Goal: Task Accomplishment & Management: Use online tool/utility

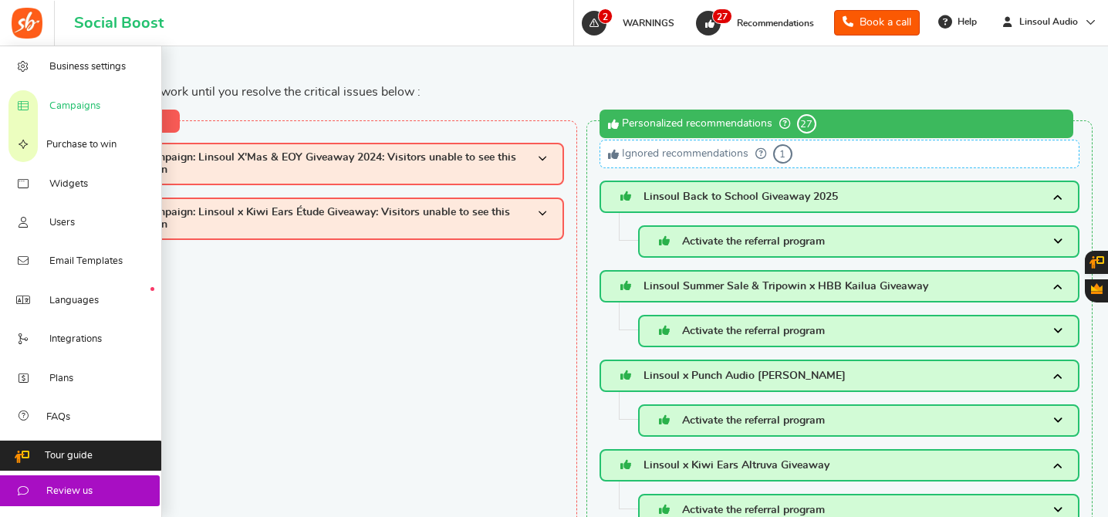
click at [66, 96] on link "Campaigns" at bounding box center [81, 105] width 162 height 39
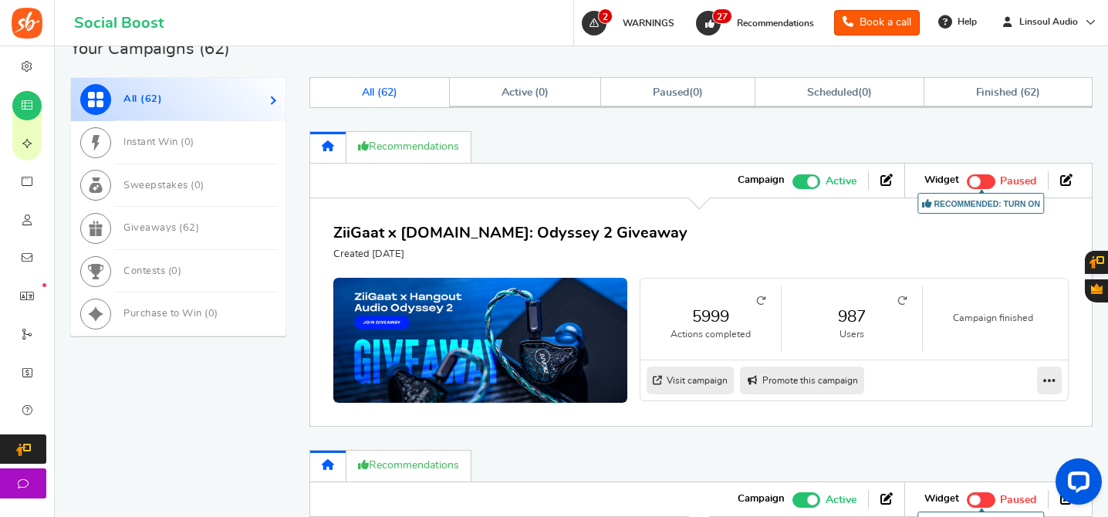
scroll to position [792, 0]
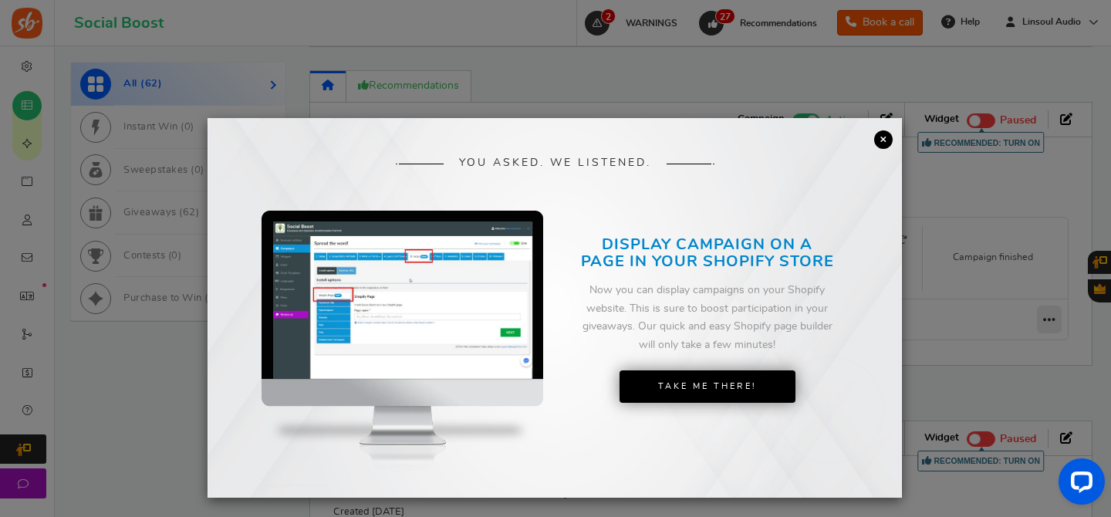
click at [881, 140] on link "×" at bounding box center [883, 139] width 19 height 19
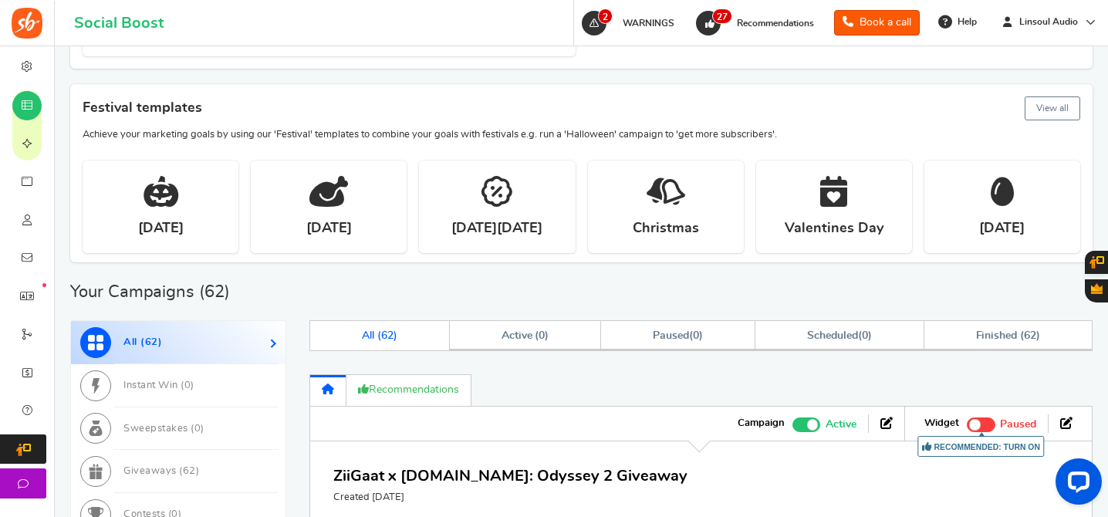
scroll to position [714, 0]
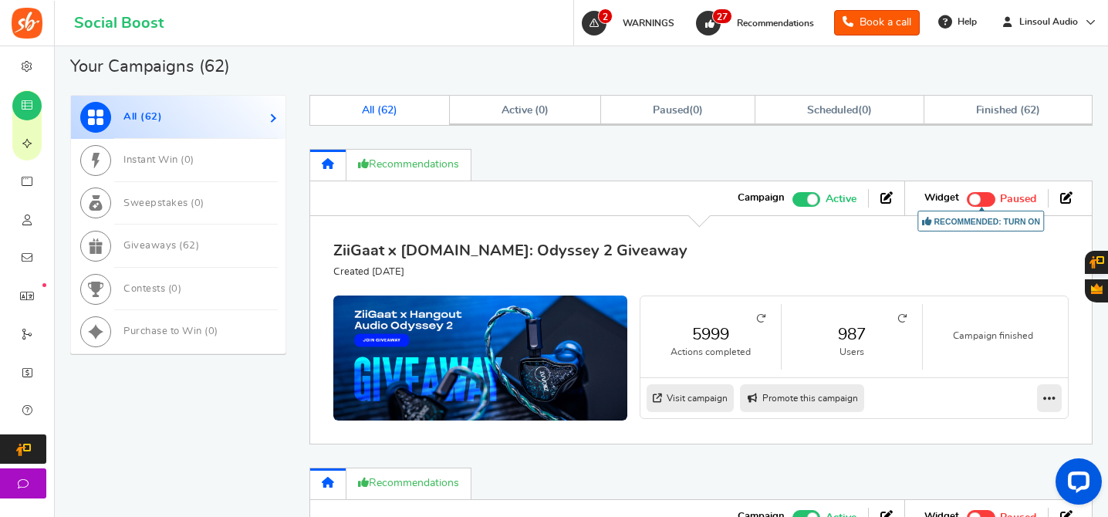
click at [468, 243] on link "ZiiGaat x [DOMAIN_NAME]: Odyssey 2 Giveaway" at bounding box center [510, 250] width 354 height 15
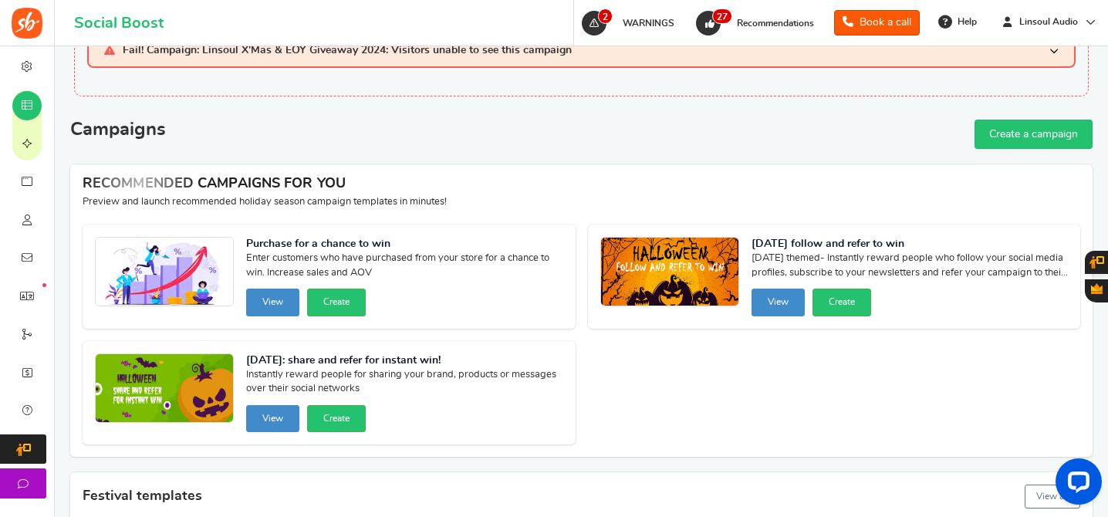
scroll to position [0, 0]
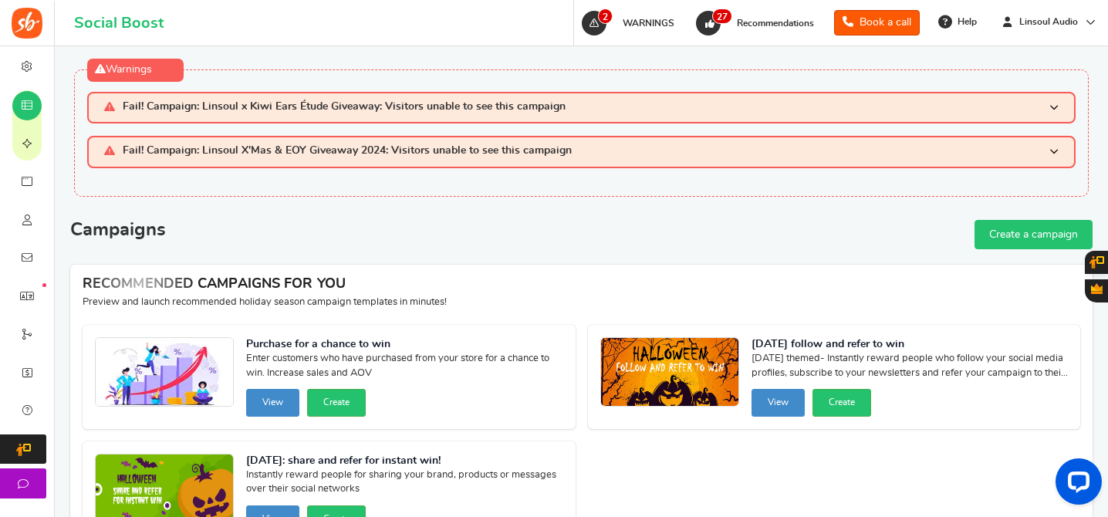
click at [1017, 222] on link "Create a campaign" at bounding box center [1033, 234] width 118 height 29
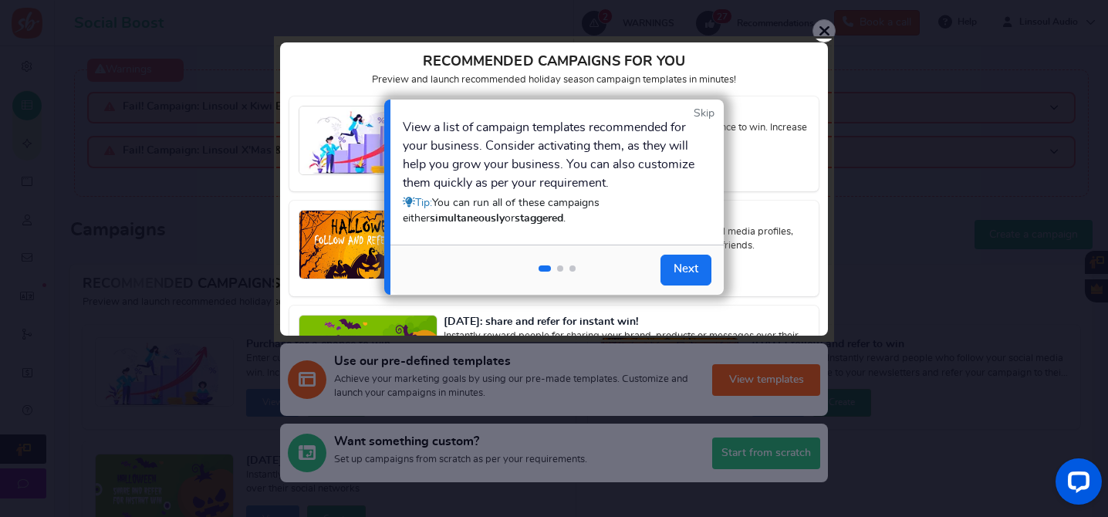
click at [700, 117] on link "Skip" at bounding box center [704, 113] width 21 height 15
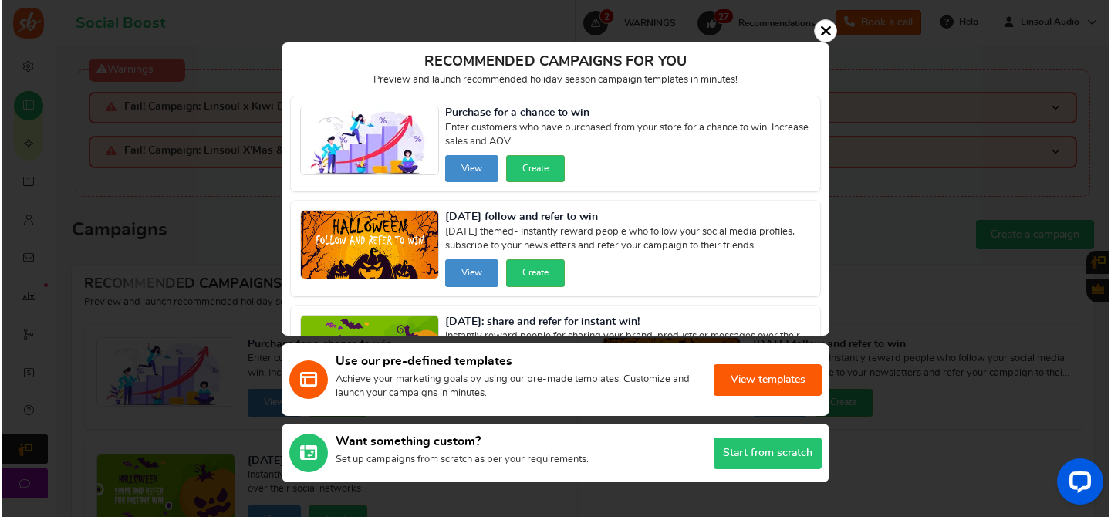
scroll to position [73, 0]
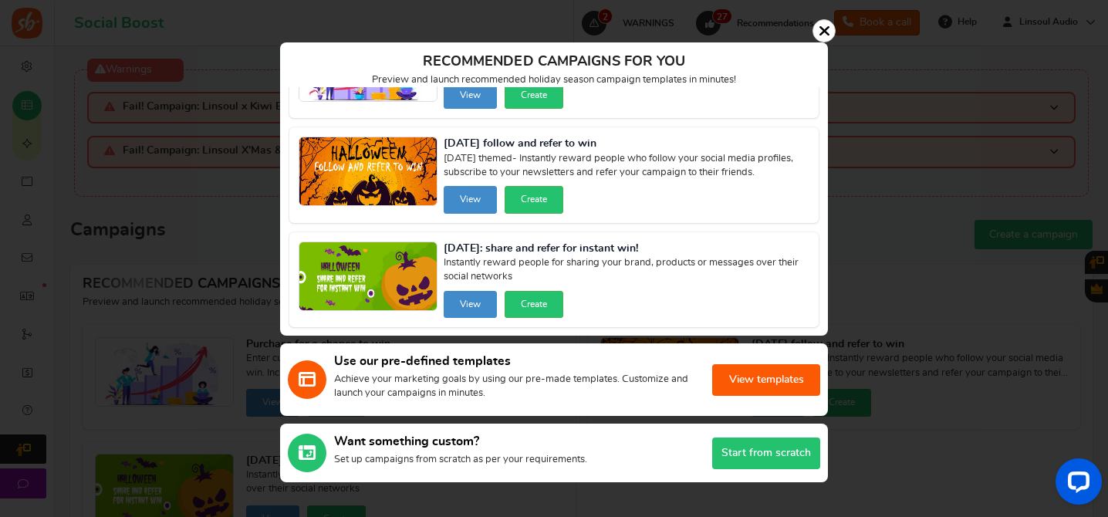
click at [728, 451] on button "Start from scratch" at bounding box center [766, 453] width 108 height 32
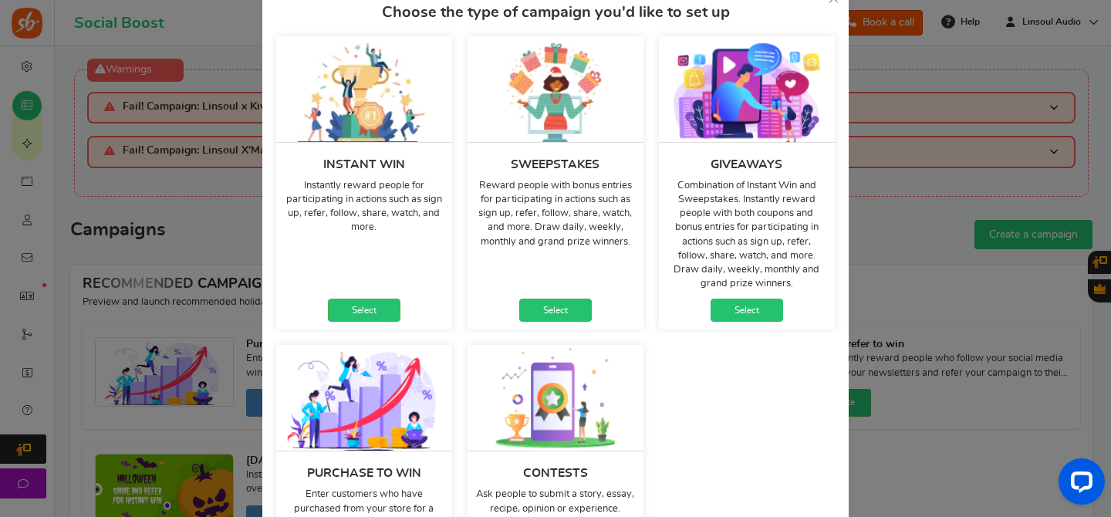
click at [753, 306] on link "Select" at bounding box center [747, 310] width 73 height 23
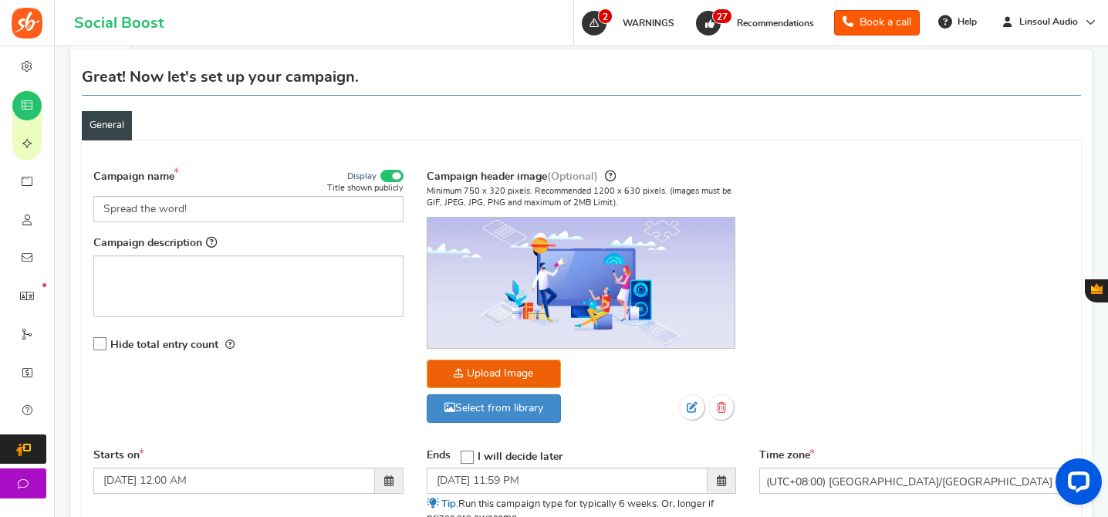
scroll to position [244, 0]
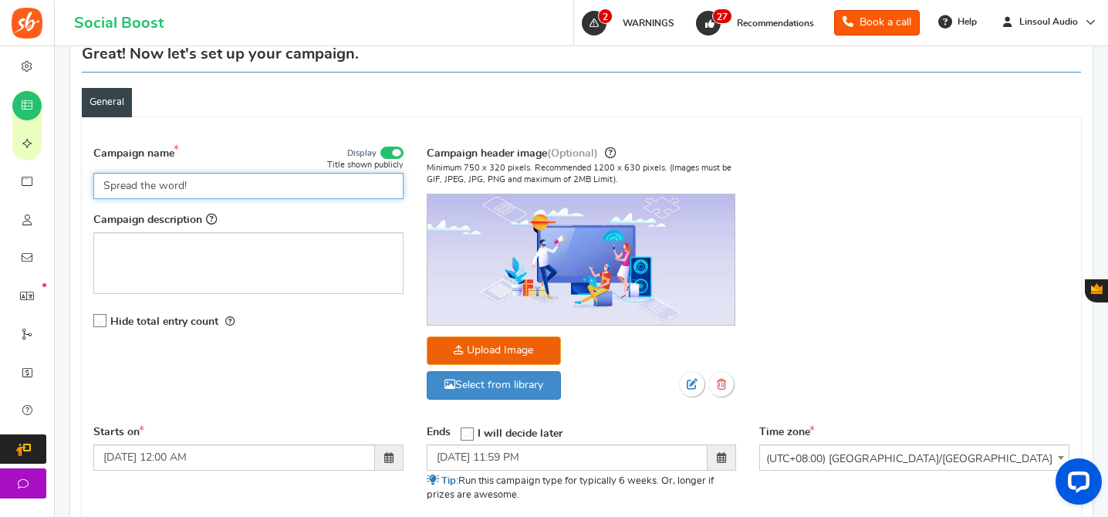
click at [304, 179] on input "Spread the word!" at bounding box center [248, 186] width 310 height 26
type input "Linsoul Fall Sale Giveaway 2025"
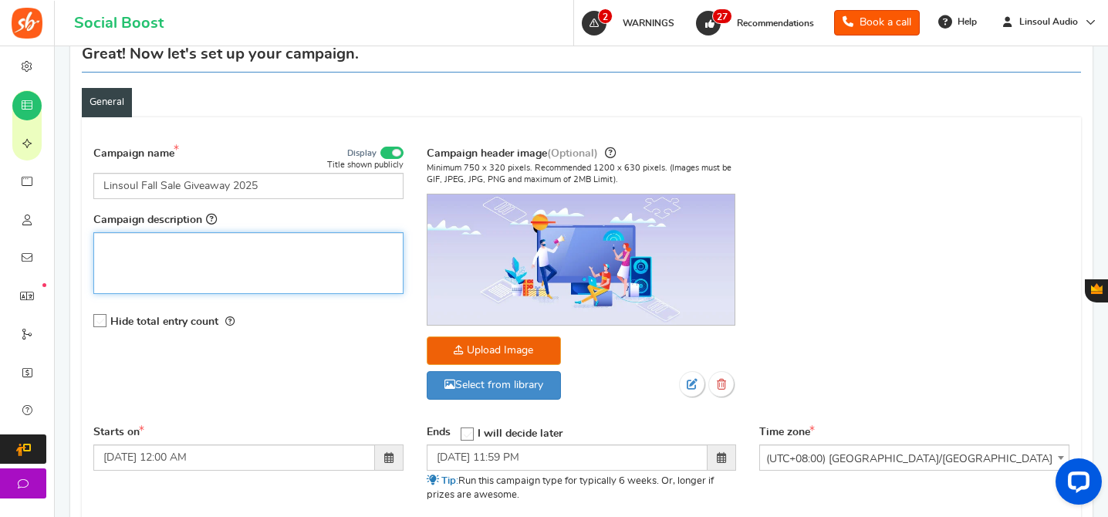
click at [332, 242] on p "Rich Text Editor, competition_desc" at bounding box center [248, 245] width 290 height 15
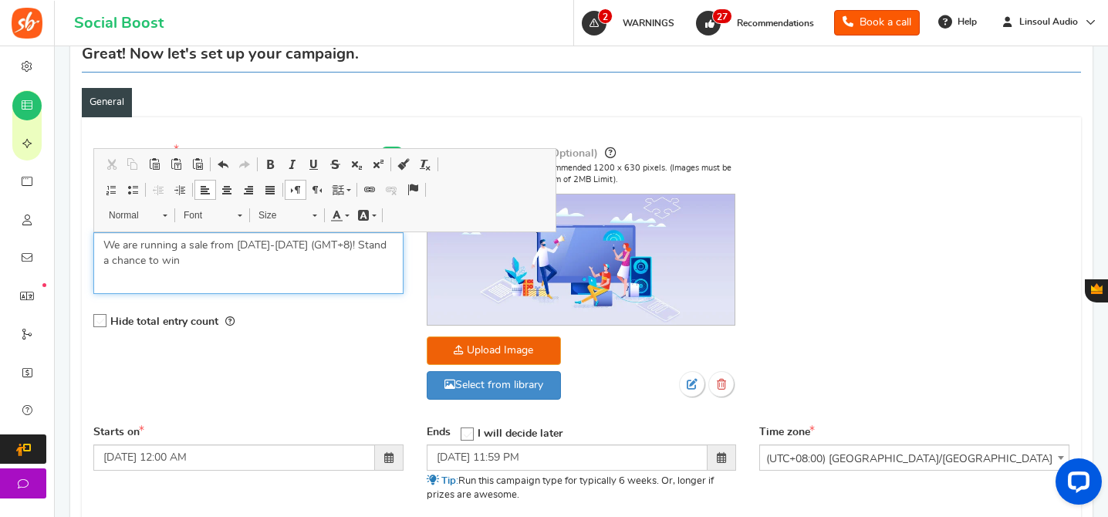
click at [303, 278] on div "We are running a sale from [DATE]-[DATE] (GMT+8)! Stand a chance to win" at bounding box center [248, 263] width 310 height 62
click at [383, 252] on p "We are running a sale from [DATE]-[DATE] (GMT+8)! Stand a chance to win" at bounding box center [248, 253] width 290 height 31
click at [227, 260] on p "We are running a sale from [DATE]-[DATE] (GMT+8)! Stand a chance to win" at bounding box center [248, 253] width 290 height 31
click at [386, 244] on p "We are running a sale from [DATE]-[DATE] (GMT+8)! Stand a chance to win" at bounding box center [248, 253] width 290 height 31
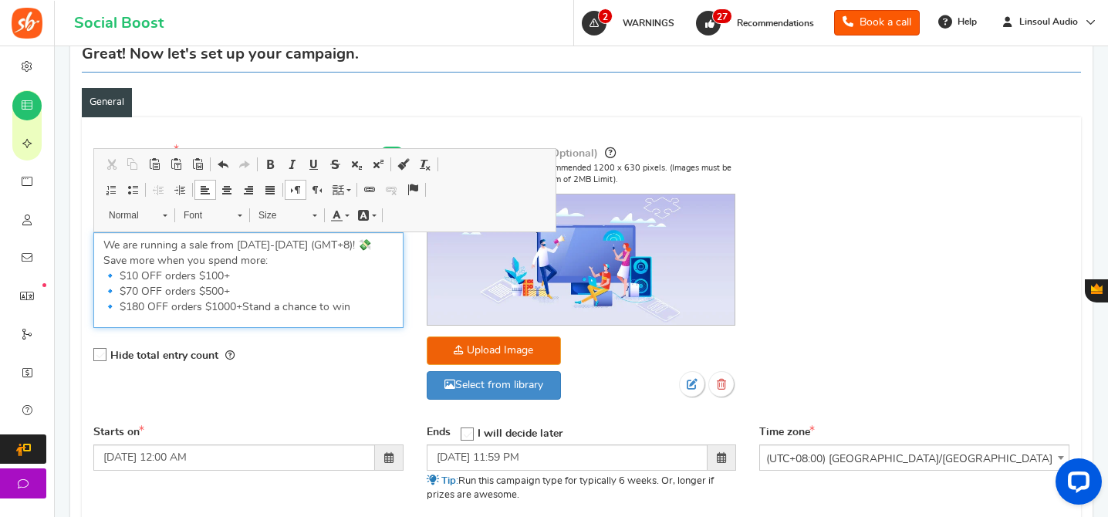
click at [371, 247] on p "We are running a sale from [DATE]-[DATE] (GMT+8)! 💸 Save more when you spend mo…" at bounding box center [248, 276] width 290 height 77
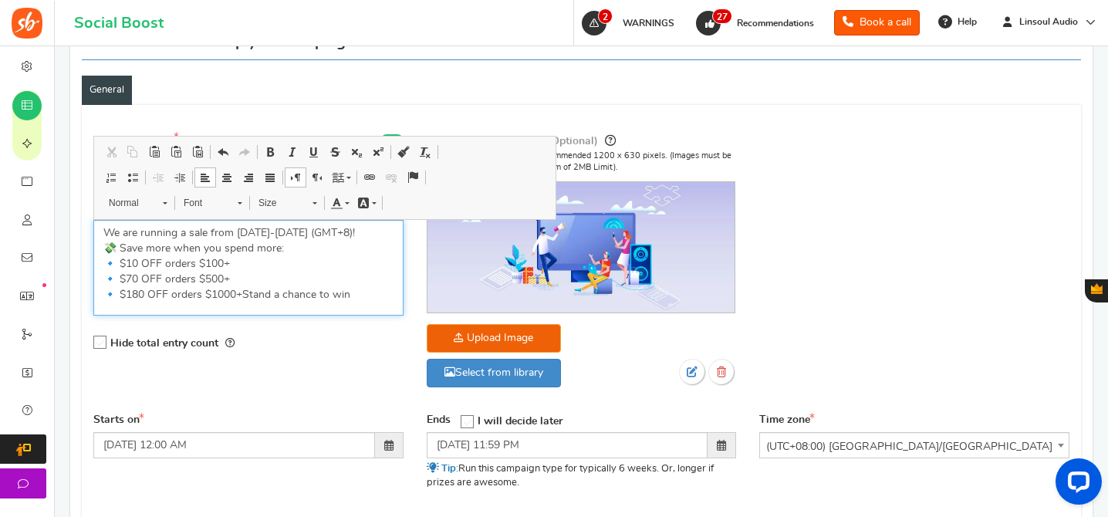
click at [275, 255] on p "We are running a sale from [DATE]-[DATE] (GMT+8)! ​​​​​​​ 💸 Save more when you …" at bounding box center [248, 263] width 290 height 77
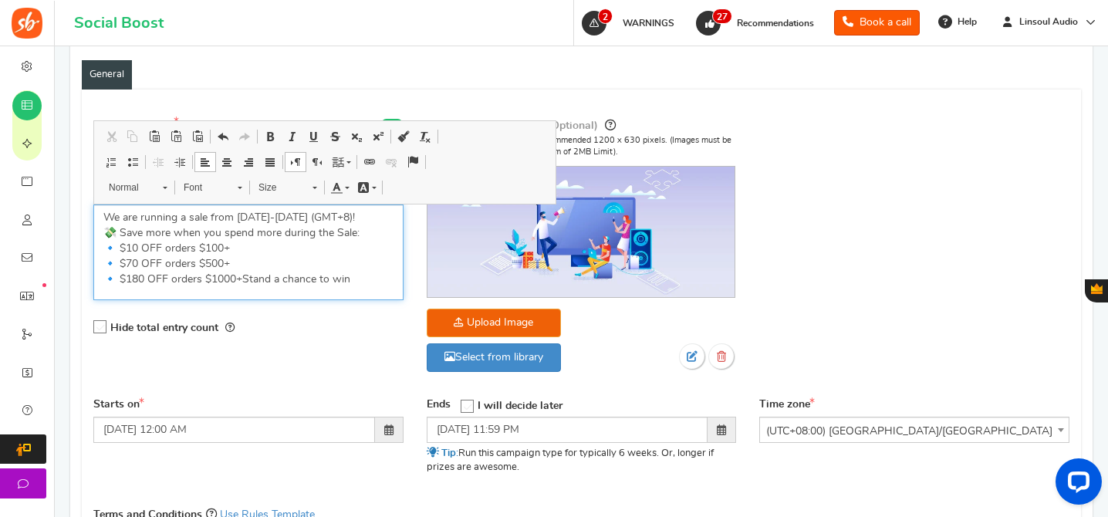
scroll to position [276, 0]
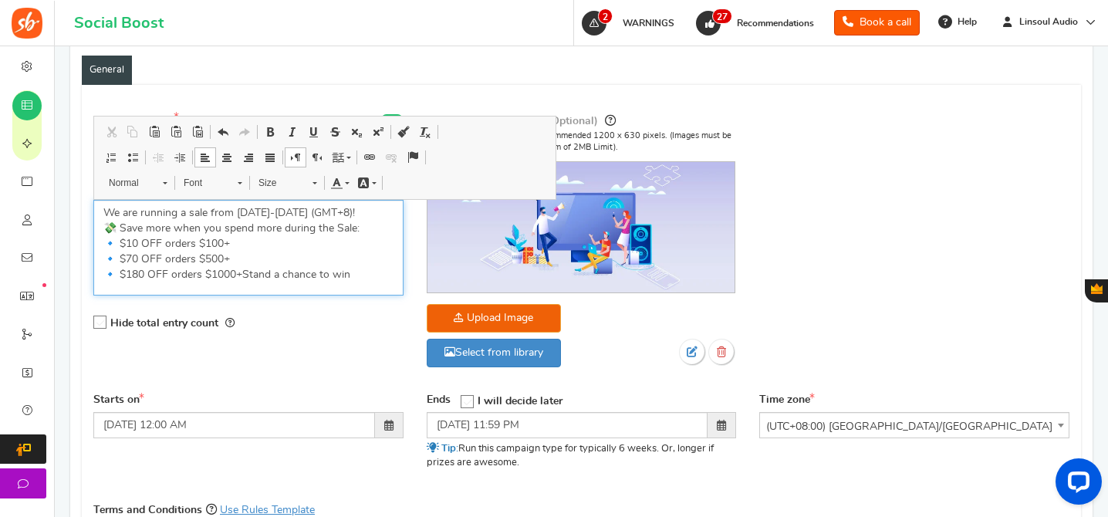
click at [241, 279] on p "We are running a sale from [DATE]-[DATE] (GMT+8)! 💸 Save more when you spend mo…" at bounding box center [248, 243] width 290 height 77
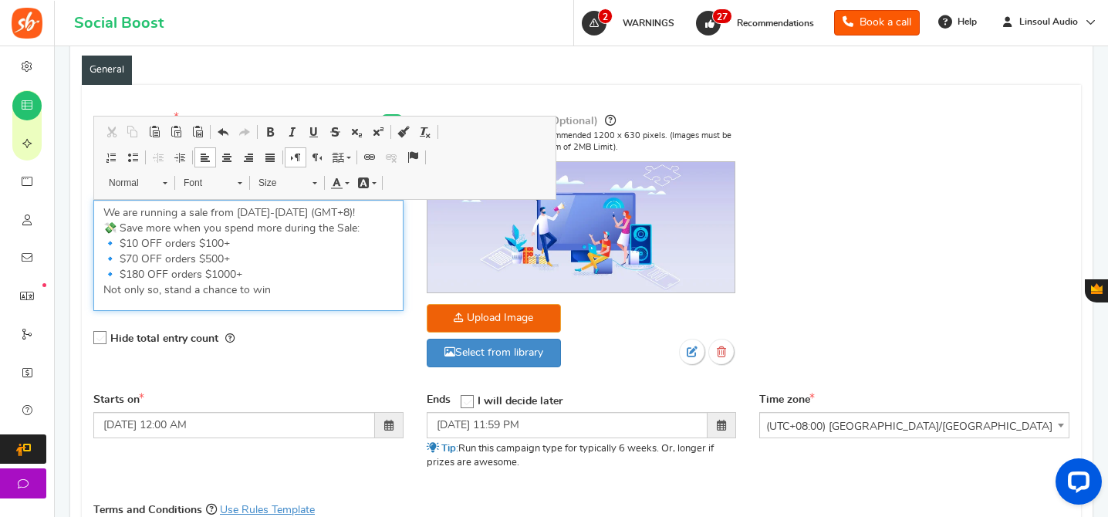
click at [299, 290] on p "We are running a sale from [DATE]-[DATE] (GMT+8)! 💸 Save more when you spend mo…" at bounding box center [248, 251] width 290 height 93
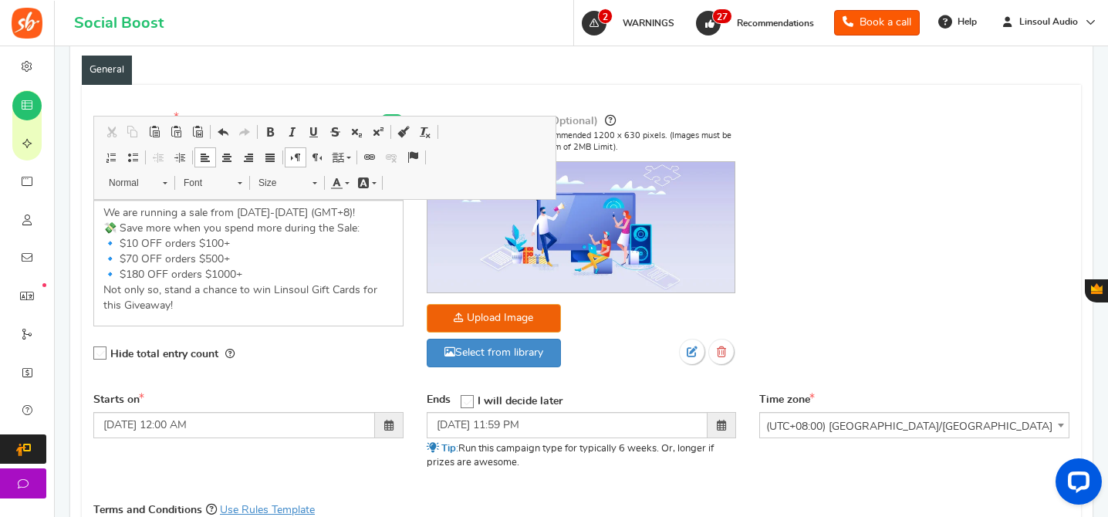
click at [321, 377] on div "Campaign name Display Title shown publicly Linsoul Fall Sale Giveaway 2025 This…" at bounding box center [248, 246] width 333 height 269
click at [274, 293] on p "We are running a sale from [DATE]-[DATE] (GMT+8)! 💸 Save more when you spend mo…" at bounding box center [248, 259] width 290 height 108
click at [336, 362] on div "Hide total entry count" at bounding box center [248, 354] width 310 height 32
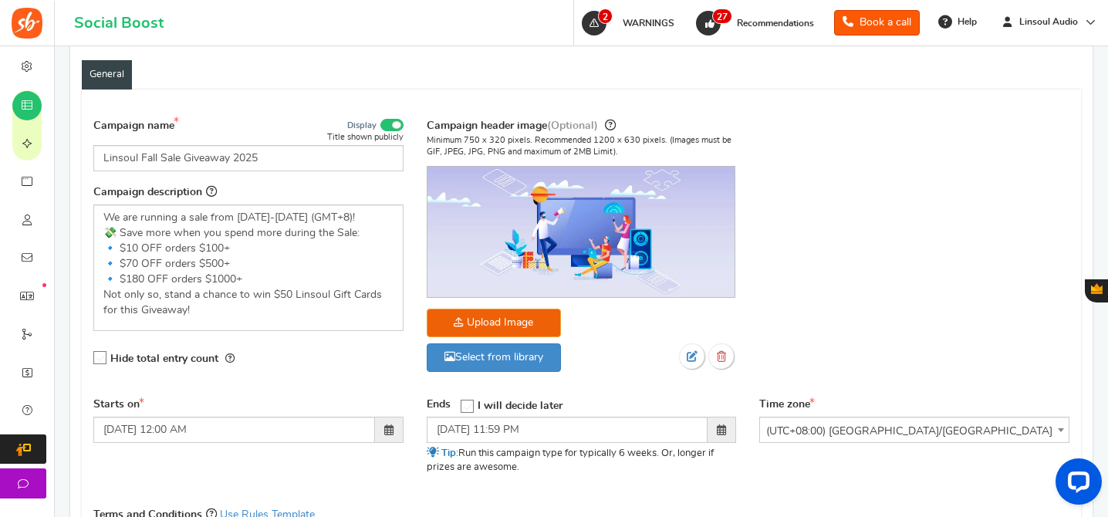
scroll to position [356, 0]
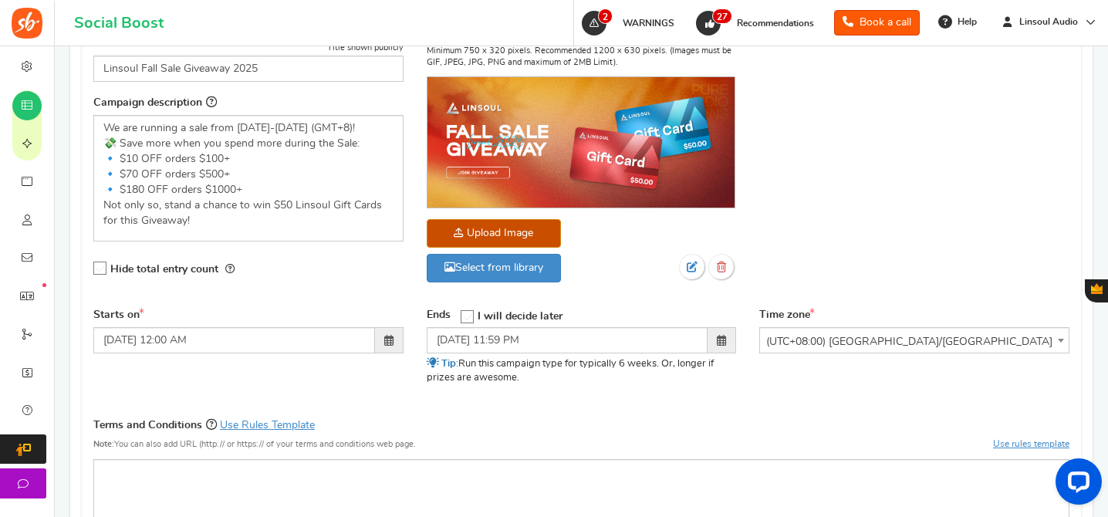
scroll to position [409, 0]
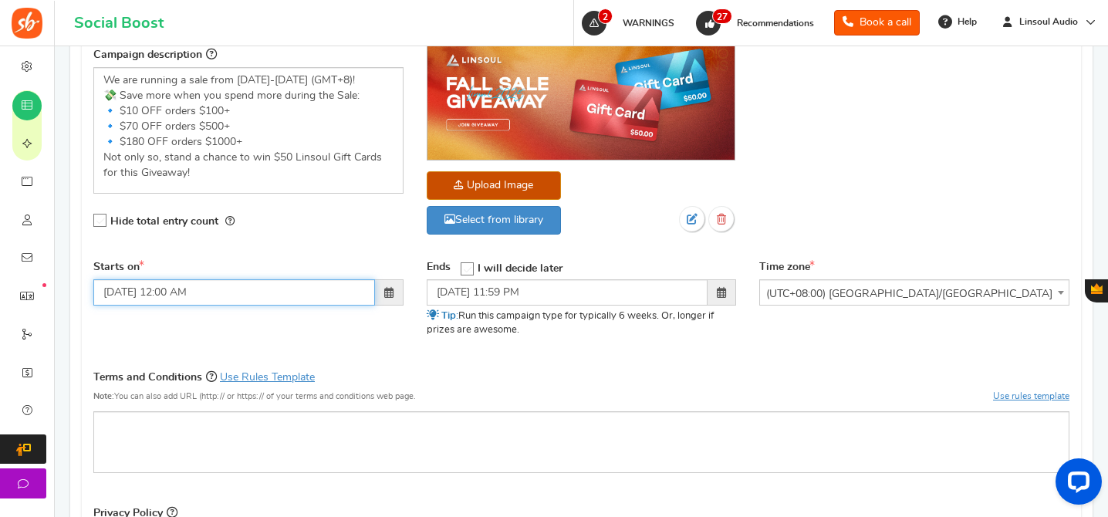
click at [253, 287] on input "[DATE] 12:00 AM" at bounding box center [234, 292] width 282 height 26
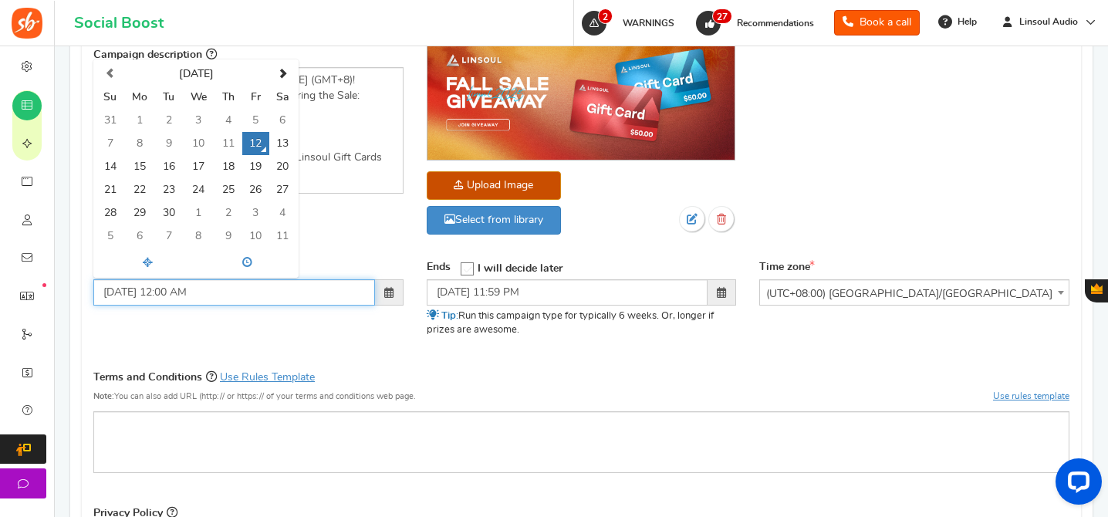
click at [170, 290] on input "[DATE] 12:00 AM" at bounding box center [234, 292] width 282 height 26
click at [197, 293] on input "[DATE] 2:00 AM" at bounding box center [234, 292] width 282 height 26
click at [235, 317] on div "Starts on [DATE] 2:00 p [DATE] Su Mo Tu We Th Fr Sa 31 1 2 3 4 5 6 7 8 9 10 11 …" at bounding box center [581, 308] width 999 height 96
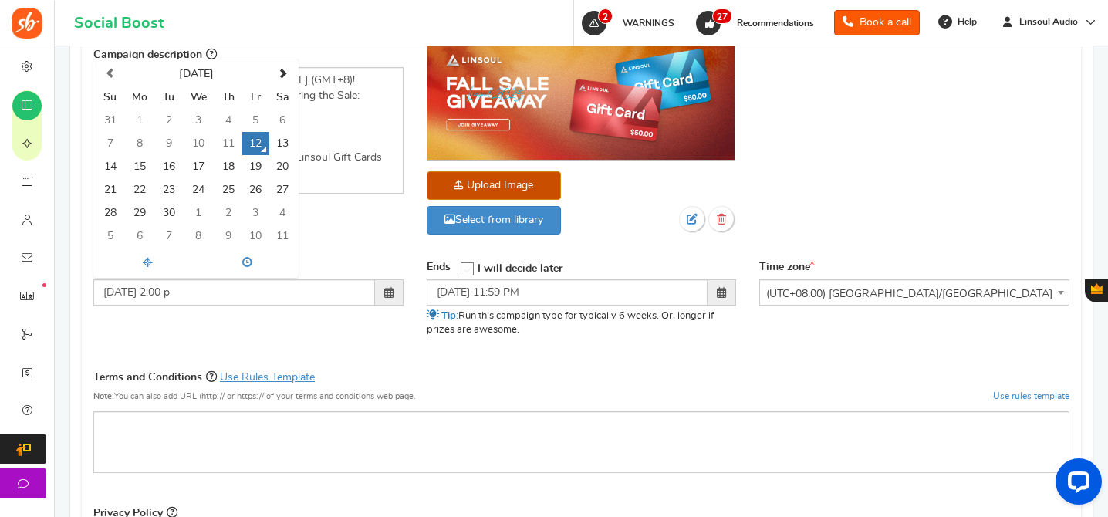
type input "[DATE] 02:00 PM"
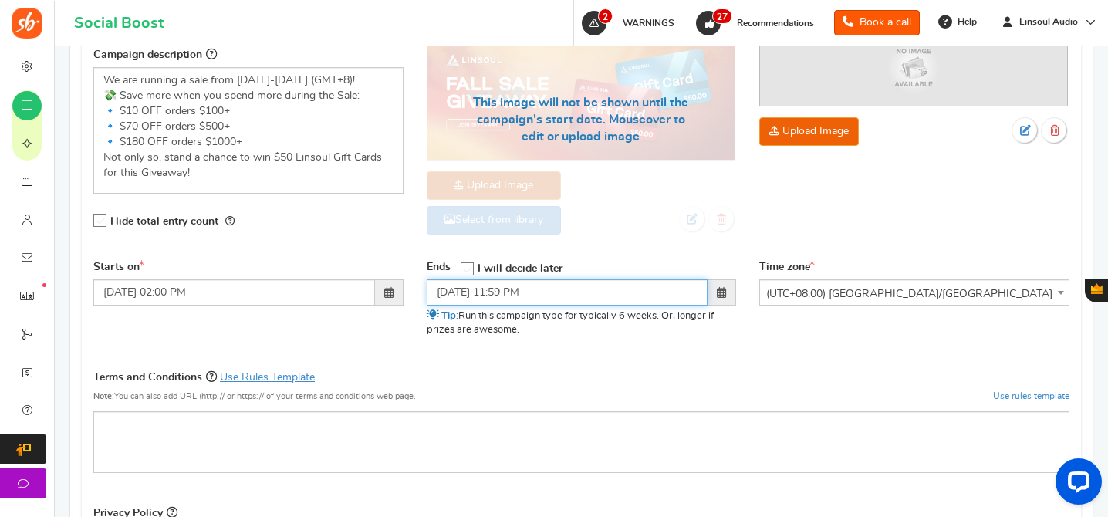
click at [446, 288] on input "[DATE] 11:59 PM" at bounding box center [568, 292] width 282 height 26
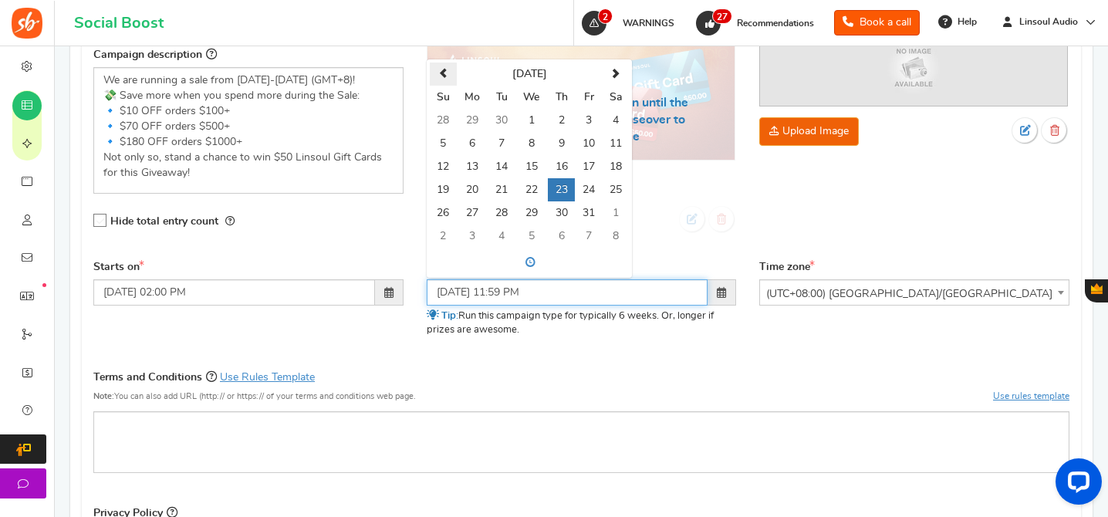
click at [443, 69] on span at bounding box center [443, 74] width 10 height 10
click at [461, 188] on td "22" at bounding box center [473, 189] width 32 height 23
click at [500, 291] on input "[DATE] 11:59 PM" at bounding box center [568, 292] width 282 height 26
click at [513, 292] on input "[DATE] 9:59 PM" at bounding box center [568, 292] width 282 height 26
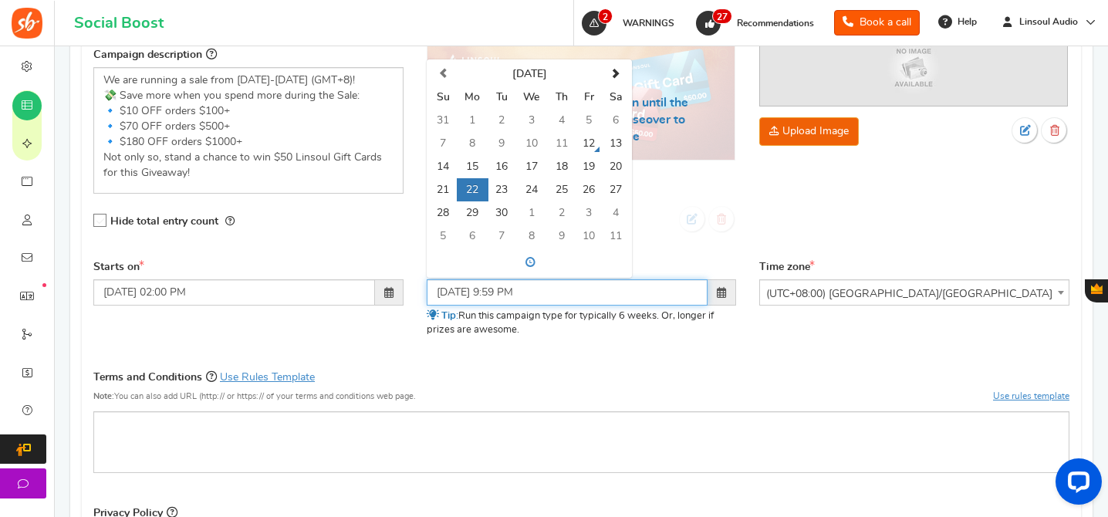
click at [513, 292] on input "[DATE] 9:59 PM" at bounding box center [568, 292] width 282 height 26
click at [526, 292] on input "[DATE] 9:0 PM" at bounding box center [568, 292] width 282 height 26
click at [551, 332] on p "Tip: Run this campaign type for typically 6 weeks. Or, longer if prizes are awe…" at bounding box center [582, 323] width 310 height 28
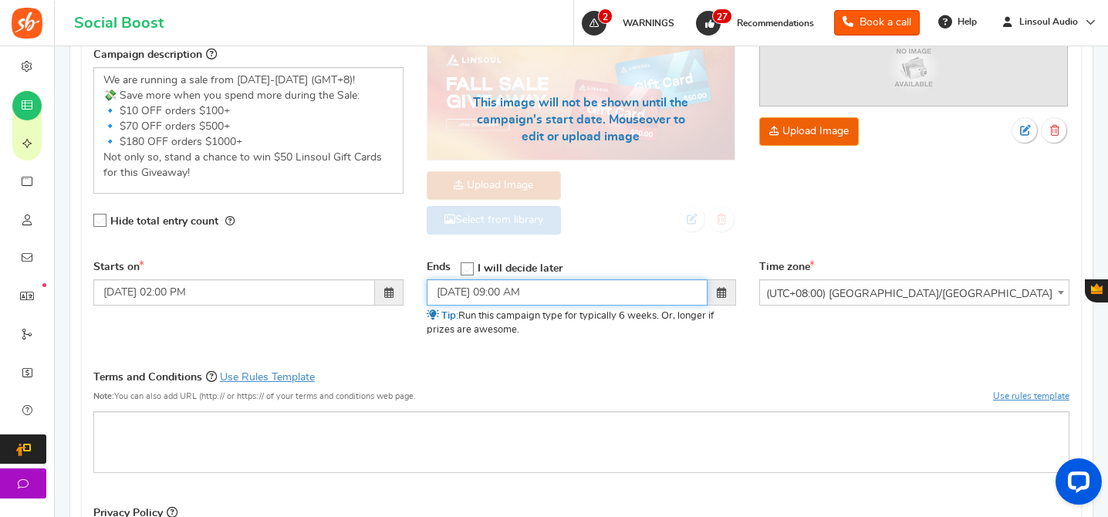
click at [463, 294] on input "[DATE] 09:00 AM" at bounding box center [568, 292] width 282 height 26
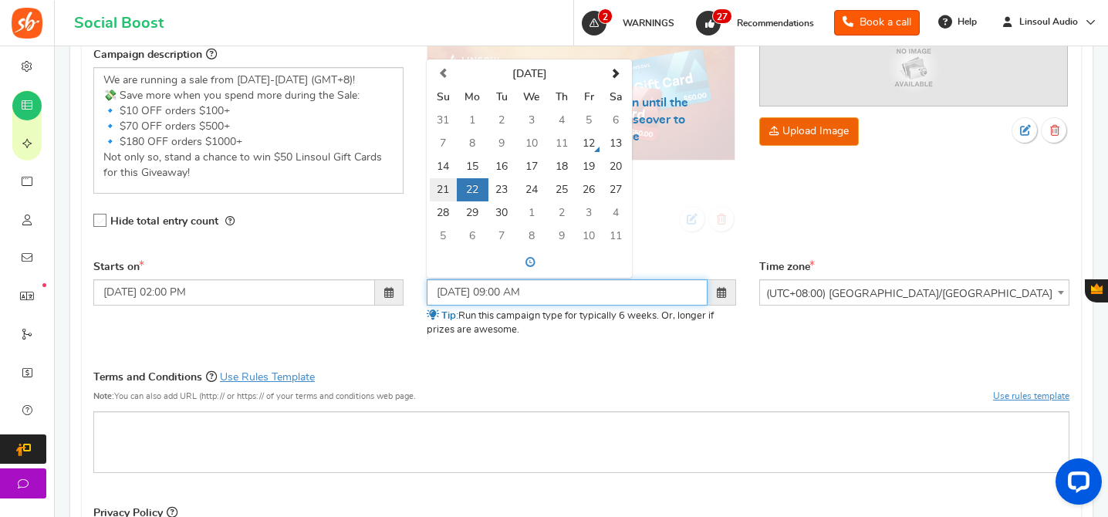
click at [444, 184] on td "21" at bounding box center [443, 189] width 27 height 23
click at [505, 292] on input "[DATE] 09:00 AM" at bounding box center [568, 292] width 282 height 26
click at [503, 292] on input "[DATE] 09:00 AM" at bounding box center [568, 292] width 282 height 26
click at [504, 293] on input "[DATE] 12:00 AM" at bounding box center [568, 292] width 282 height 26
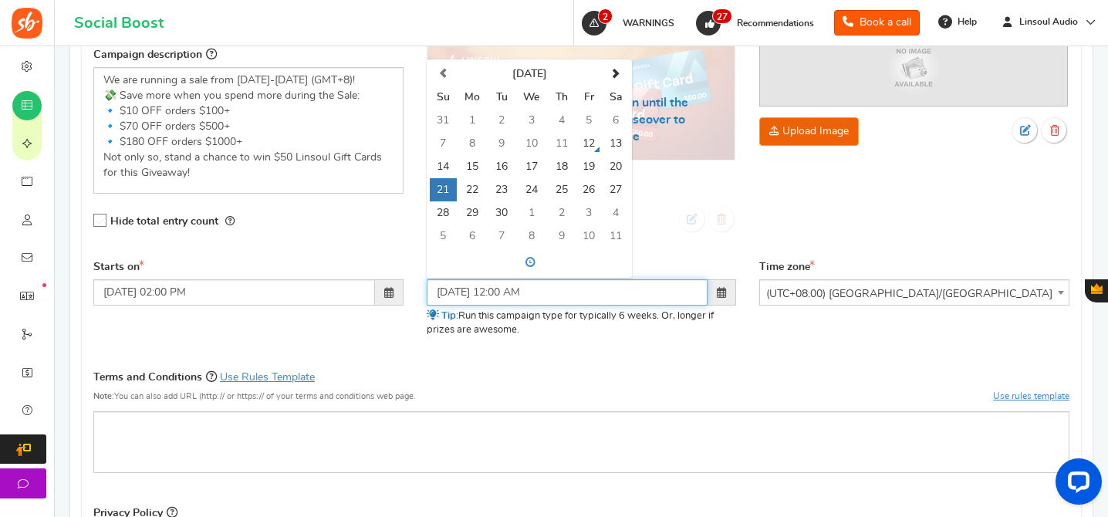
click at [504, 293] on input "[DATE] 12:00 AM" at bounding box center [568, 292] width 282 height 26
click at [519, 294] on input "[DATE] 11:00 AM" at bounding box center [568, 292] width 282 height 26
click at [535, 294] on input "[DATE] 11:59 AM" at bounding box center [568, 292] width 282 height 26
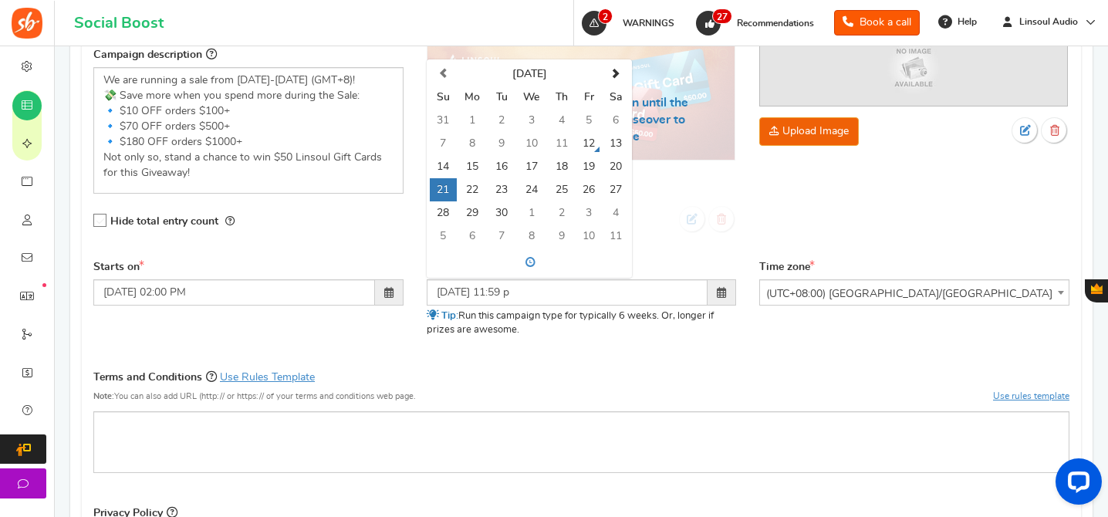
click at [556, 333] on p "Tip: Run this campaign type for typically 6 weeks. Or, longer if prizes are awe…" at bounding box center [582, 323] width 310 height 28
type input "[DATE] 11:59 PM"
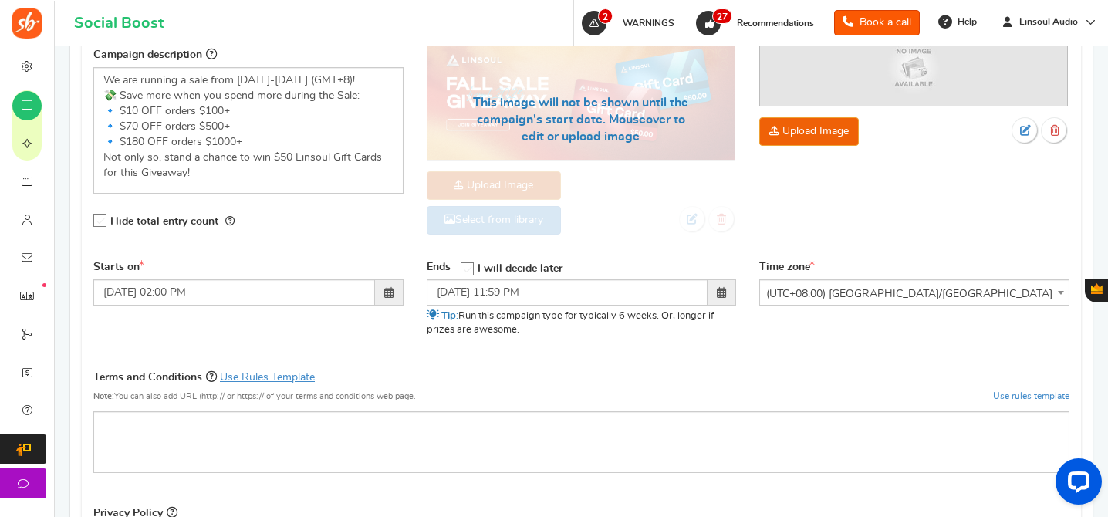
scroll to position [479, 0]
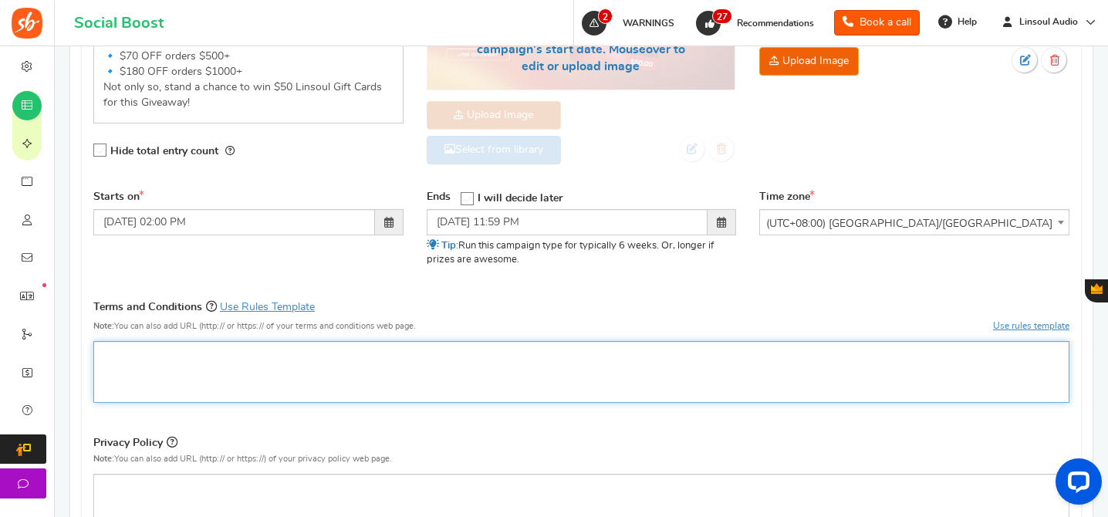
click at [638, 346] on p "Rich Text Editor, competition_terms" at bounding box center [581, 353] width 956 height 15
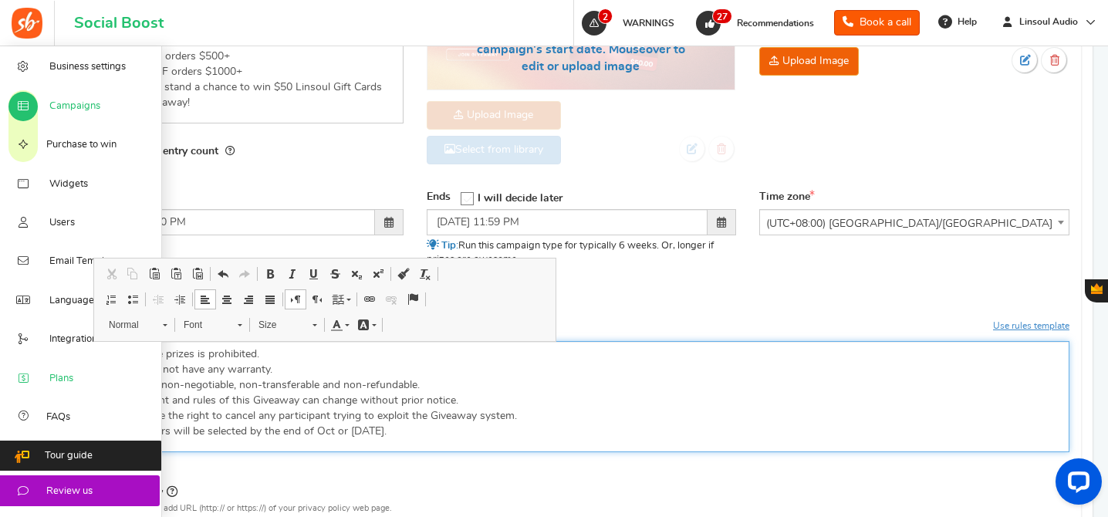
drag, startPoint x: 279, startPoint y: 370, endPoint x: 43, endPoint y: 370, distance: 235.3
click at [43, 370] on div "Business settings Campaigns Purchase to win Widgets Widget Tab Widgets Users Un…" at bounding box center [554, 202] width 1108 height 1271
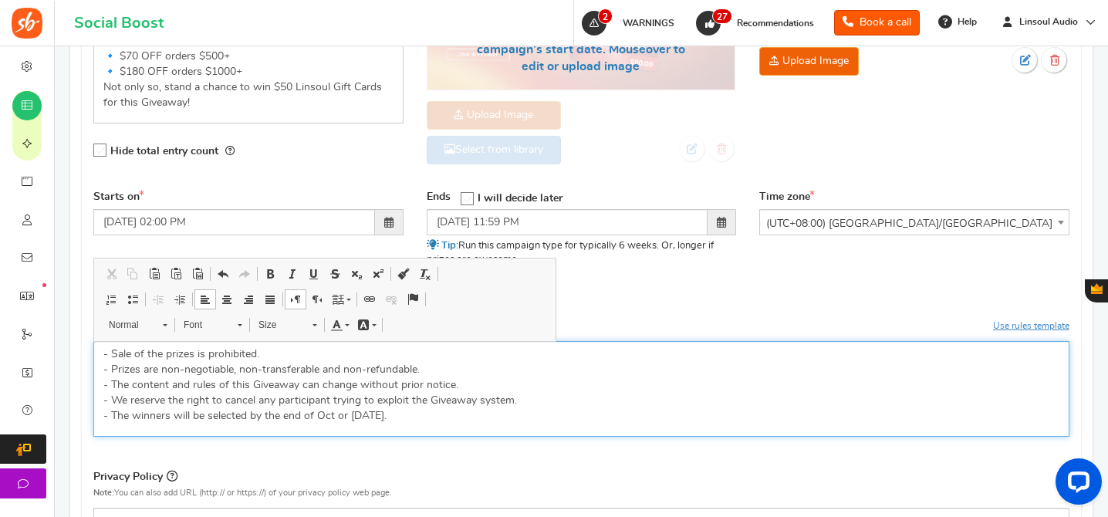
click at [503, 410] on p "- Sale of the prizes is prohibited. - Prizes are non-negotiable, non-transferab…" at bounding box center [581, 384] width 956 height 77
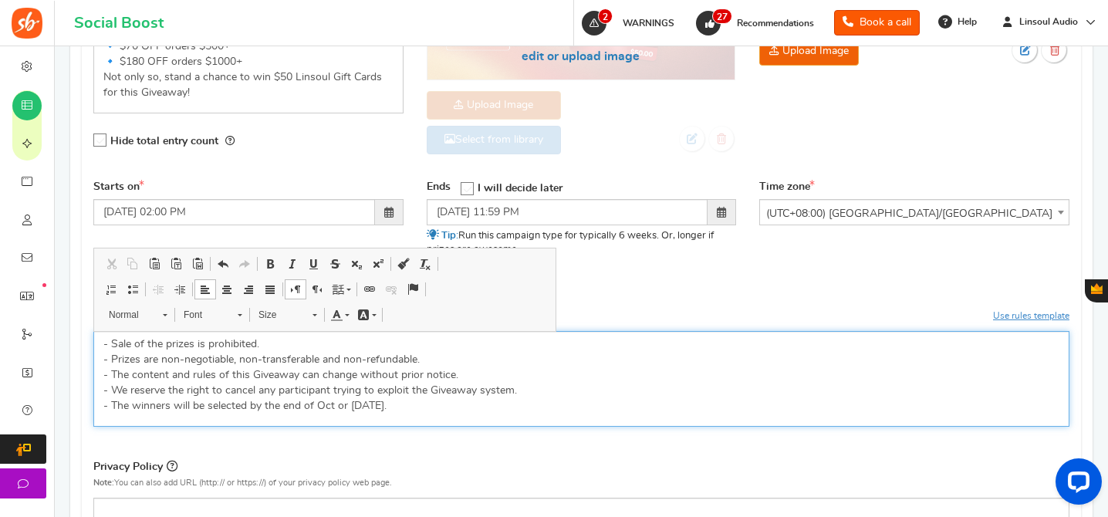
scroll to position [491, 0]
click at [326, 404] on p "- Sale of the prizes is prohibited. - Prizes are non-negotiable, non-transferab…" at bounding box center [581, 372] width 956 height 77
click at [499, 404] on p "- Sale of the prizes is prohibited. - Prizes are non-negotiable, non-transferab…" at bounding box center [581, 372] width 956 height 77
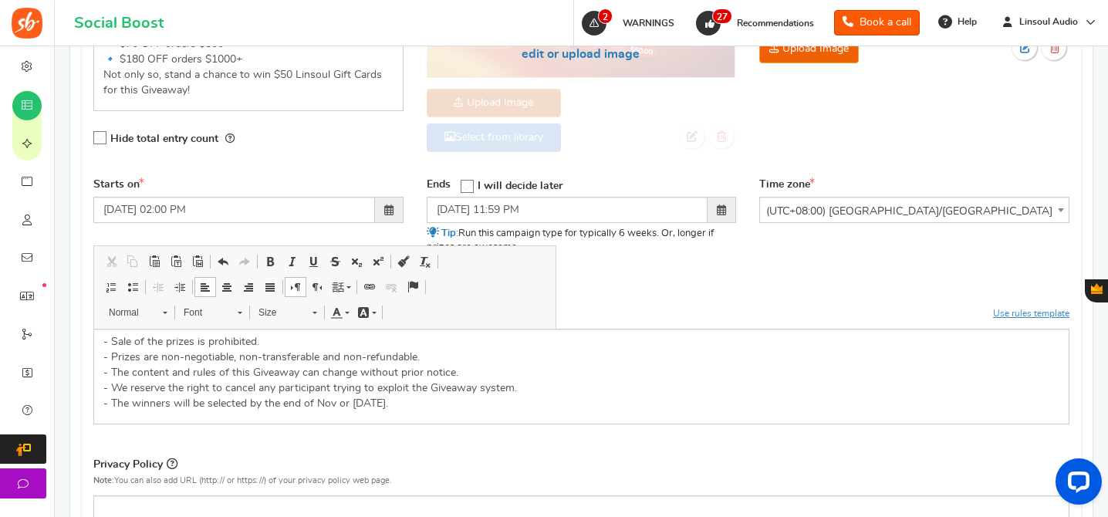
click at [821, 275] on div "Campaign name Display Title shown publicly Linsoul Fall Sale Giveaway 2025 This…" at bounding box center [581, 252] width 976 height 726
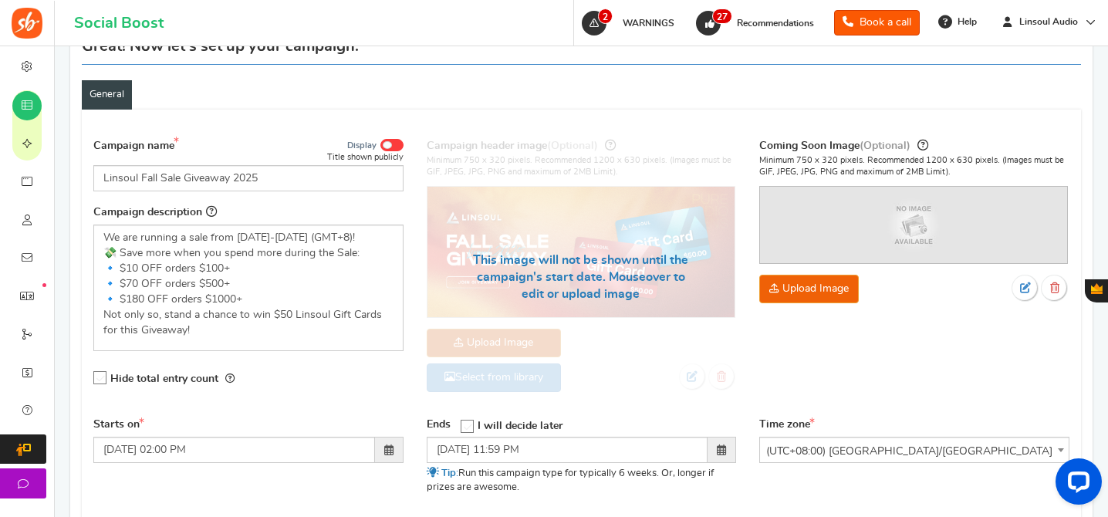
scroll to position [256, 0]
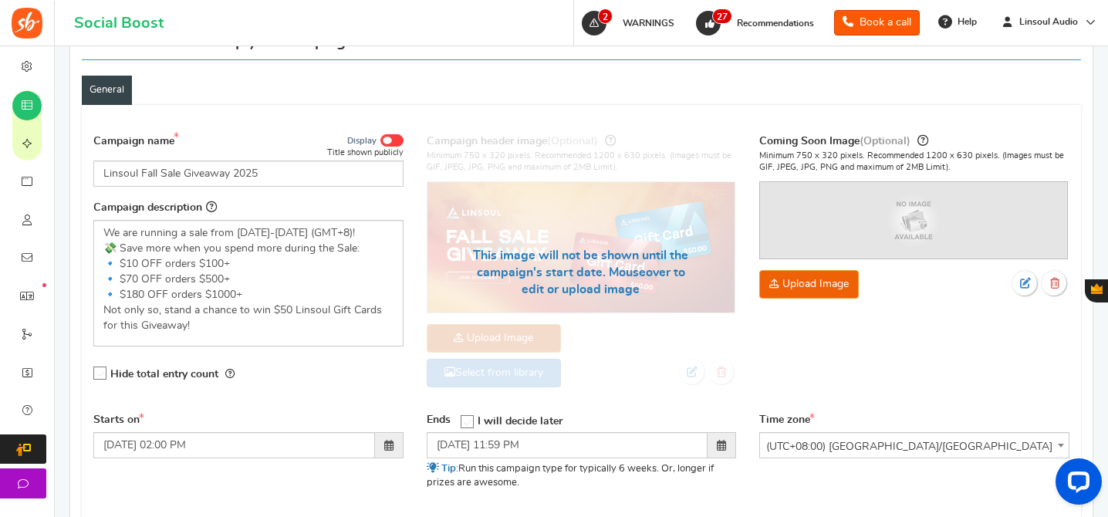
click at [385, 147] on div "Title shown publicly" at bounding box center [365, 153] width 76 height 12
click at [385, 142] on span at bounding box center [387, 141] width 9 height 8
click at [0, 0] on input "Display" at bounding box center [0, 0] width 0 height 0
click at [103, 373] on icon at bounding box center [100, 373] width 13 height 13
click at [95, 373] on input "Hide total entry count" at bounding box center [95, 374] width 0 height 10
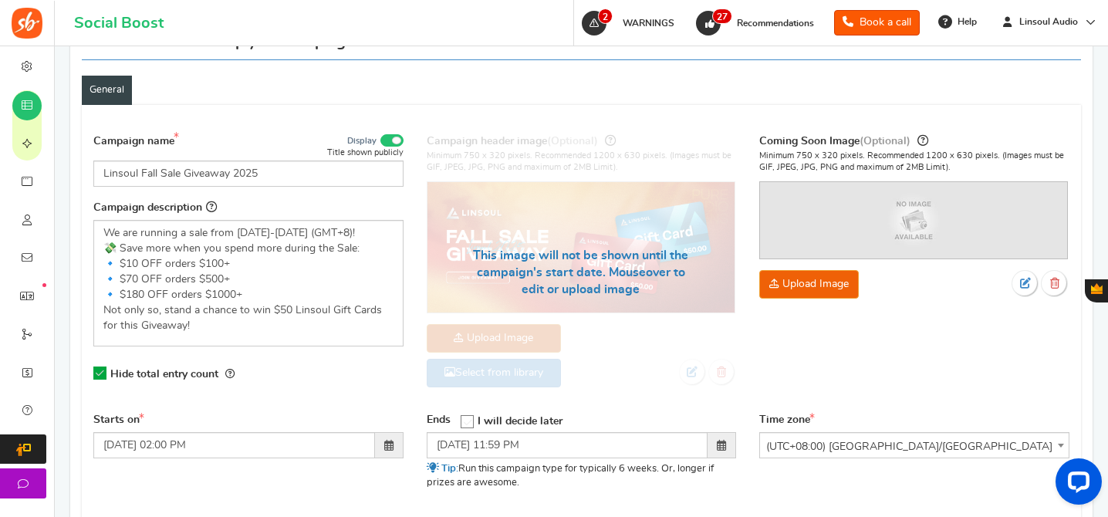
click at [929, 363] on div "Campaign name Display Title shown publicly Linsoul Fall Sale Giveaway 2025 This…" at bounding box center [581, 268] width 999 height 289
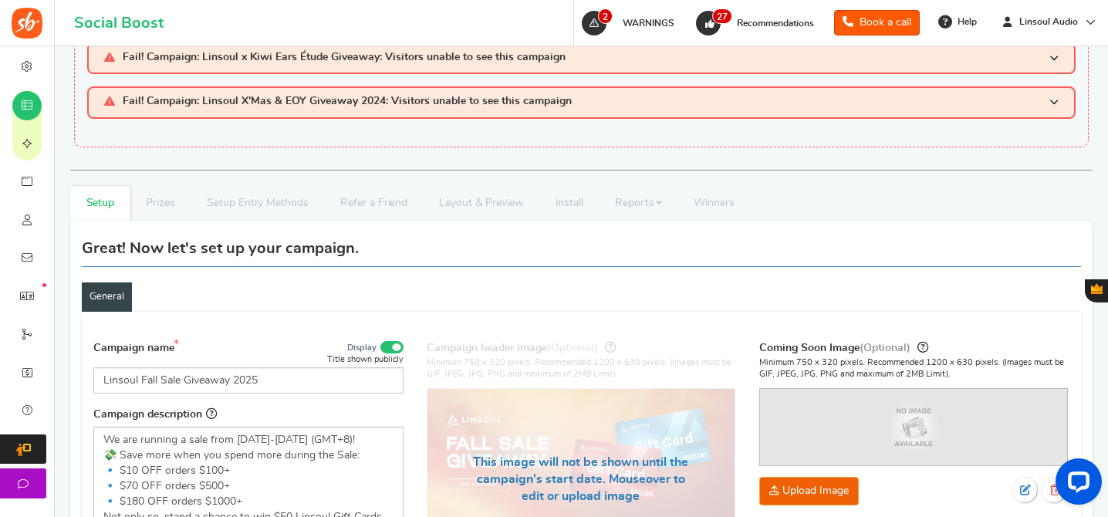
scroll to position [717, 0]
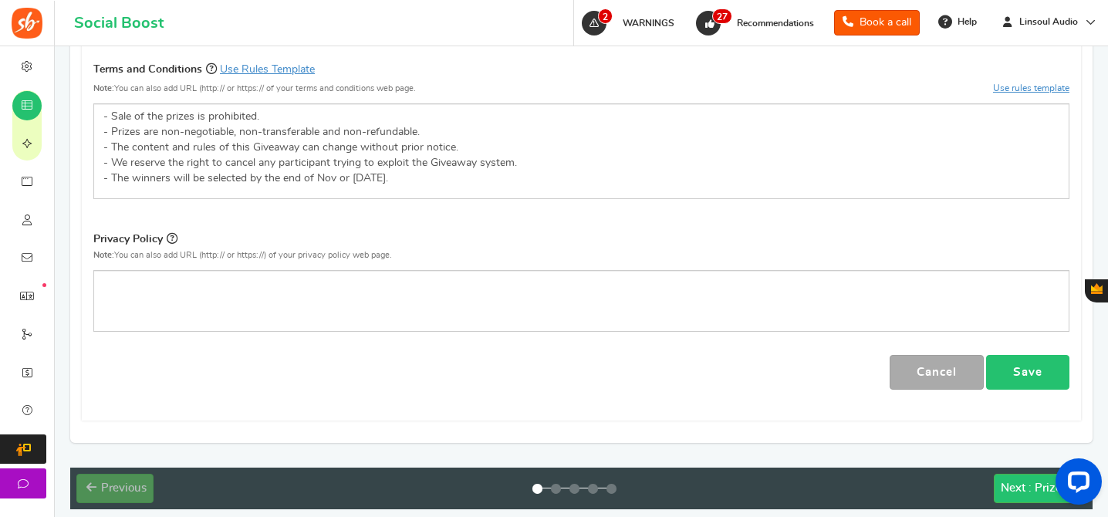
click at [1011, 376] on link "Save" at bounding box center [1027, 372] width 83 height 35
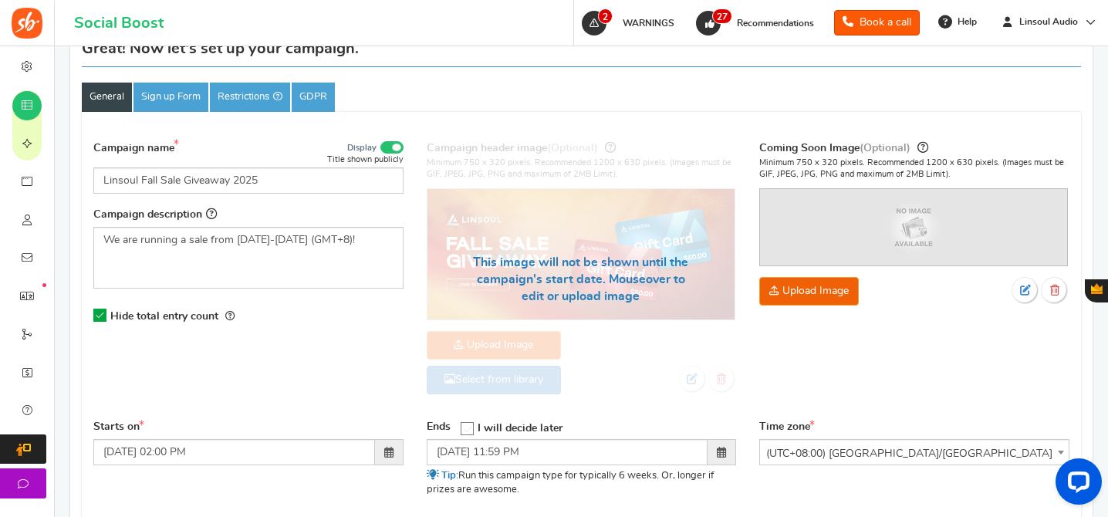
scroll to position [174, 0]
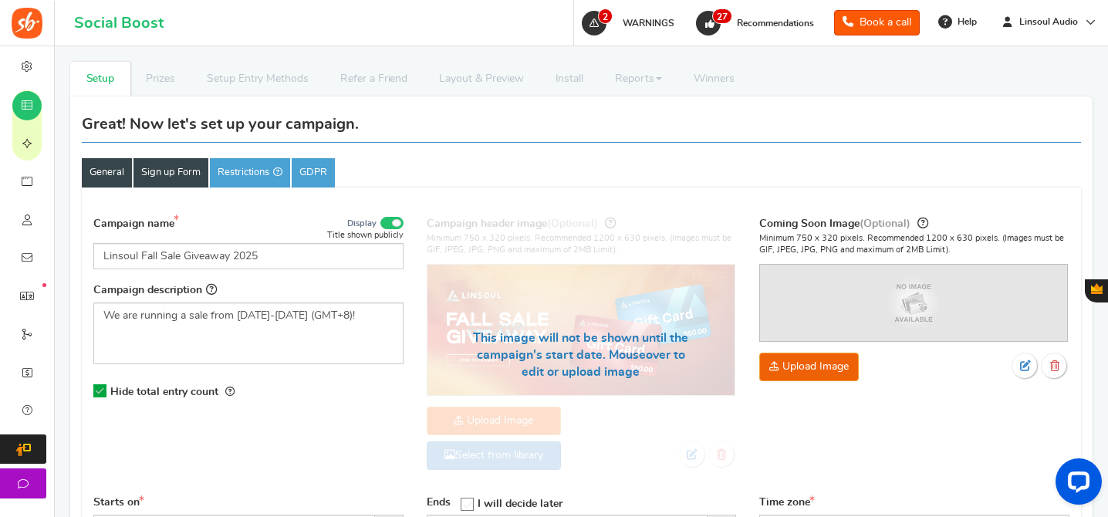
click at [183, 171] on link "Sign up Form" at bounding box center [170, 172] width 75 height 29
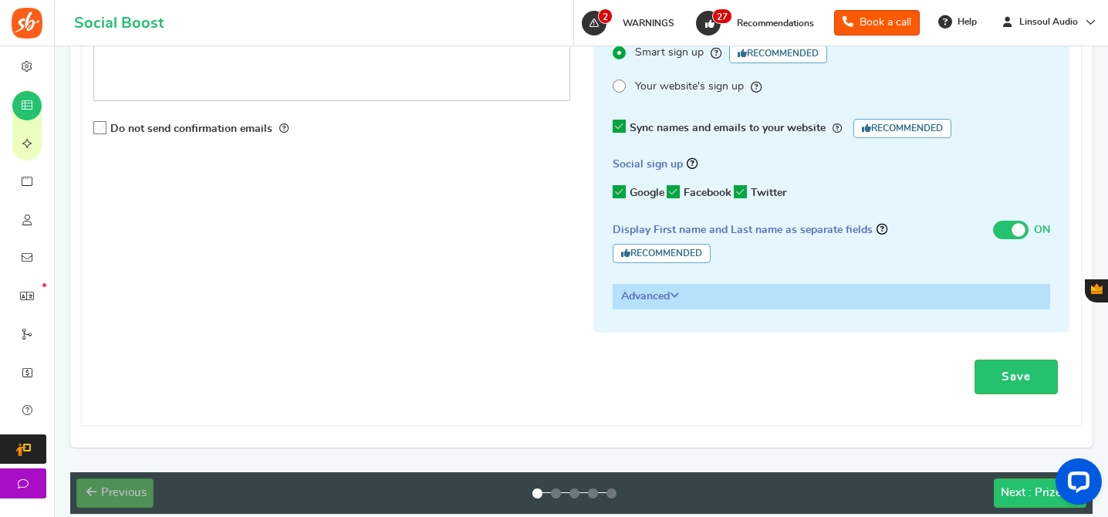
scroll to position [471, 0]
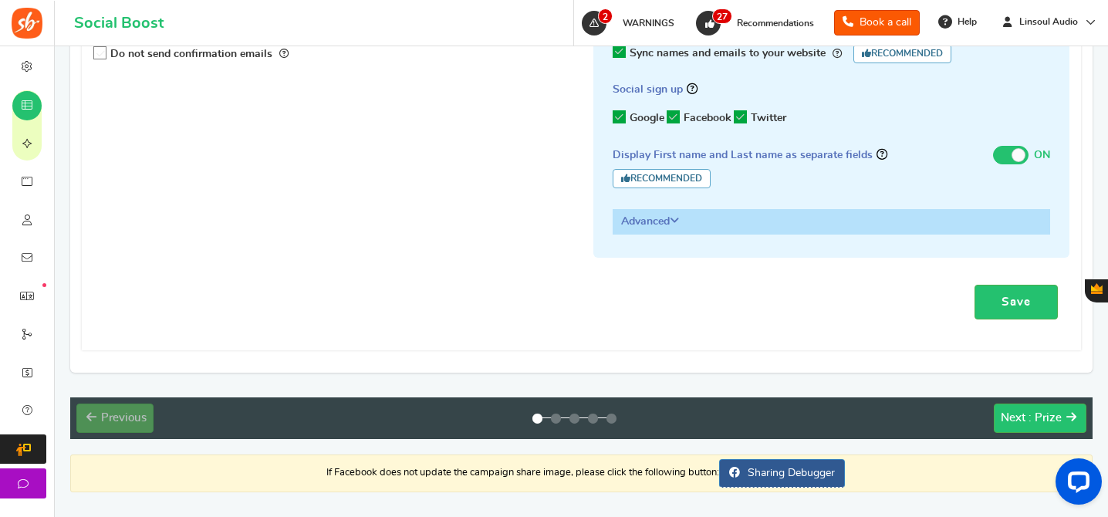
click at [1007, 281] on div "Save" at bounding box center [581, 302] width 976 height 58
click at [1014, 289] on link "Save" at bounding box center [1015, 302] width 83 height 35
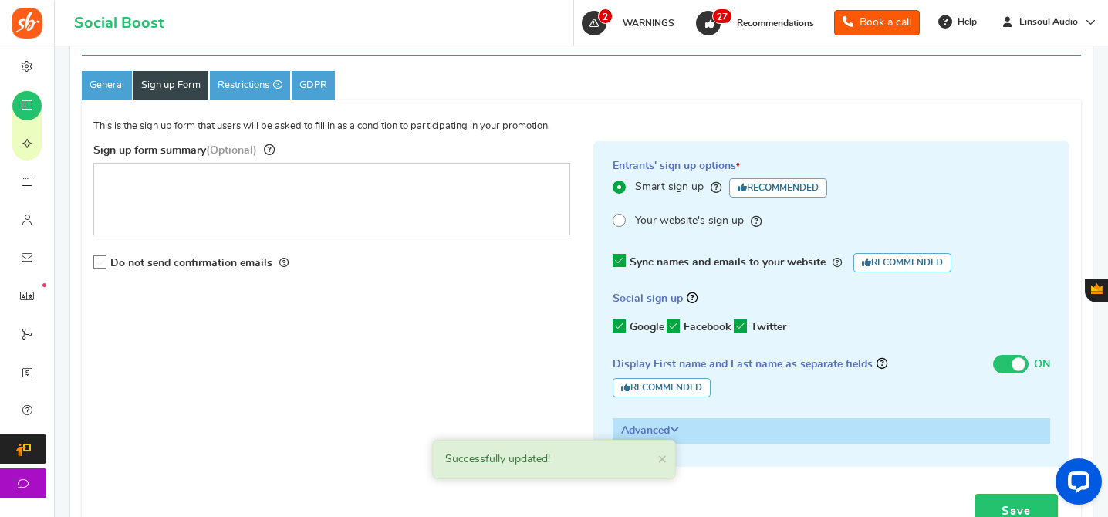
scroll to position [53, 0]
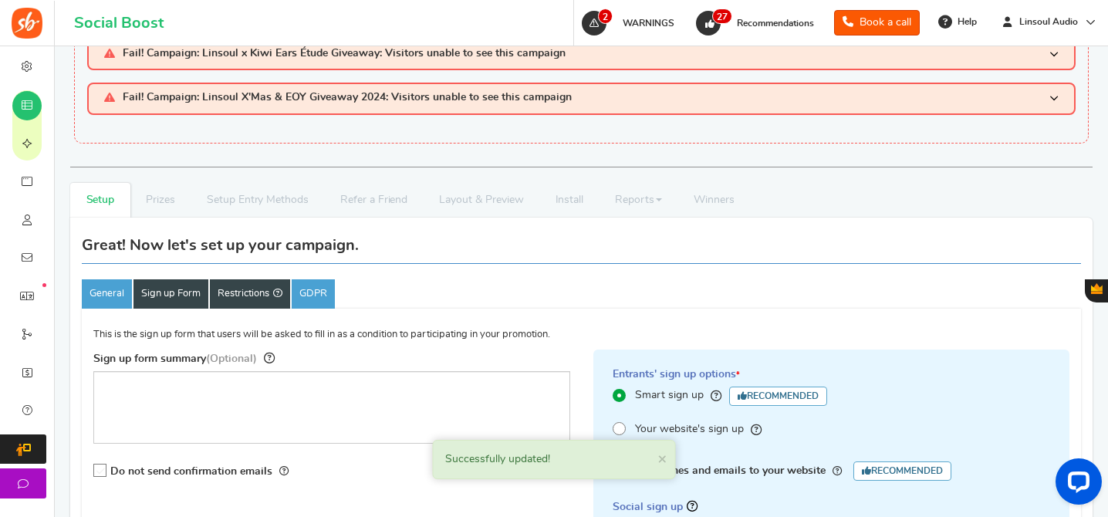
click at [268, 295] on link "Restrictions Set restrictions to target your campaign & reduce cheating" at bounding box center [250, 293] width 80 height 29
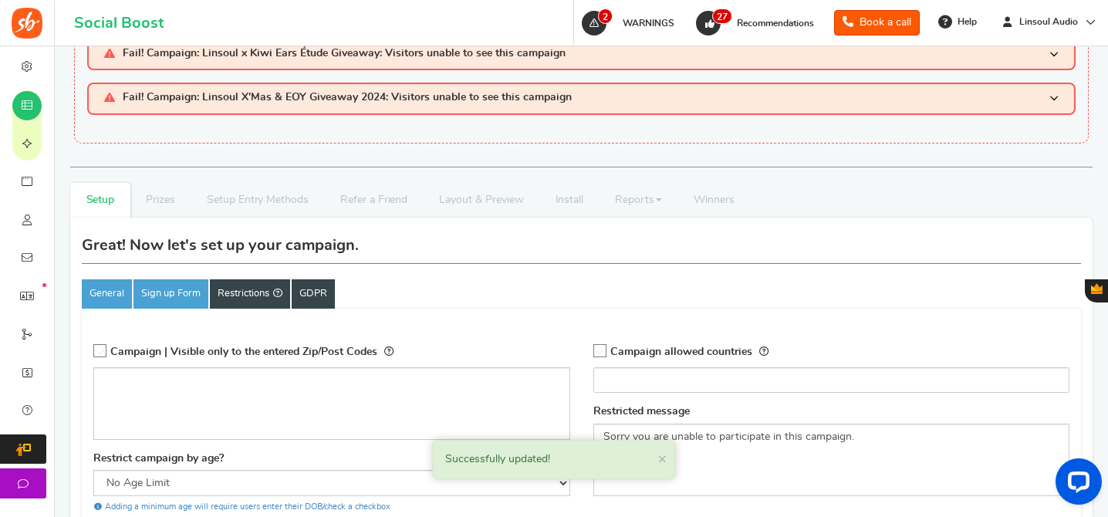
click at [319, 292] on link "GDPR" at bounding box center [313, 293] width 43 height 29
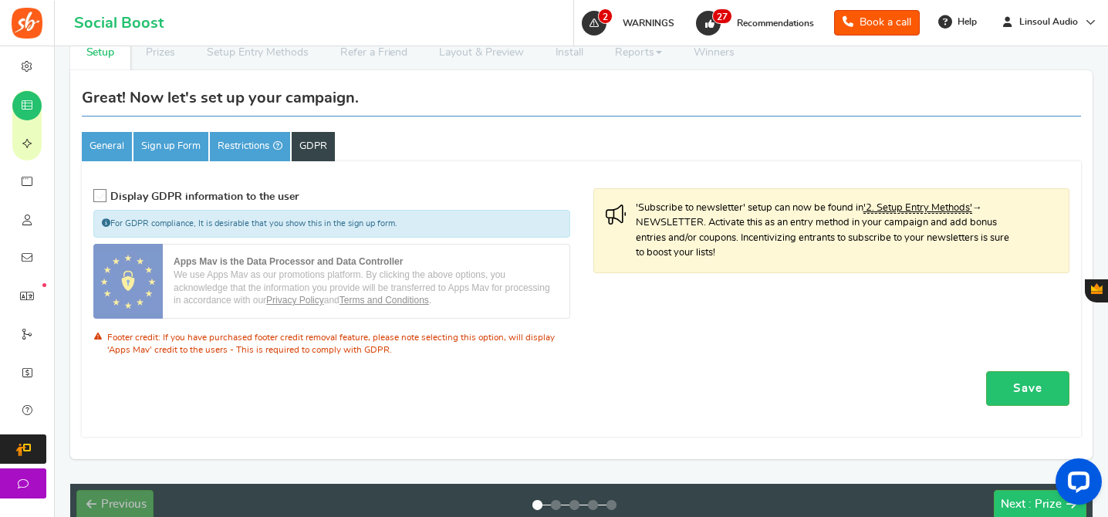
scroll to position [336, 0]
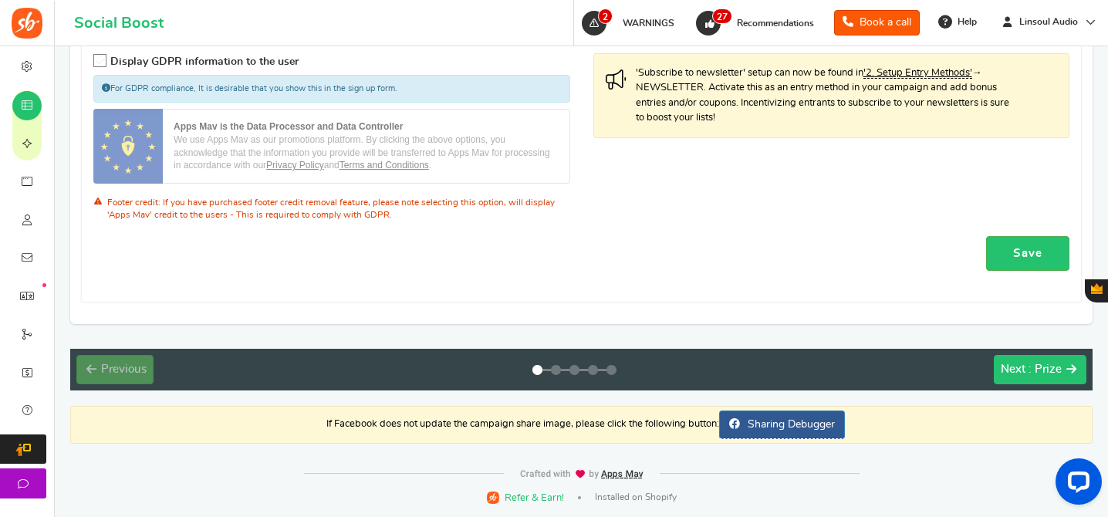
click at [1032, 363] on span ": Prize" at bounding box center [1044, 369] width 33 height 12
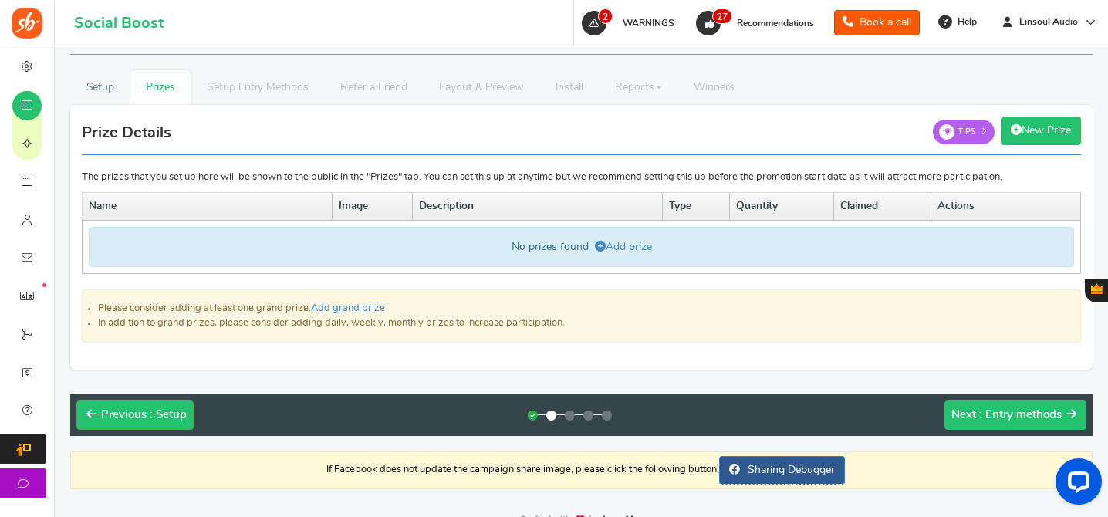
scroll to position [119, 0]
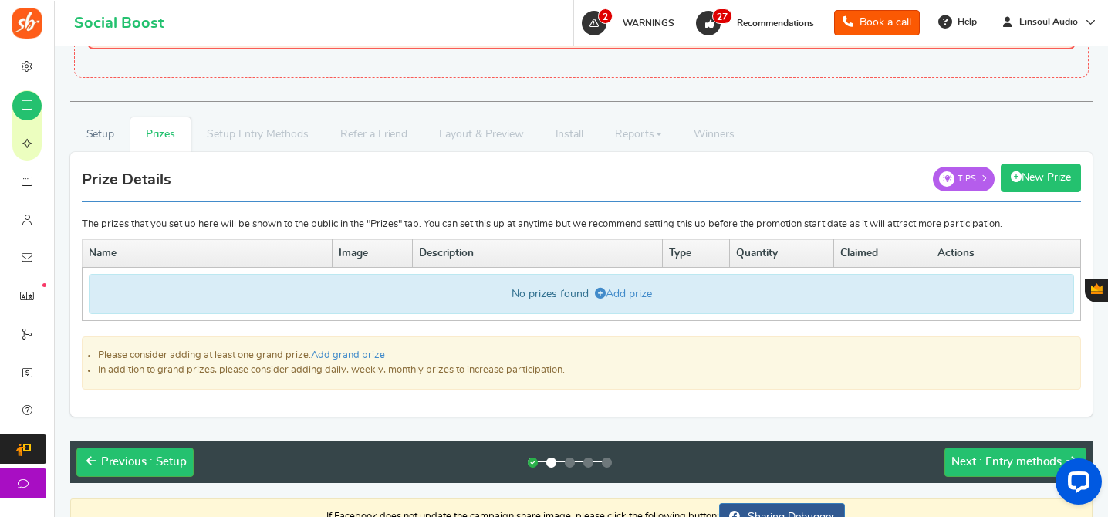
click at [1065, 171] on link "New Prize" at bounding box center [1041, 178] width 80 height 29
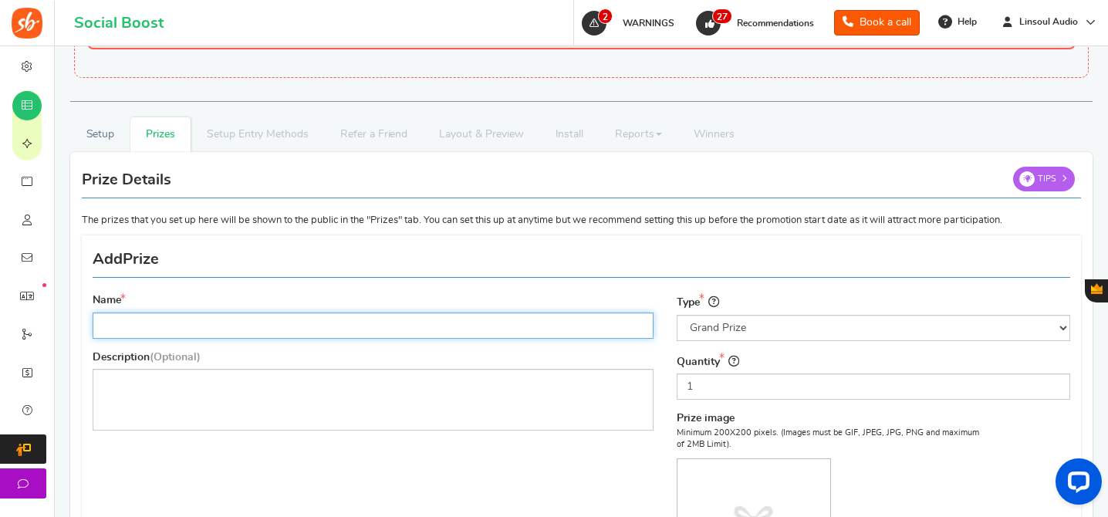
click at [299, 318] on input "Name" at bounding box center [373, 325] width 561 height 26
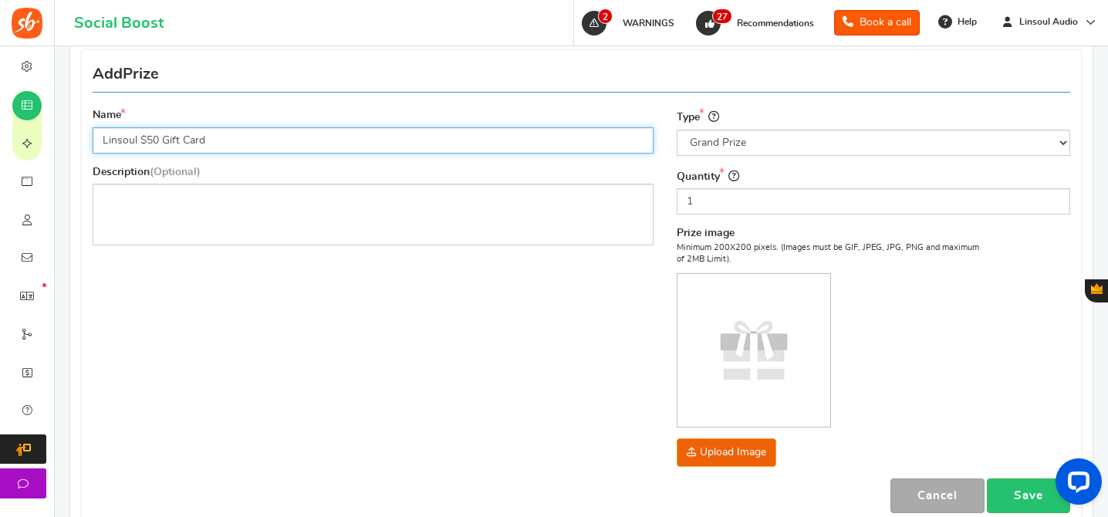
scroll to position [333, 0]
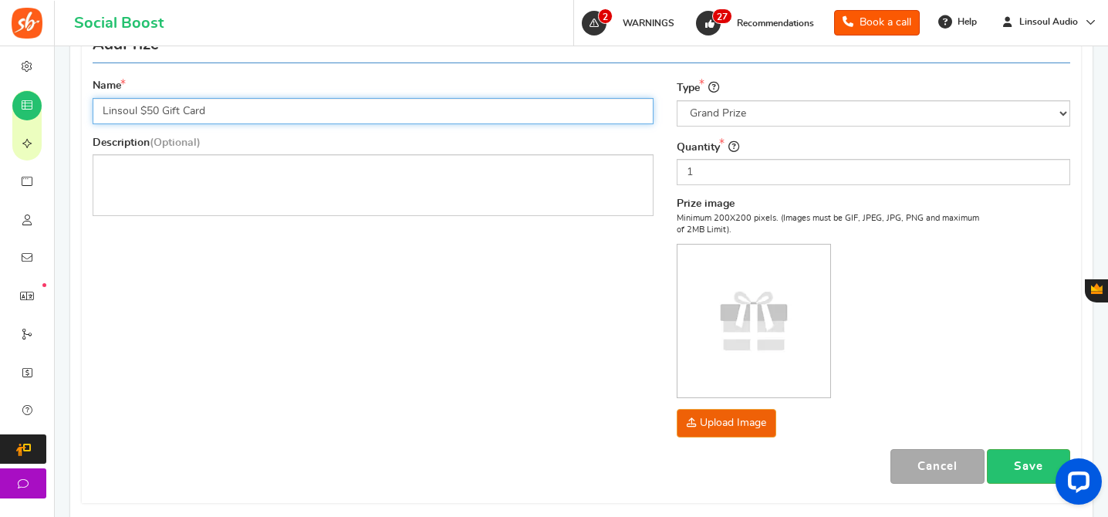
type input "Linsoul $50 Gift Card"
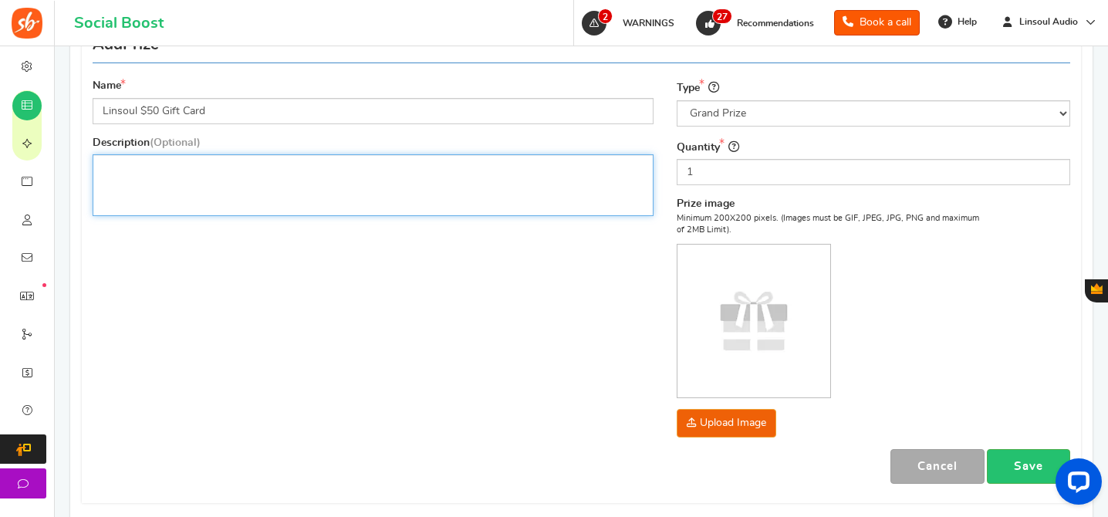
click at [228, 168] on p "Rich Text Editor, prize_description" at bounding box center [373, 167] width 541 height 15
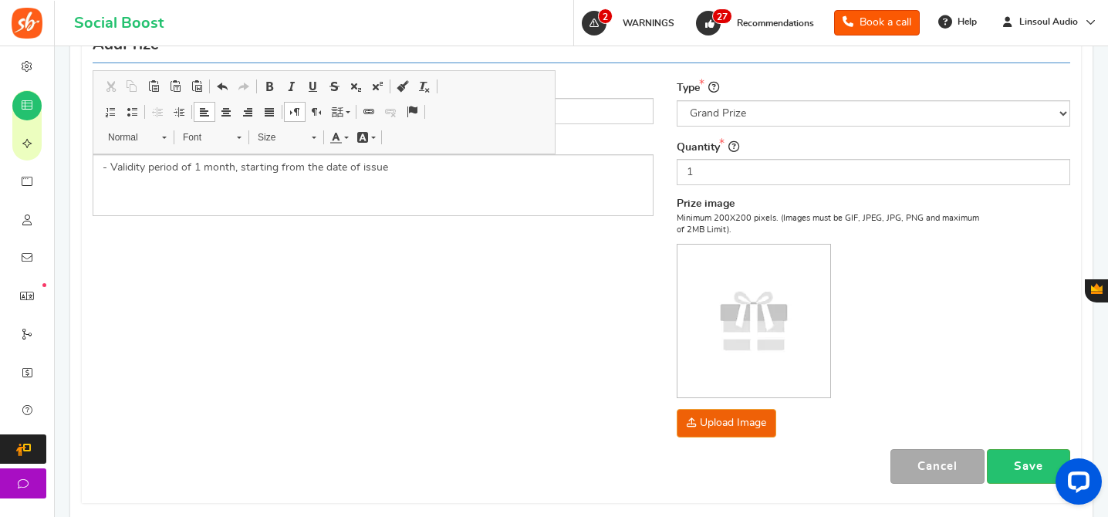
click at [325, 265] on div "Name Linsoul $50 Gift Card Description (Optional) - Validity period of 1 month,…" at bounding box center [581, 262] width 1001 height 467
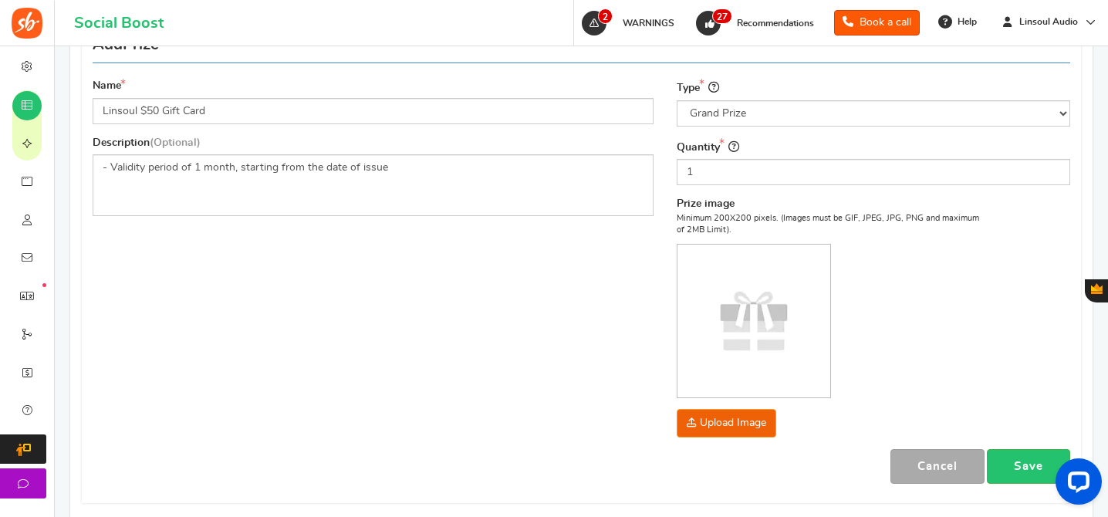
click at [295, 294] on div "Name Linsoul $50 Gift Card Description (Optional) - Validity period of 1 month,…" at bounding box center [581, 262] width 1001 height 467
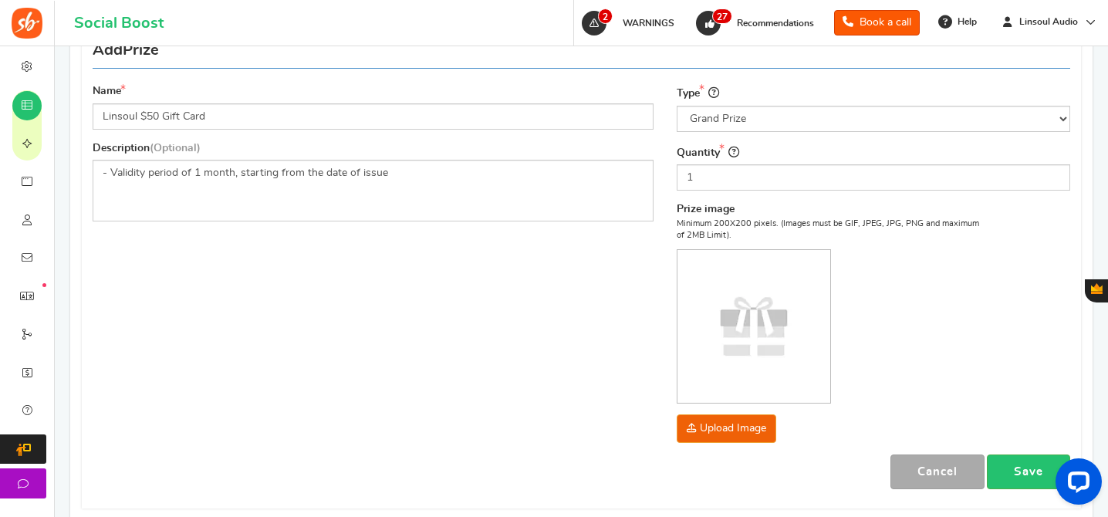
scroll to position [377, 0]
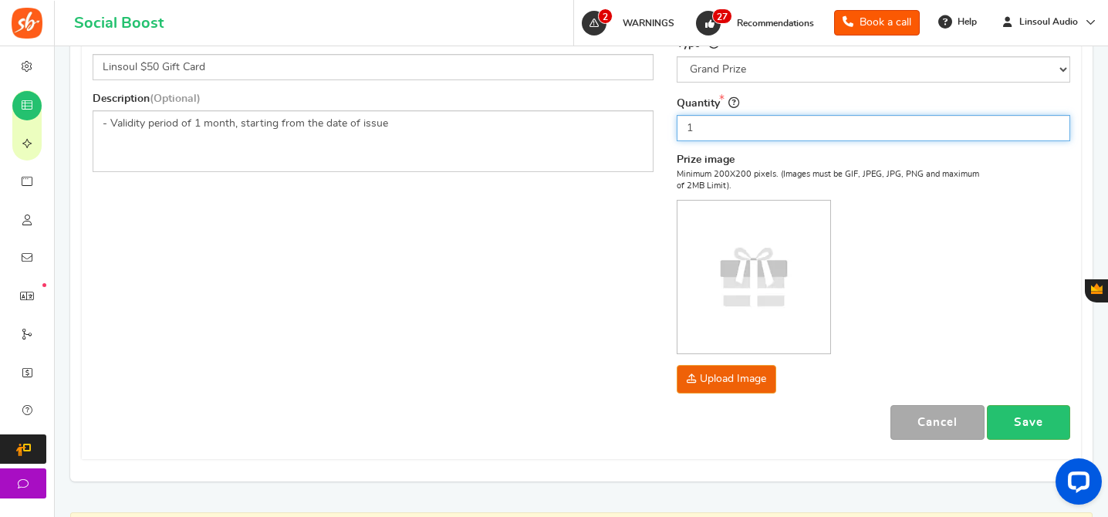
click at [749, 131] on input "1" at bounding box center [873, 128] width 393 height 26
type input "5"
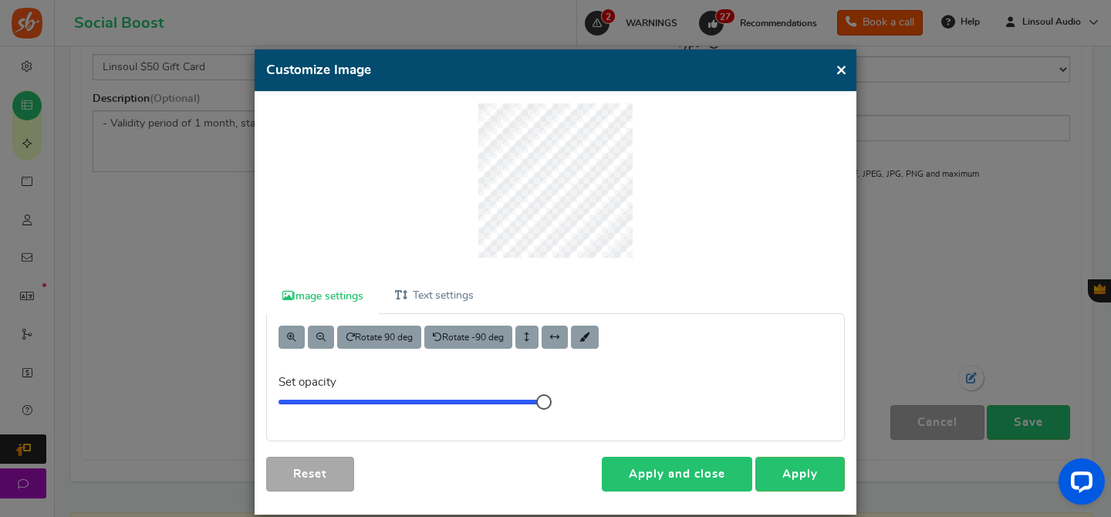
click at [671, 479] on link "Apply and close" at bounding box center [677, 474] width 150 height 35
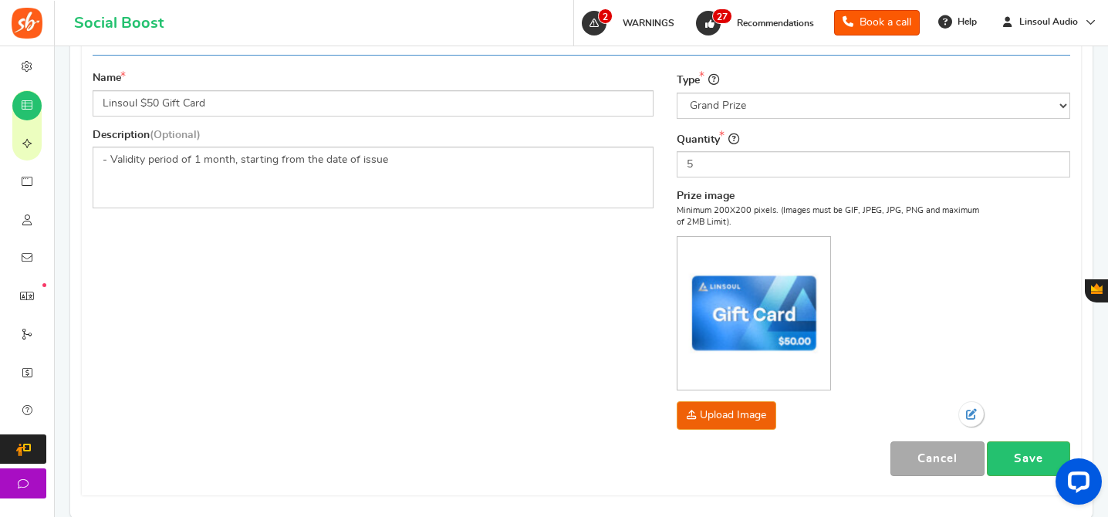
scroll to position [484, 0]
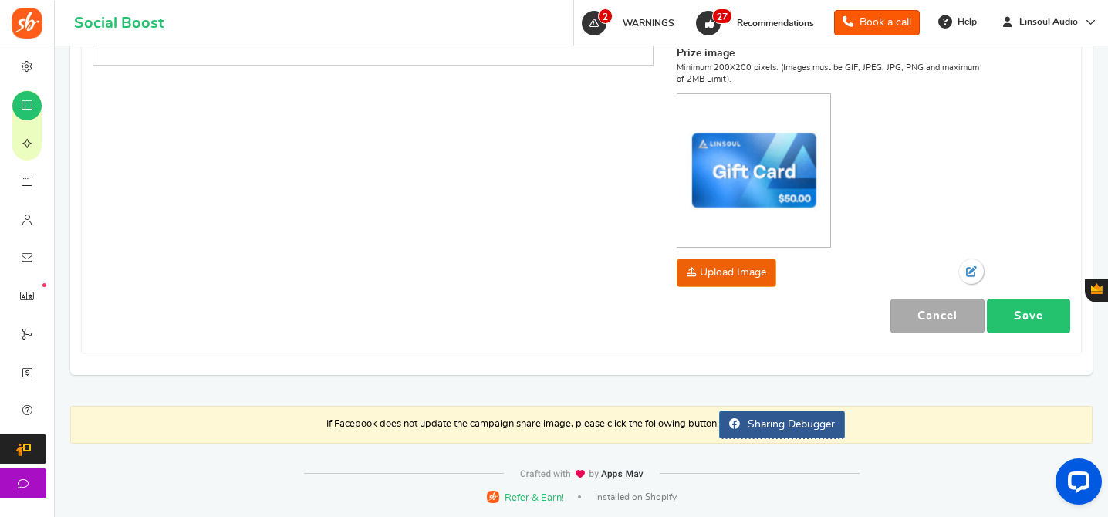
click at [1056, 322] on link "Save" at bounding box center [1028, 316] width 83 height 35
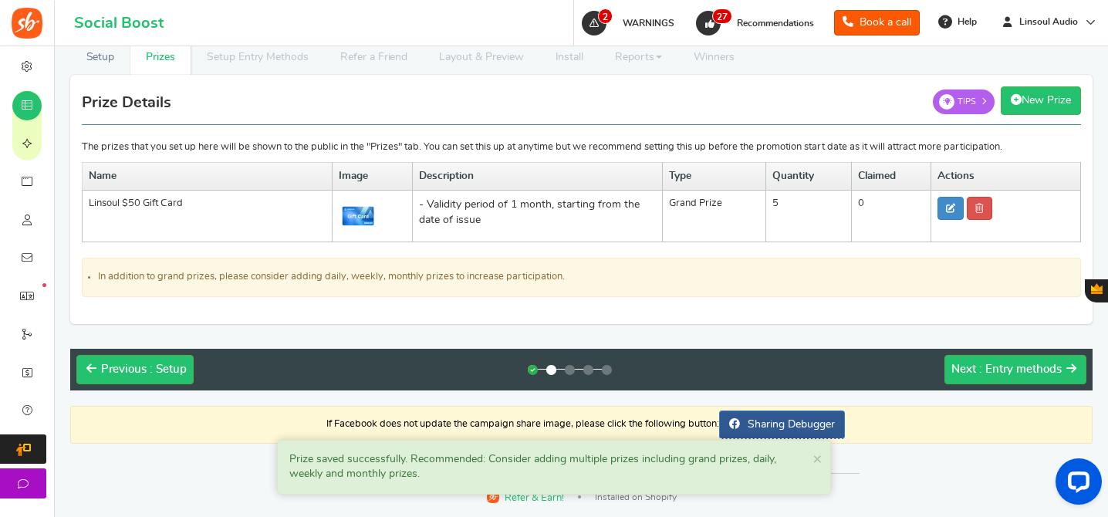
scroll to position [196, 0]
click at [1025, 373] on span ": Entry methods" at bounding box center [1020, 369] width 83 height 12
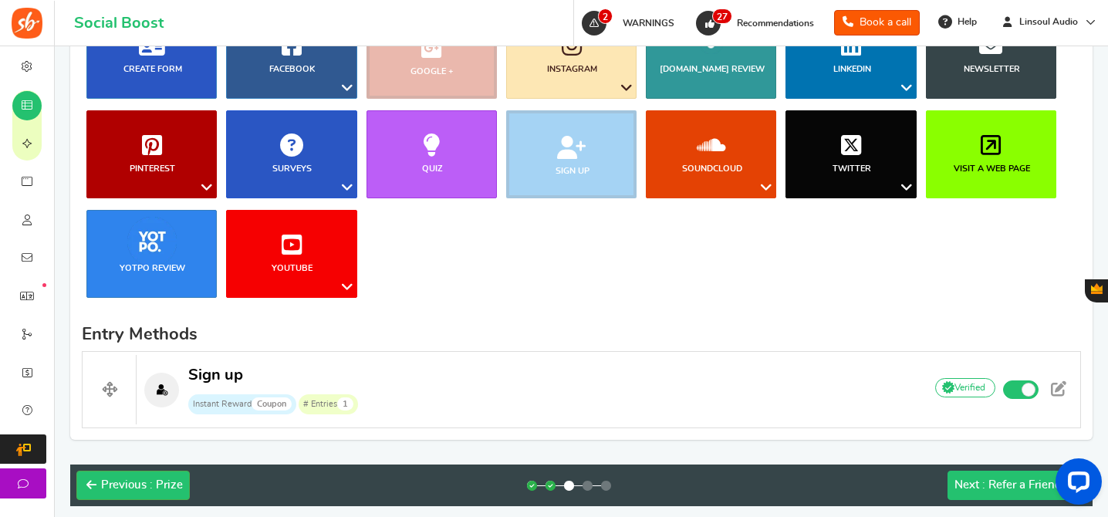
scroll to position [471, 0]
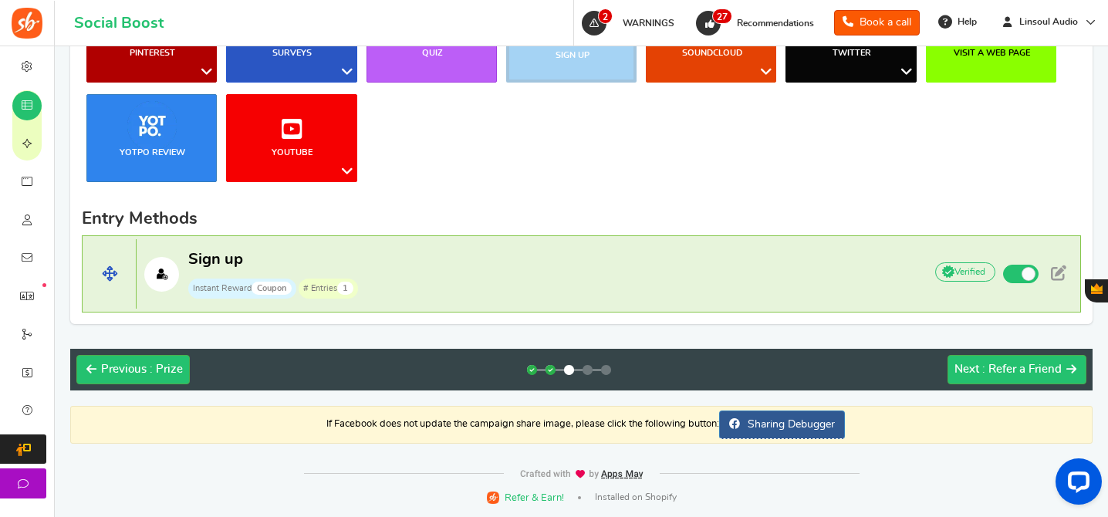
click at [795, 277] on p "Sign up Instant Reward Coupon # Entries 1" at bounding box center [523, 273] width 772 height 49
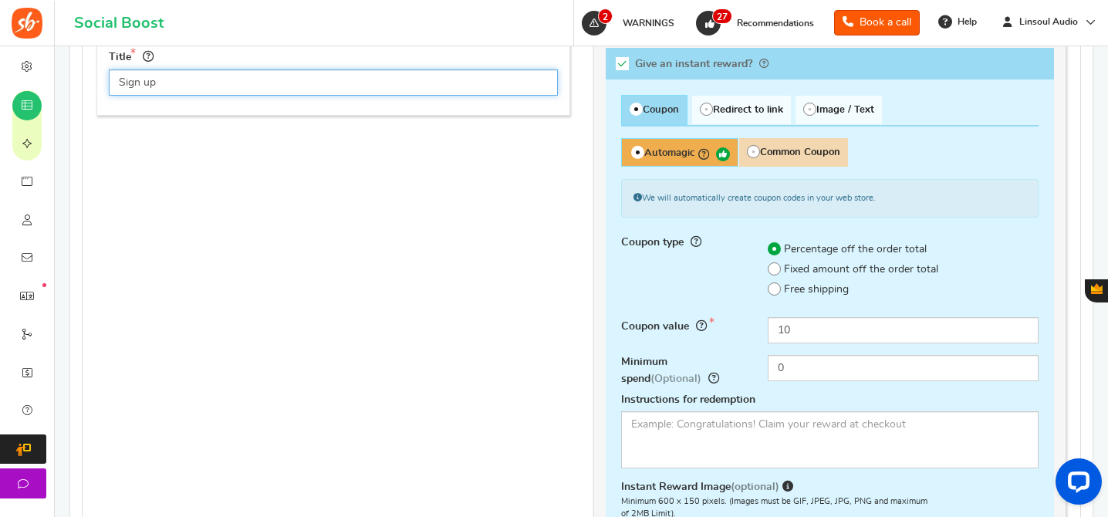
scroll to position [768, 0]
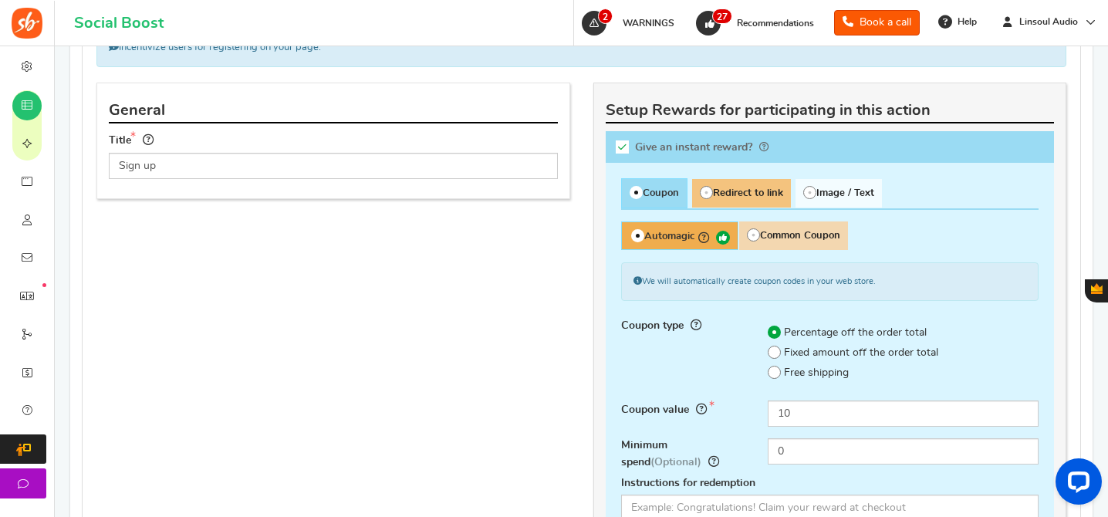
click at [724, 192] on span "Redirect to link" at bounding box center [741, 193] width 99 height 29
click at [702, 192] on input "Redirect to link" at bounding box center [697, 187] width 10 height 10
radio input "true"
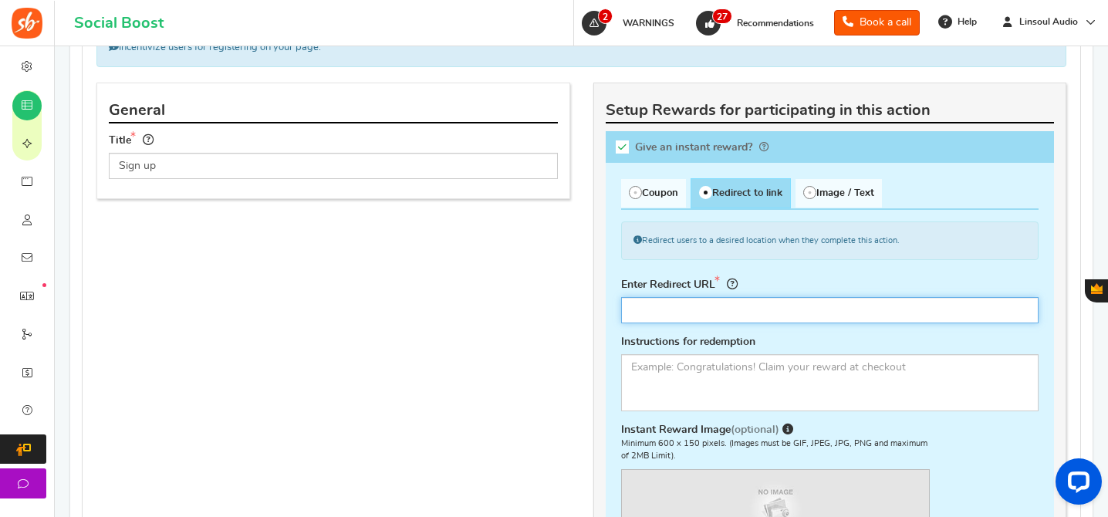
click at [790, 300] on input "text" at bounding box center [830, 310] width 418 height 26
paste input "[URL][DOMAIN_NAME]"
type input "[URL][DOMAIN_NAME]"
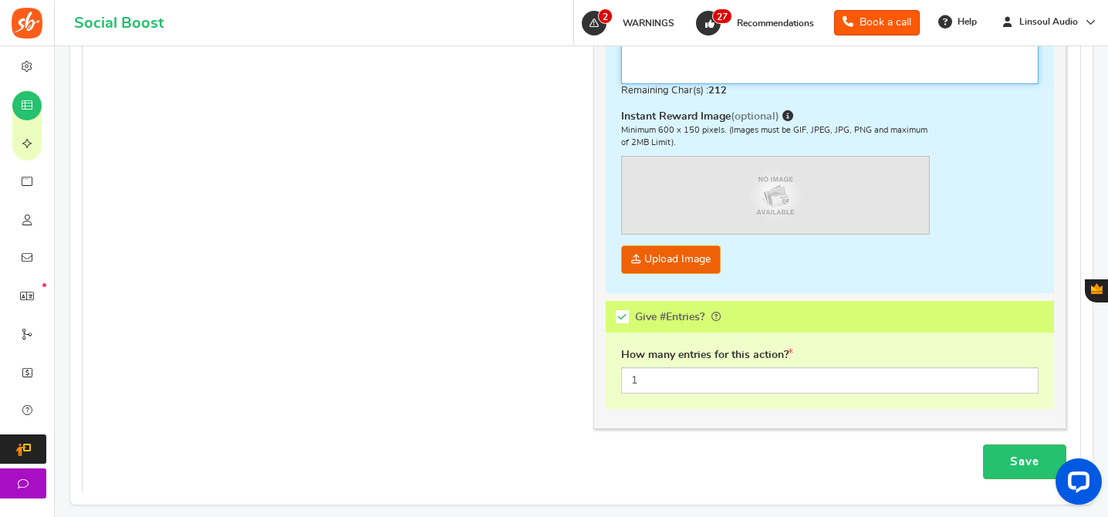
scroll to position [1122, 0]
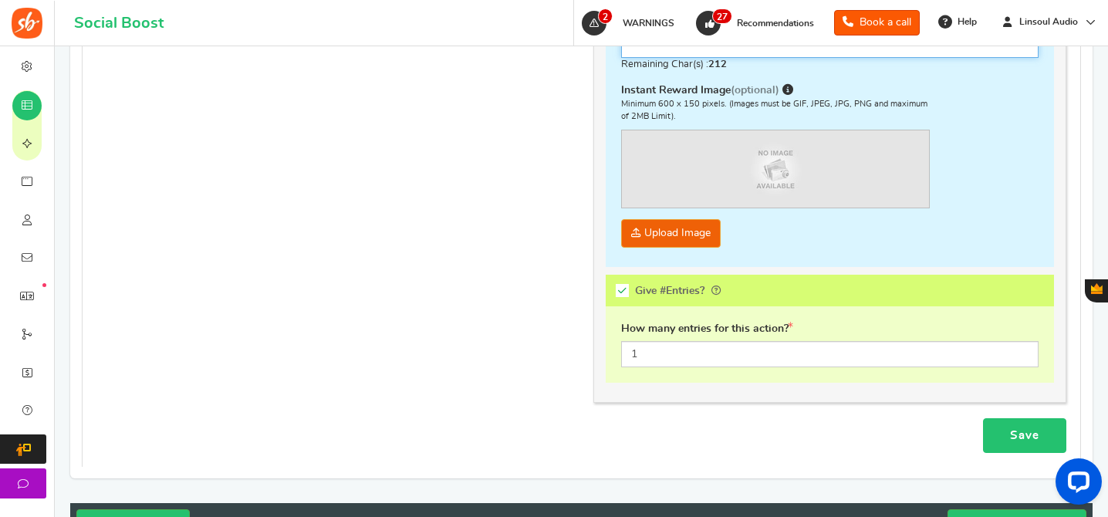
type textarea "Congratulations for winning an entry!"
click at [1017, 439] on link "Save" at bounding box center [1024, 435] width 83 height 35
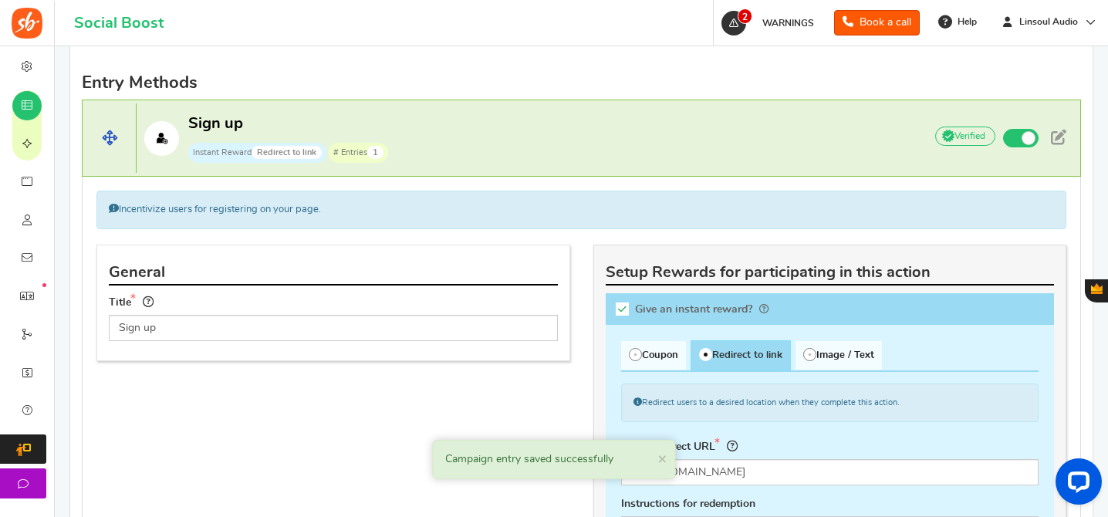
click at [657, 130] on p "Sign up Instant Reward Redirect to link # Entries 1" at bounding box center [523, 137] width 772 height 49
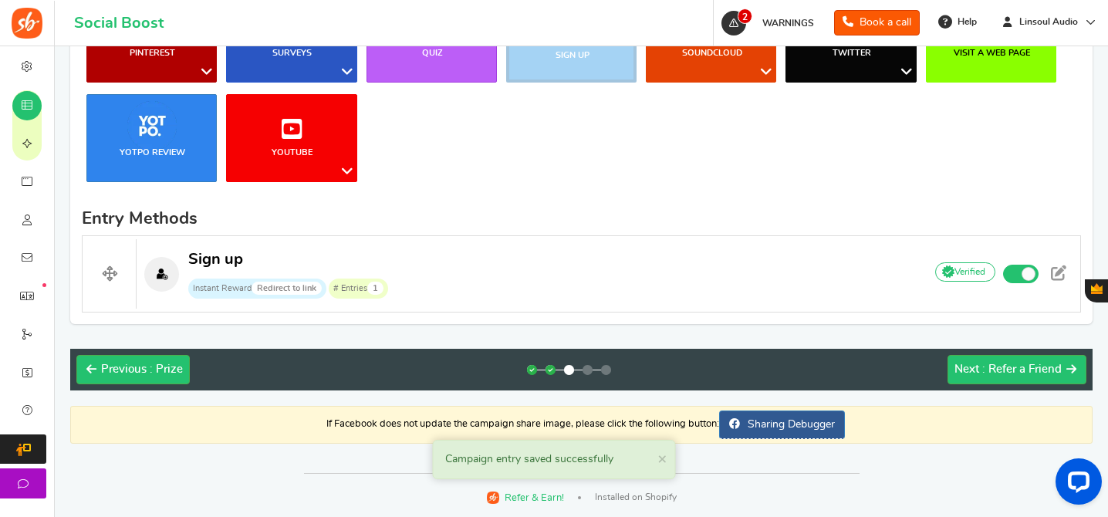
scroll to position [331, 0]
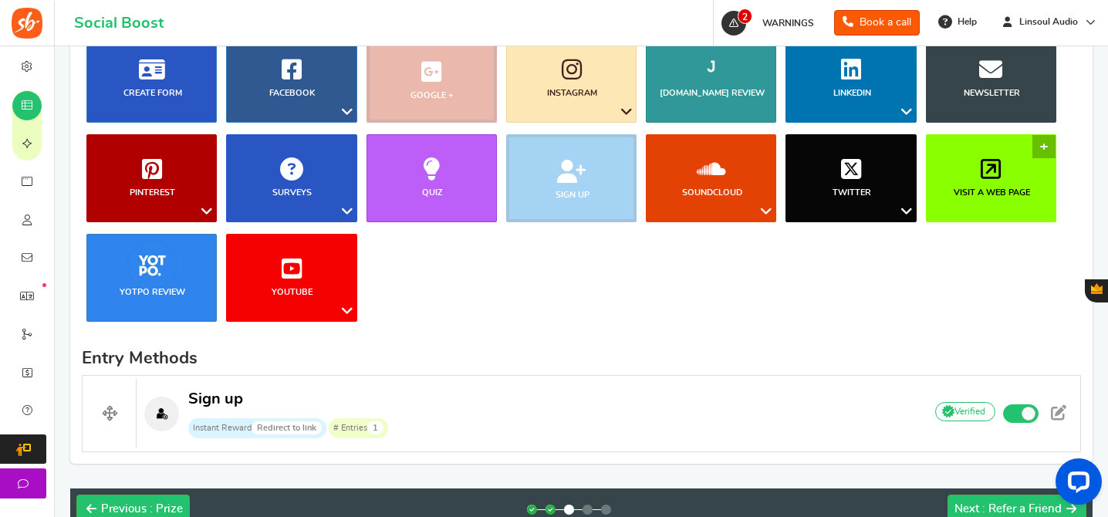
click at [994, 200] on link "Visit a web page" at bounding box center [991, 178] width 130 height 88
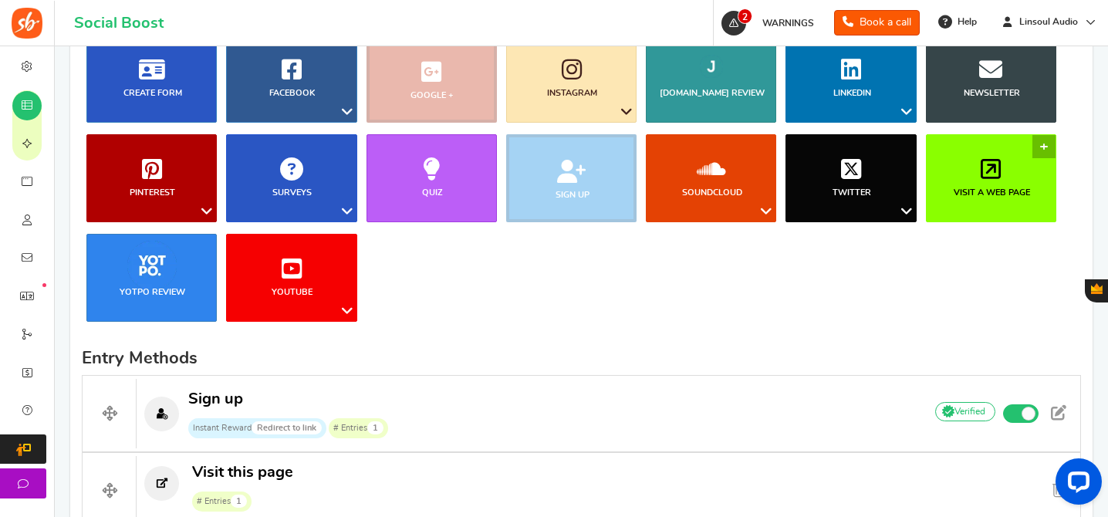
scroll to position [753, 0]
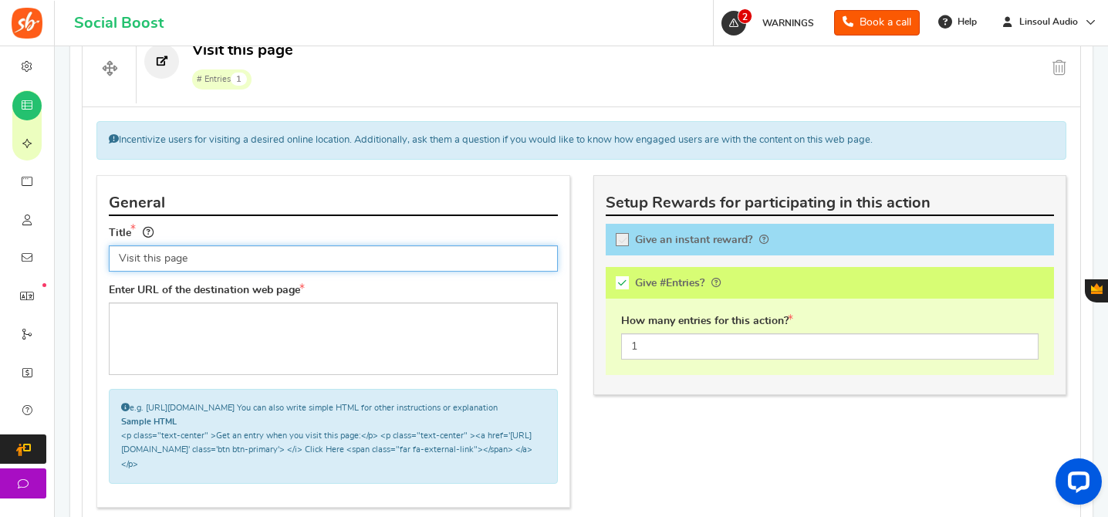
paste input "Join us on Discord"
type input "Join us on Discord"
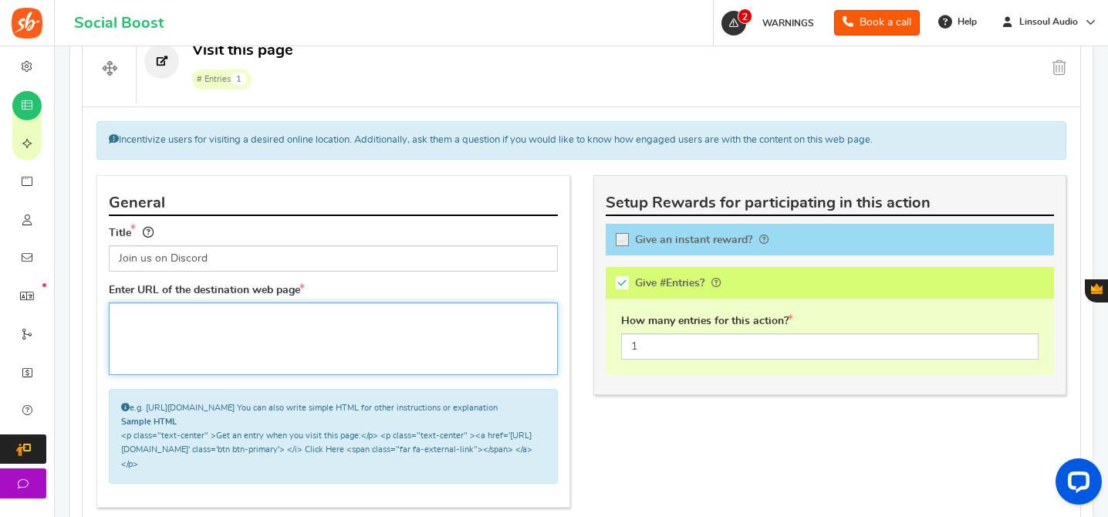
click at [431, 308] on textarea at bounding box center [333, 338] width 449 height 73
paste textarea "[URL][DOMAIN_NAME]"
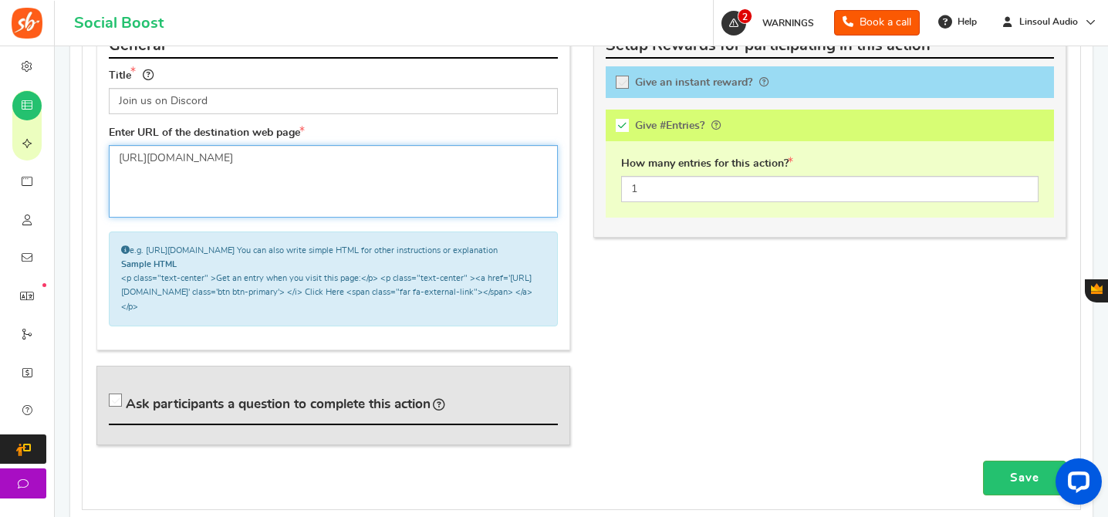
type textarea "[URL][DOMAIN_NAME]"
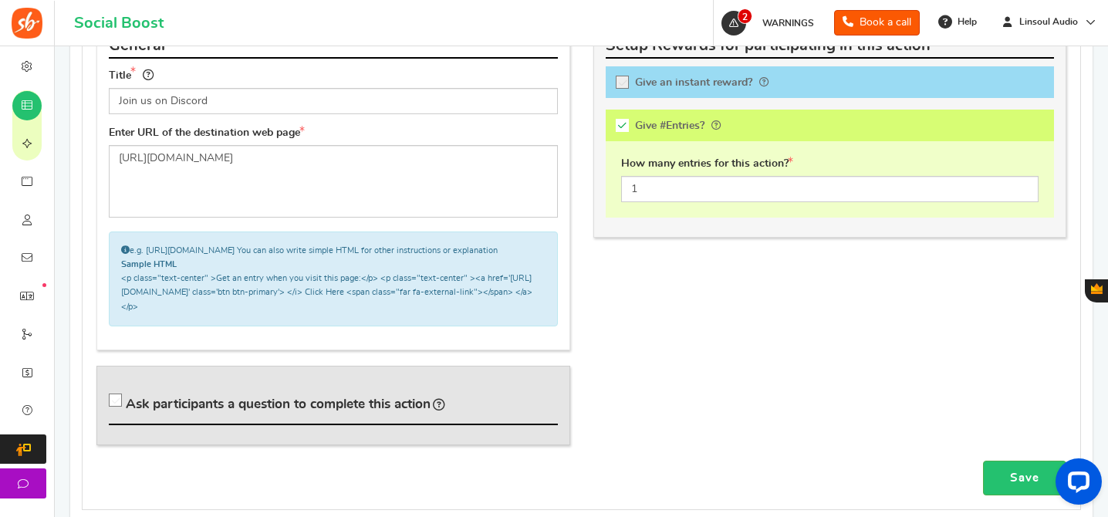
click at [300, 410] on span "Ask participants a question to complete this action" at bounding box center [278, 403] width 305 height 13
click at [126, 411] on input "Ask participants a question to complete this action" at bounding box center [117, 403] width 15 height 15
checkbox input "true"
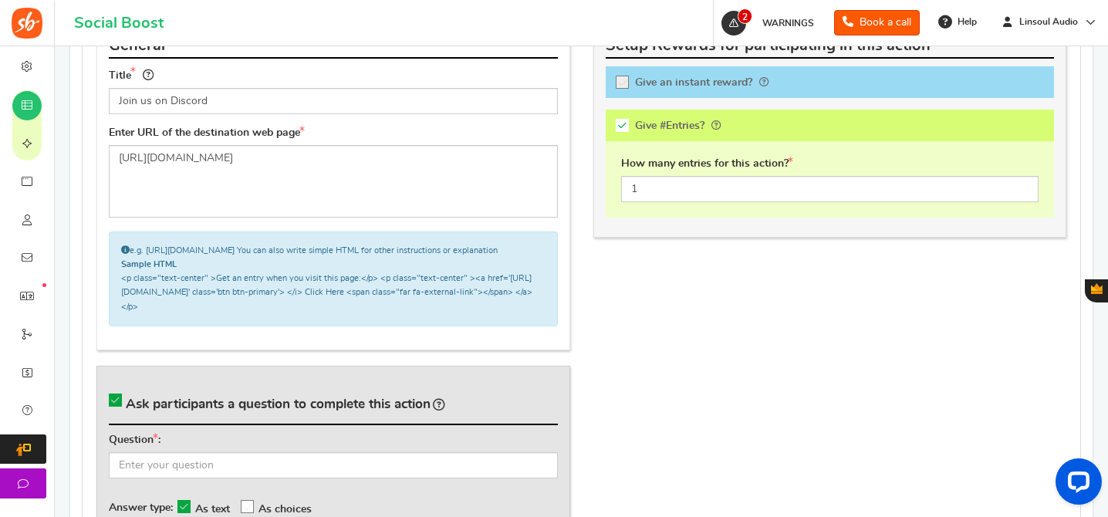
scroll to position [1079, 0]
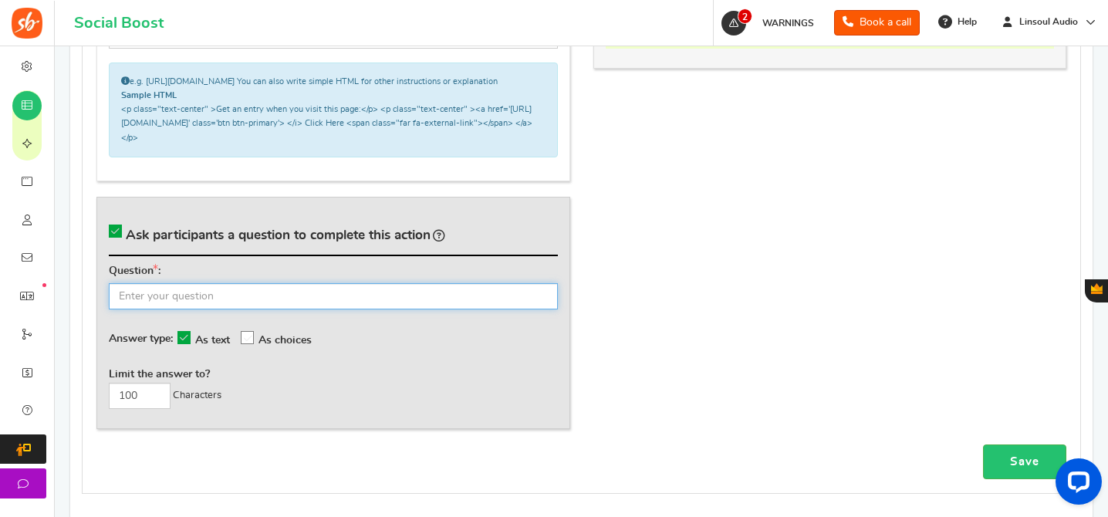
click at [515, 309] on input "text" at bounding box center [333, 296] width 449 height 26
paste input "What's your Discord username? ([PERSON_NAME])"
type input "What's your Discord username? ([PERSON_NAME])"
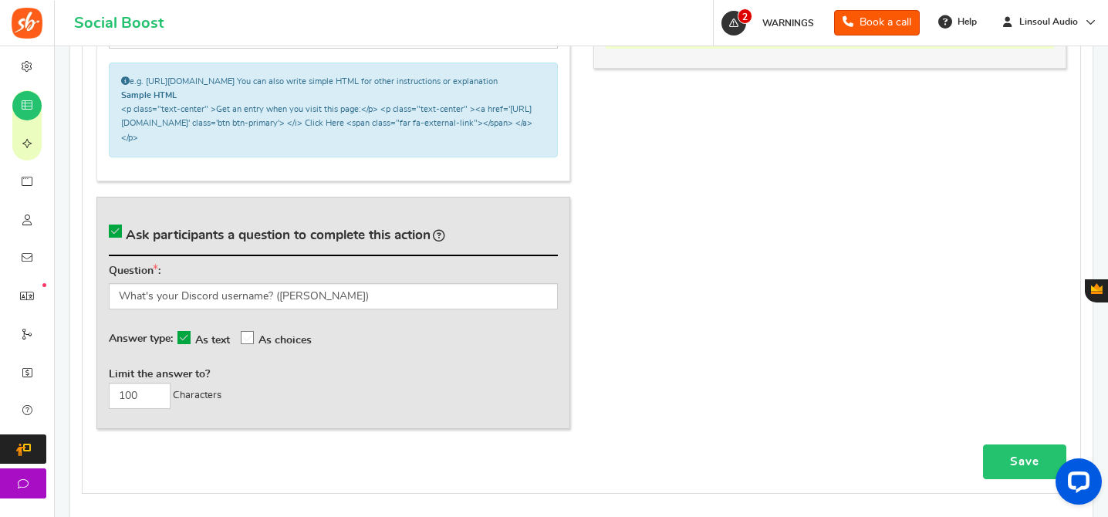
click at [1014, 466] on link "Save" at bounding box center [1024, 461] width 83 height 35
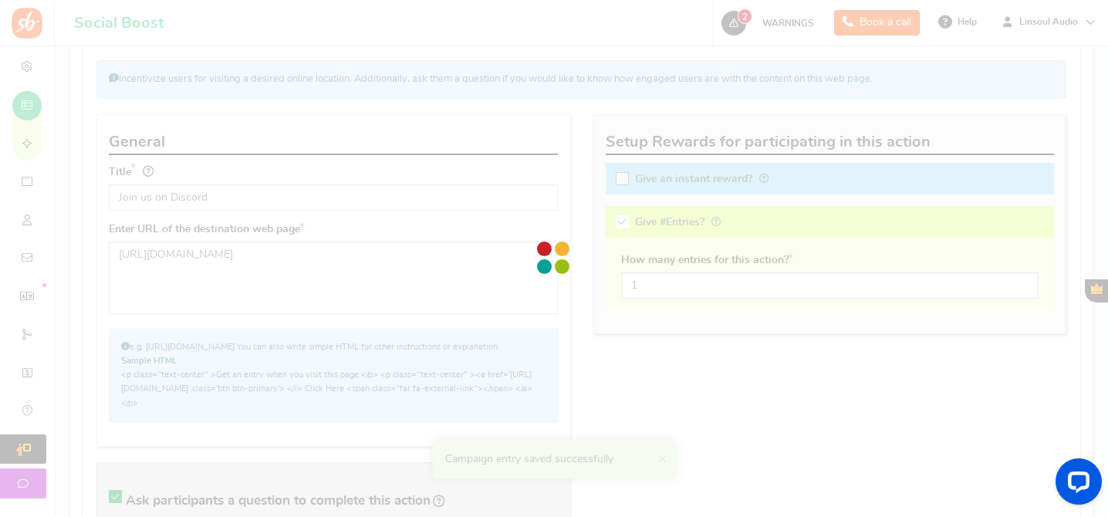
scroll to position [653, 0]
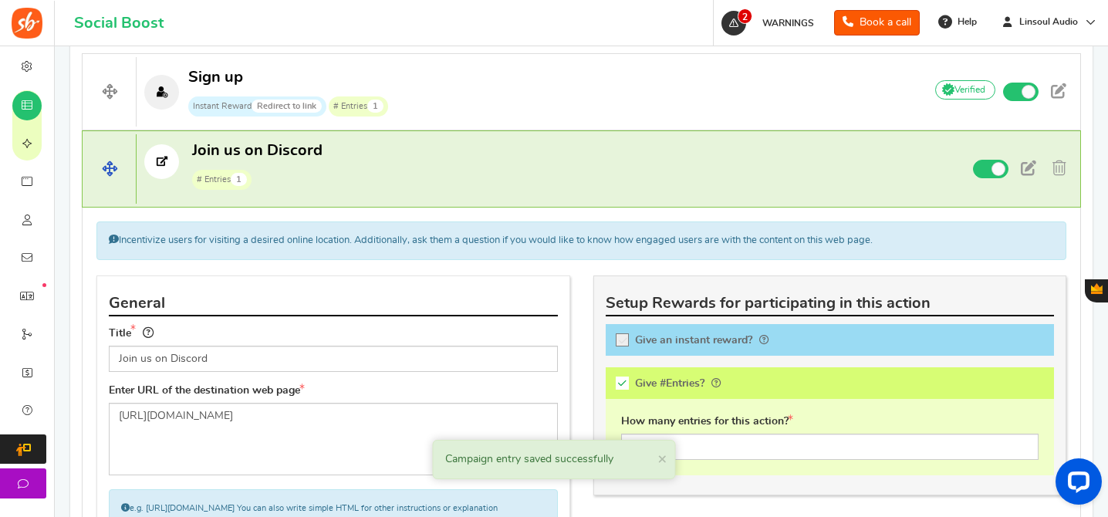
click at [775, 180] on p "Join us on Discord # Entries 1" at bounding box center [524, 164] width 774 height 49
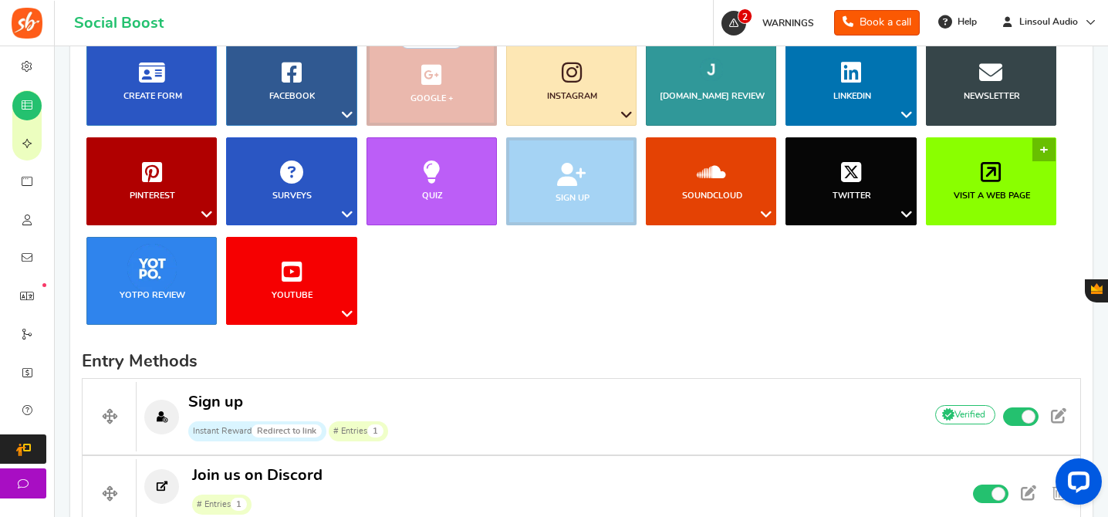
scroll to position [301, 0]
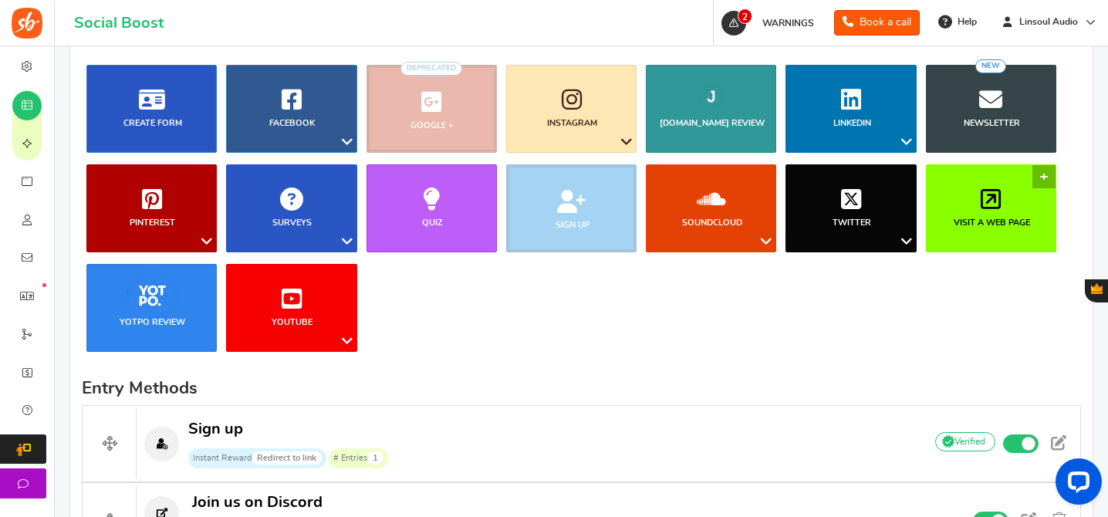
click at [995, 177] on link "Visit a web page" at bounding box center [991, 208] width 130 height 88
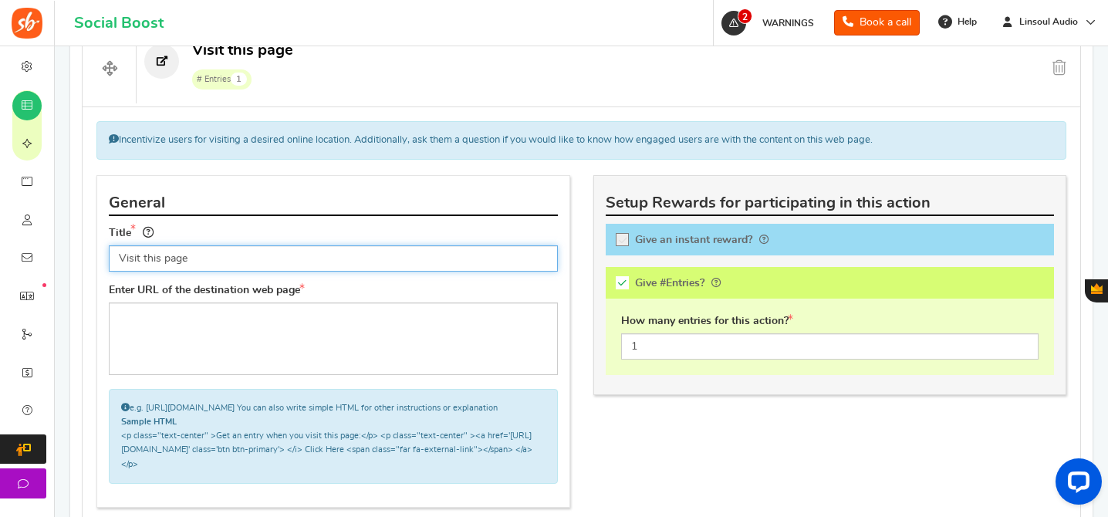
click at [375, 258] on input "Visit this page" at bounding box center [333, 258] width 449 height 26
paste input "Follow us on Instagram"
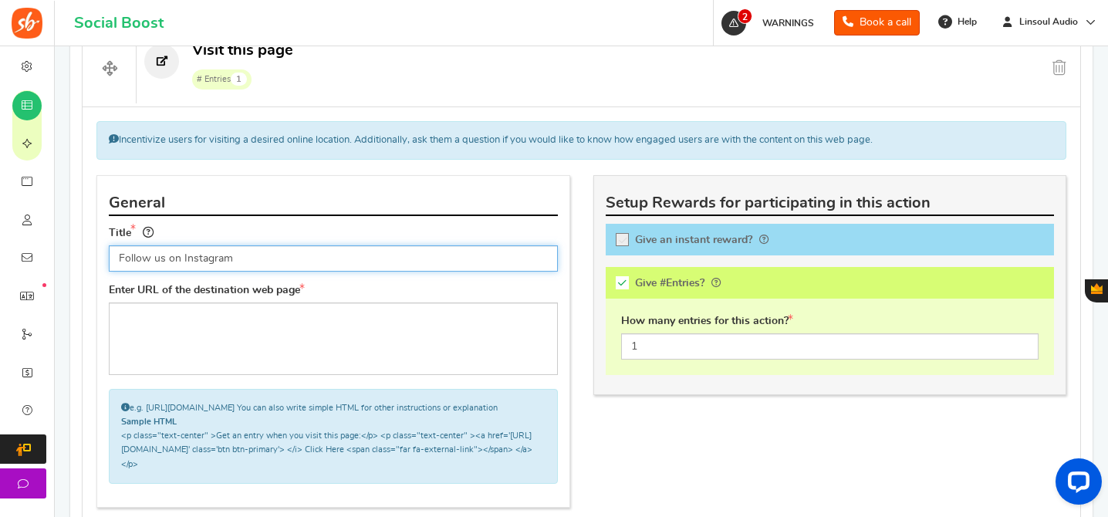
type input "Follow us on Instagram"
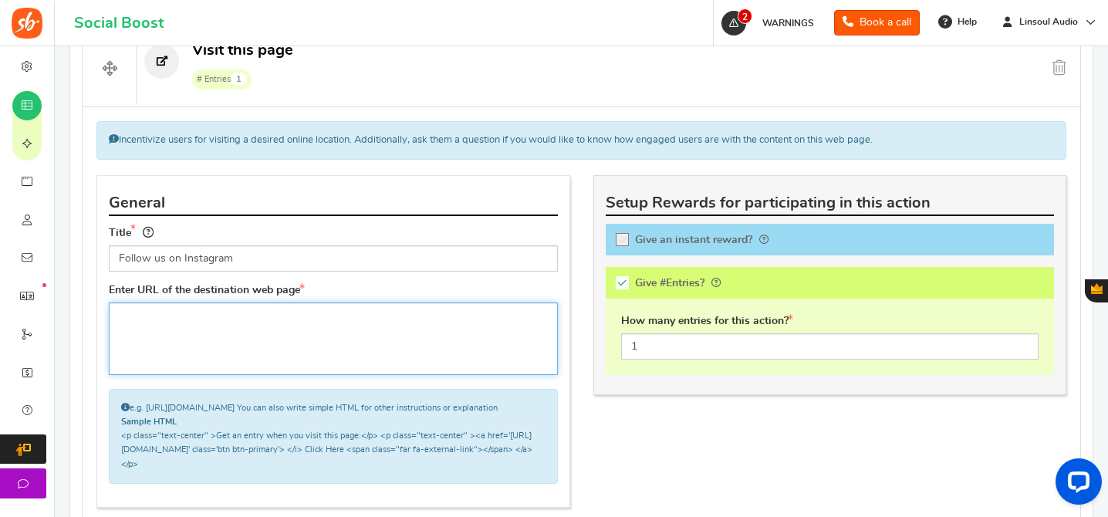
click at [363, 331] on textarea at bounding box center [333, 338] width 449 height 73
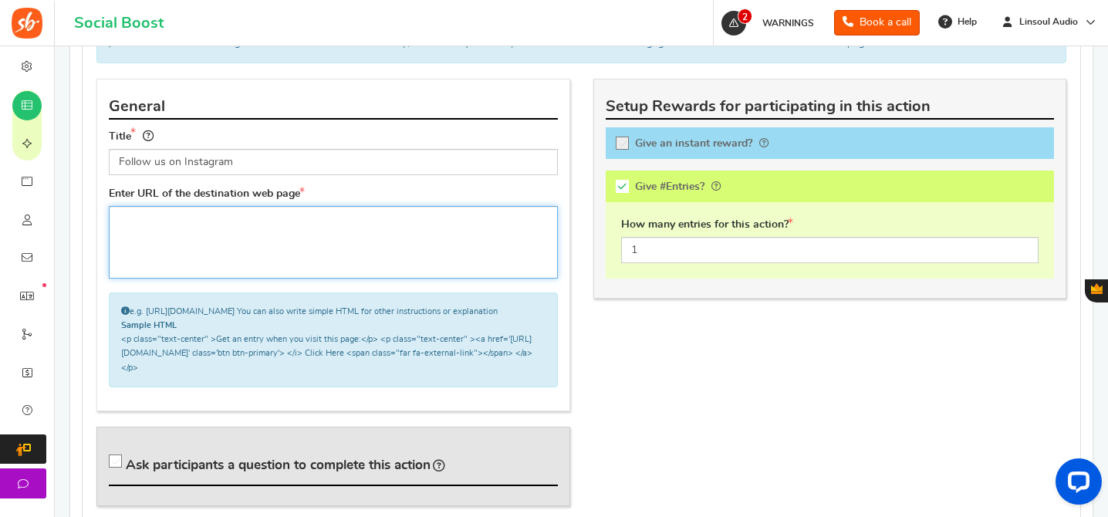
scroll to position [910, 0]
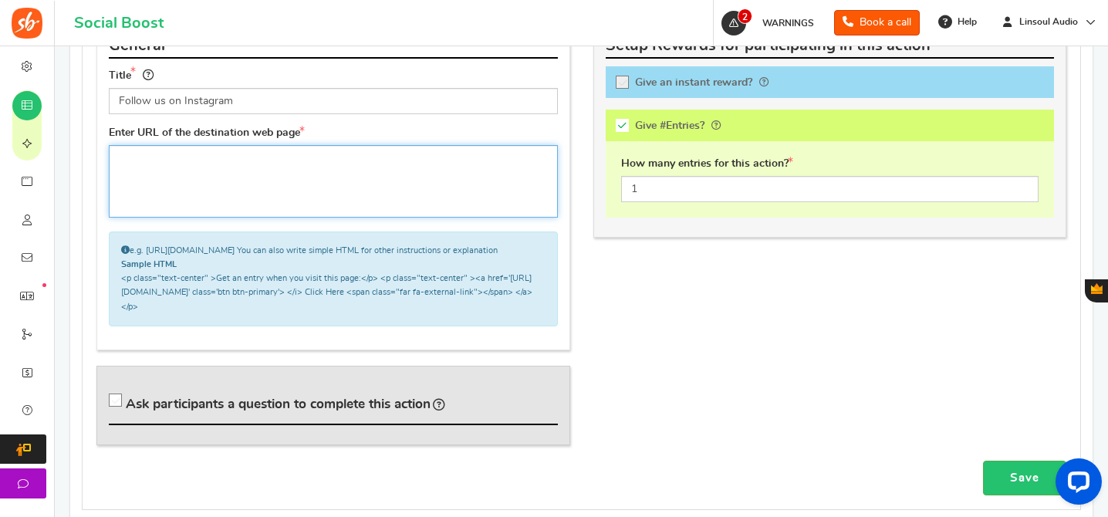
paste textarea "[URL][DOMAIN_NAME][DOMAIN_NAME]"
type textarea "[URL][DOMAIN_NAME][DOMAIN_NAME]"
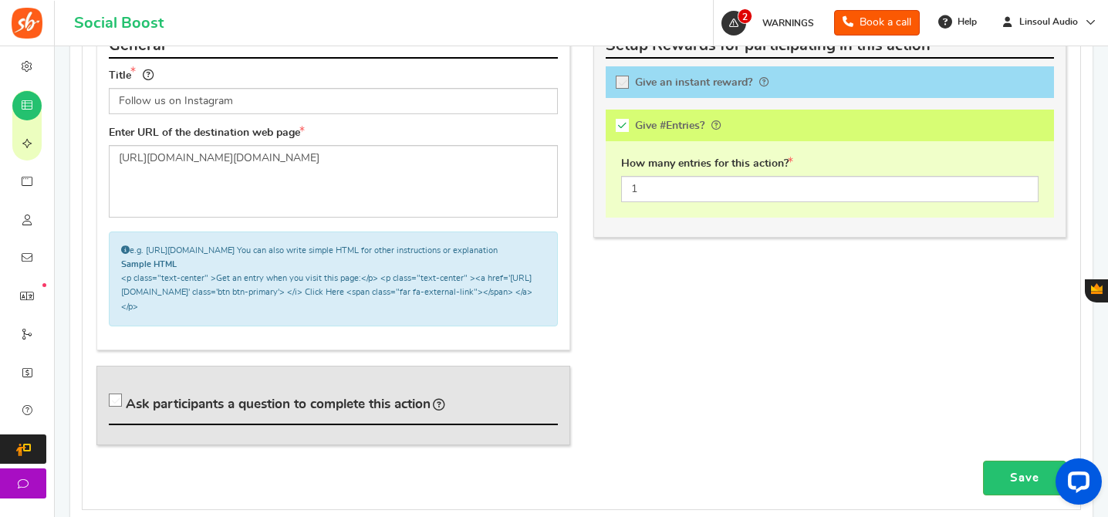
click at [182, 410] on span "Ask participants a question to complete this action" at bounding box center [278, 403] width 305 height 13
click at [126, 411] on input "Ask participants a question to complete this action" at bounding box center [117, 403] width 15 height 15
checkbox input "true"
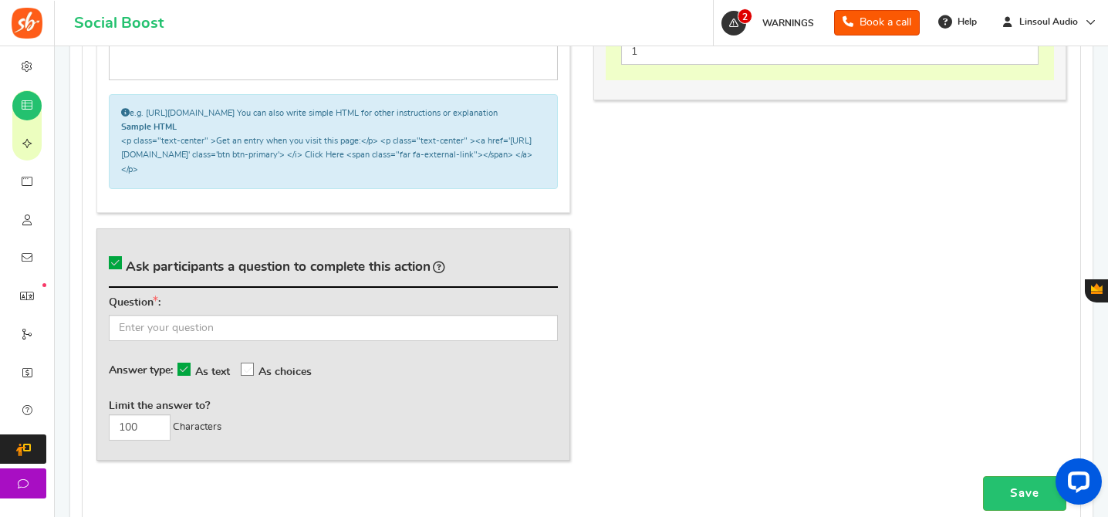
scroll to position [1074, 0]
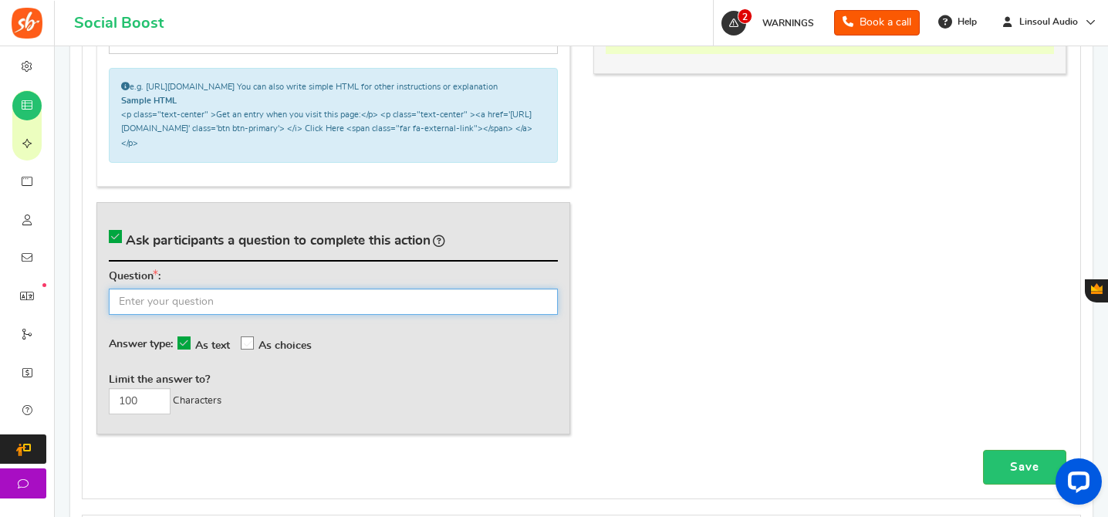
click at [263, 315] on input "text" at bounding box center [333, 302] width 449 height 26
paste input "What's your Instagram username?"
type input "What's your Instagram username?"
click at [1022, 485] on link "Save" at bounding box center [1024, 467] width 83 height 35
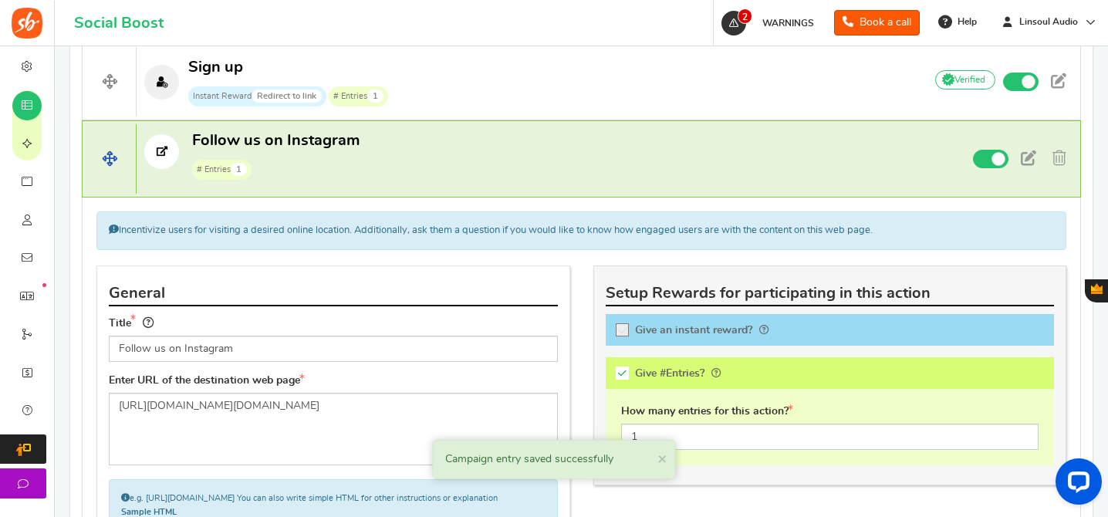
click at [679, 184] on h4 "Follow us on Instagram # Entries 1 Non verified Due to platform policies, we ca…" at bounding box center [581, 158] width 999 height 77
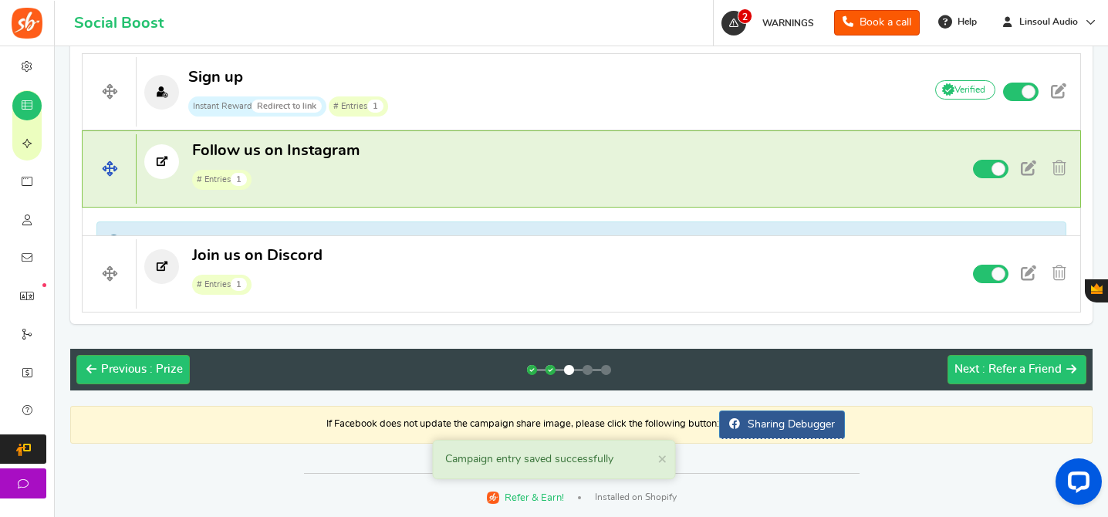
scroll to position [625, 0]
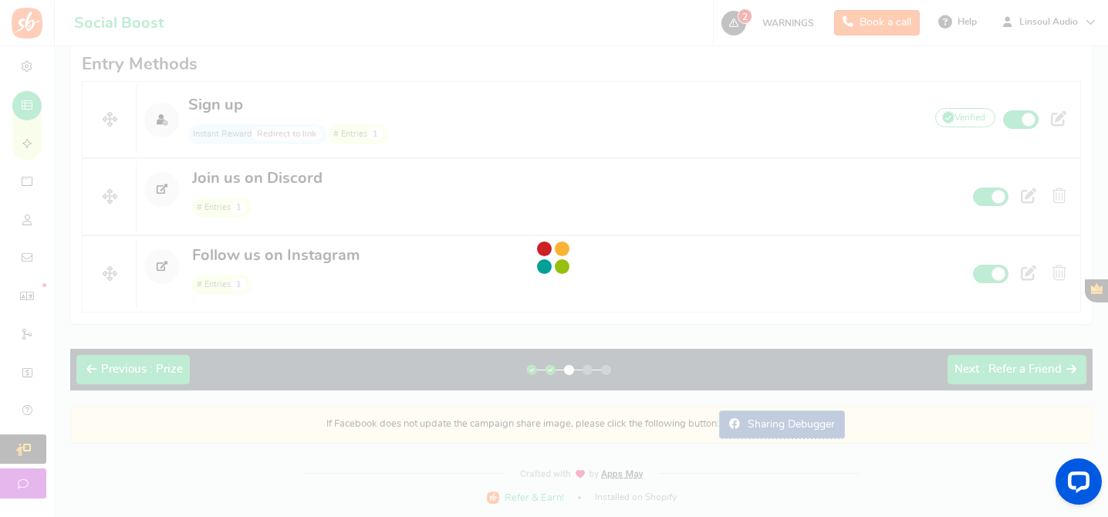
drag, startPoint x: 86, startPoint y: 200, endPoint x: 369, endPoint y: 5, distance: 342.8
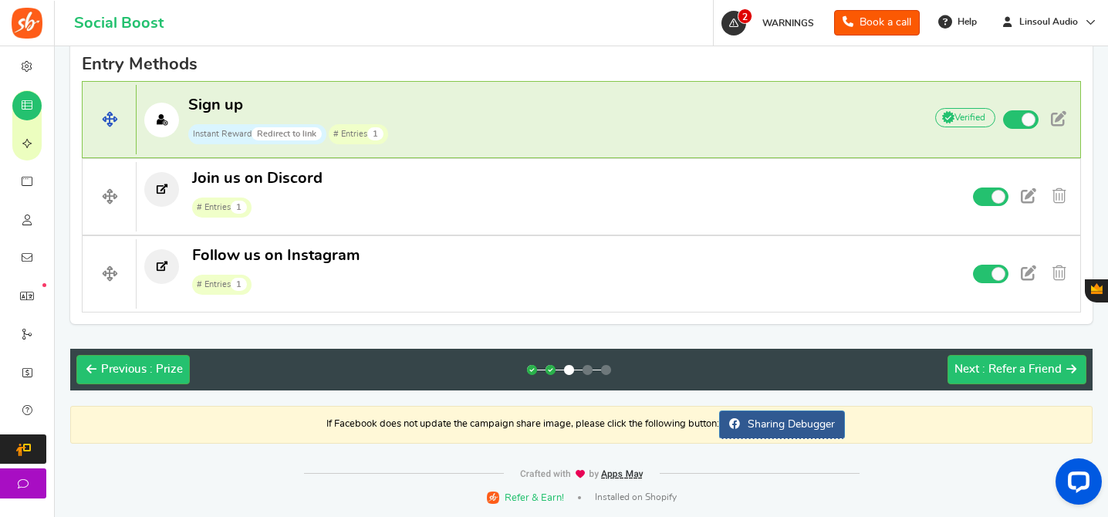
scroll to position [415, 0]
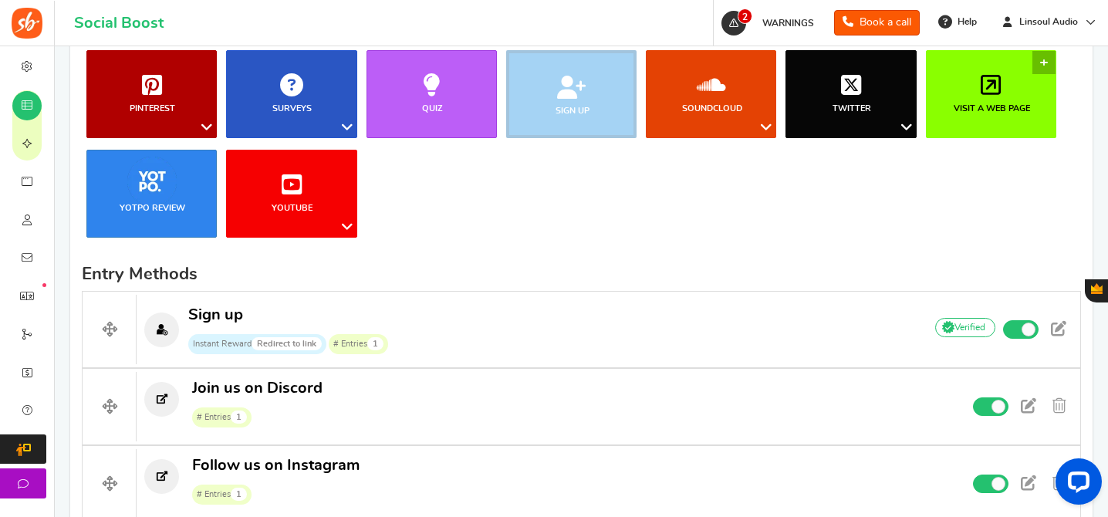
click at [998, 95] on icon at bounding box center [991, 84] width 20 height 23
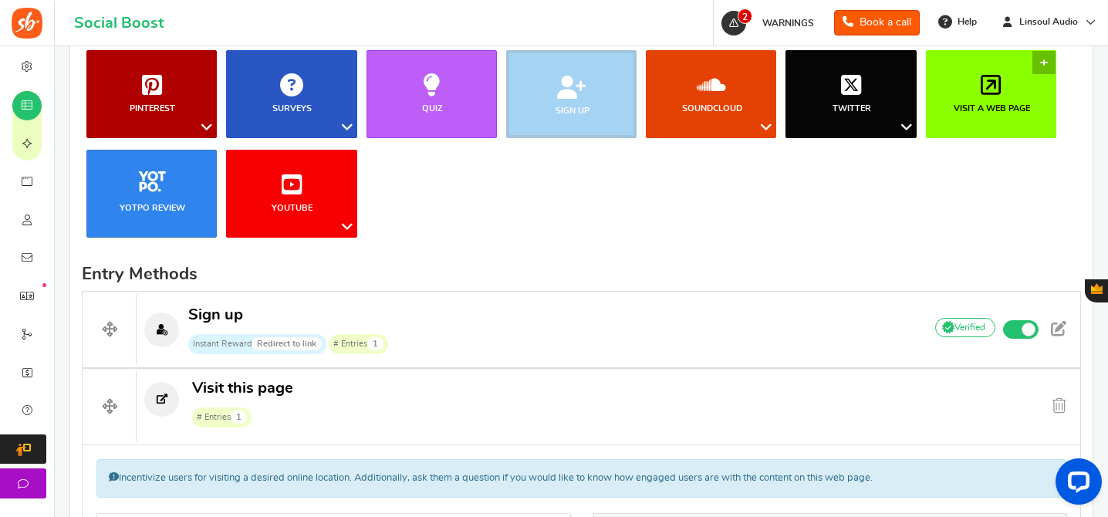
scroll to position [753, 0]
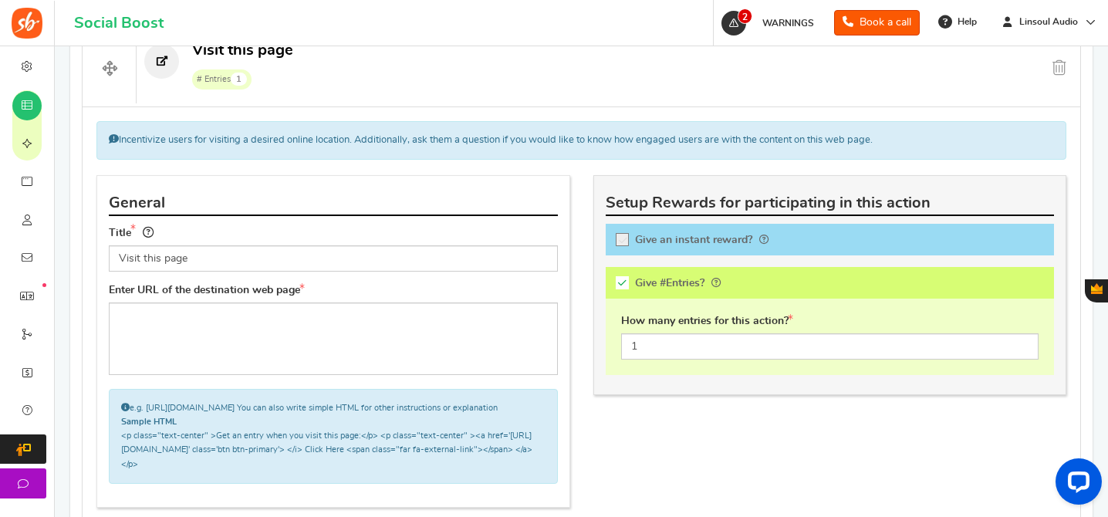
click at [490, 262] on input "Visit this page" at bounding box center [333, 258] width 449 height 26
type input "Like our Photo"
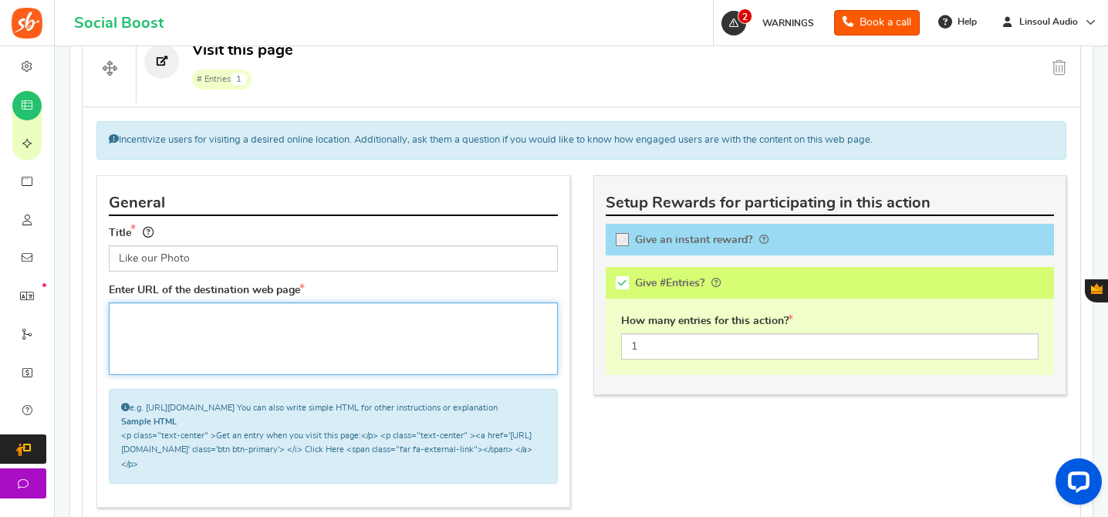
paste textarea "[URL][DOMAIN_NAME]"
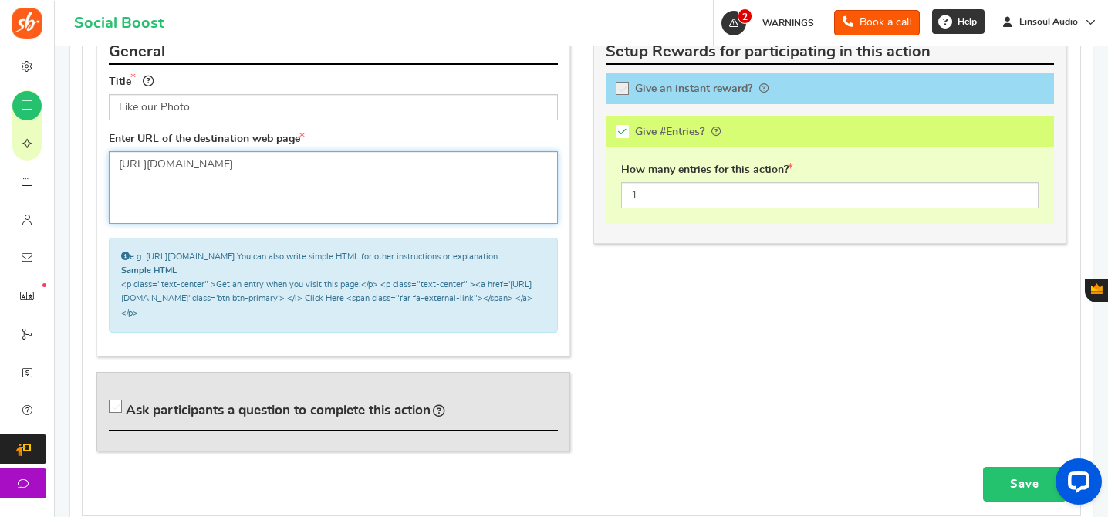
type textarea "[URL][DOMAIN_NAME]"
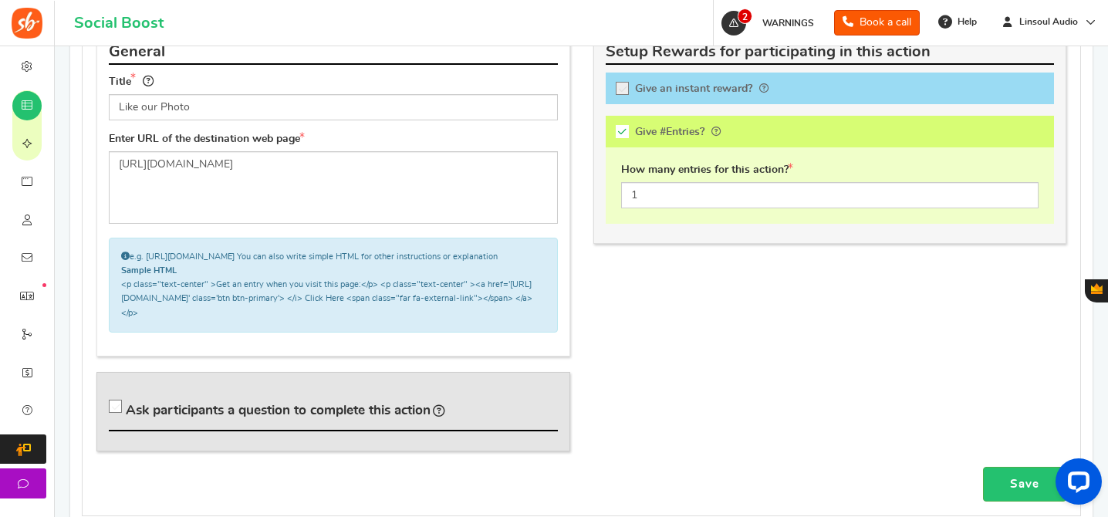
click at [383, 415] on span "Ask participants a question to complete this action" at bounding box center [278, 410] width 305 height 13
click at [126, 415] on input "Ask participants a question to complete this action" at bounding box center [117, 409] width 15 height 15
checkbox input "true"
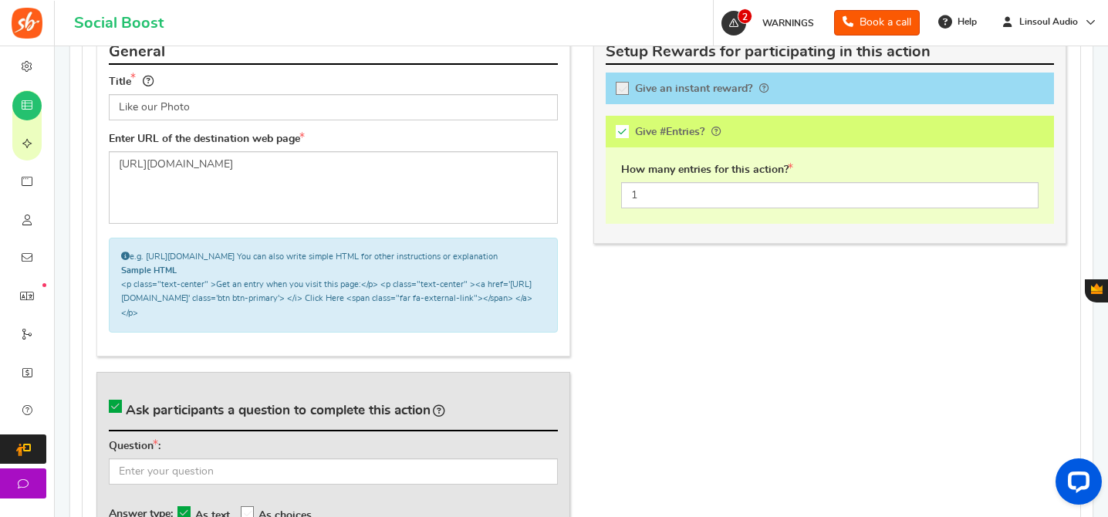
scroll to position [982, 0]
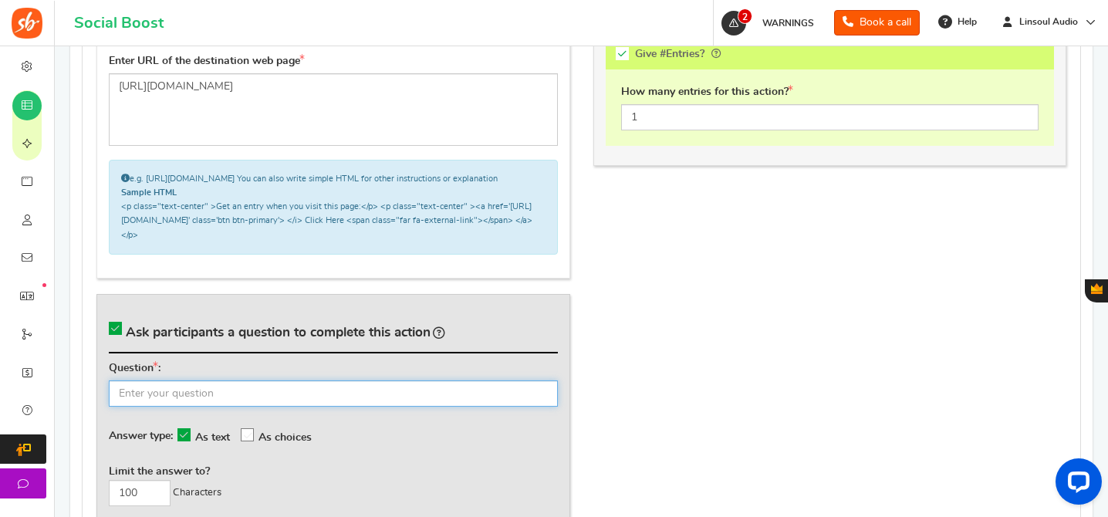
click at [431, 407] on input "text" at bounding box center [333, 393] width 449 height 26
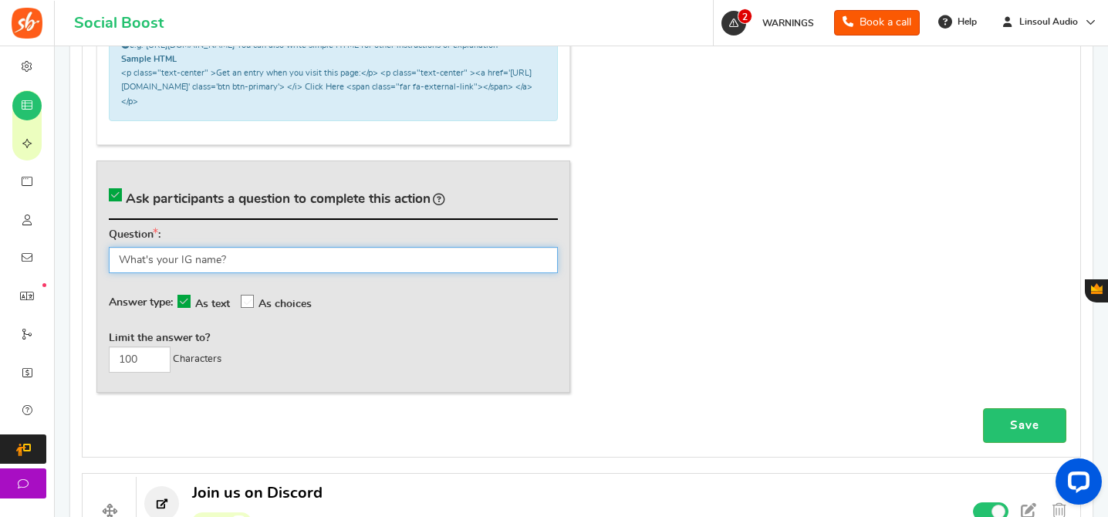
scroll to position [1170, 0]
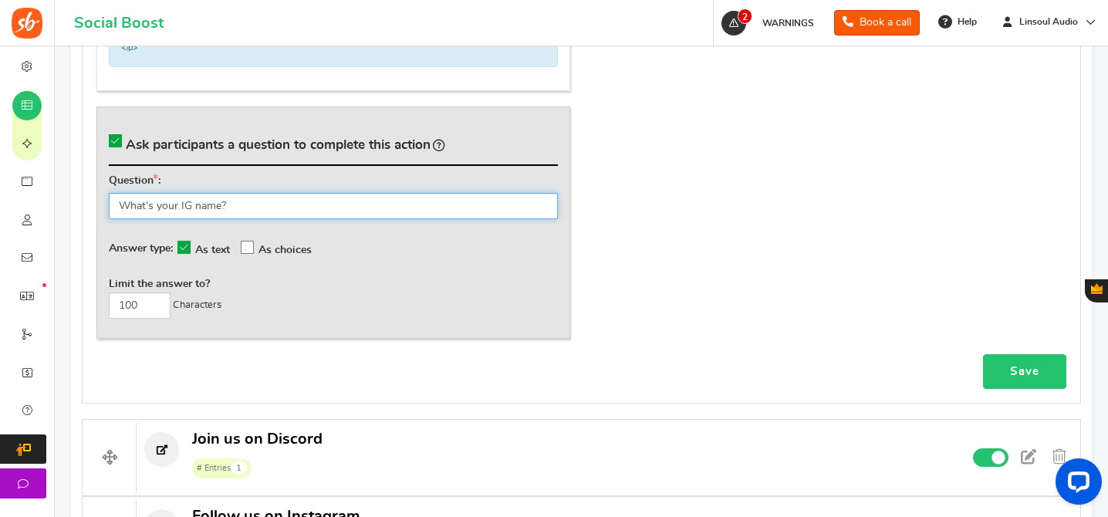
type input "What's your IG name?"
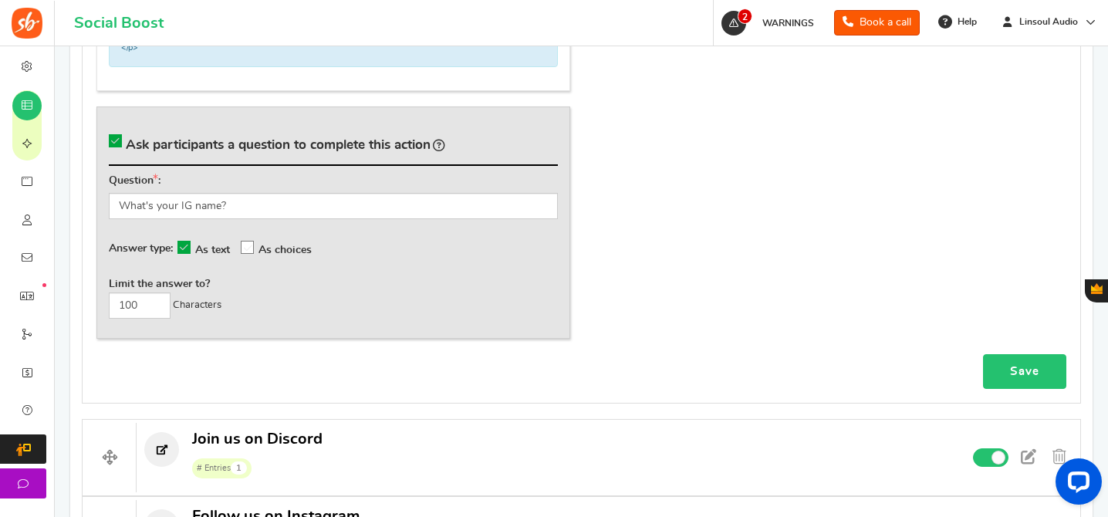
click at [1018, 380] on link "Save" at bounding box center [1024, 371] width 83 height 35
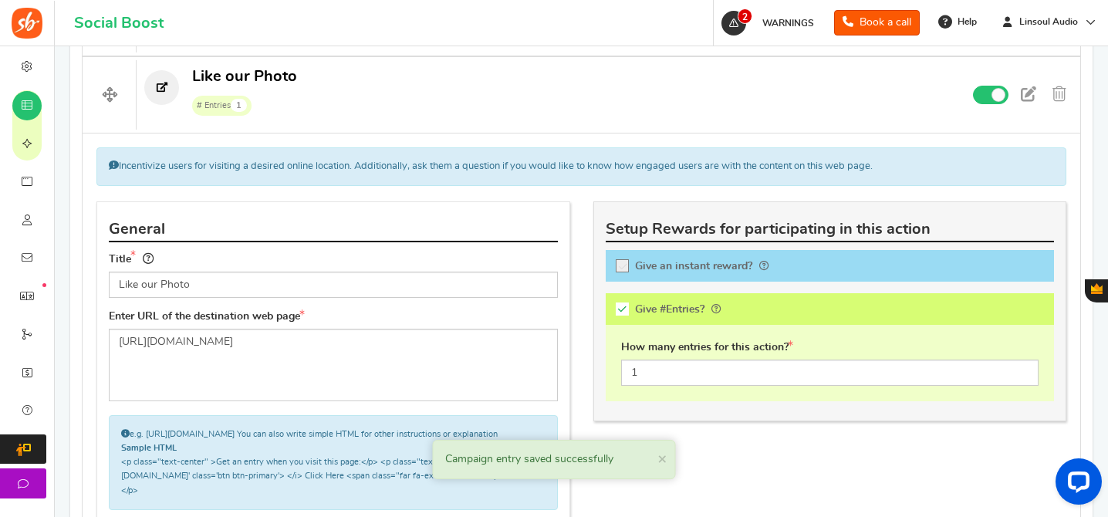
scroll to position [616, 0]
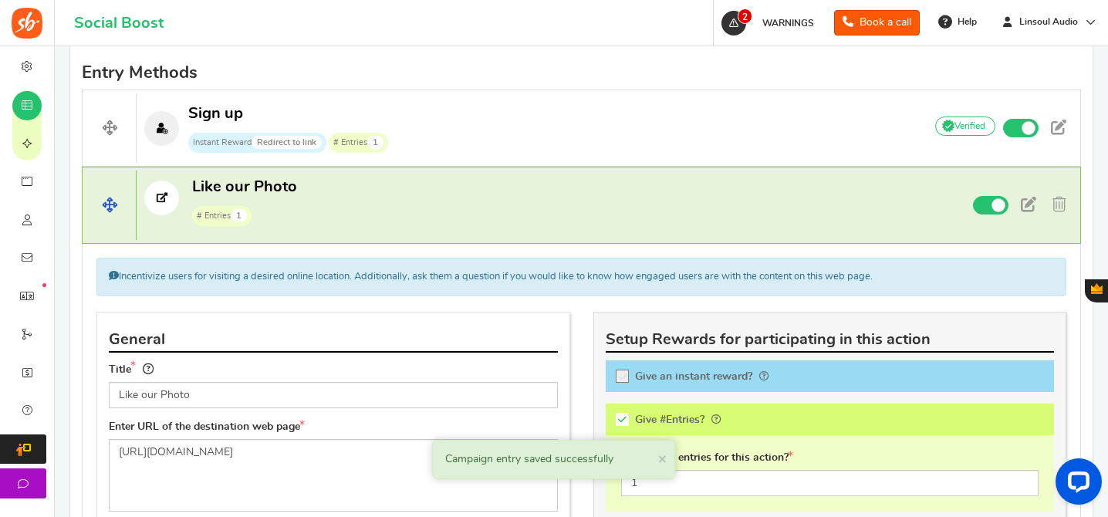
click at [485, 177] on p "Like our Photo # Entries 1" at bounding box center [524, 201] width 774 height 49
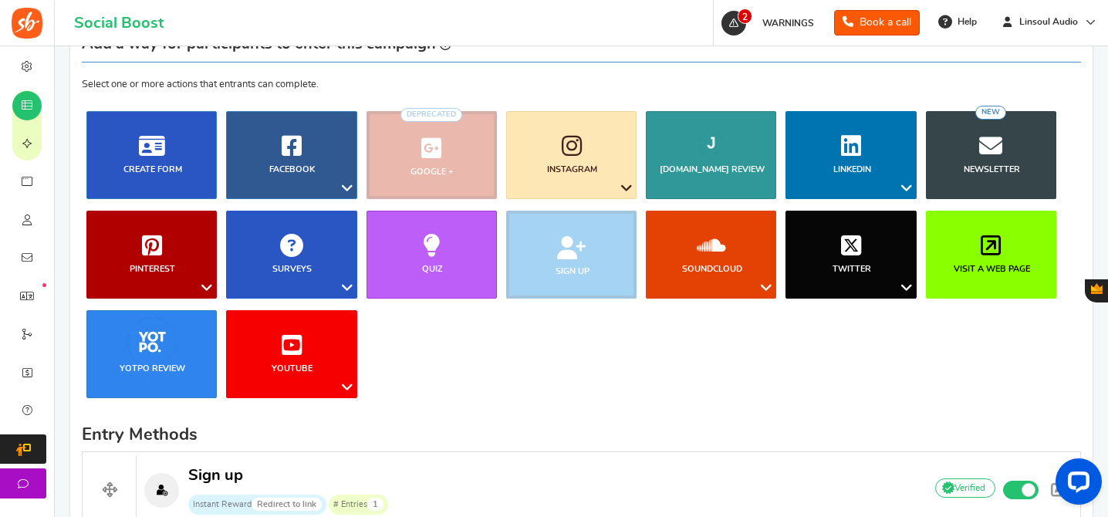
scroll to position [199, 0]
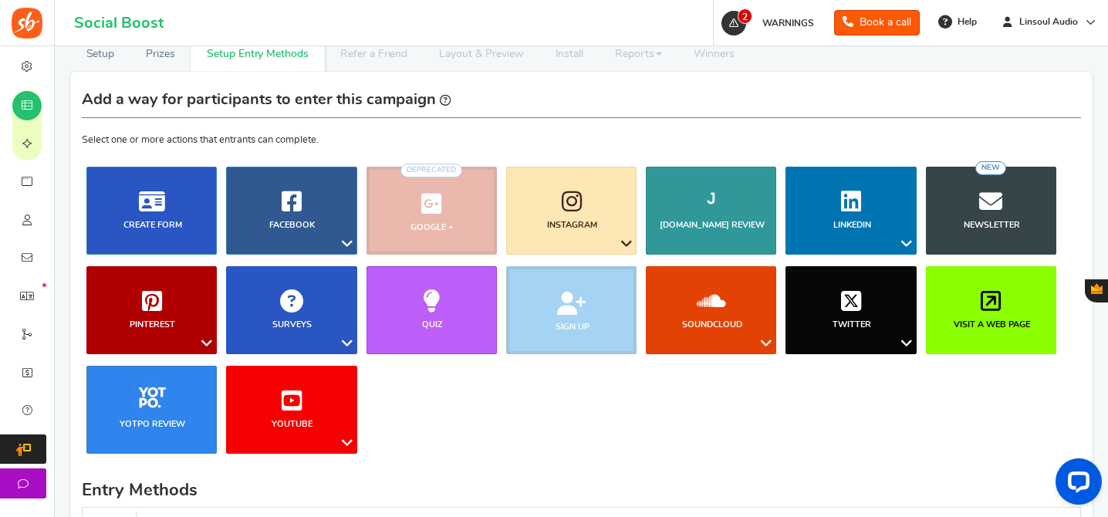
drag, startPoint x: 101, startPoint y: 201, endPoint x: 440, endPoint y: 19, distance: 384.5
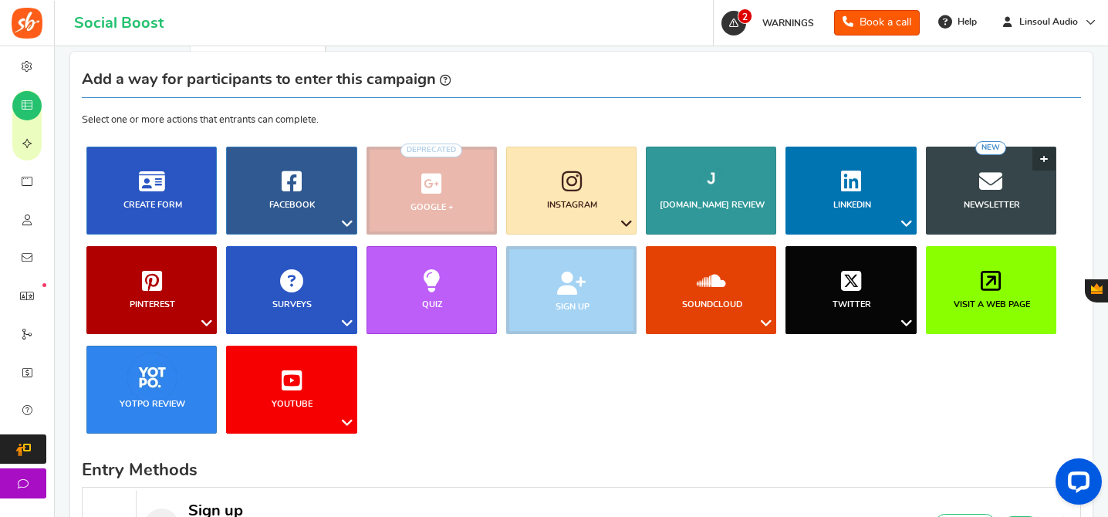
scroll to position [258, 0]
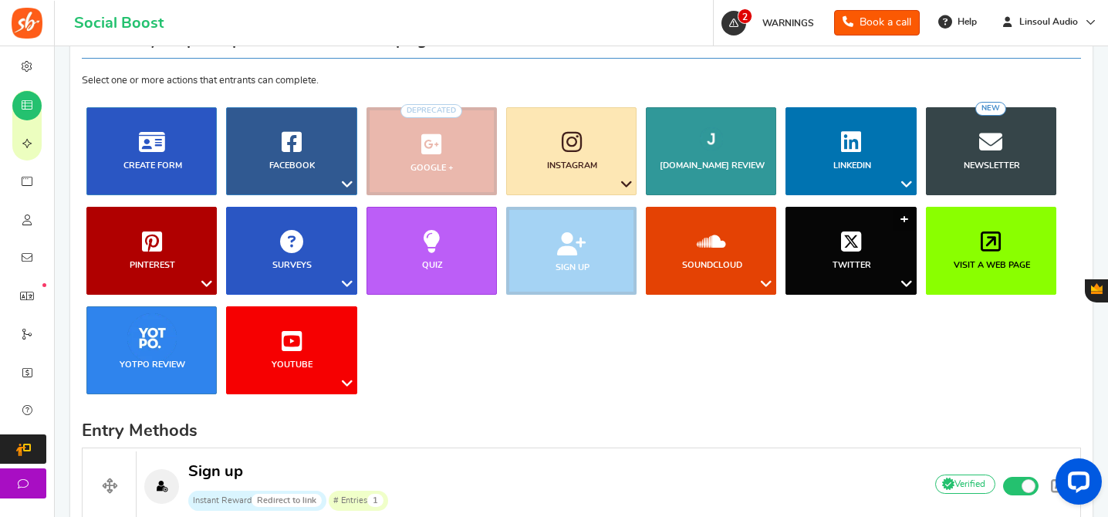
click at [855, 254] on link "Twitter" at bounding box center [850, 251] width 130 height 88
click at [858, 375] on link "Follow on Twitter" at bounding box center [859, 380] width 123 height 22
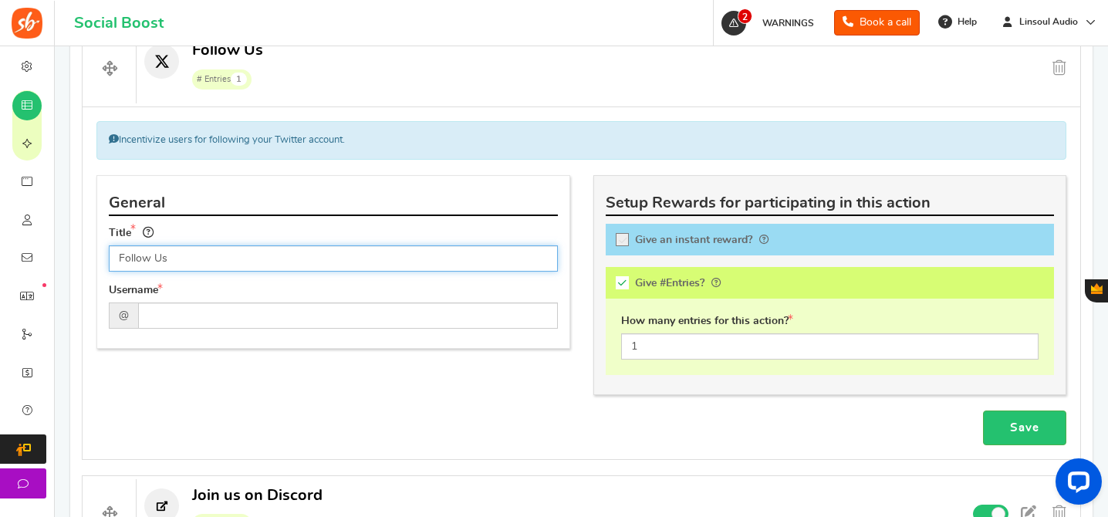
click at [268, 264] on input "Follow Us" at bounding box center [333, 258] width 449 height 26
type input "Follow us on Twitter"
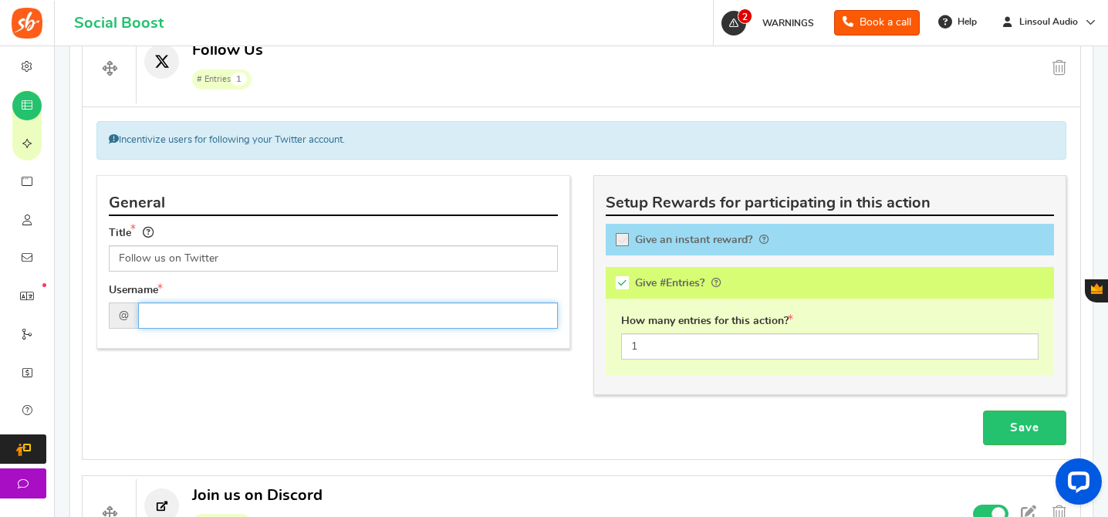
paste input "Follow us on Twitter"
paste input "Linsoul_Audio"
type input "Linsoul_Audio"
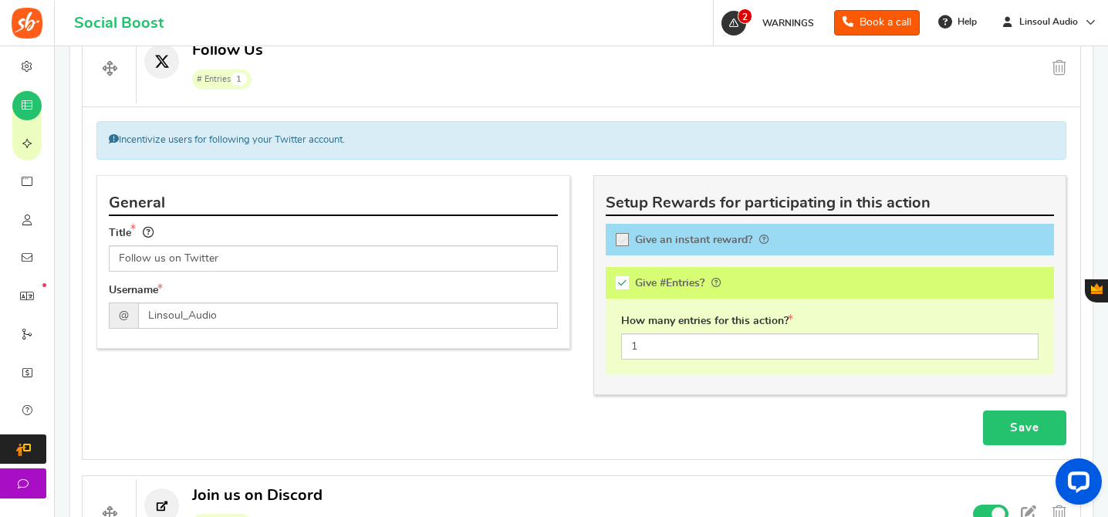
click at [1022, 424] on link "Save" at bounding box center [1024, 427] width 83 height 35
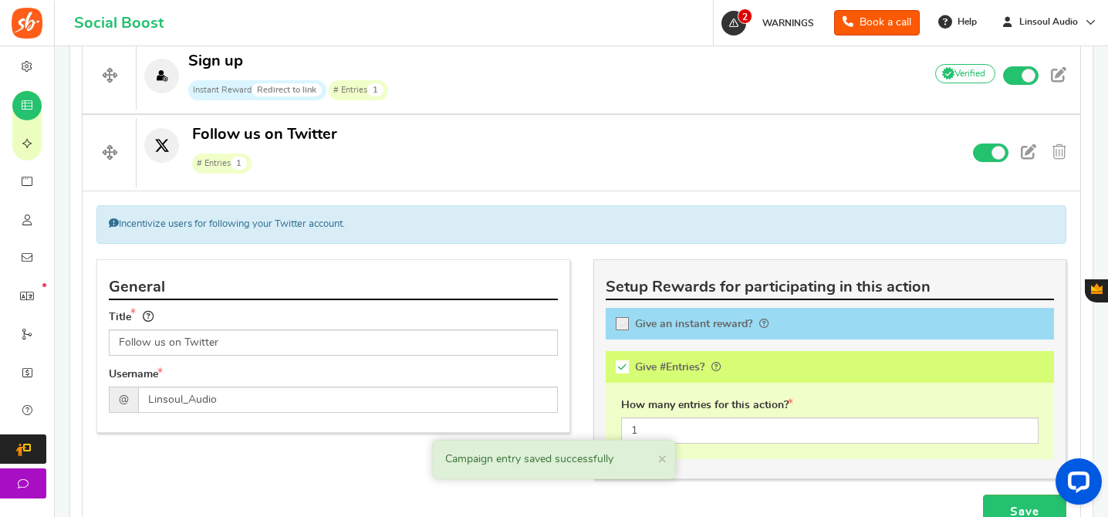
scroll to position [557, 0]
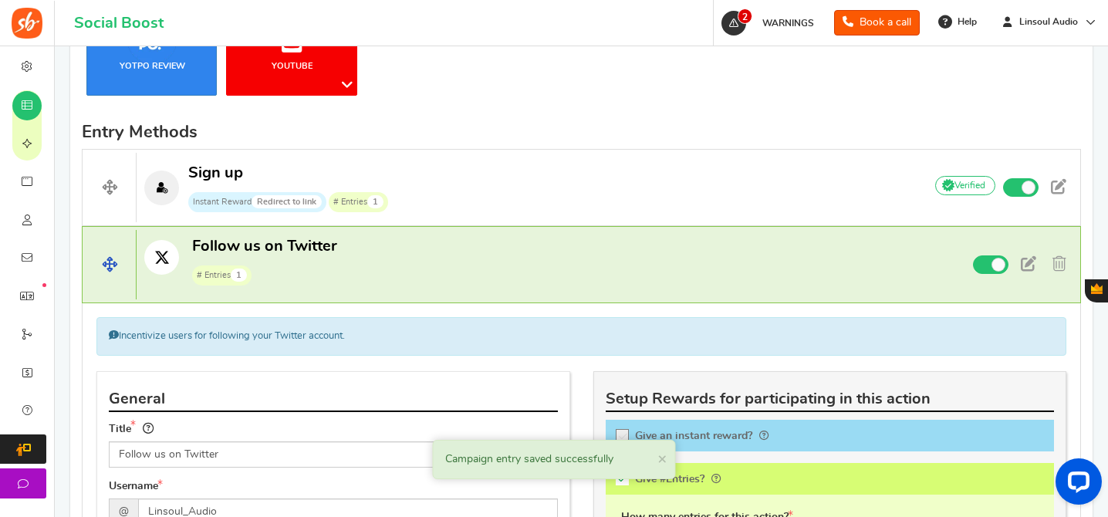
click at [506, 272] on p "Follow us on Twitter # Entries 1" at bounding box center [524, 260] width 774 height 49
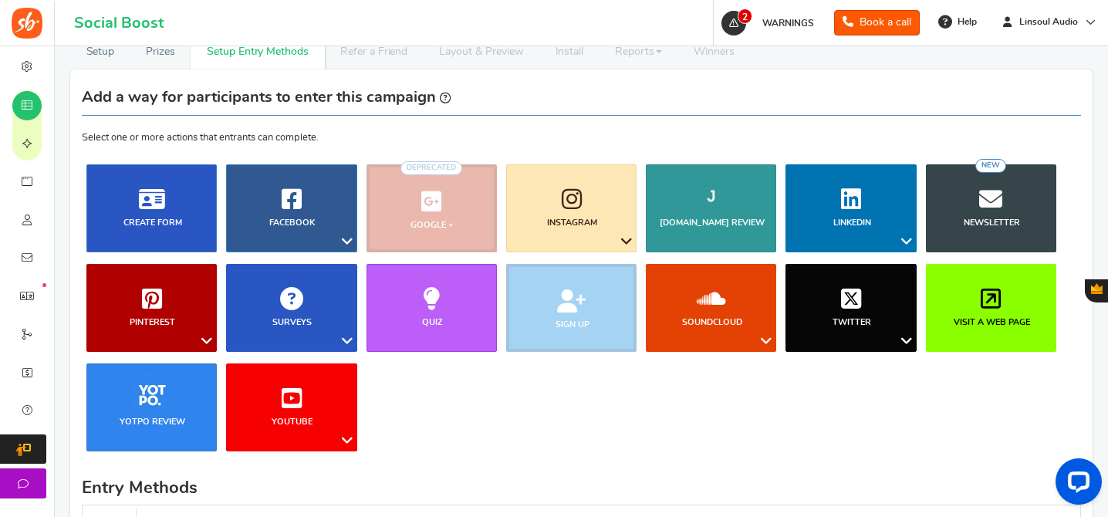
scroll to position [177, 0]
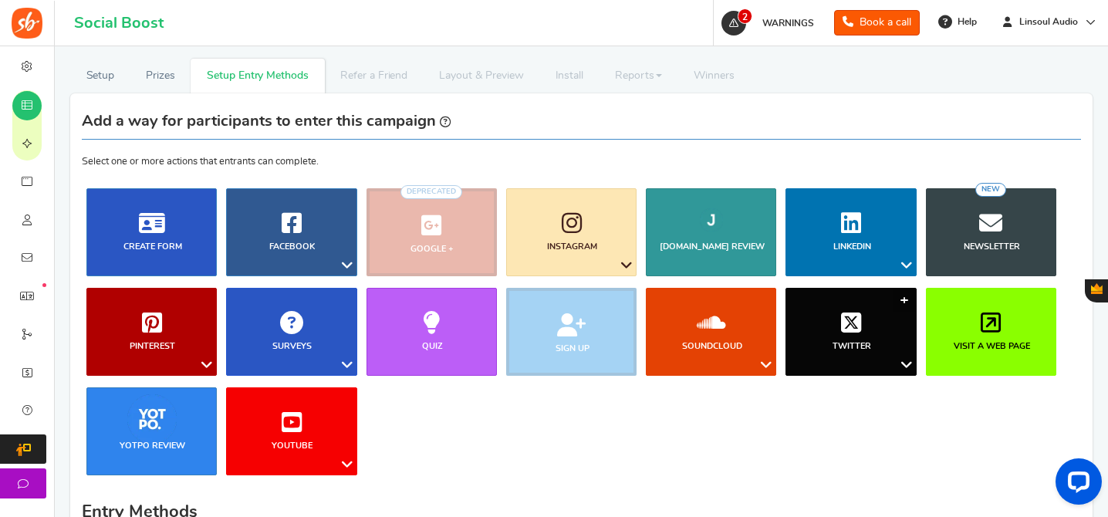
click at [835, 323] on link "Twitter" at bounding box center [850, 332] width 130 height 88
click at [881, 397] on link "Retweet a Tweet" at bounding box center [859, 394] width 123 height 22
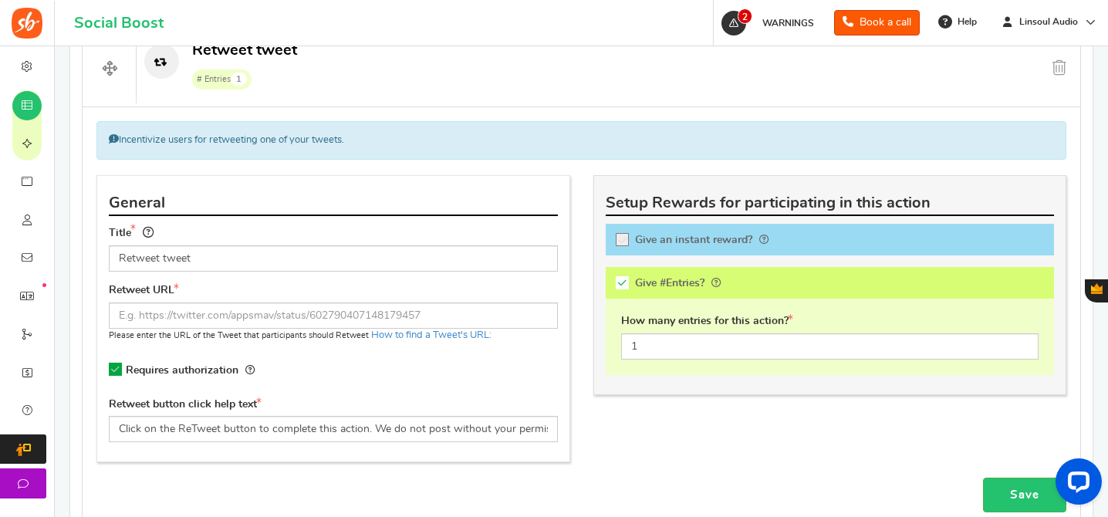
click at [327, 301] on div "Retweet URL Please enter the URL of the Tweet that participants should Retweet …" at bounding box center [333, 312] width 449 height 59
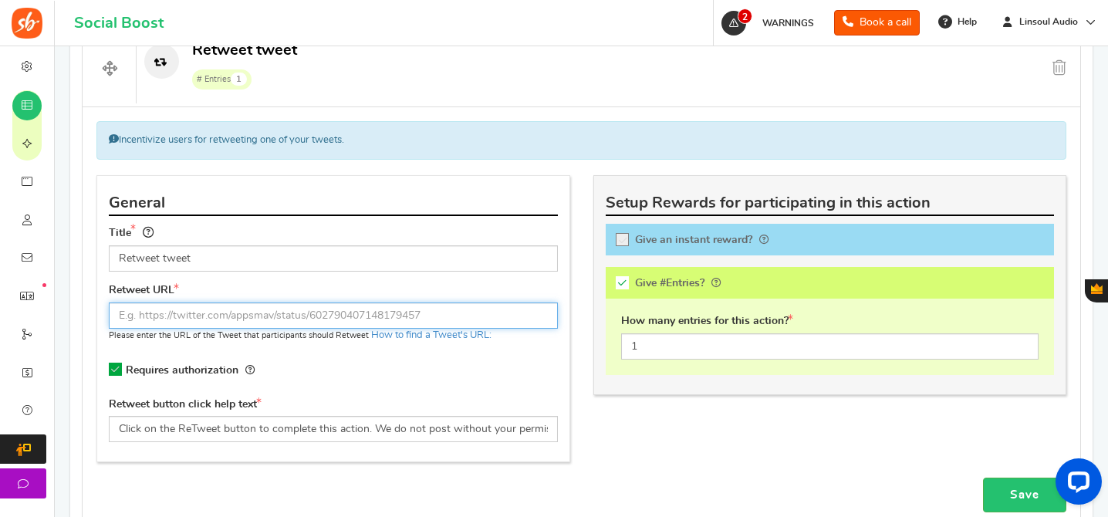
click at [364, 315] on input "text" at bounding box center [333, 315] width 449 height 26
paste input "[URL][DOMAIN_NAME]"
type input "[URL][DOMAIN_NAME]"
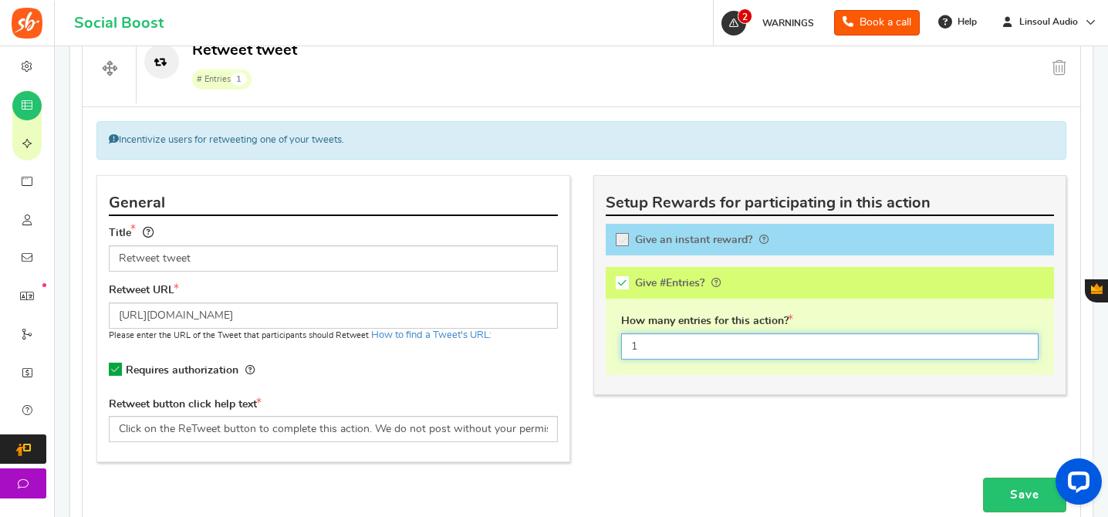
click at [710, 343] on input "1" at bounding box center [830, 346] width 418 height 26
type input "2"
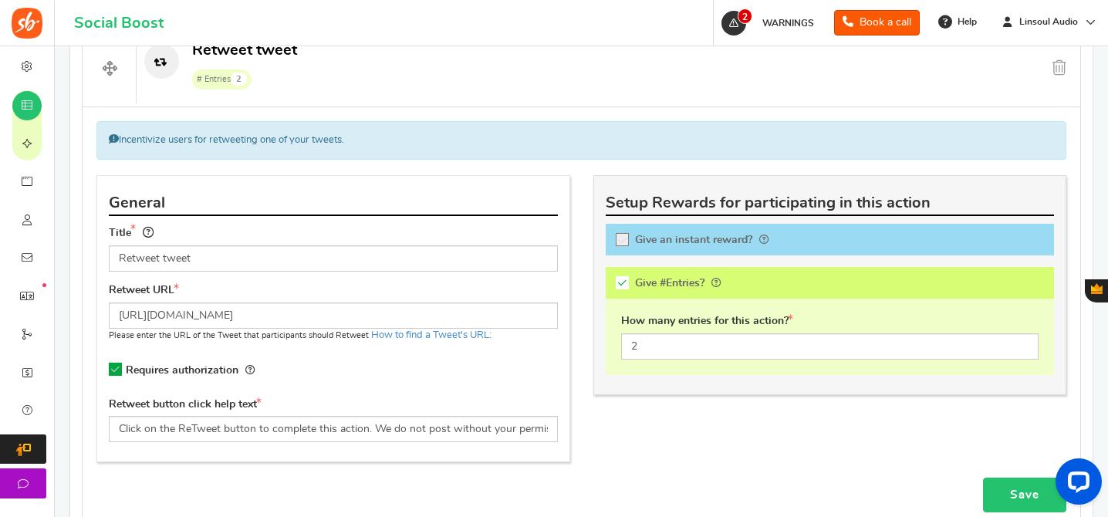
click at [1025, 488] on link "Save" at bounding box center [1024, 495] width 83 height 35
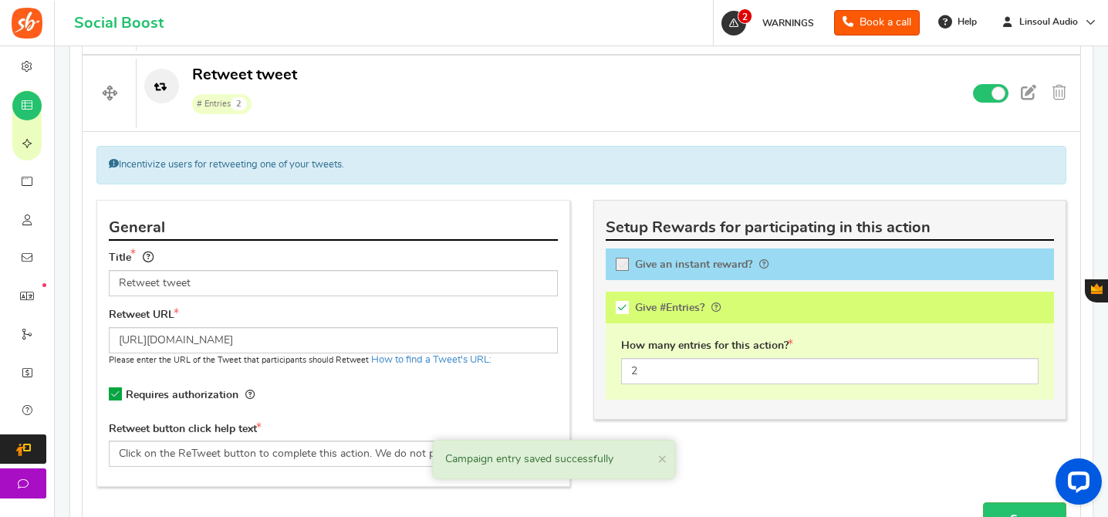
scroll to position [720, 0]
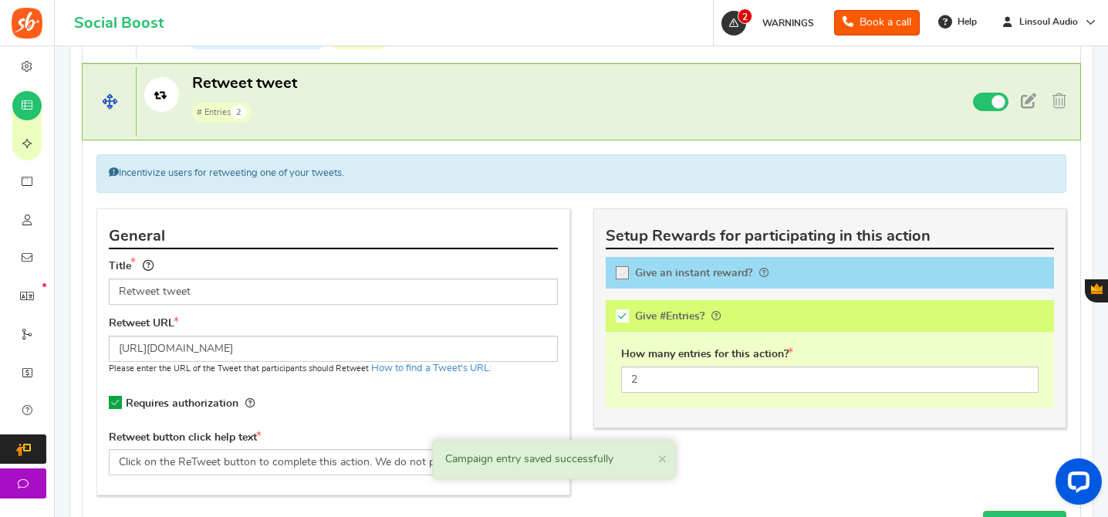
click at [319, 112] on p "Retweet tweet # Entries 2" at bounding box center [524, 97] width 774 height 49
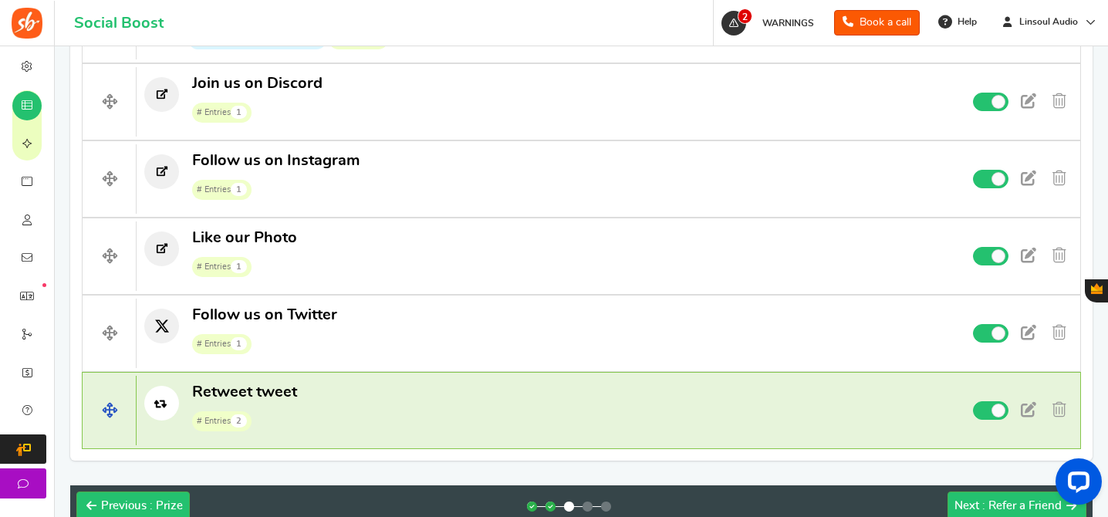
click at [404, 395] on p "Retweet tweet # Entries 2" at bounding box center [524, 406] width 774 height 49
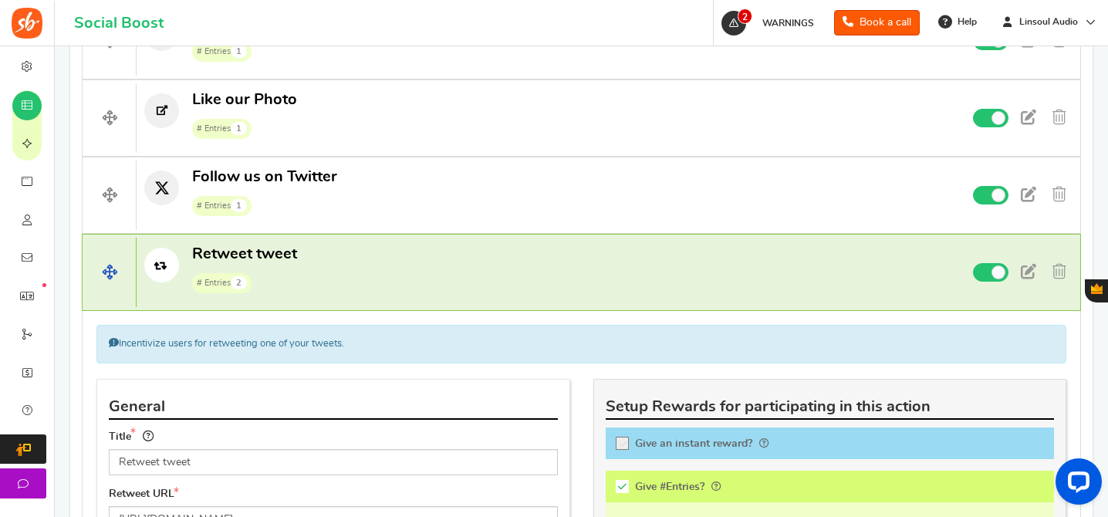
scroll to position [912, 0]
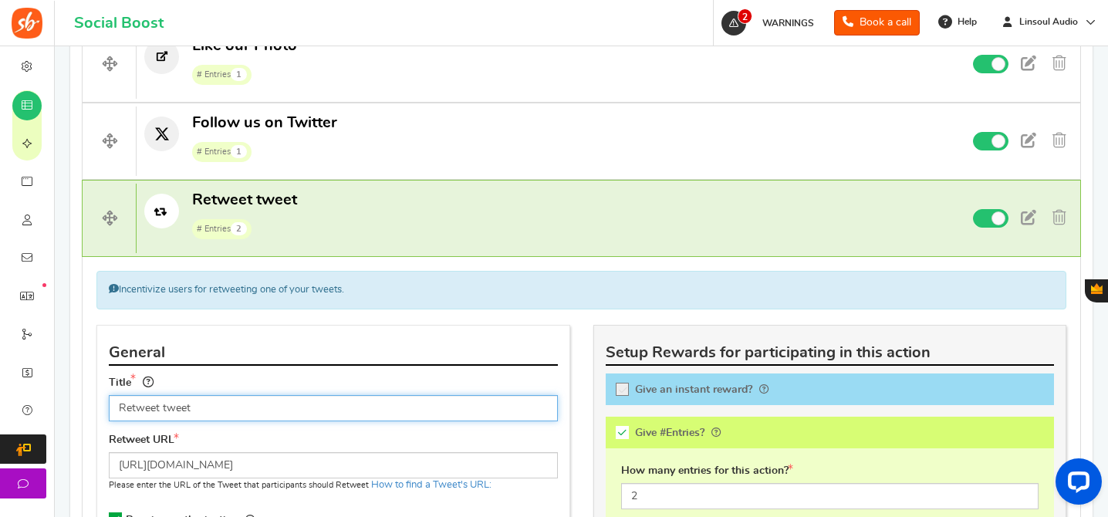
click at [175, 401] on input "Retweet tweet" at bounding box center [333, 408] width 449 height 26
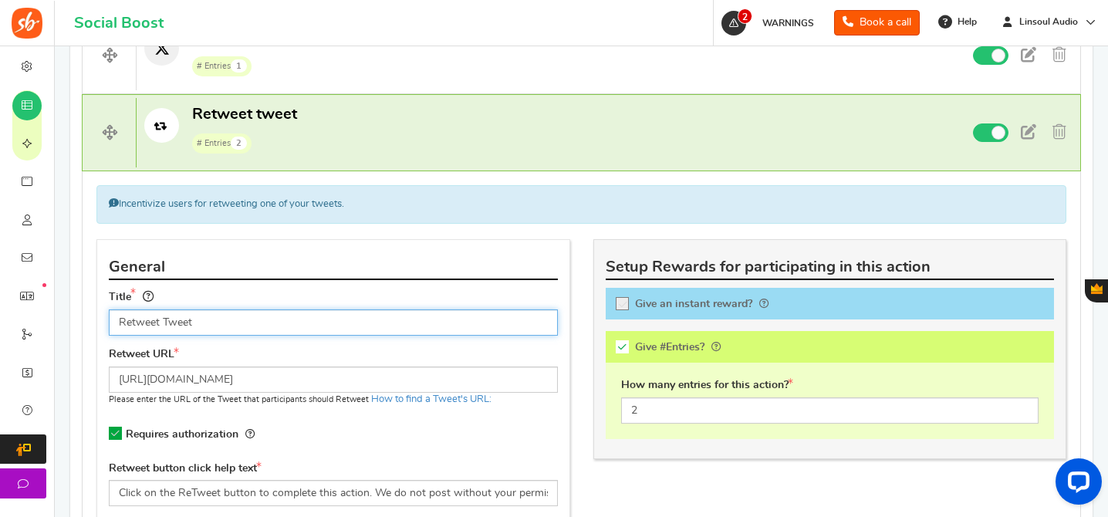
scroll to position [1106, 0]
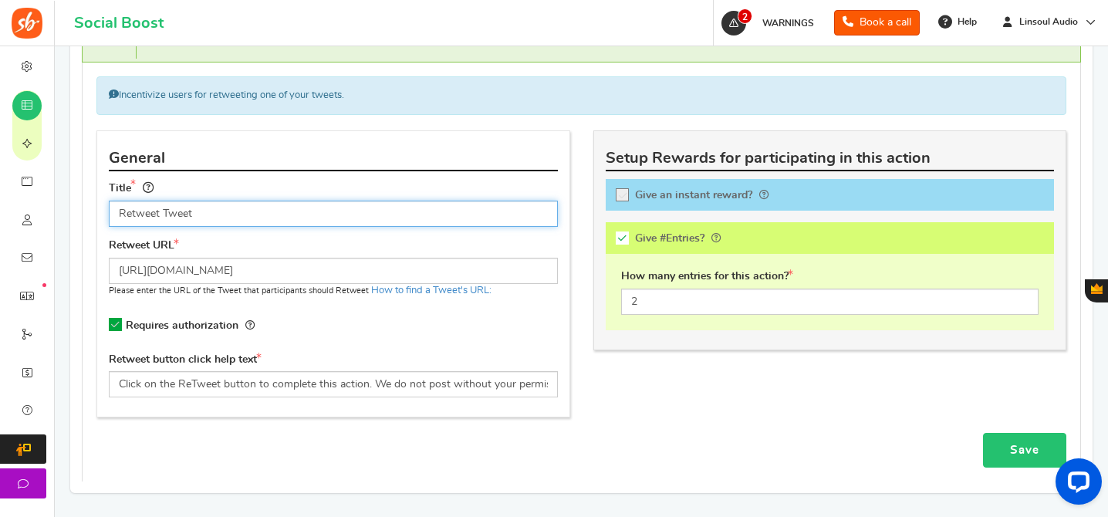
type input "Retweet Tweet"
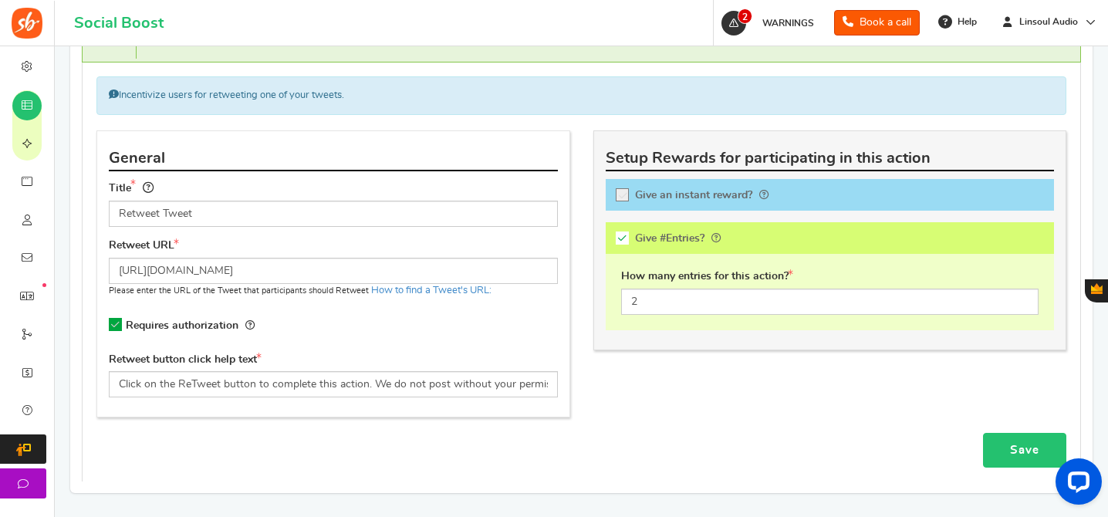
click at [996, 446] on link "Save" at bounding box center [1024, 450] width 83 height 35
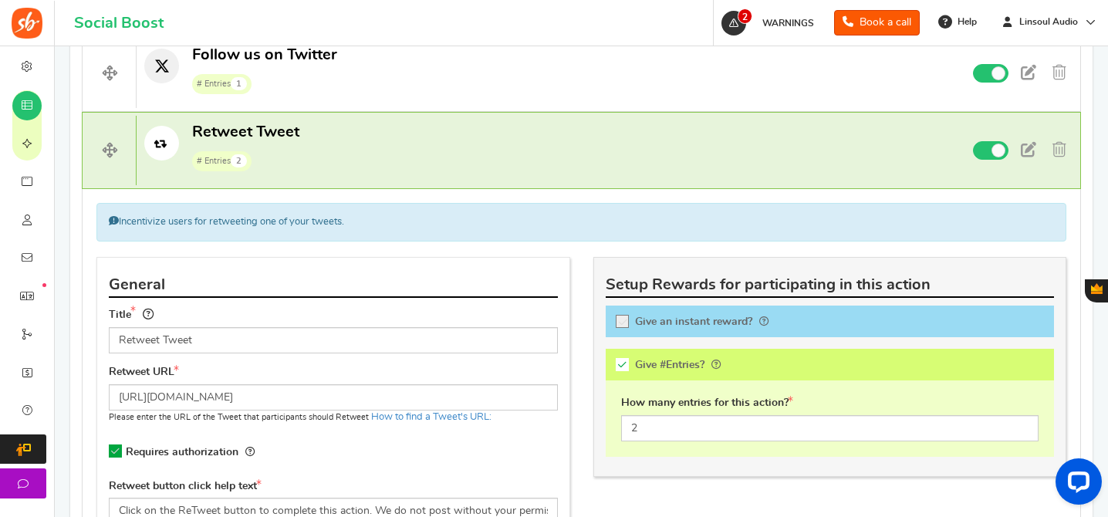
scroll to position [848, 0]
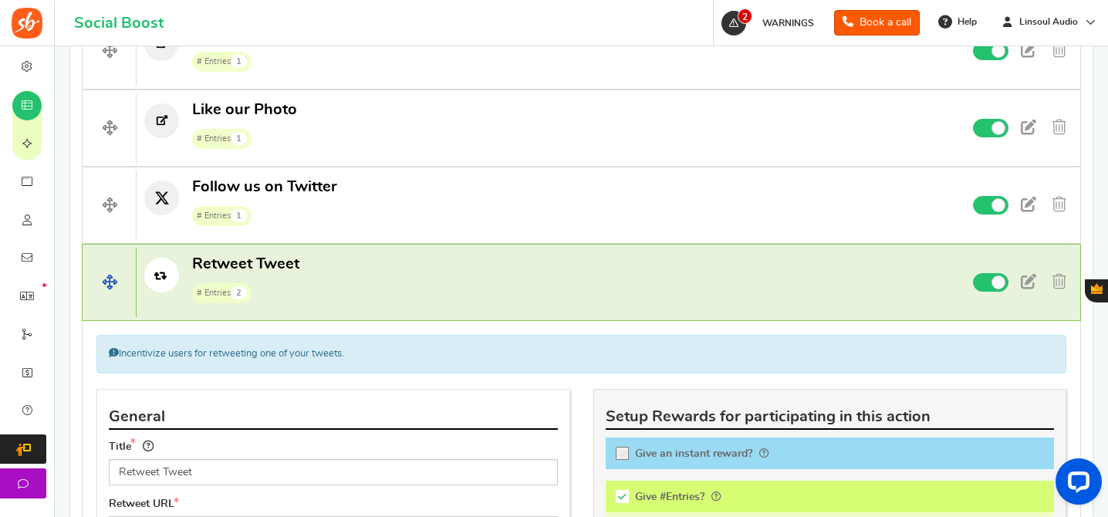
click at [462, 292] on p "Retweet Tweet # Entries 2" at bounding box center [524, 278] width 774 height 49
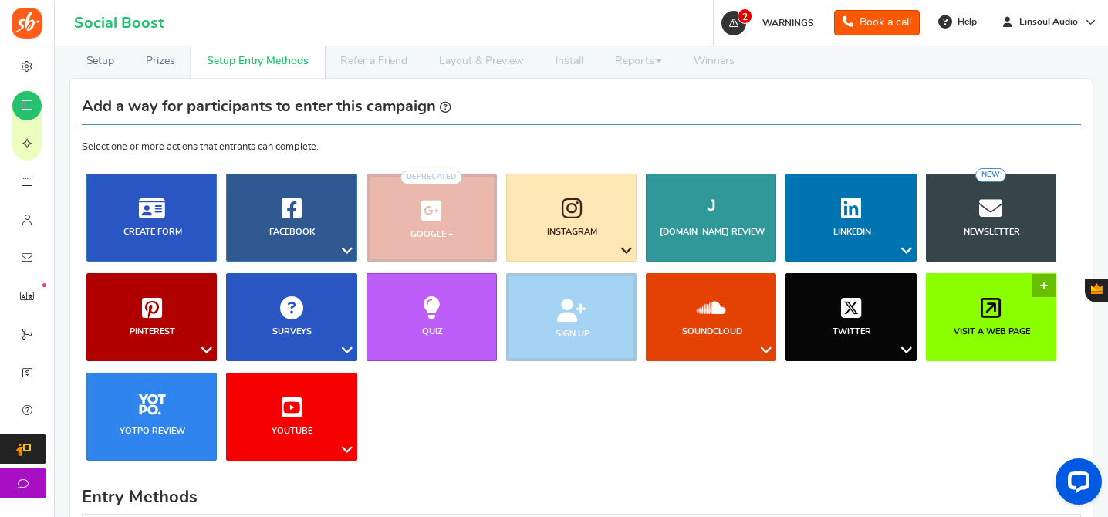
scroll to position [221, 0]
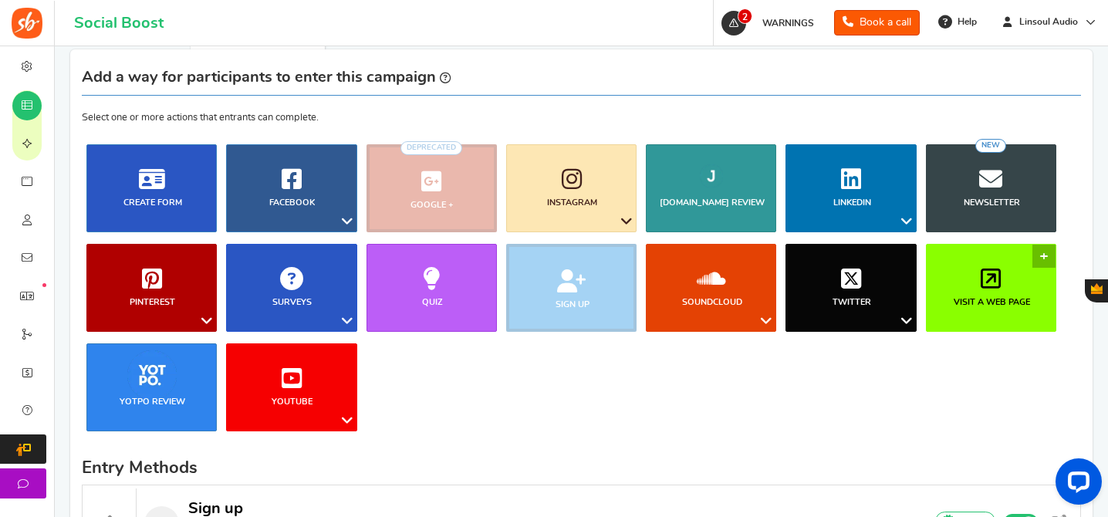
click at [994, 267] on icon at bounding box center [991, 278] width 20 height 23
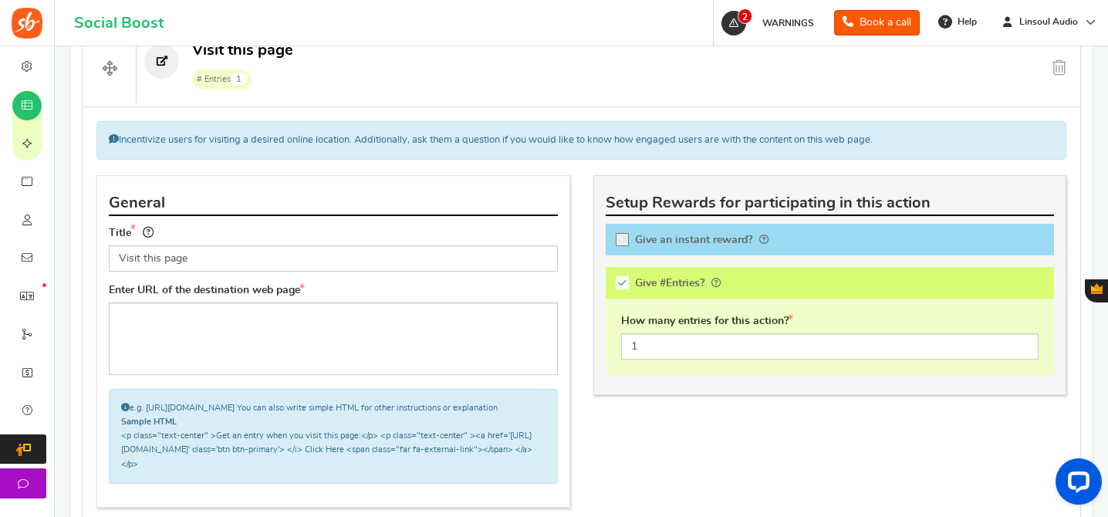
click at [356, 262] on input "Visit this page" at bounding box center [333, 258] width 449 height 26
type input "Visit us on Facebook consider liking it"
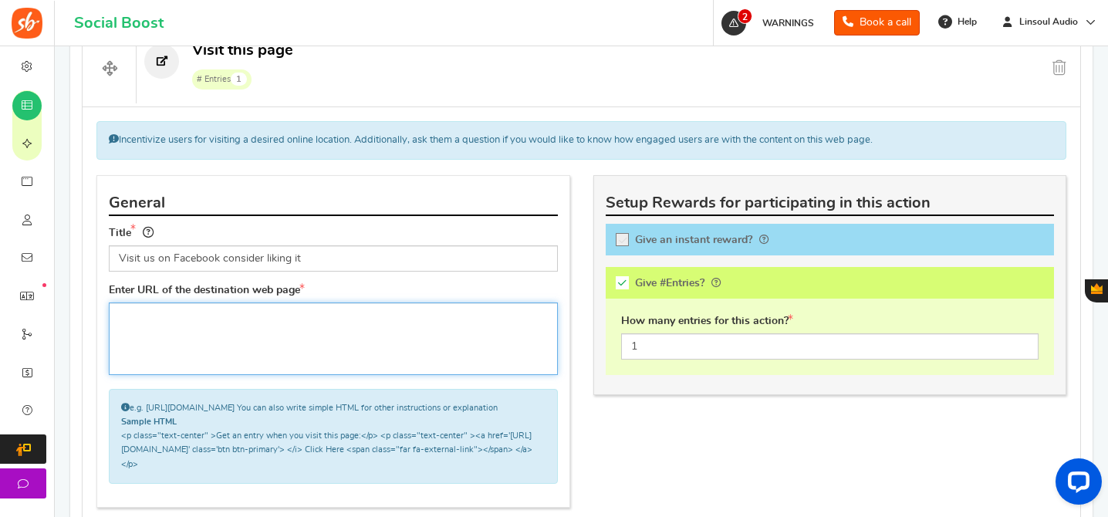
click at [384, 329] on textarea at bounding box center [333, 338] width 449 height 73
paste textarea "[URL][DOMAIN_NAME]"
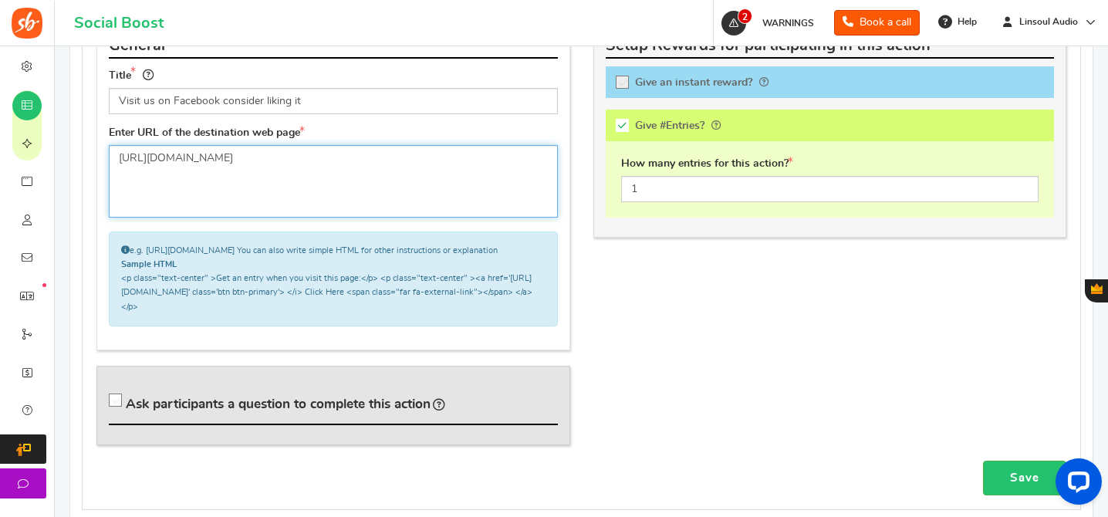
scroll to position [1102, 0]
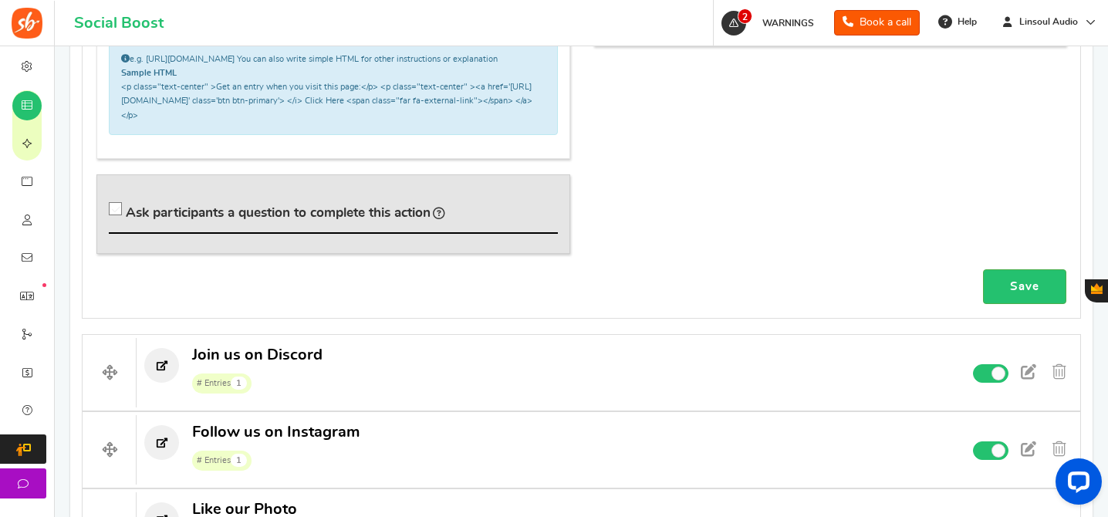
type textarea "[URL][DOMAIN_NAME]"
click at [385, 219] on span "Ask participants a question to complete this action" at bounding box center [278, 212] width 305 height 13
click at [126, 220] on input "Ask participants a question to complete this action" at bounding box center [117, 211] width 15 height 15
checkbox input "true"
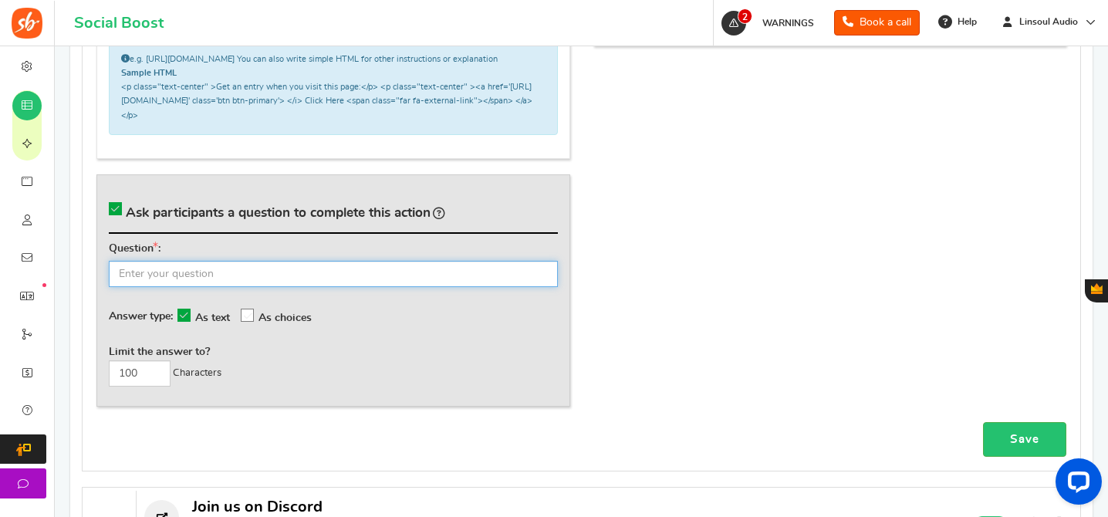
click at [403, 275] on input "text" at bounding box center [333, 274] width 449 height 26
type input "What's your FB name?"
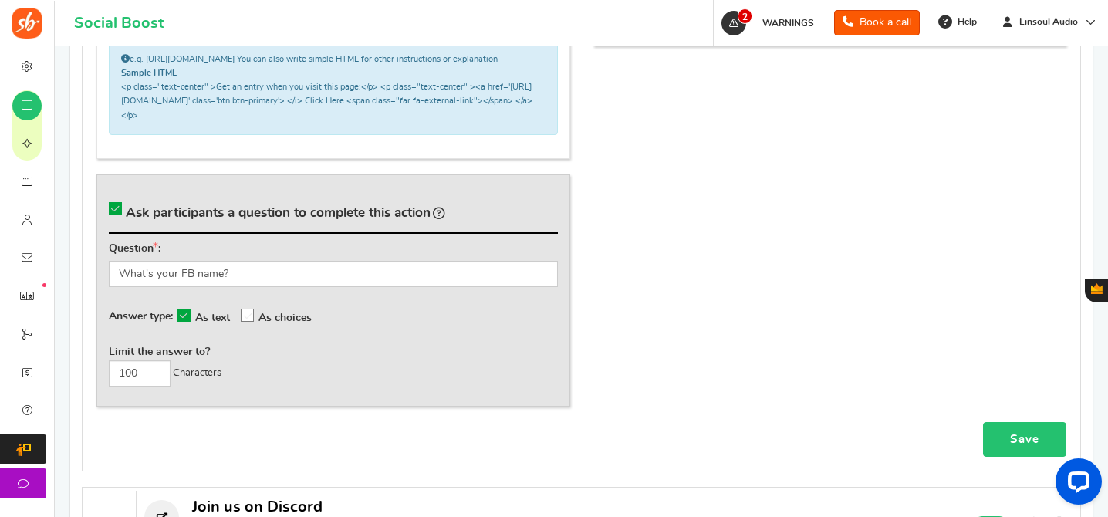
click at [1032, 449] on link "Save" at bounding box center [1024, 439] width 83 height 35
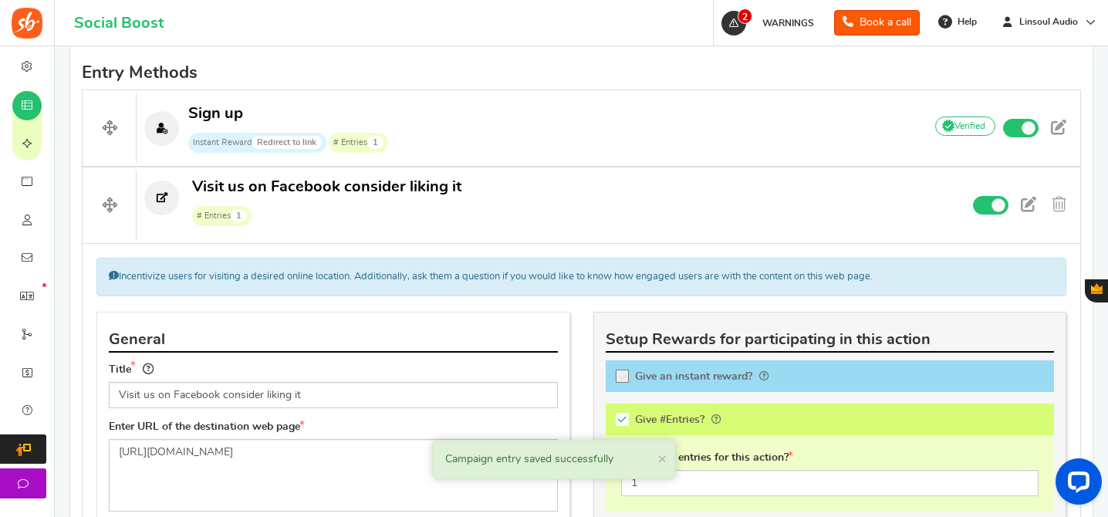
scroll to position [562, 0]
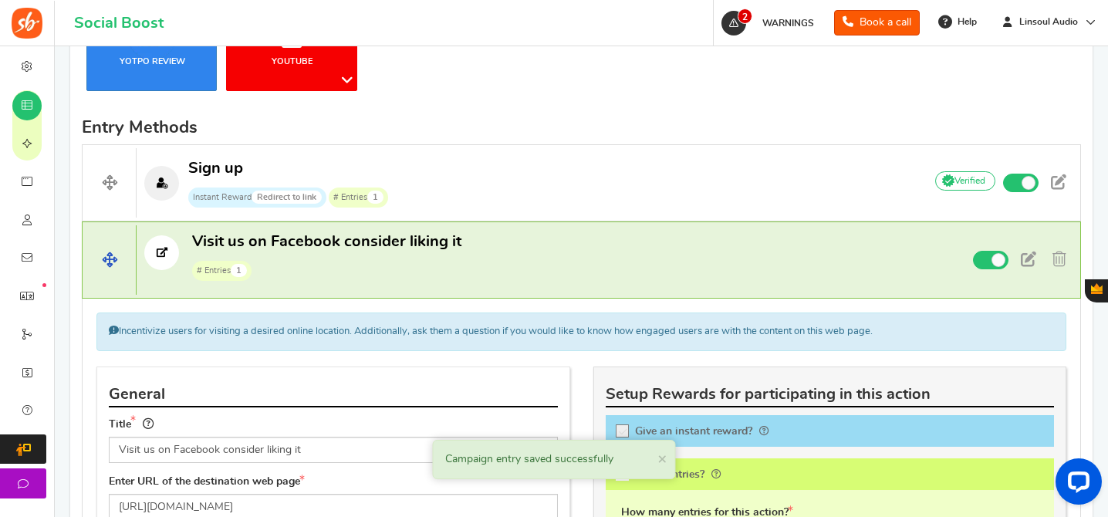
click at [778, 279] on p "Visit us on Facebook consider liking it # Entries 1" at bounding box center [524, 255] width 774 height 49
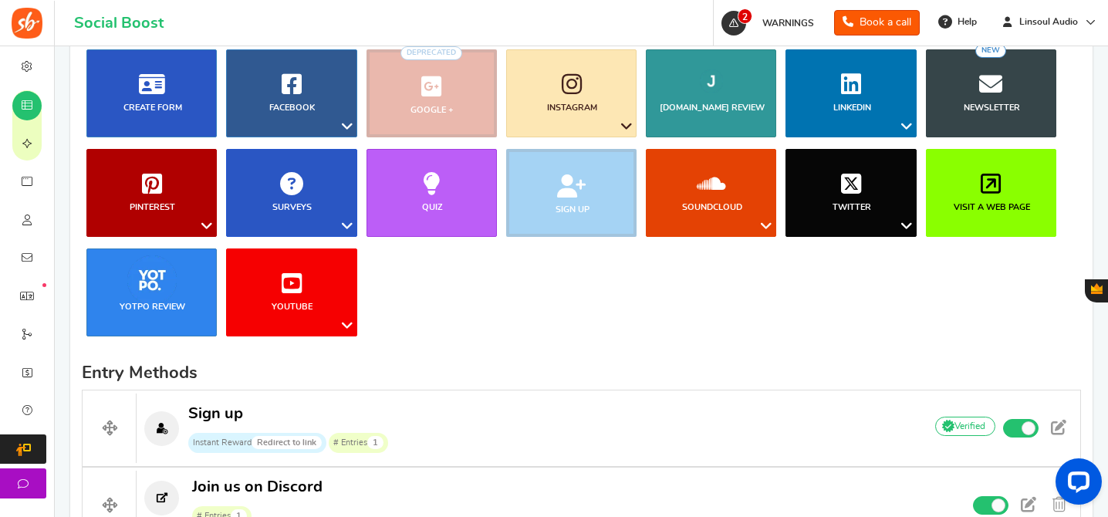
scroll to position [125, 0]
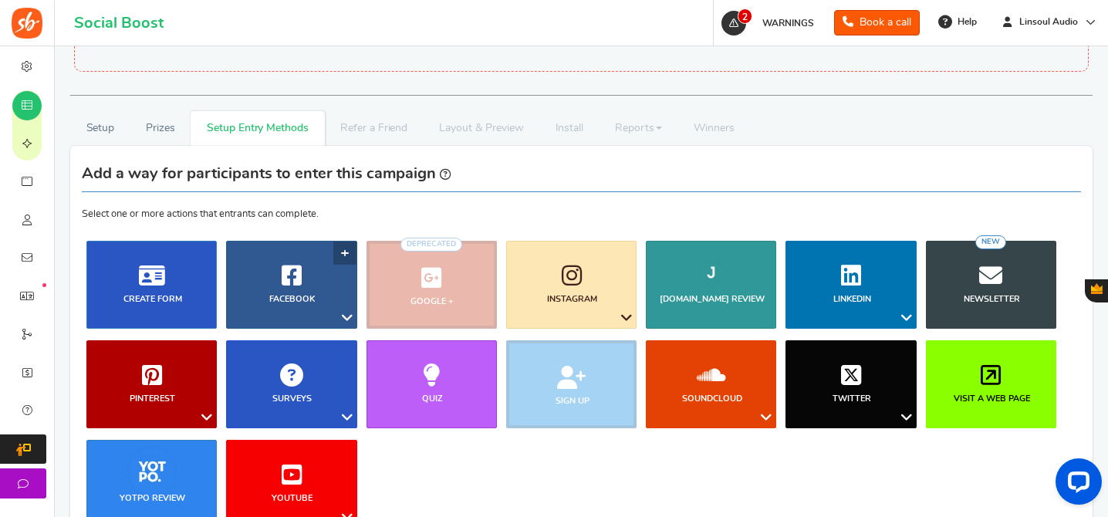
click at [270, 255] on link "Facebook" at bounding box center [291, 285] width 130 height 88
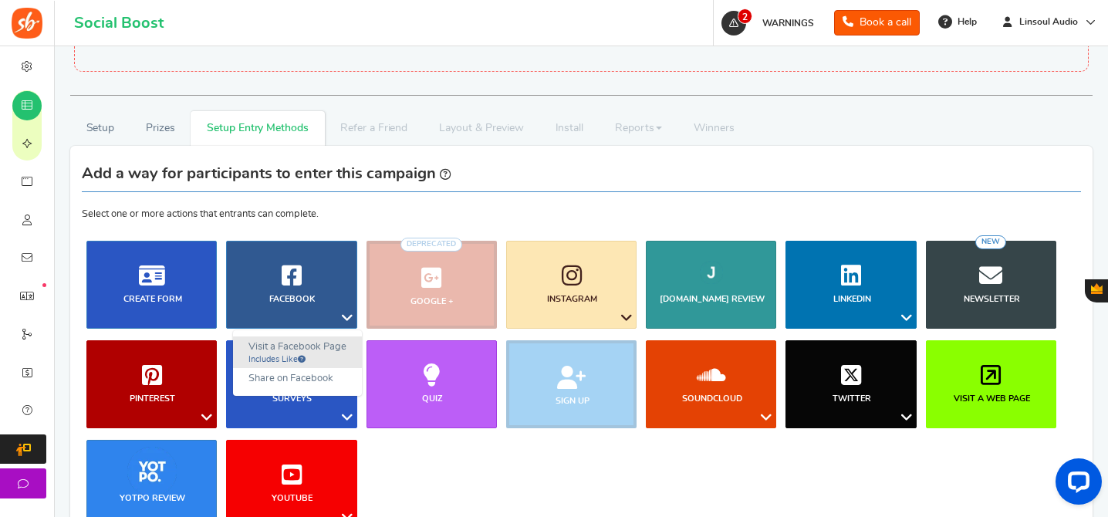
click at [275, 346] on link "Visit a Facebook Page Includes Like" at bounding box center [297, 352] width 129 height 32
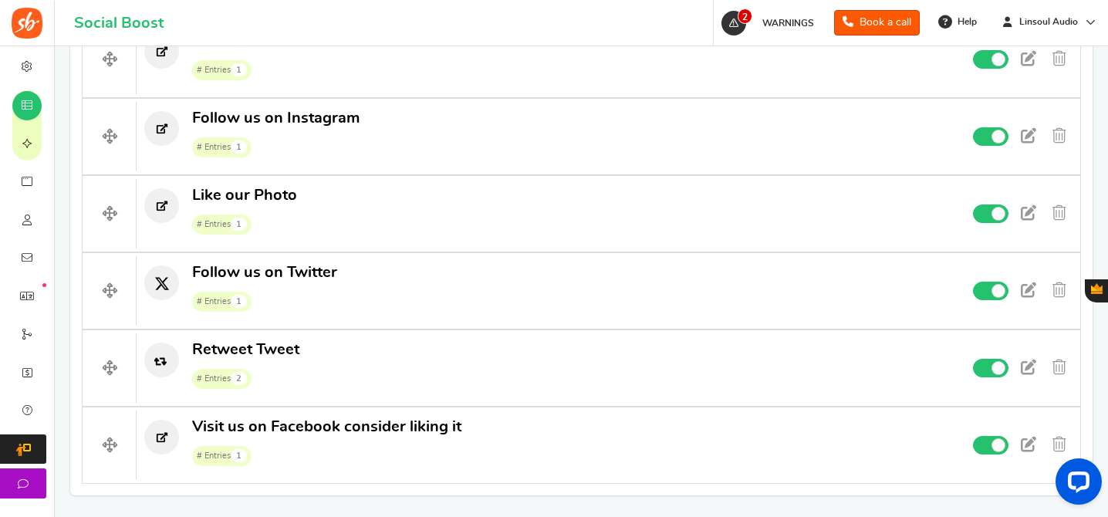
scroll to position [1454, 0]
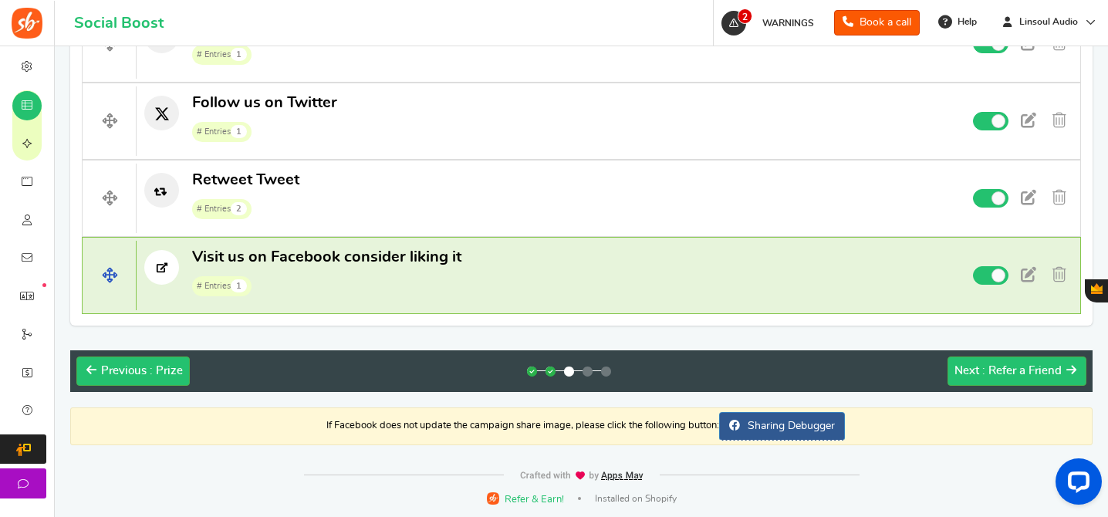
click at [412, 280] on span "# Entries 1" at bounding box center [326, 284] width 269 height 23
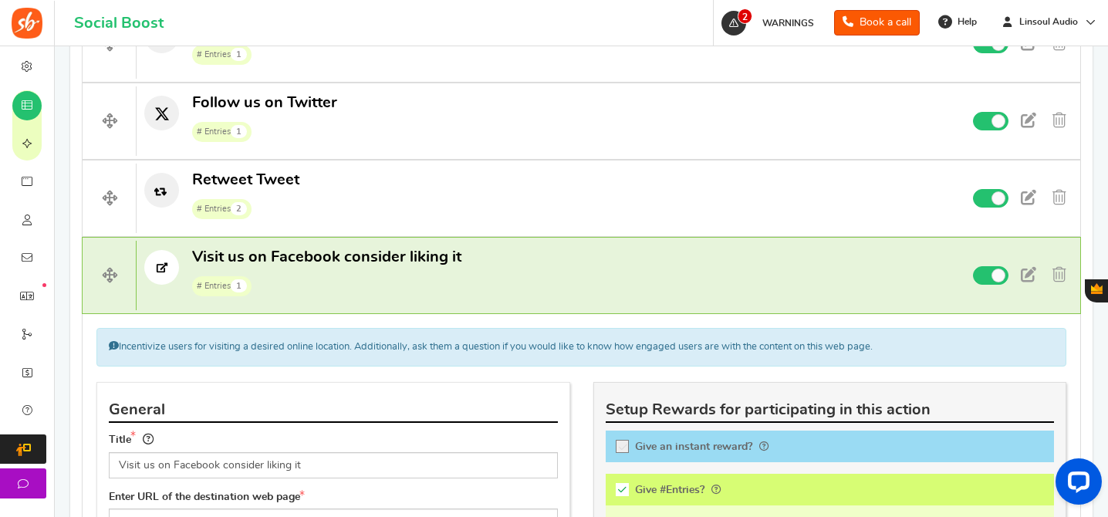
scroll to position [1547, 0]
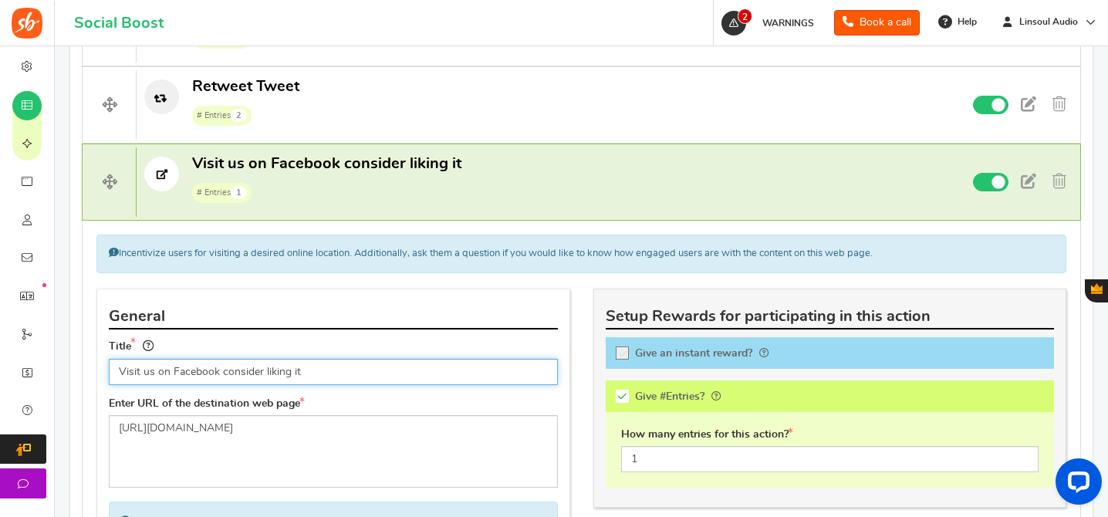
click at [390, 367] on input "Visit us on Facebook consider liking it" at bounding box center [333, 372] width 449 height 26
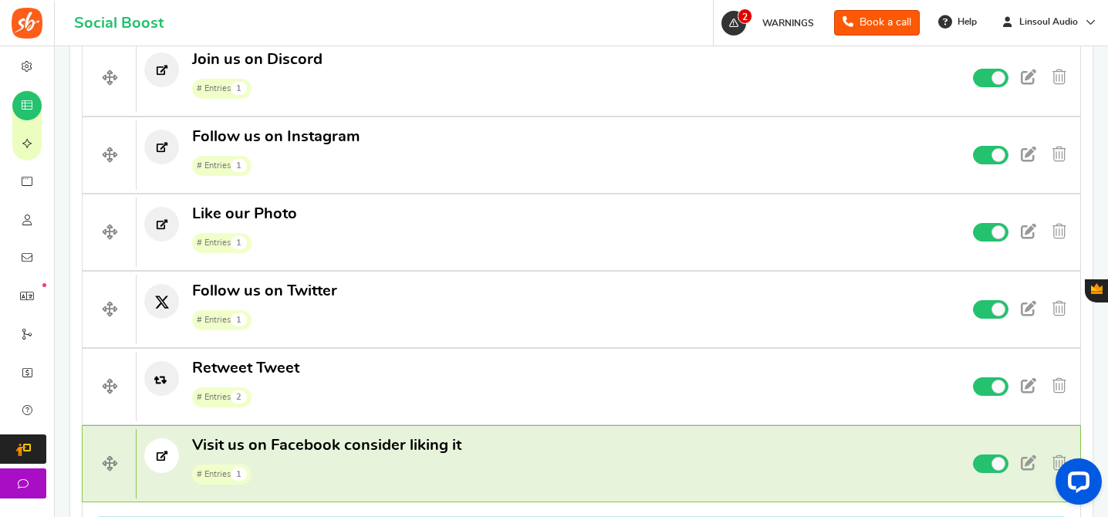
scroll to position [963, 0]
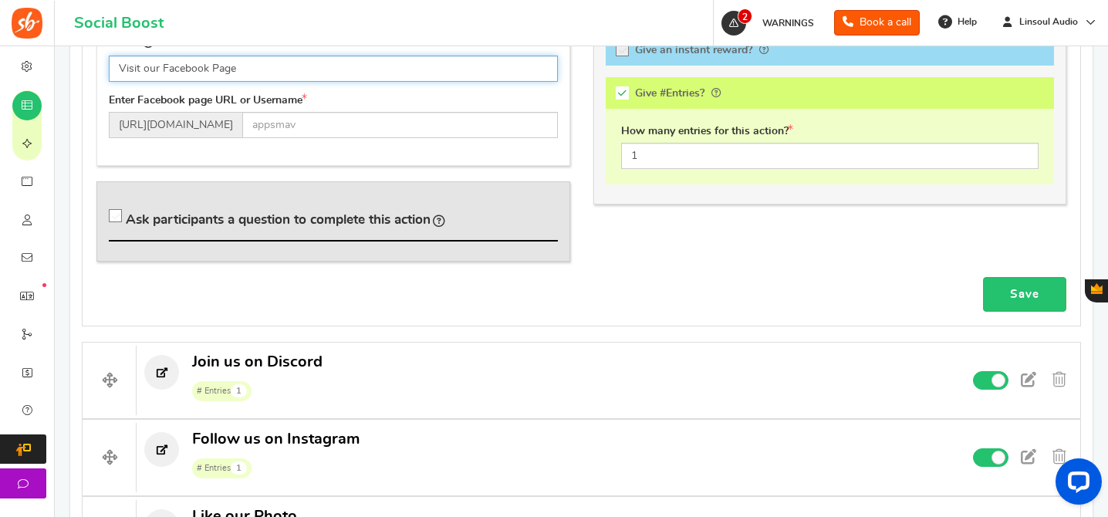
click at [213, 73] on input "Visit our Facebook Page" at bounding box center [333, 69] width 449 height 26
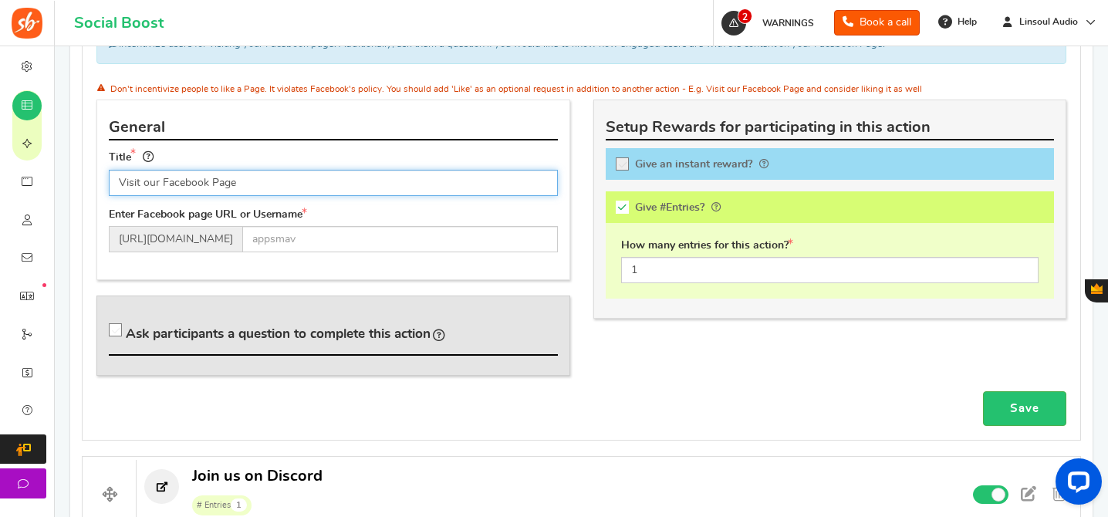
scroll to position [734, 0]
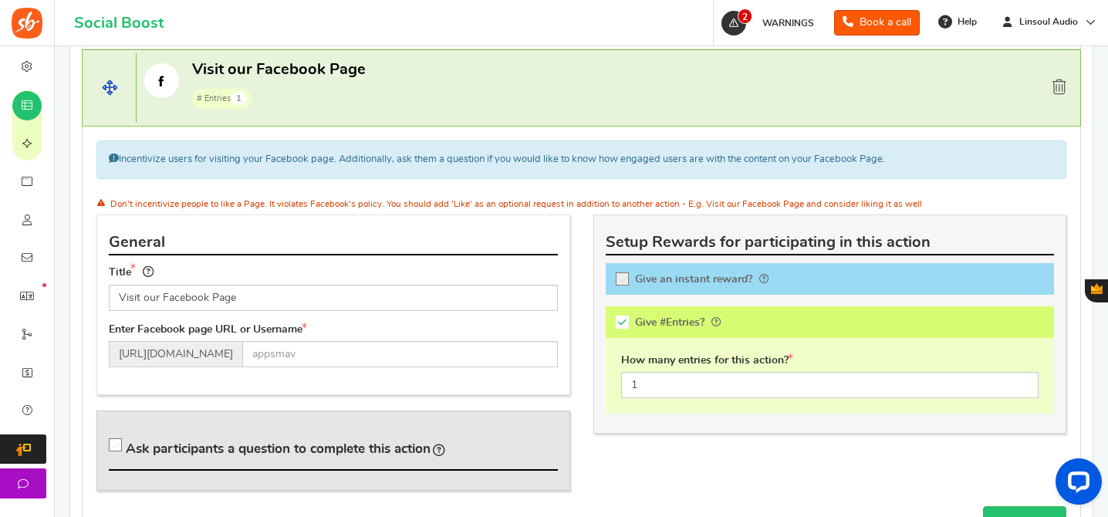
click at [1057, 91] on span at bounding box center [1059, 86] width 14 height 15
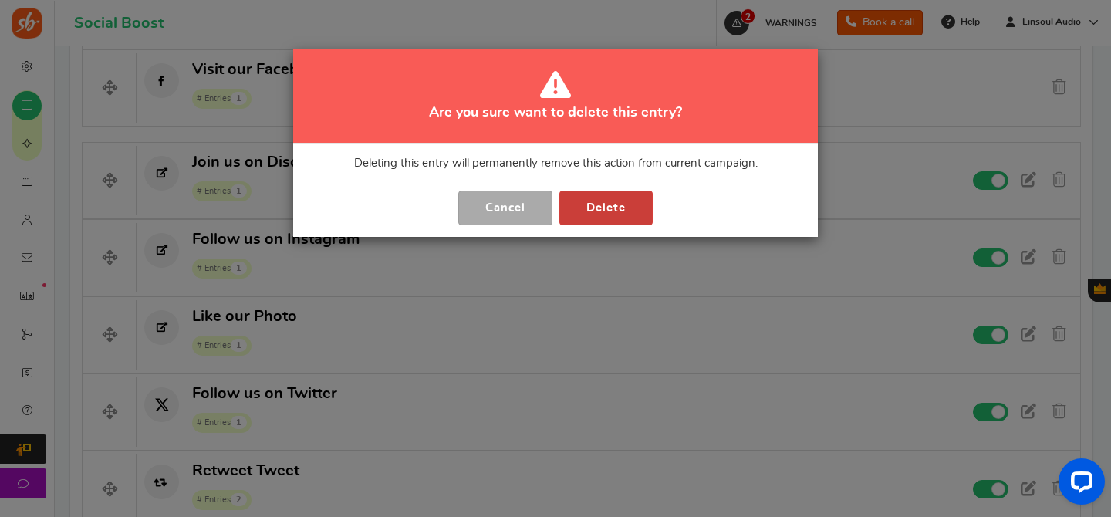
click at [594, 217] on button "Delete" at bounding box center [605, 208] width 93 height 35
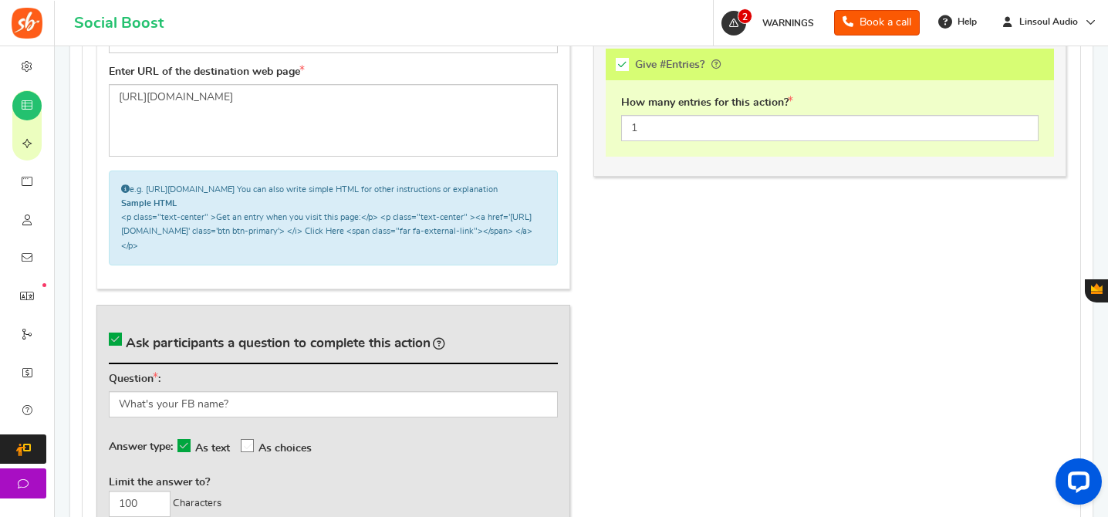
scroll to position [1013, 0]
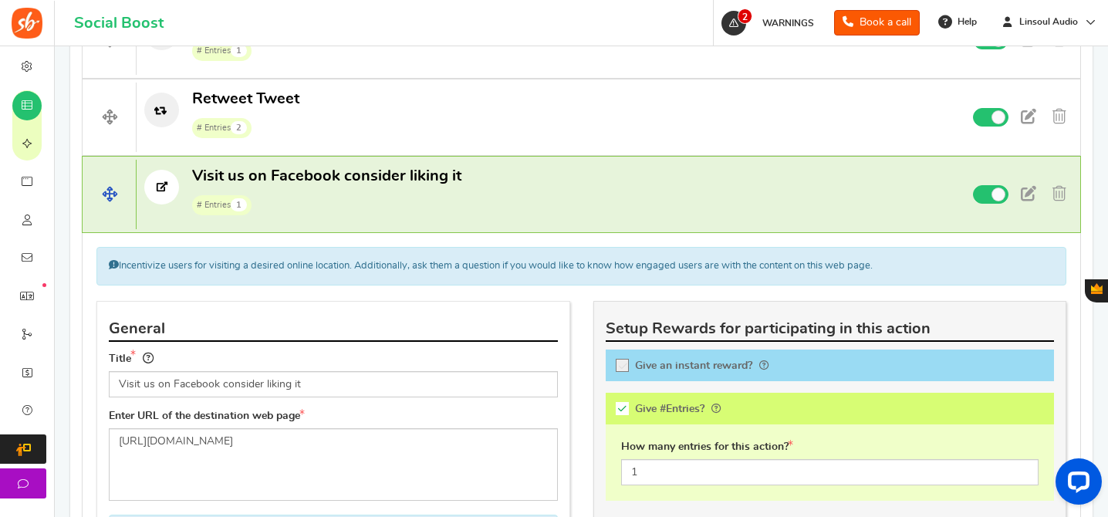
click at [544, 198] on p "Visit us on Facebook consider liking it # Entries 1" at bounding box center [524, 190] width 774 height 49
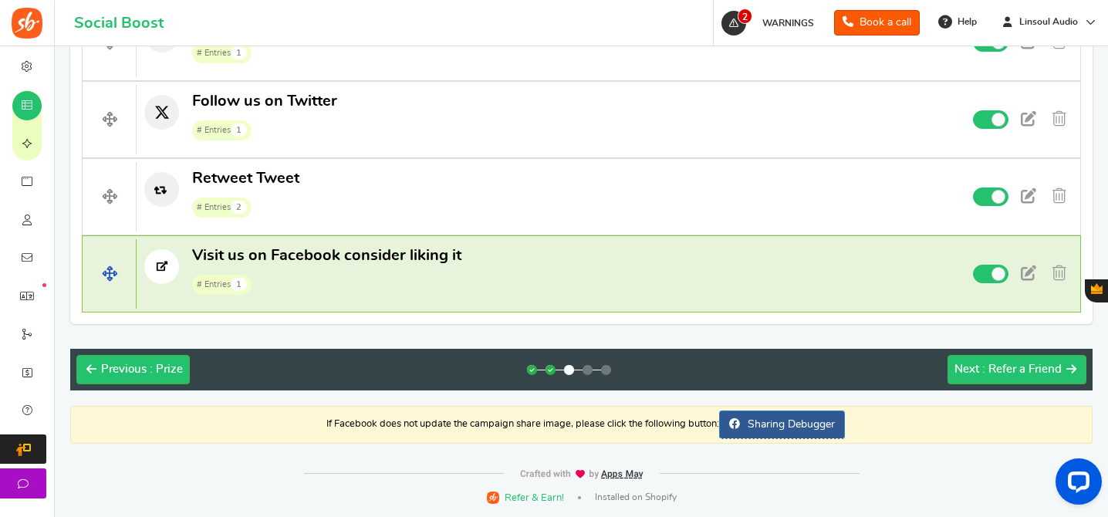
click at [646, 289] on p "Visit us on Facebook consider liking it # Entries 1" at bounding box center [524, 269] width 774 height 49
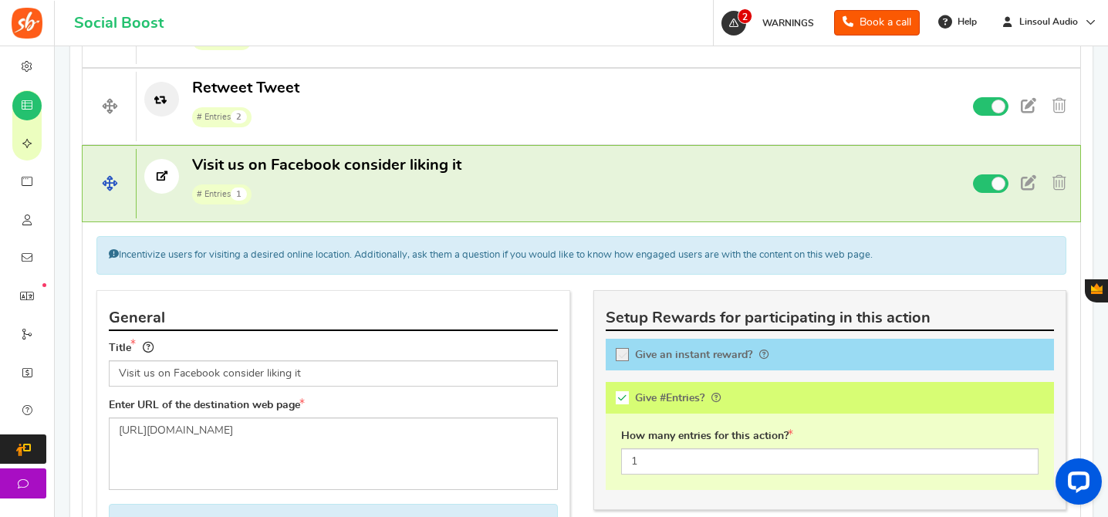
click at [747, 194] on p "Visit us on Facebook consider liking it # Entries 1" at bounding box center [524, 179] width 774 height 49
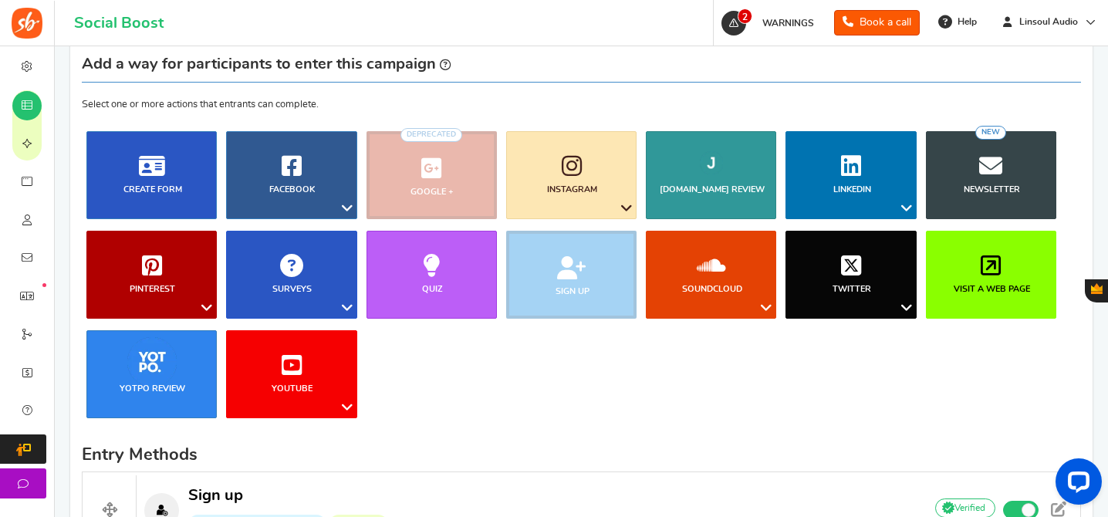
scroll to position [191, 0]
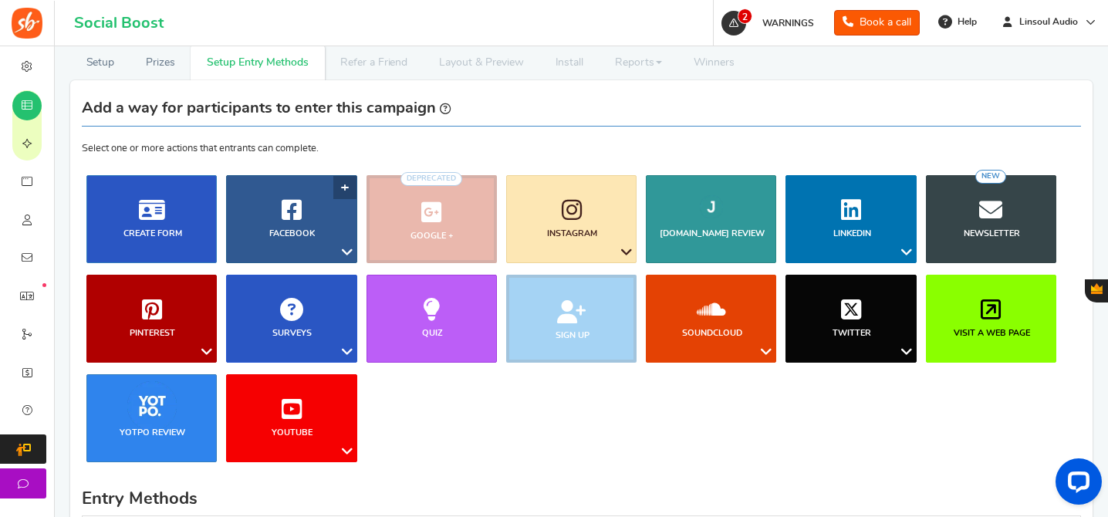
click at [299, 194] on link "Facebook" at bounding box center [291, 219] width 130 height 88
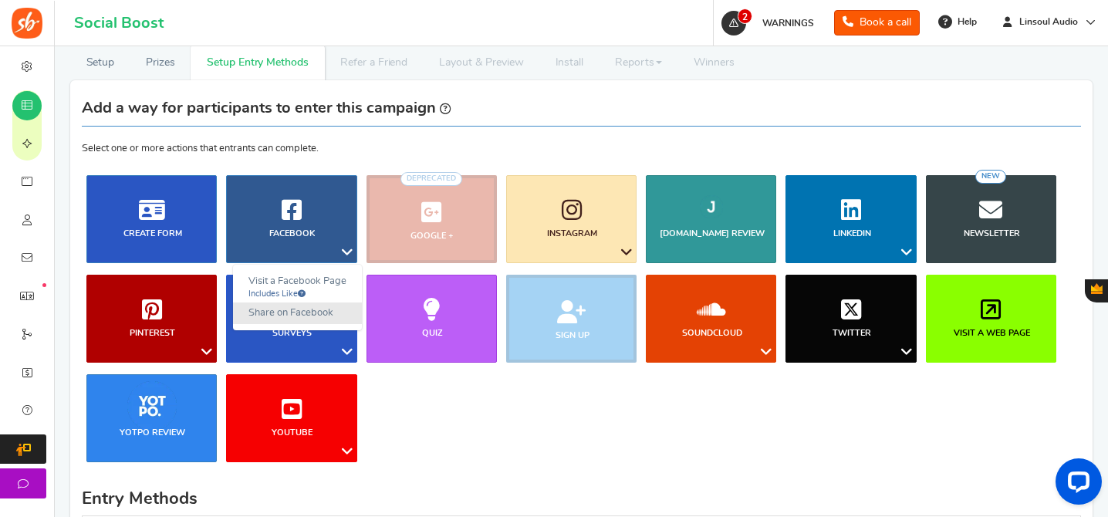
click at [306, 310] on link "Share on Facebook" at bounding box center [297, 313] width 129 height 22
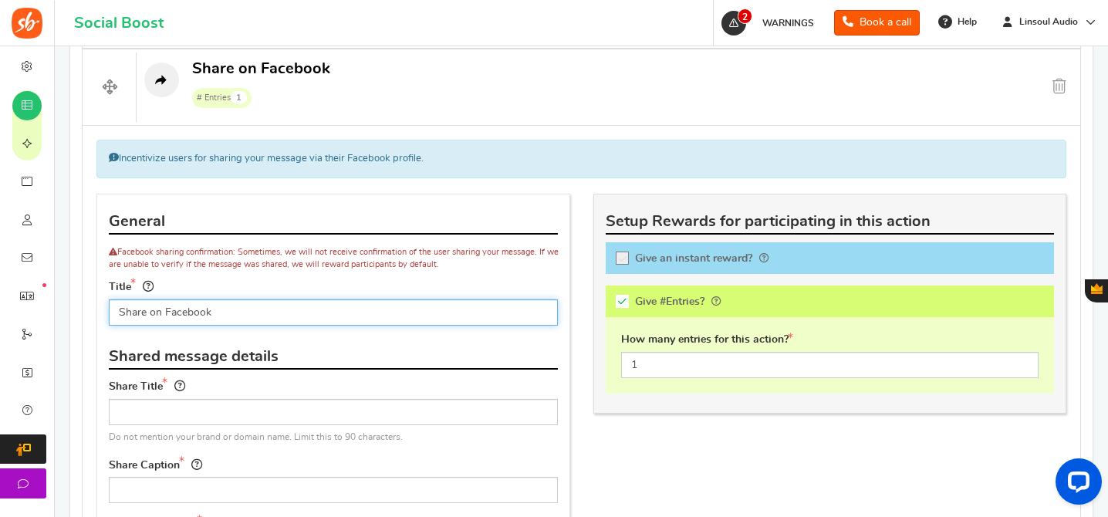
scroll to position [660, 0]
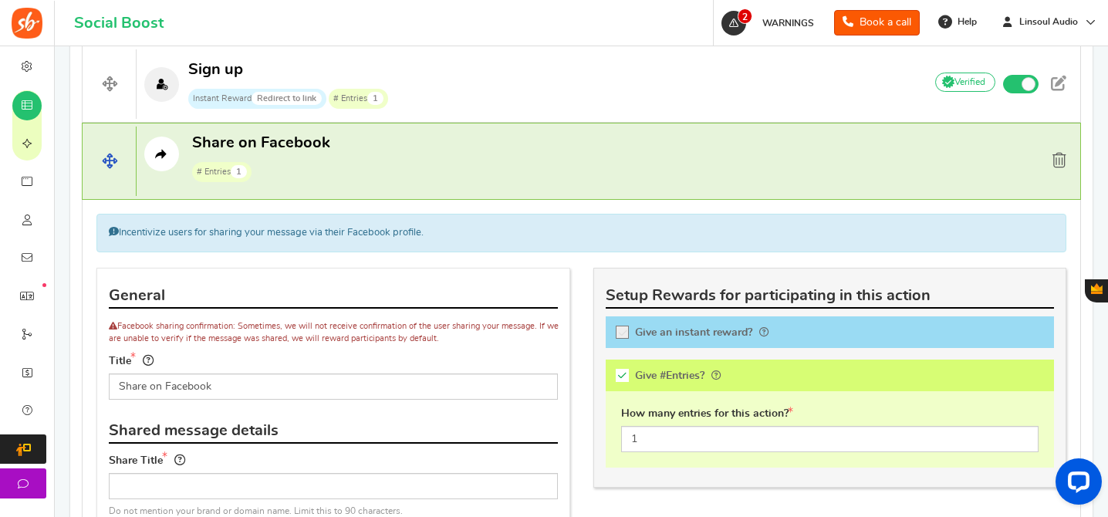
click at [1053, 158] on span at bounding box center [1059, 160] width 14 height 15
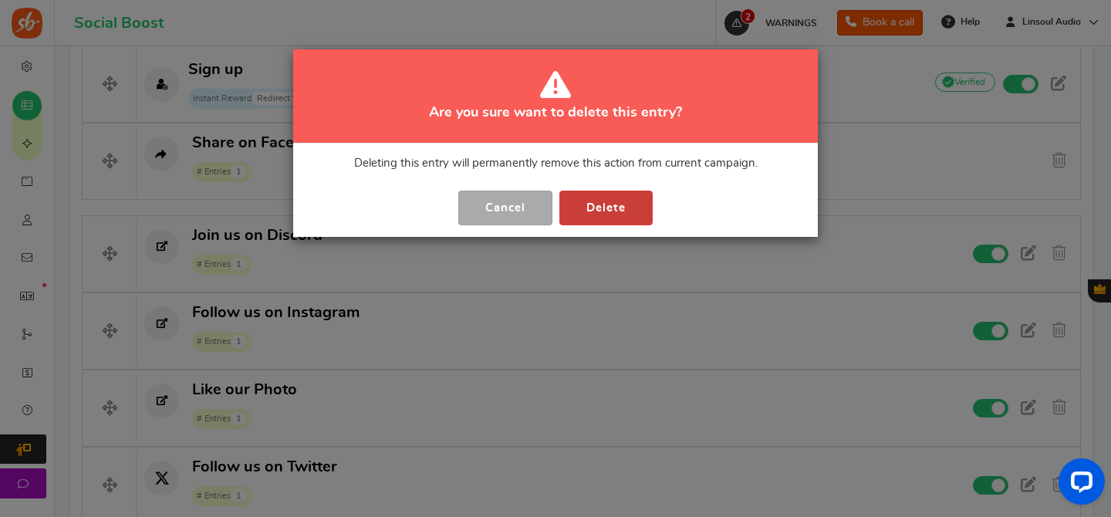
click at [604, 200] on button "Delete" at bounding box center [605, 208] width 93 height 35
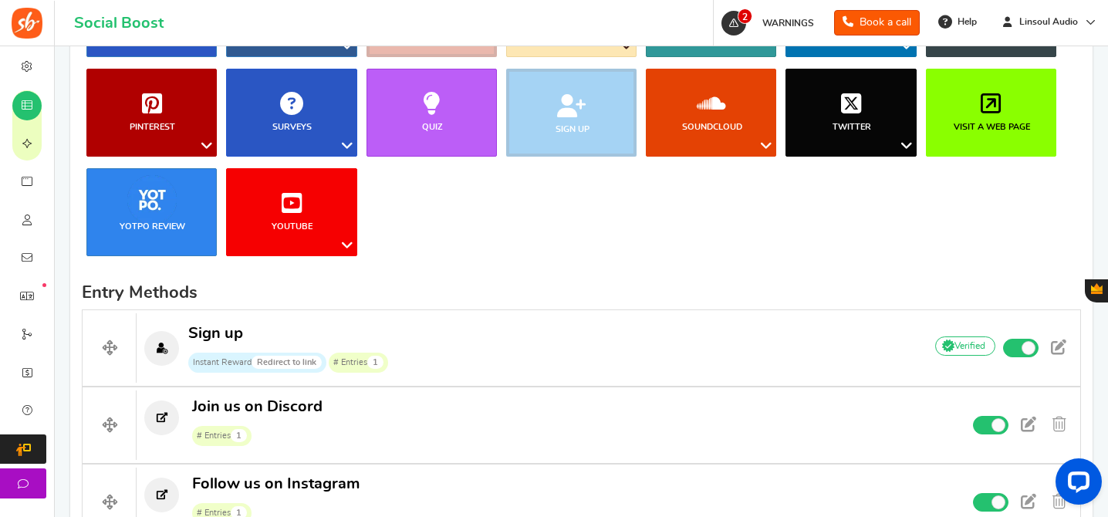
scroll to position [372, 0]
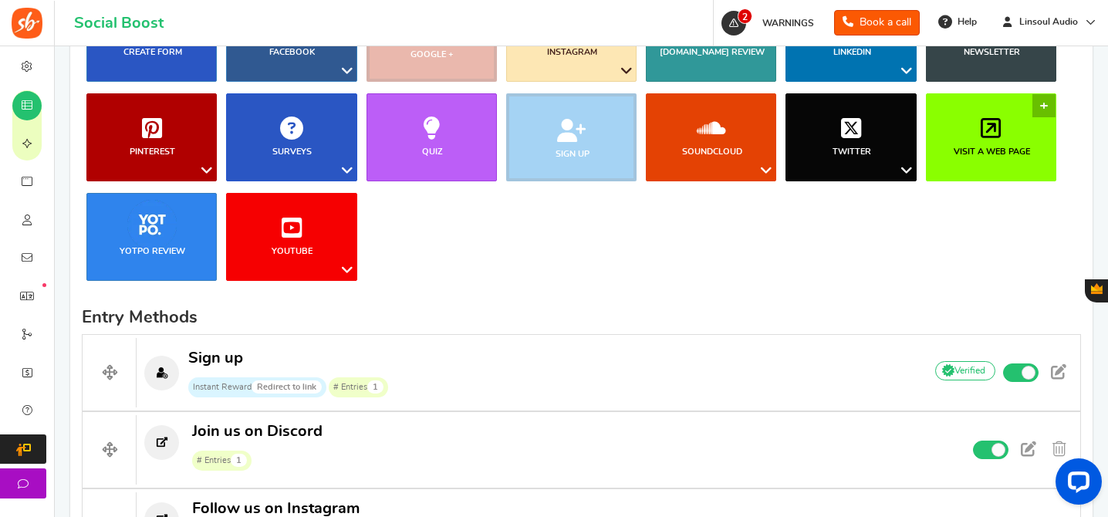
click at [963, 120] on link "Visit a web page" at bounding box center [991, 137] width 130 height 88
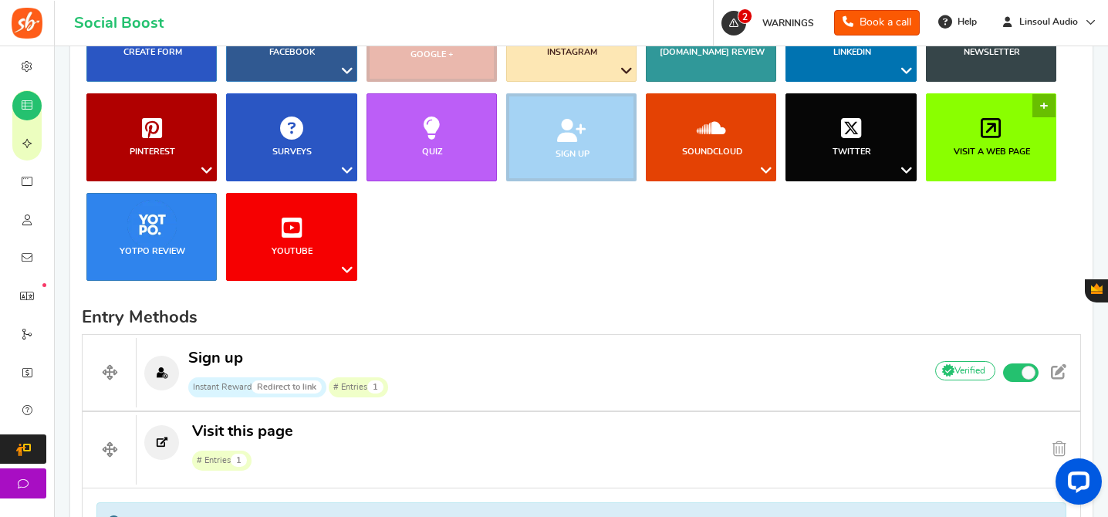
scroll to position [753, 0]
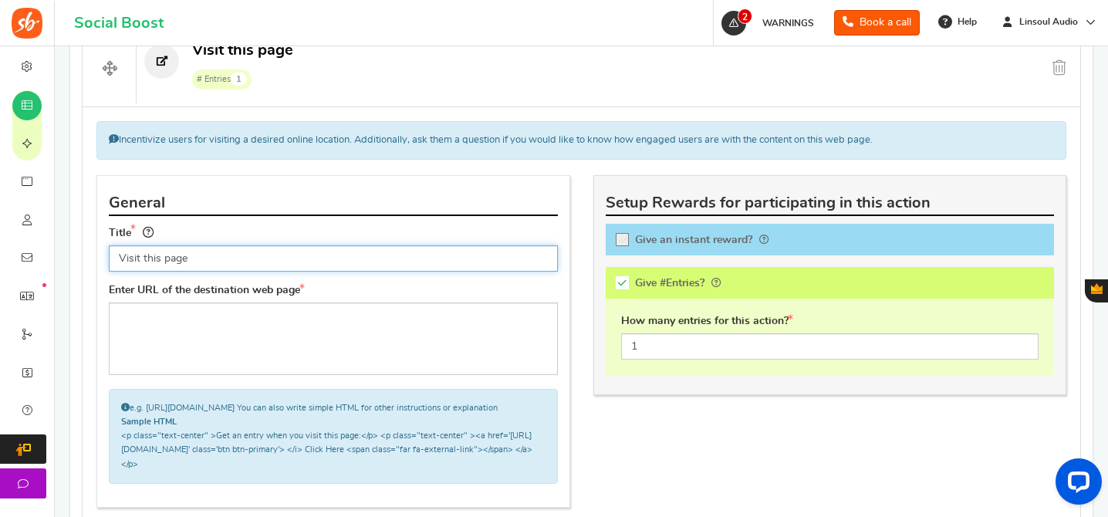
click at [348, 268] on input "Visit this page" at bounding box center [333, 258] width 449 height 26
paste input "Like and Share our Post"
type input "Like and Share our Post"
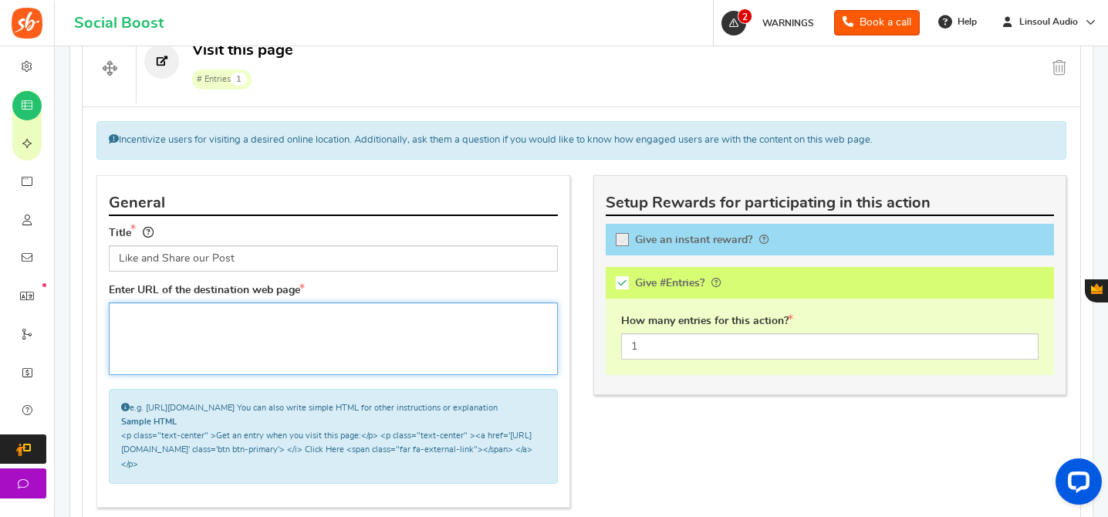
click at [356, 336] on textarea at bounding box center [333, 338] width 449 height 73
paste textarea "[URL][DOMAIN_NAME]"
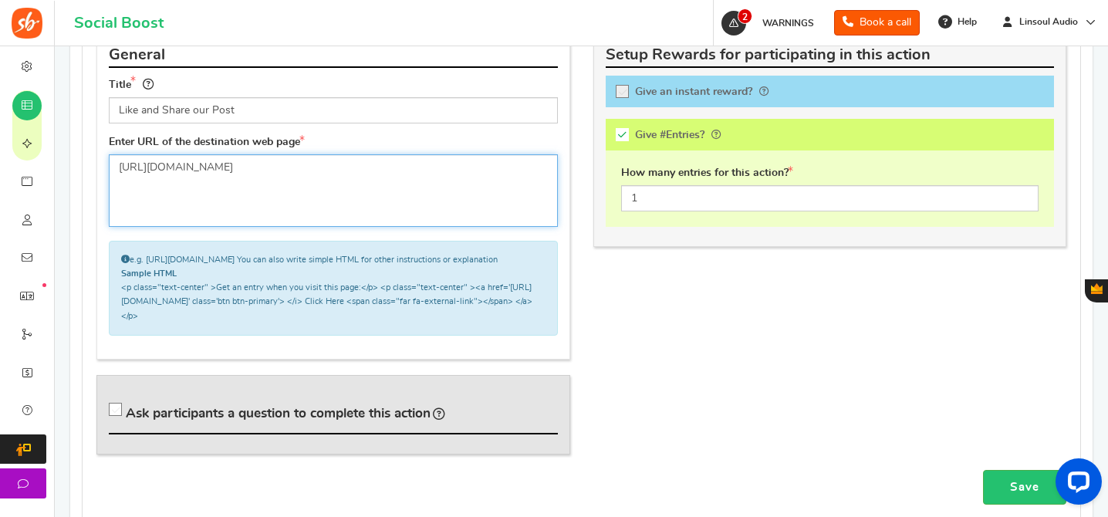
scroll to position [994, 0]
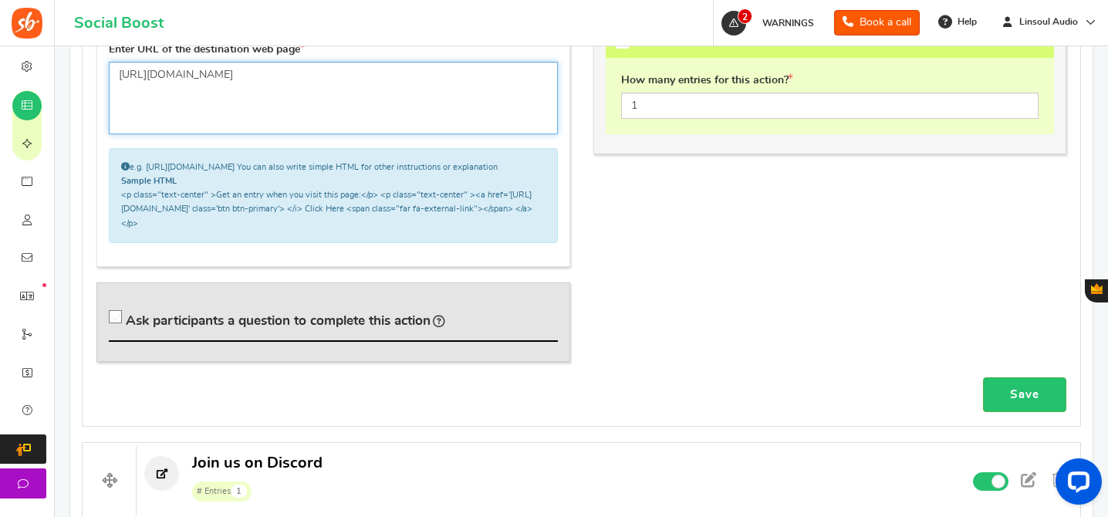
type textarea "[URL][DOMAIN_NAME]"
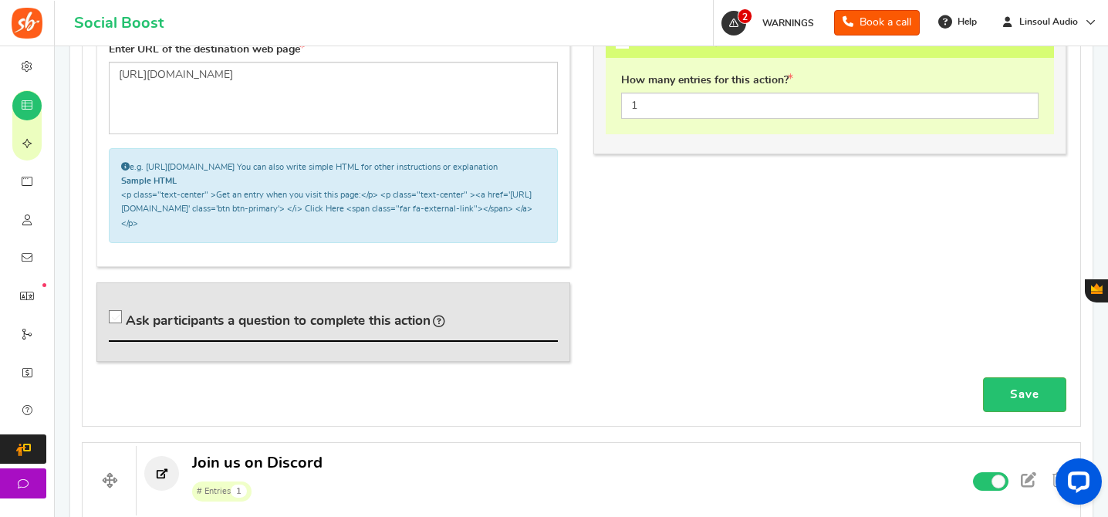
click at [397, 327] on span "Ask participants a question to complete this action" at bounding box center [278, 320] width 305 height 13
click at [126, 328] on input "Ask participants a question to complete this action" at bounding box center [117, 319] width 15 height 15
checkbox input "true"
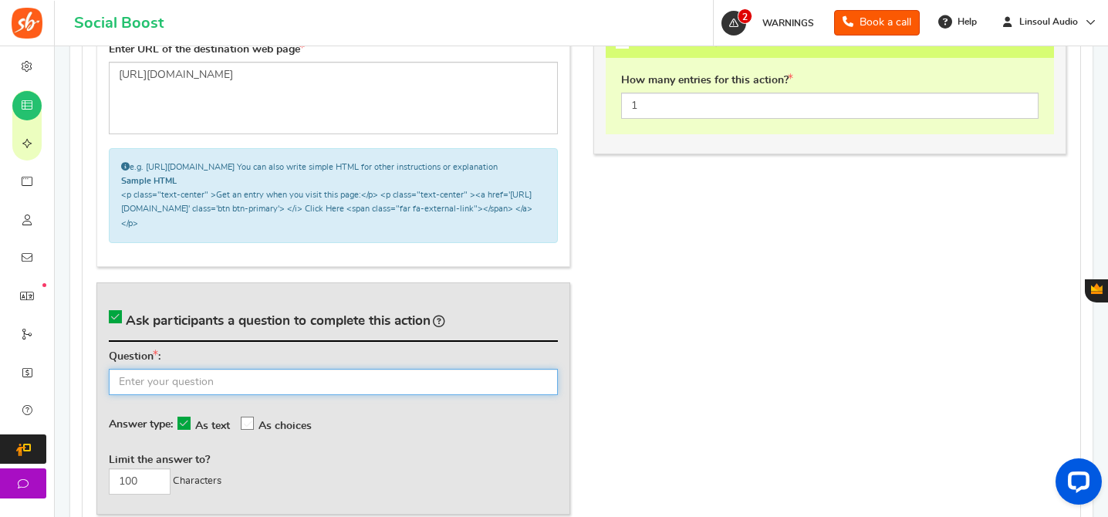
click at [397, 383] on input "text" at bounding box center [333, 382] width 449 height 26
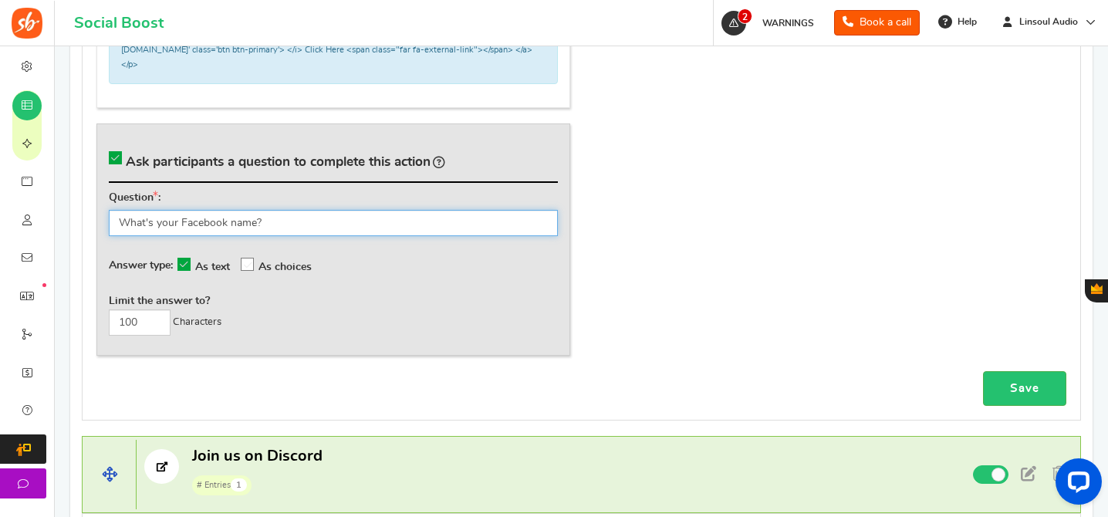
scroll to position [1194, 0]
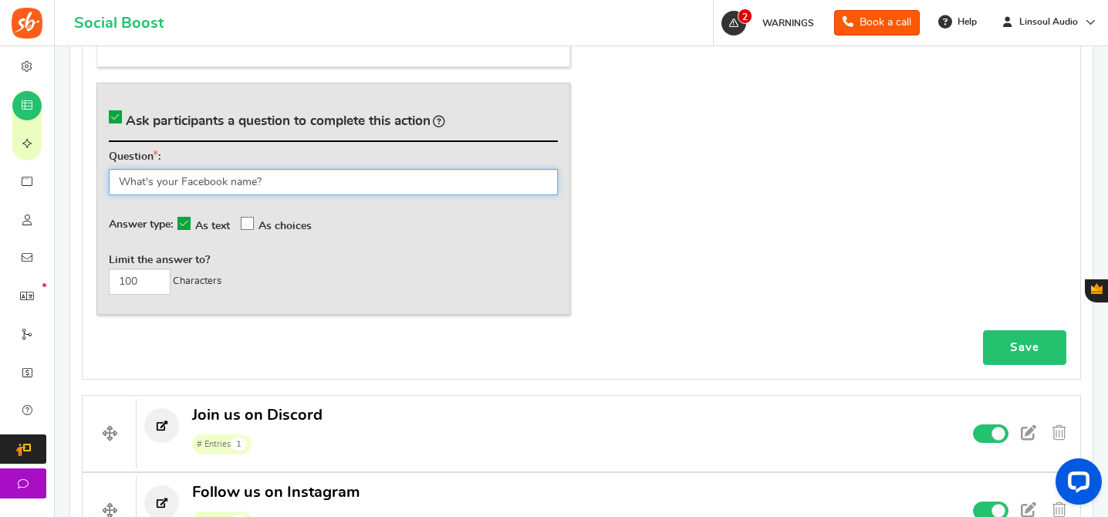
type input "What's your Facebook name?"
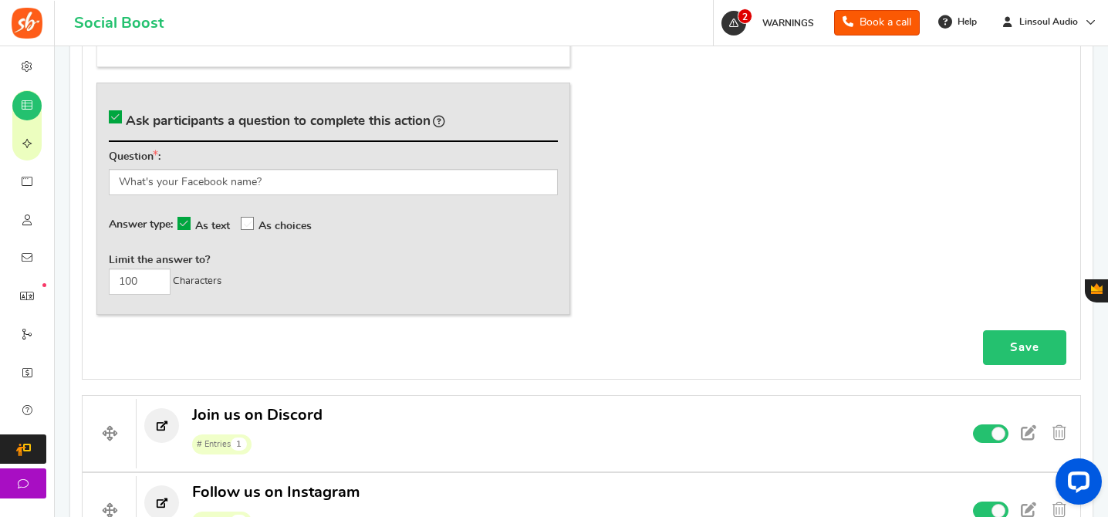
click at [1027, 365] on link "Save" at bounding box center [1024, 347] width 83 height 35
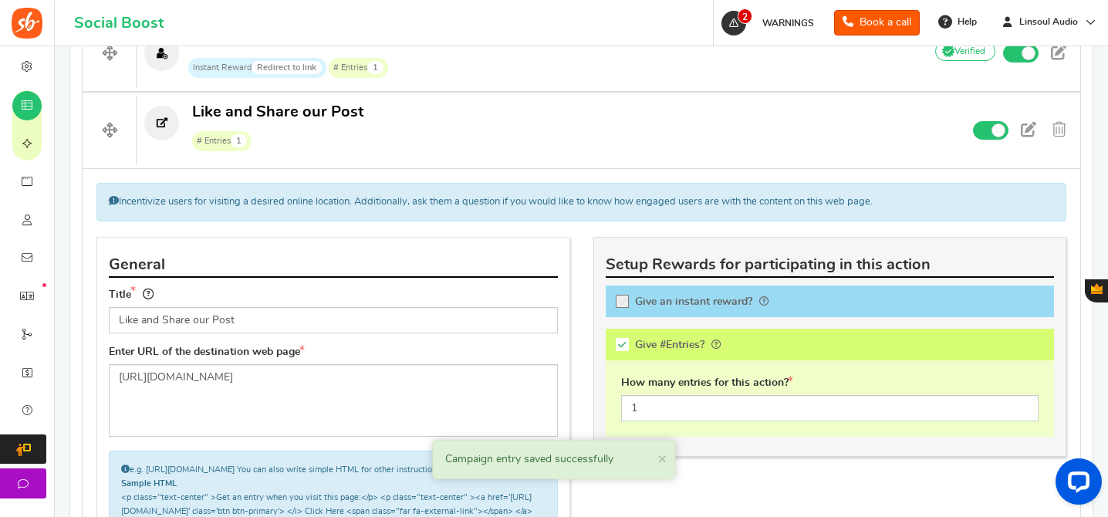
scroll to position [662, 0]
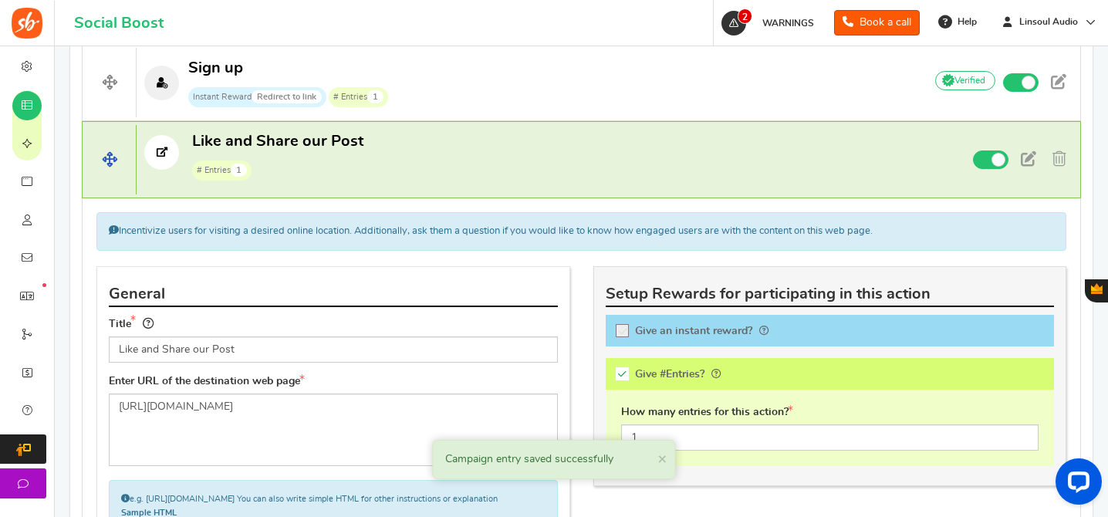
click at [542, 164] on p "Like and Share our Post # Entries 1" at bounding box center [524, 155] width 774 height 49
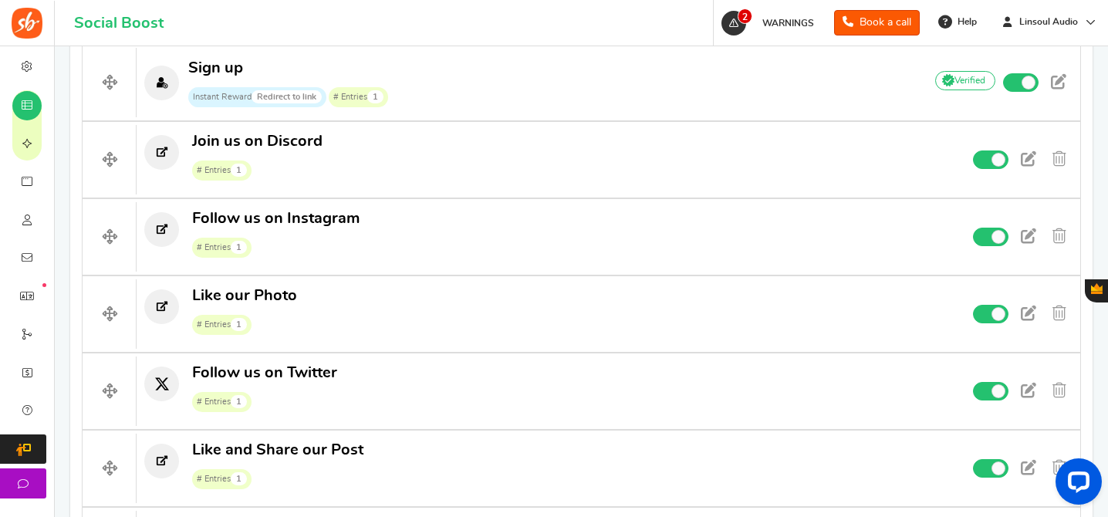
scroll to position [866, 0]
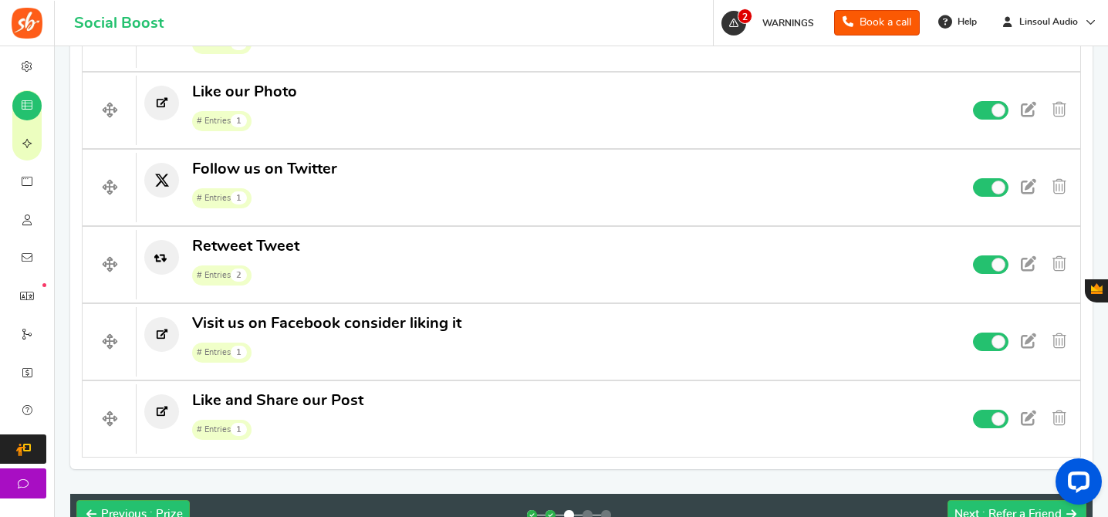
drag, startPoint x: 97, startPoint y: 248, endPoint x: 535, endPoint y: 8, distance: 499.6
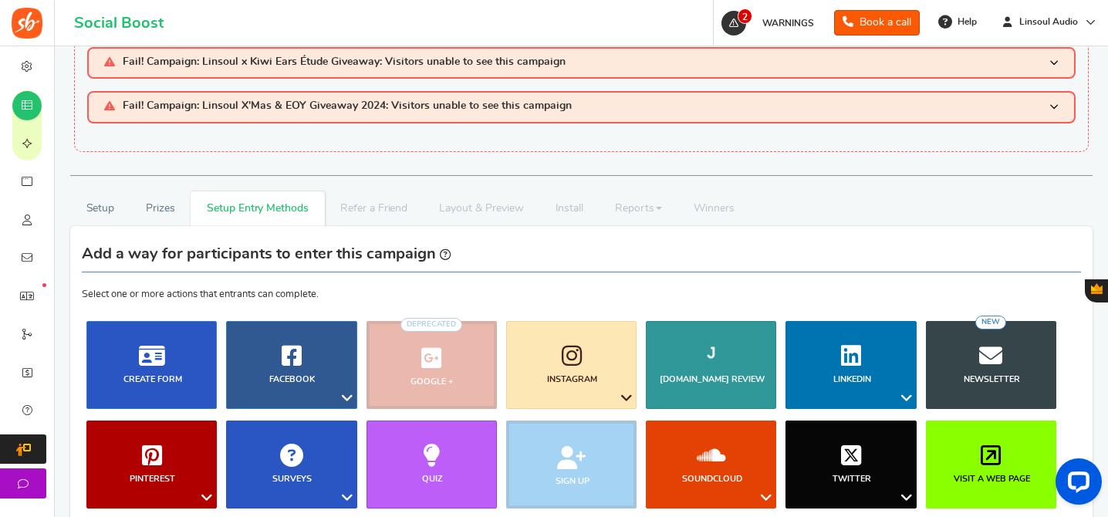
scroll to position [312, 0]
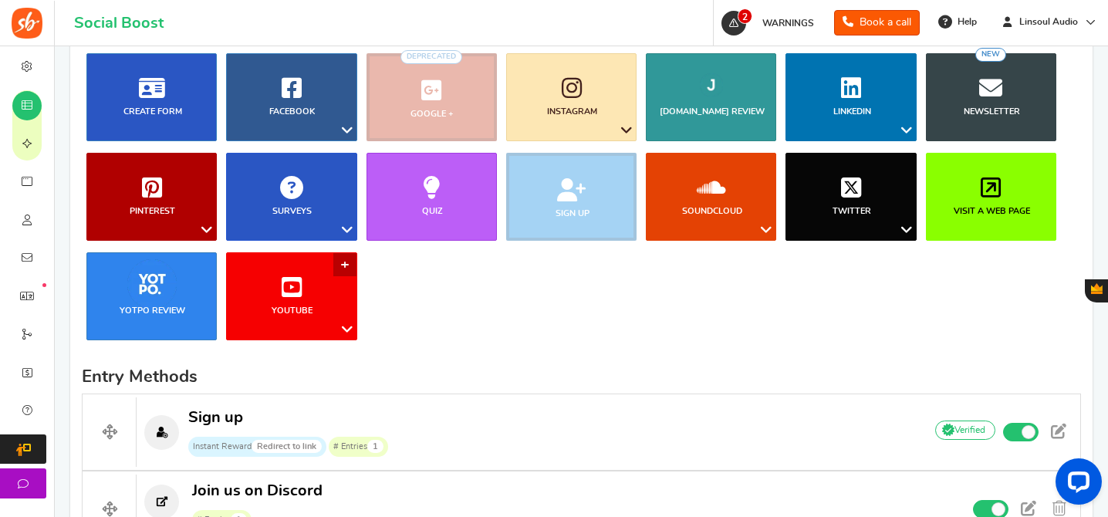
click at [299, 272] on link "YouTube" at bounding box center [291, 296] width 130 height 88
click at [567, 289] on ul "Blog Comments Create Form Facebook Visit a Facebook Page Includes Like Share on…" at bounding box center [581, 202] width 999 height 299
click at [973, 175] on link "Visit a web page" at bounding box center [991, 197] width 130 height 88
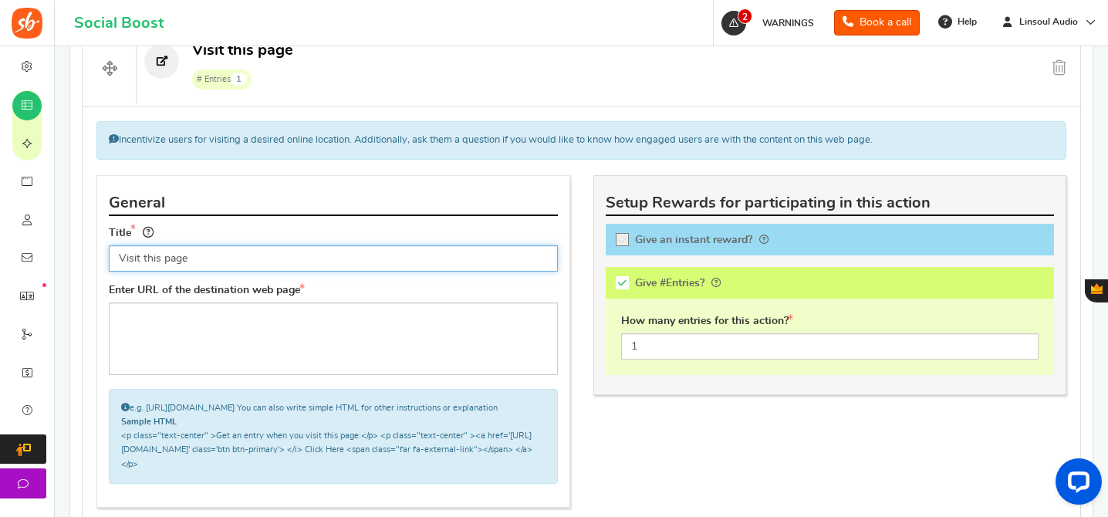
click at [357, 261] on input "Visit this page" at bounding box center [333, 258] width 449 height 26
paste input "and Subscribe to [PERSON_NAME]'s YouTube Channel"
type input "Visit and Subscribe to [PERSON_NAME]'s YouTube Channel"
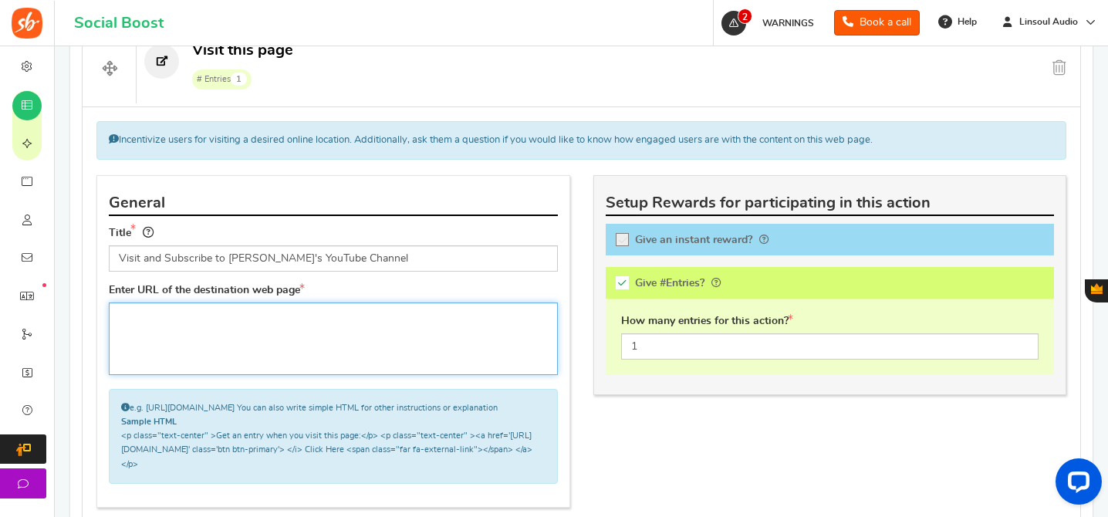
click at [381, 316] on textarea at bounding box center [333, 338] width 449 height 73
paste textarea "[URL][DOMAIN_NAME]"
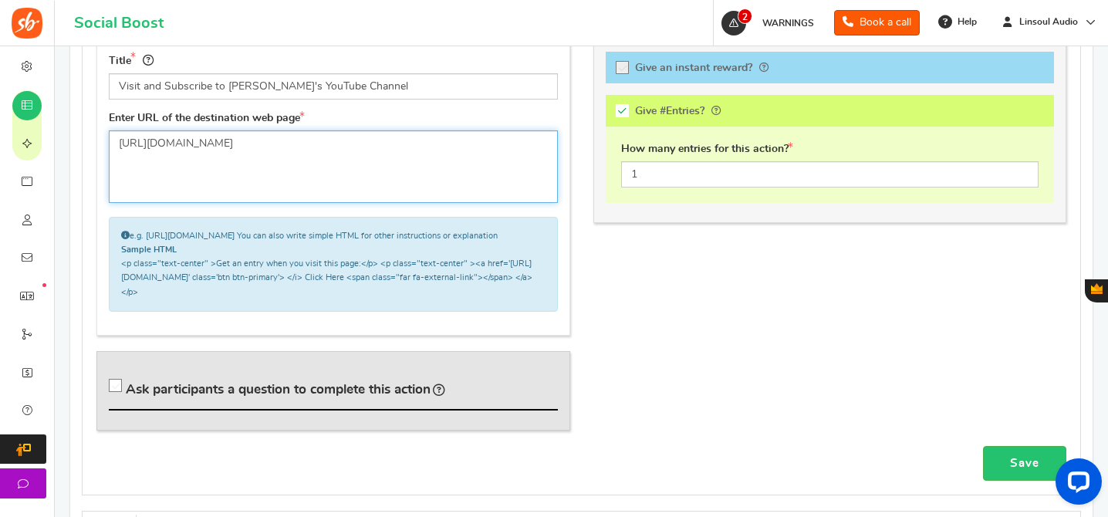
scroll to position [961, 0]
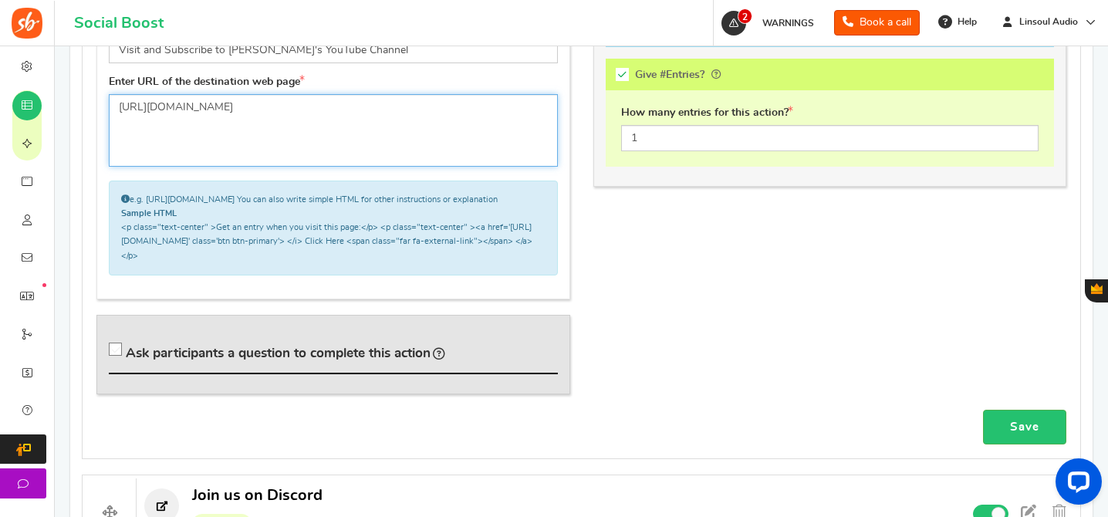
type textarea "[URL][DOMAIN_NAME]"
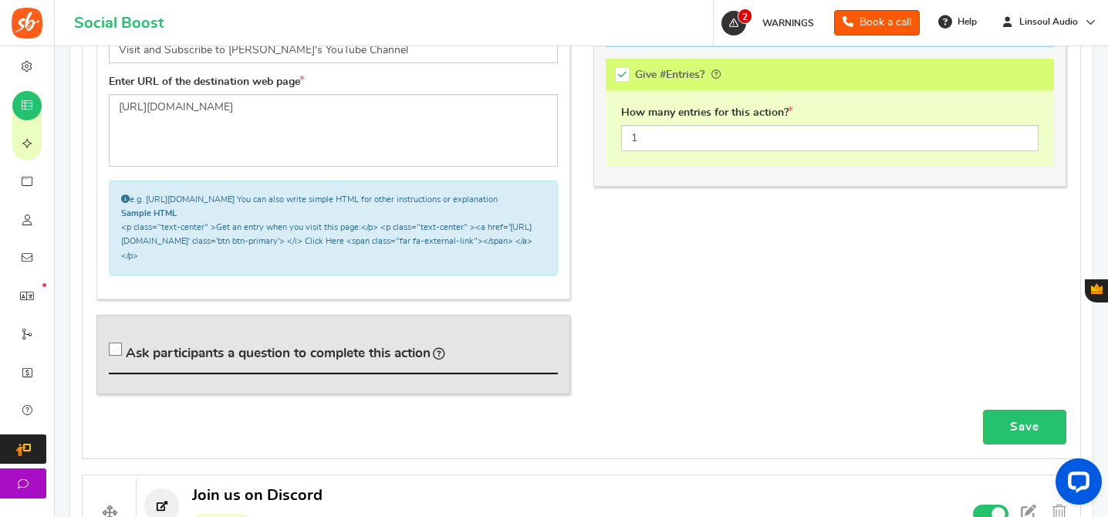
click at [341, 360] on span "Ask participants a question to complete this action" at bounding box center [278, 352] width 305 height 13
click at [126, 360] on input "Ask participants a question to complete this action" at bounding box center [117, 352] width 15 height 15
checkbox input "true"
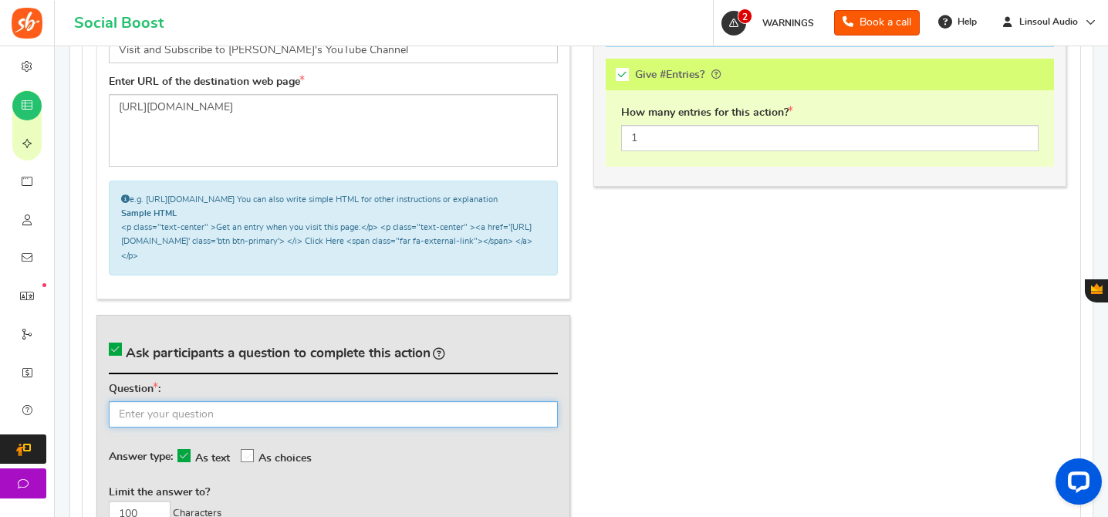
click at [367, 417] on input "text" at bounding box center [333, 414] width 449 height 26
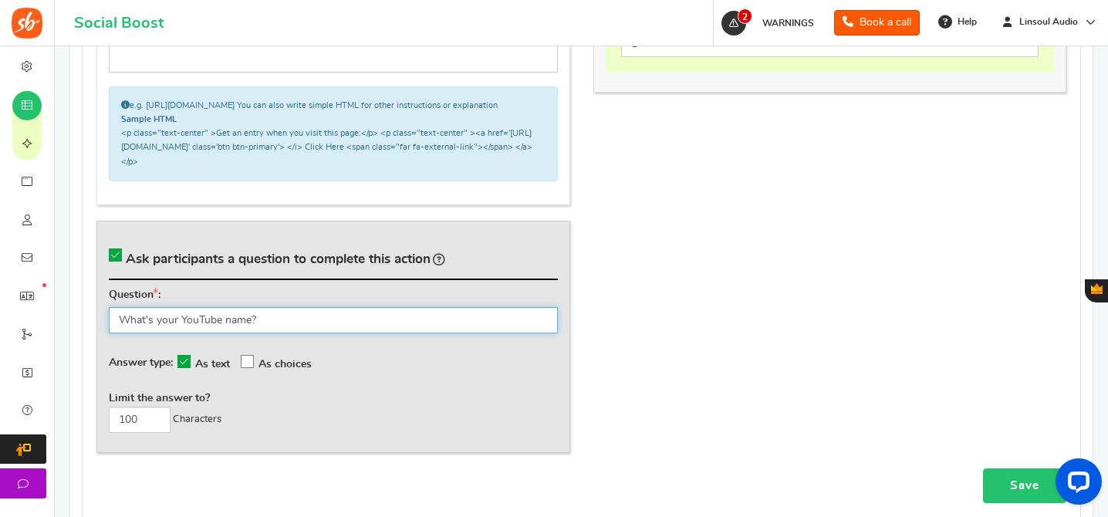
type input "What's your YouTube name?"
click at [1006, 485] on link "Save" at bounding box center [1024, 485] width 83 height 35
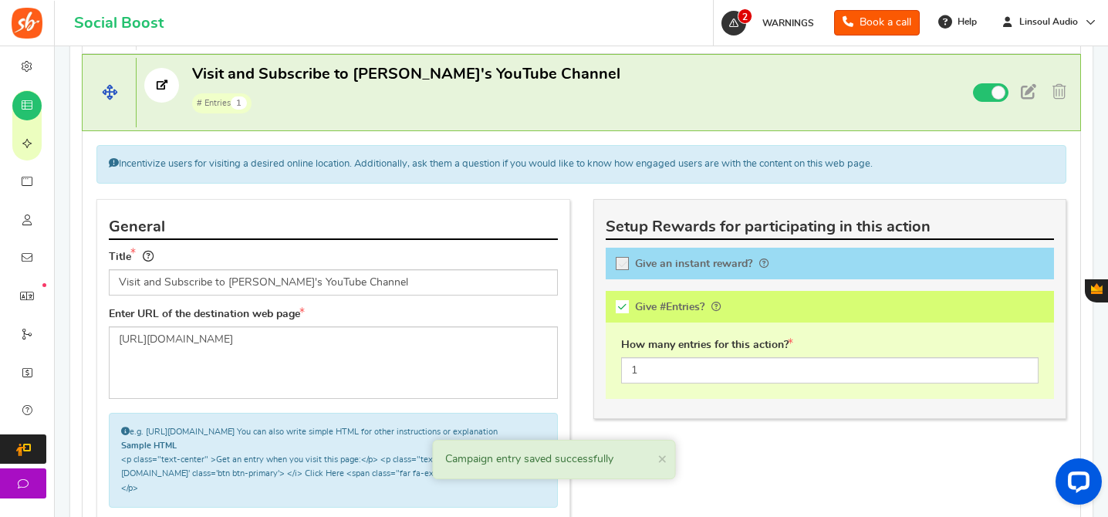
click at [539, 104] on span "# Entries 1" at bounding box center [406, 101] width 428 height 23
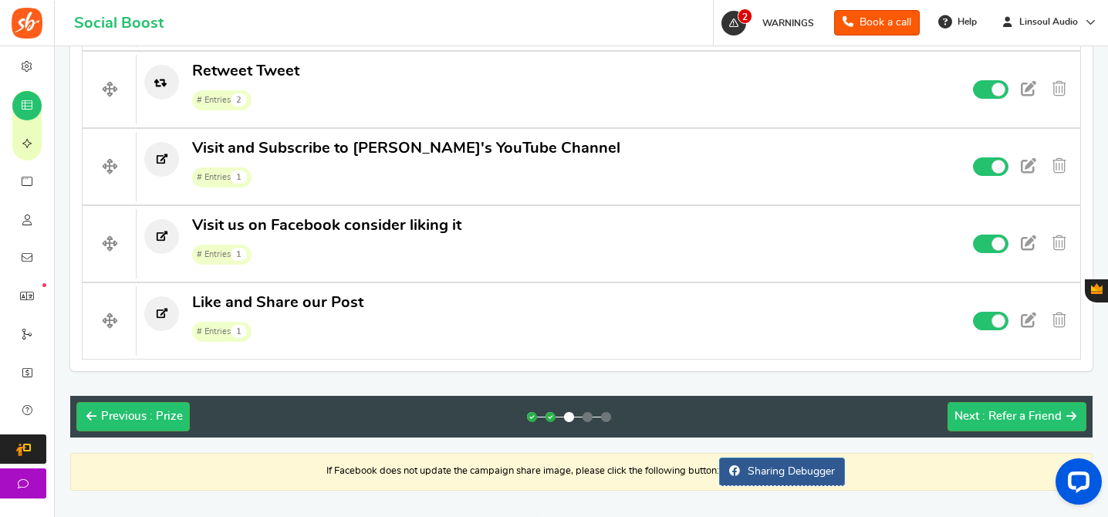
scroll to position [1088, 0]
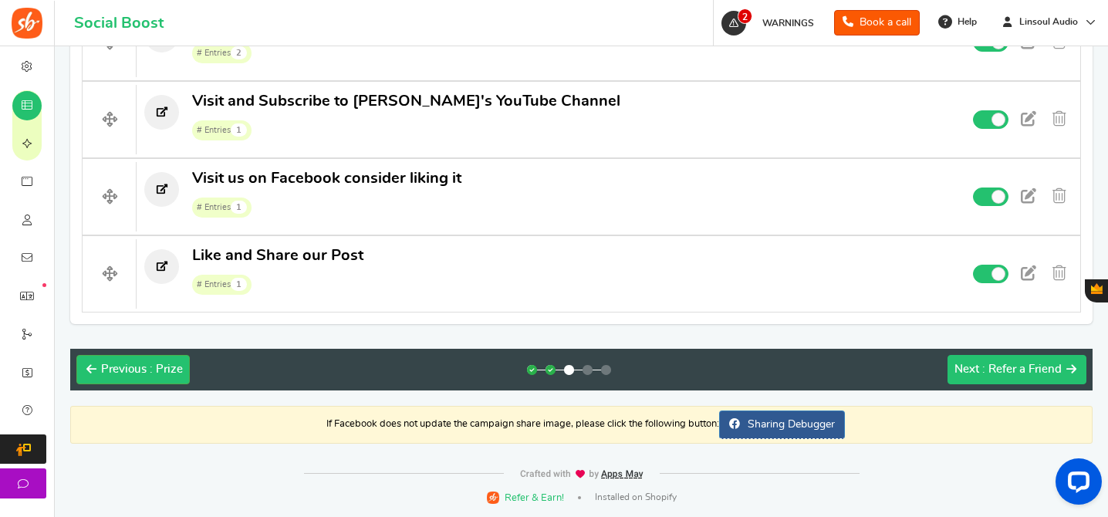
click at [985, 366] on span ": Refer a Friend" at bounding box center [1021, 369] width 79 height 12
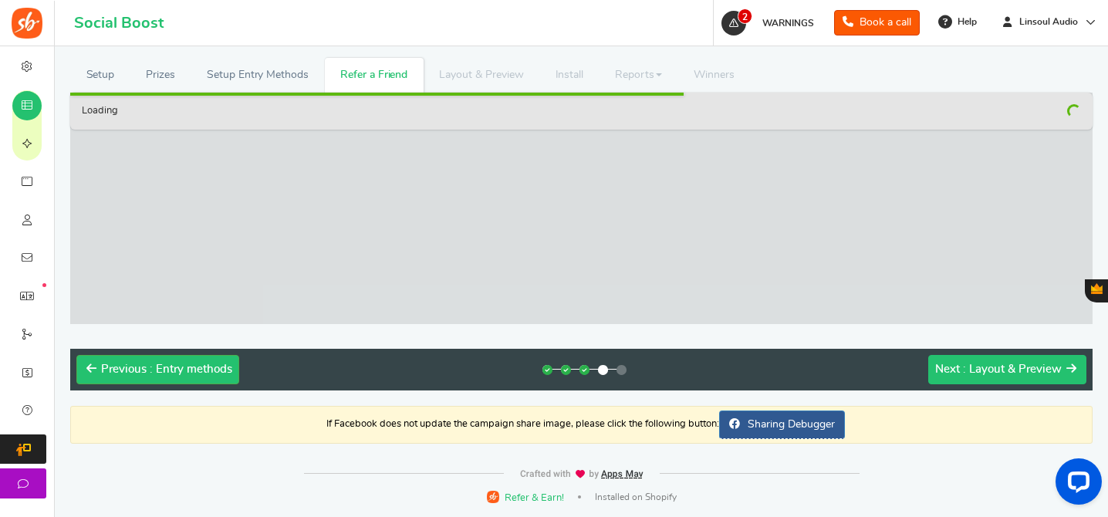
scroll to position [0, 0]
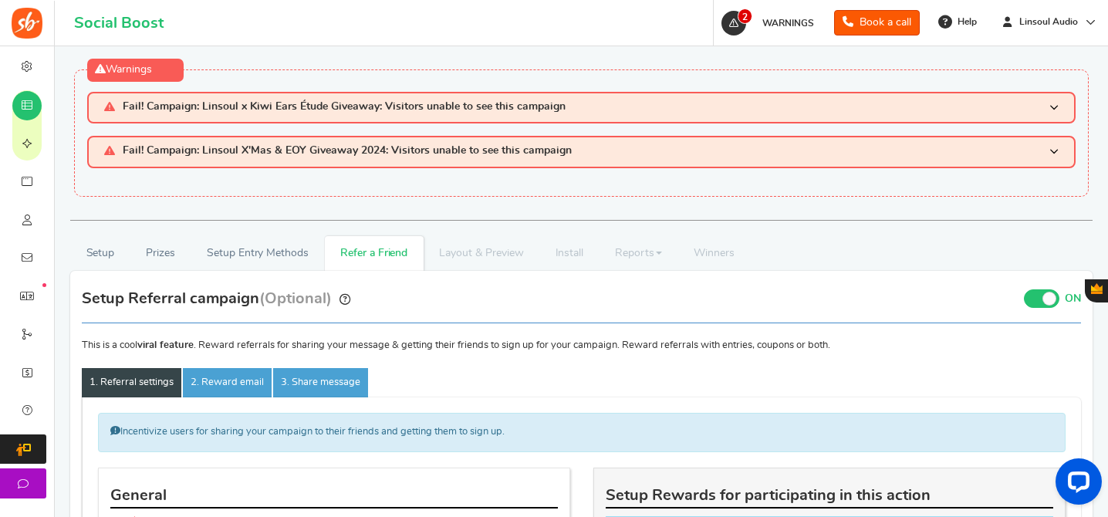
click at [1043, 292] on span at bounding box center [1041, 298] width 35 height 19
click at [0, 0] on input "ON OFF" at bounding box center [0, 0] width 0 height 0
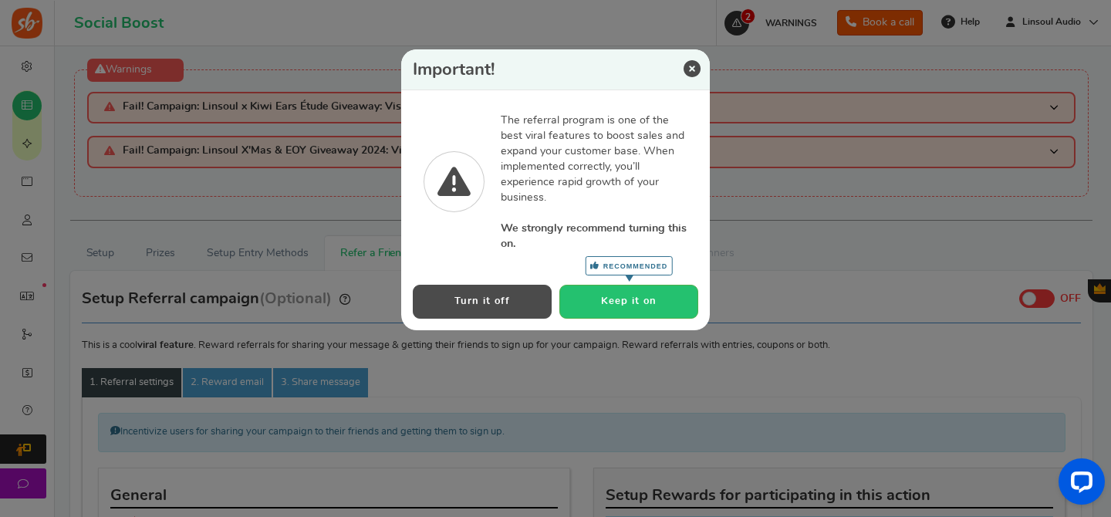
click at [498, 299] on button "Turn it off" at bounding box center [482, 301] width 139 height 33
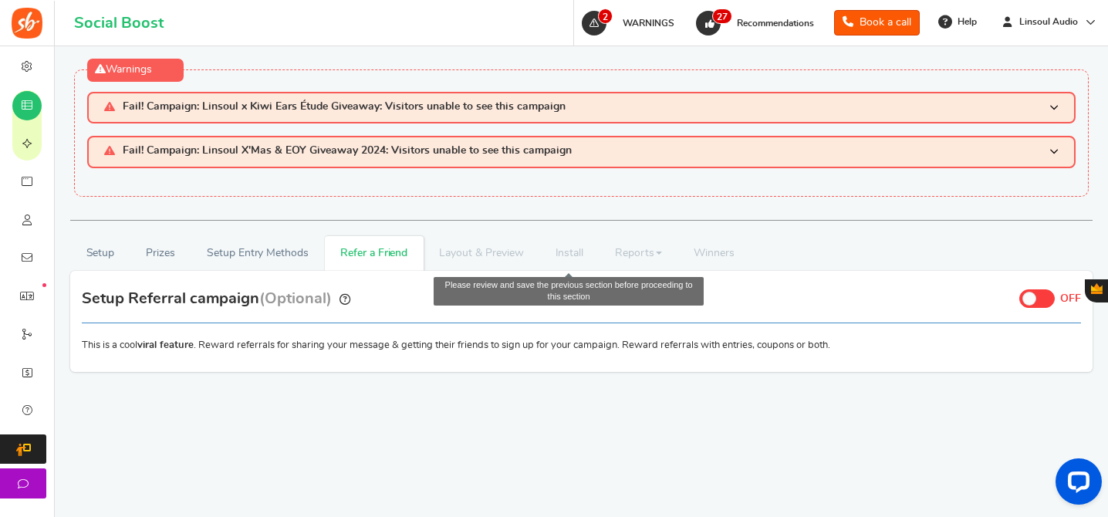
scroll to position [78, 0]
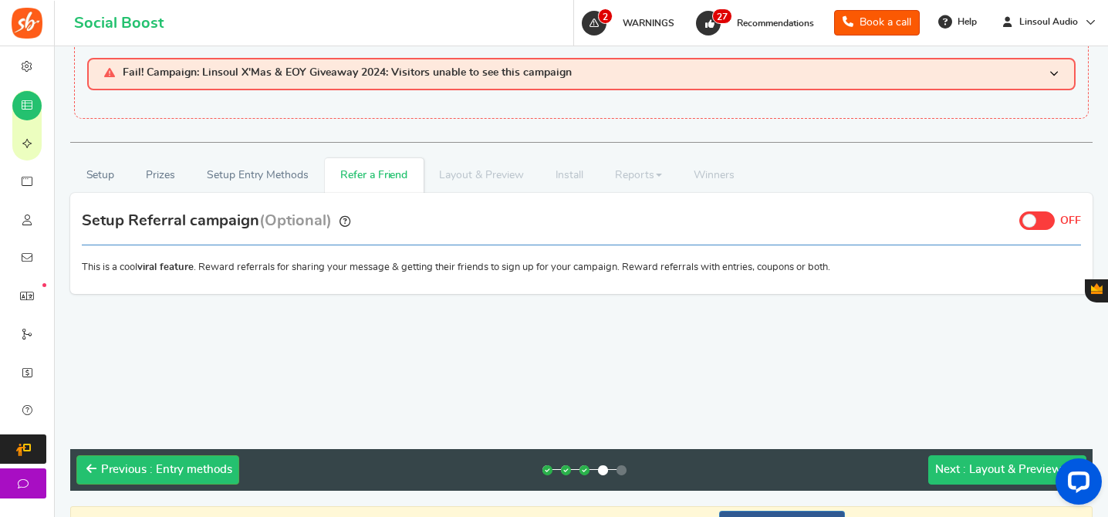
click at [995, 464] on span ": Layout & Preview" at bounding box center [1012, 470] width 99 height 12
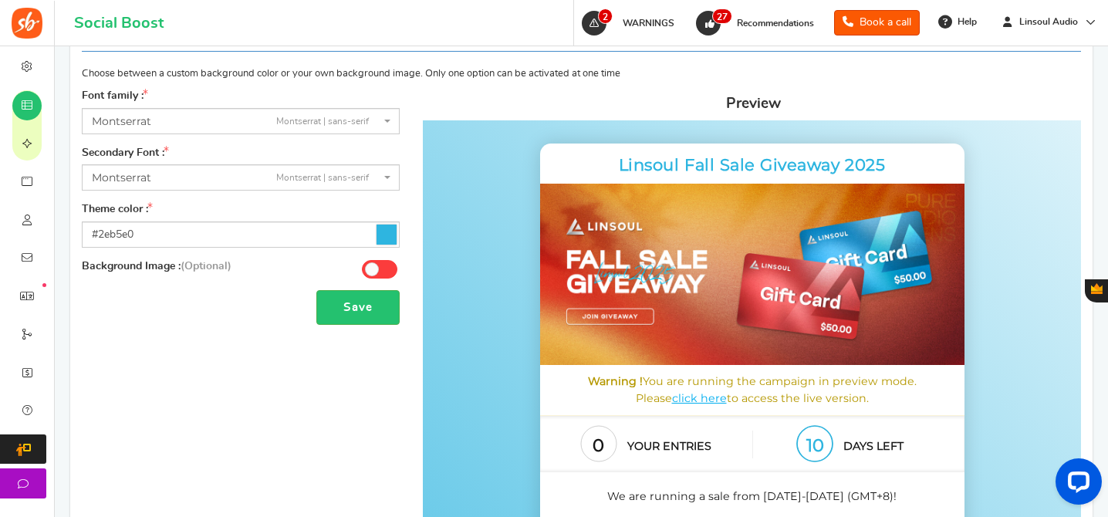
scroll to position [256, 0]
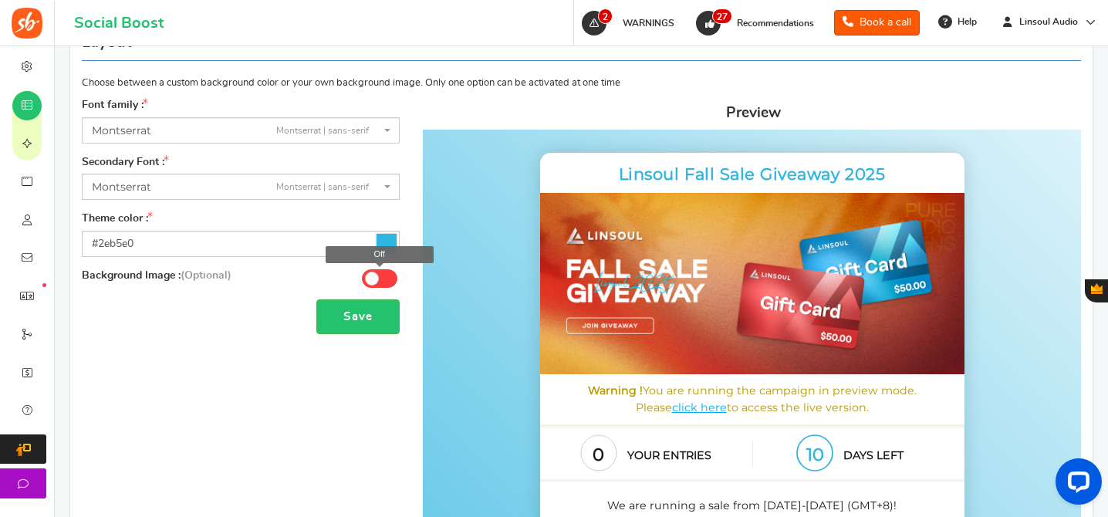
click at [379, 276] on span at bounding box center [379, 278] width 35 height 19
click at [0, 0] on input "Off" at bounding box center [0, 0] width 0 height 0
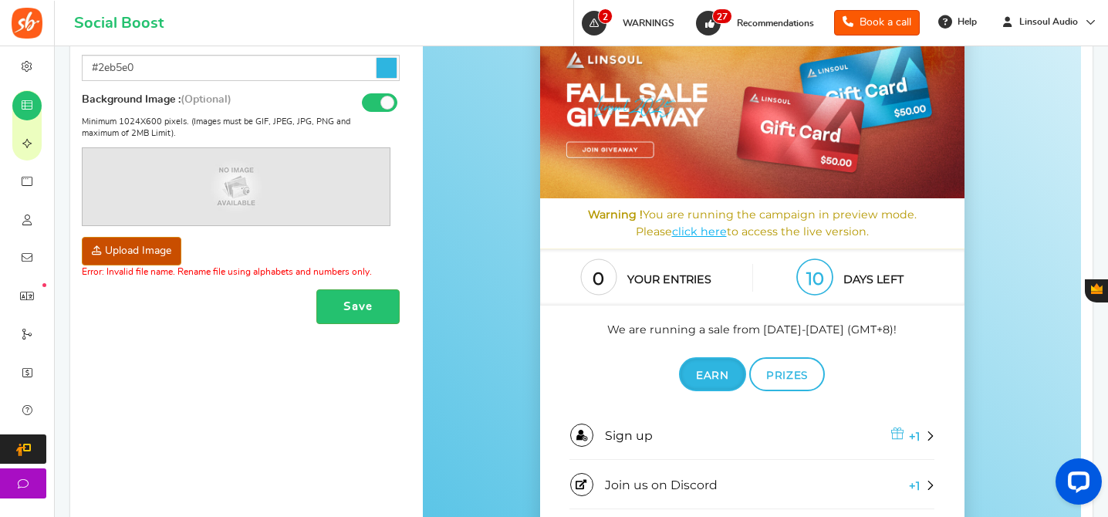
scroll to position [390, 0]
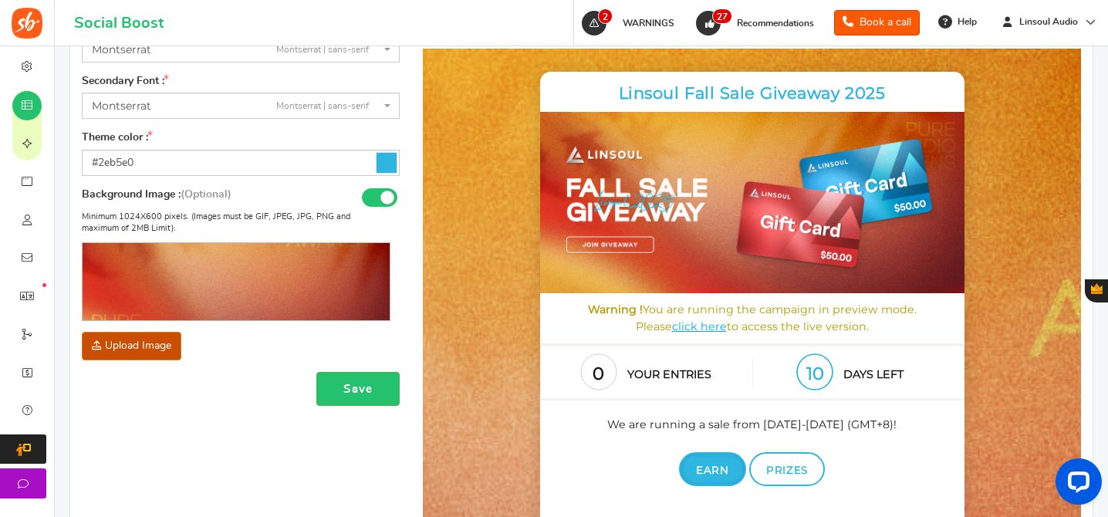
scroll to position [271, 0]
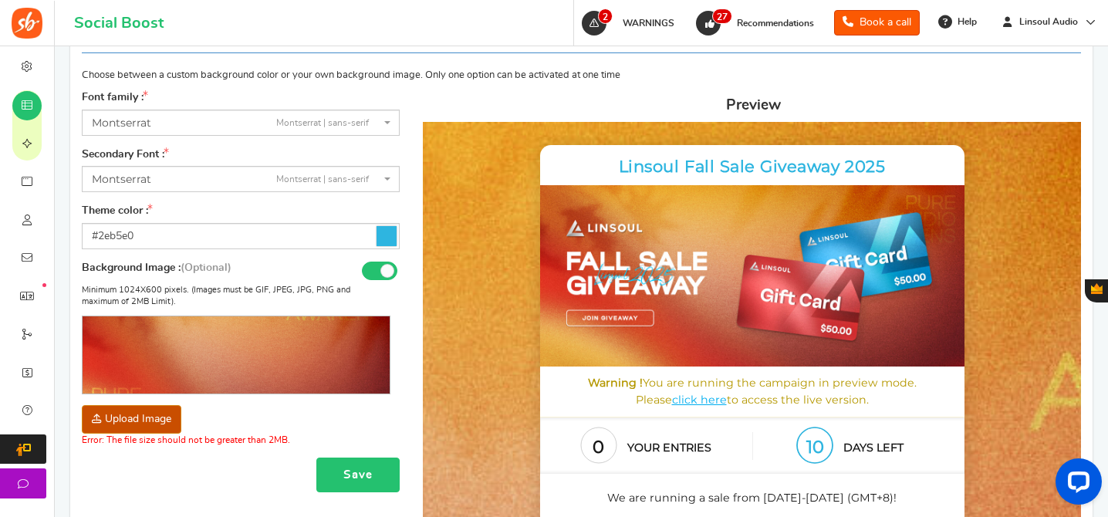
scroll to position [251, 0]
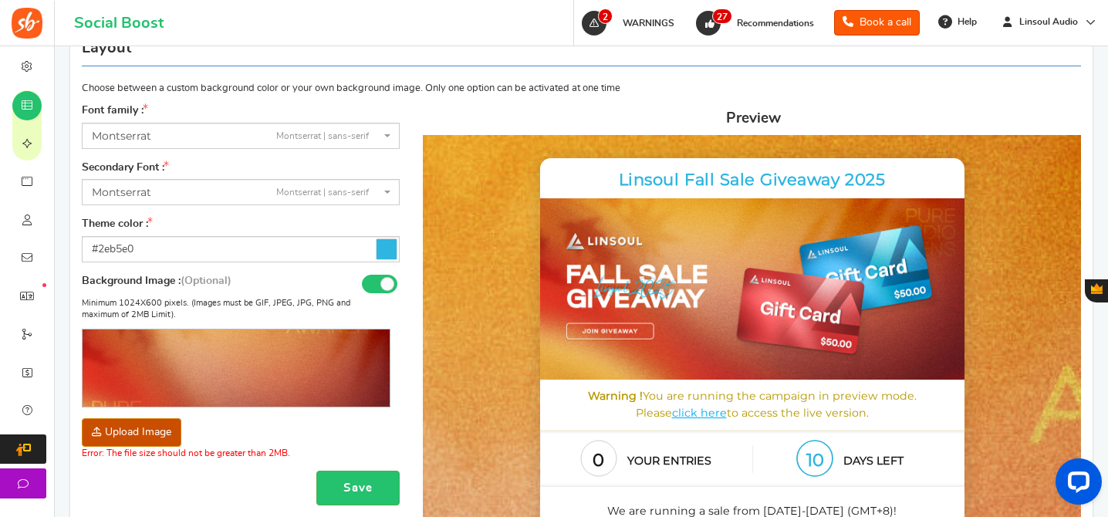
click at [163, 130] on span "[PERSON_NAME] | sans-serif" at bounding box center [236, 136] width 289 height 16
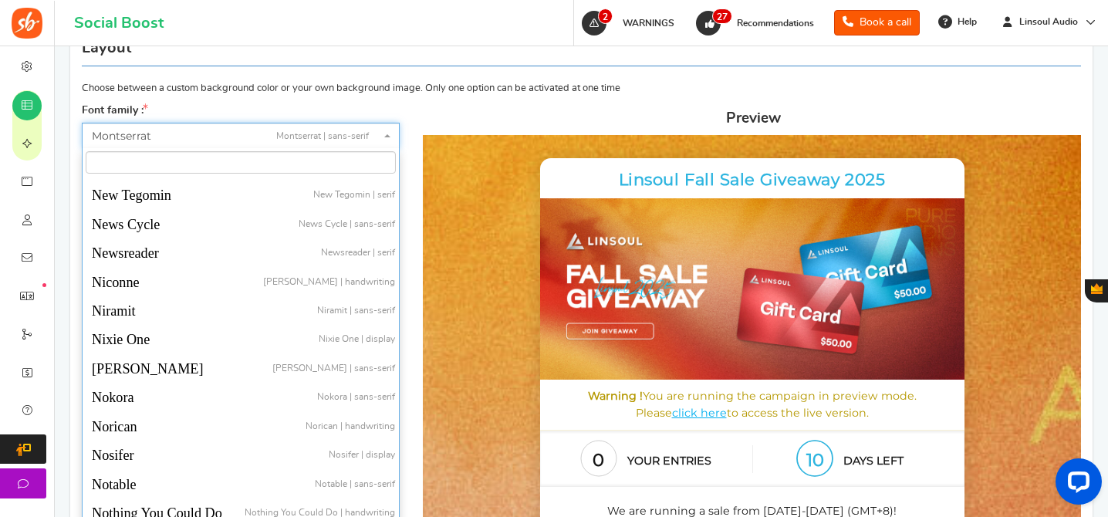
scroll to position [29015, 0]
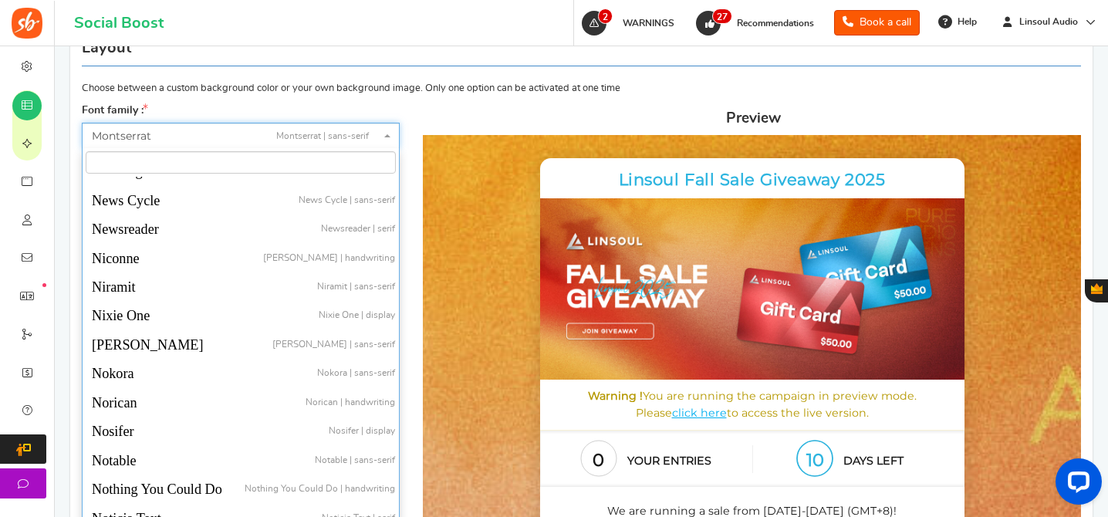
click at [262, 148] on span at bounding box center [241, 162] width 316 height 29
click at [289, 161] on input "search" at bounding box center [241, 162] width 310 height 23
paste input "Montserrat"
type input "Montserrat"
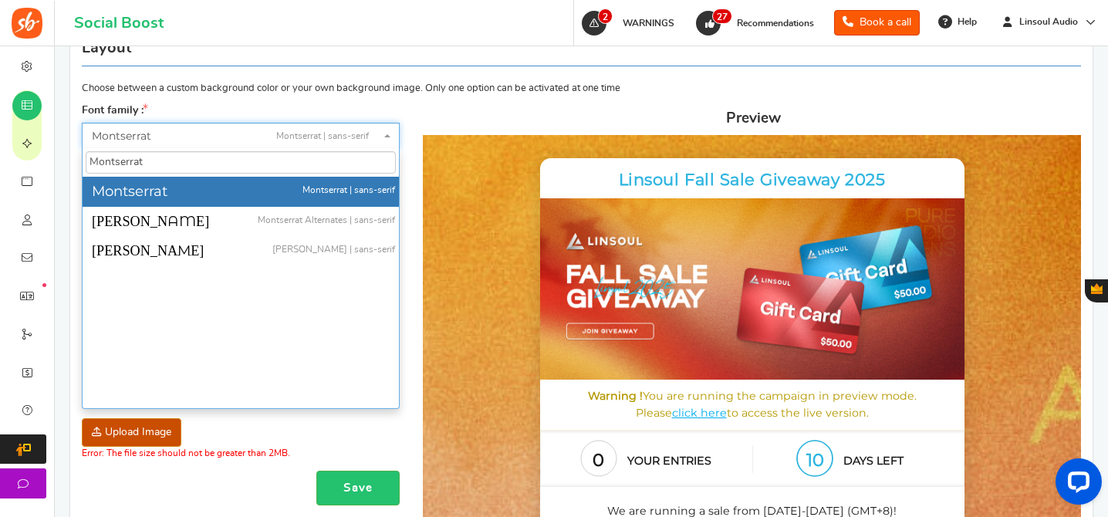
scroll to position [0, 0]
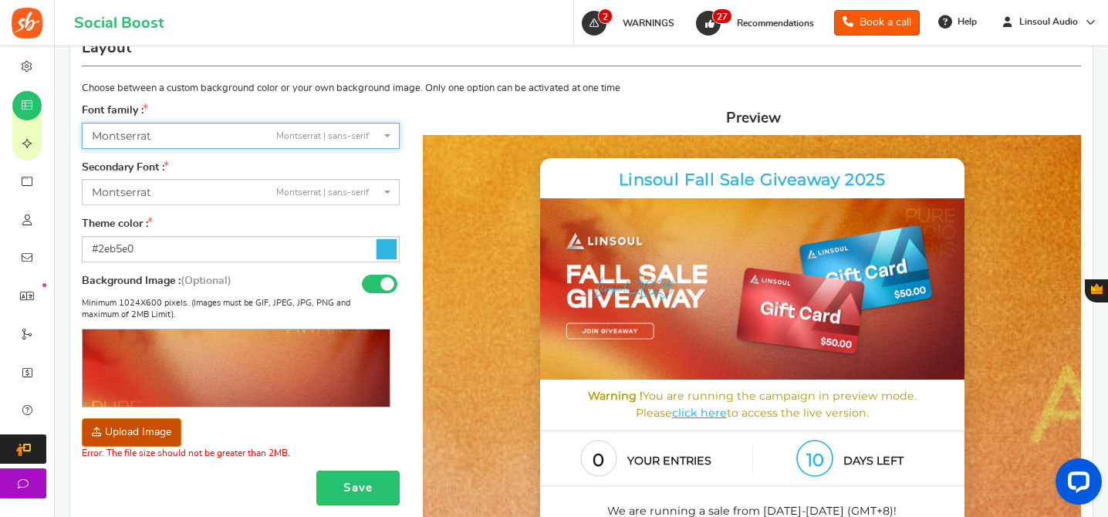
click at [202, 194] on span "[PERSON_NAME] | sans-serif" at bounding box center [236, 192] width 289 height 16
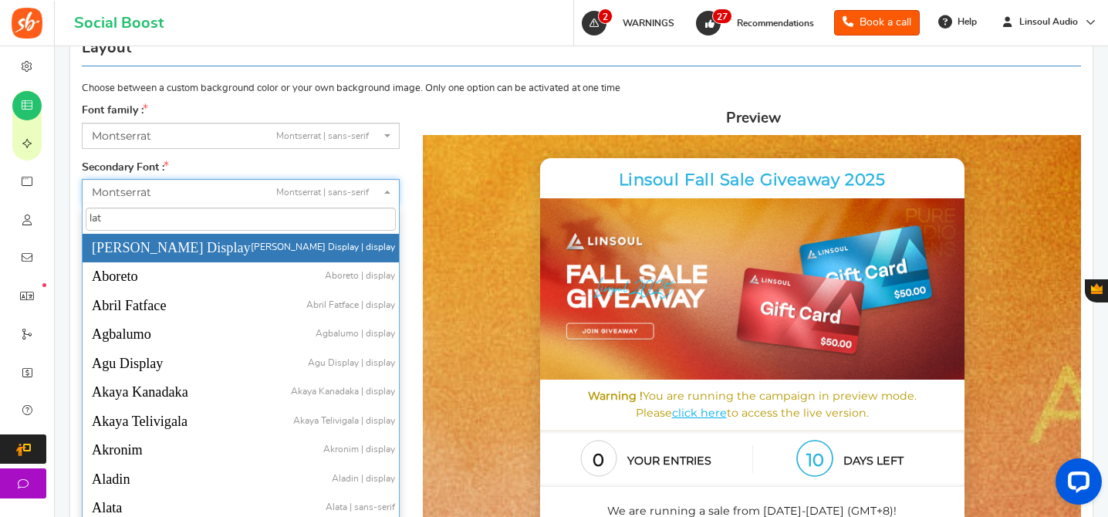
type input "lato"
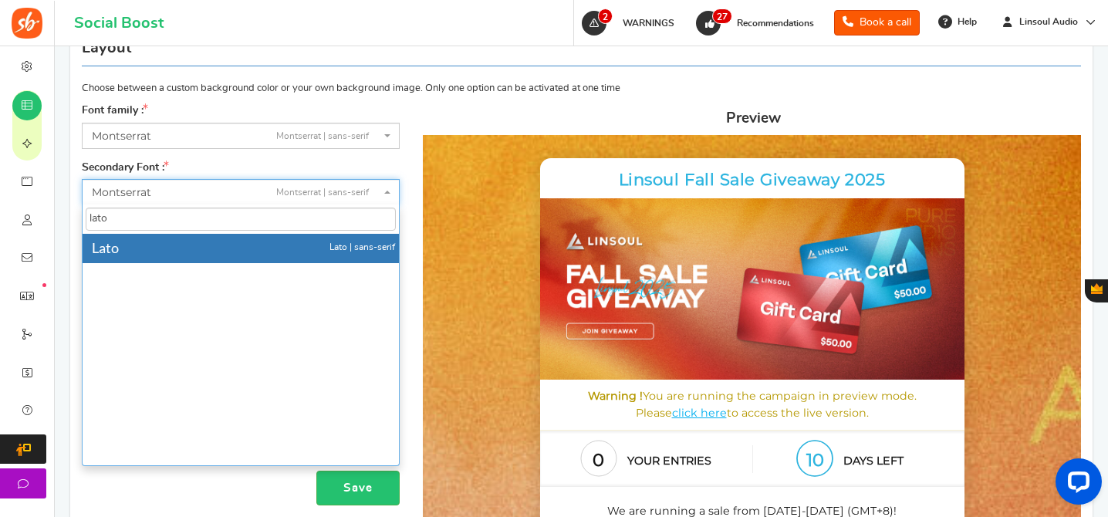
select select "784"
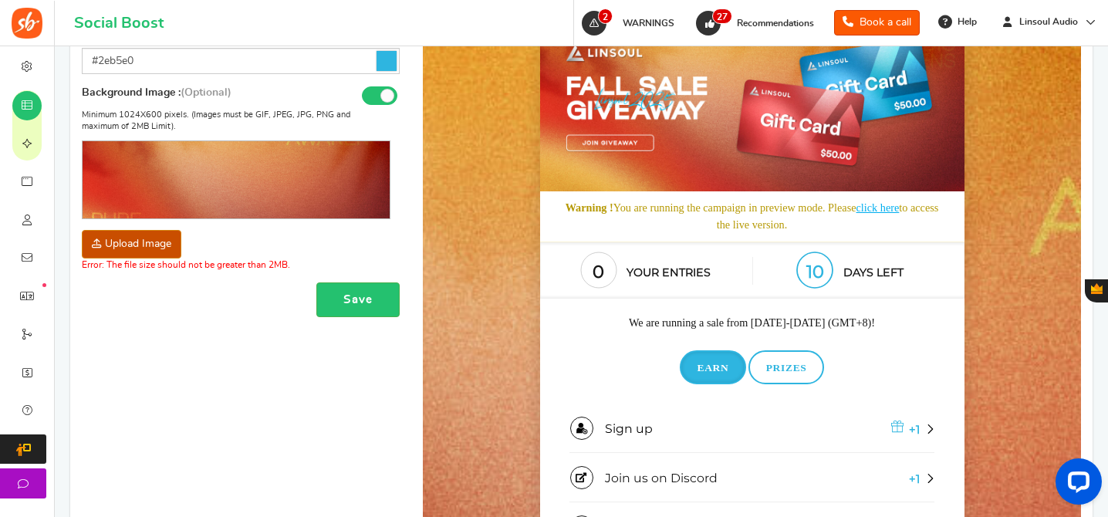
scroll to position [504, 0]
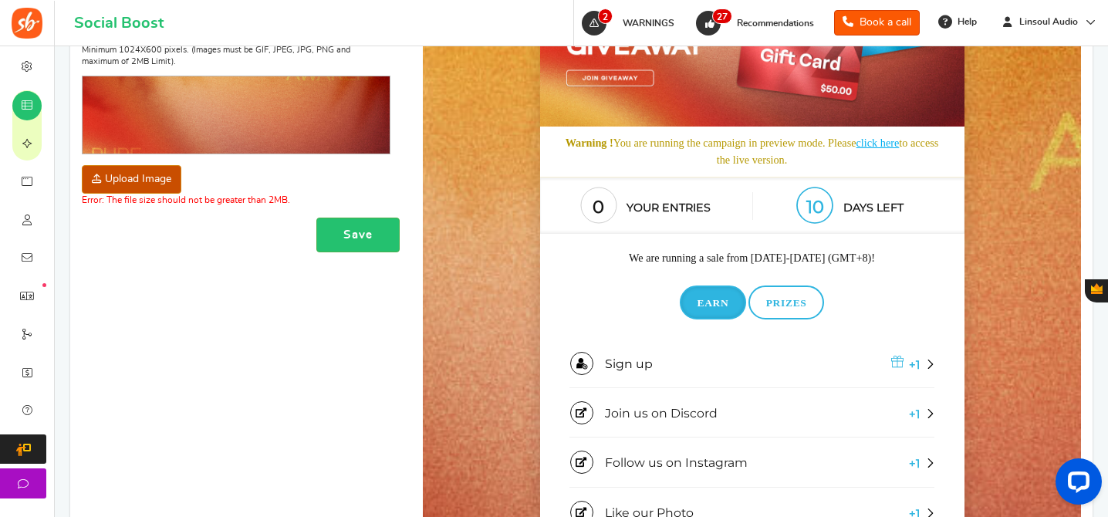
click at [832, 263] on p "We are running a sale from [DATE]-[DATE] (GMT+8)!" at bounding box center [751, 258] width 390 height 15
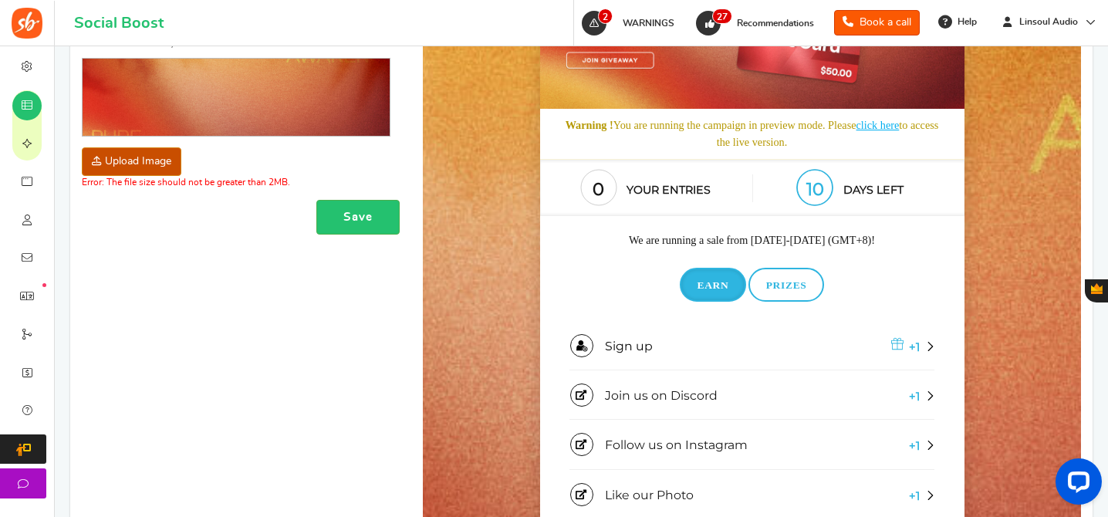
scroll to position [593, 0]
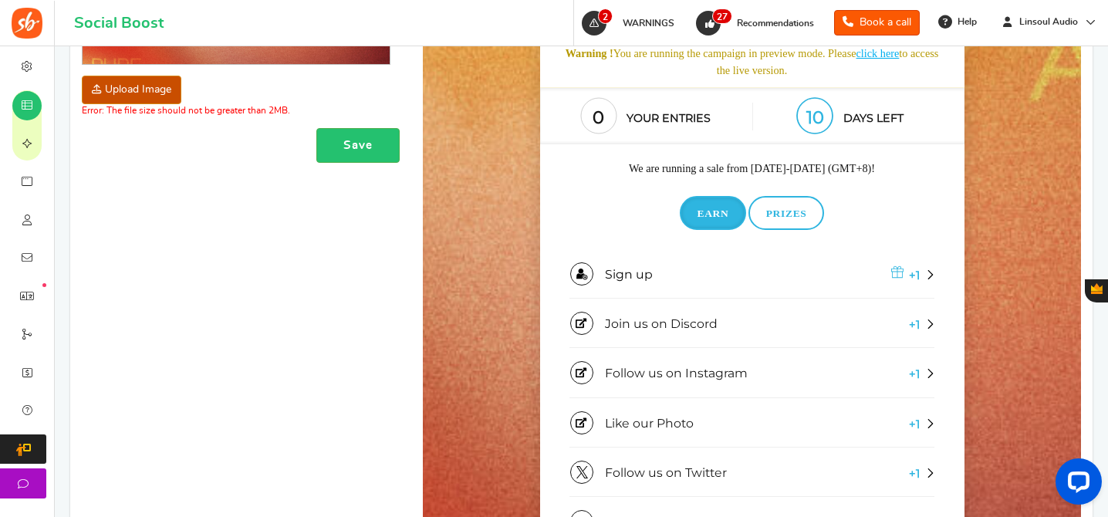
click at [843, 174] on p "We are running a sale from [DATE]-[DATE] (GMT+8)!" at bounding box center [751, 168] width 390 height 15
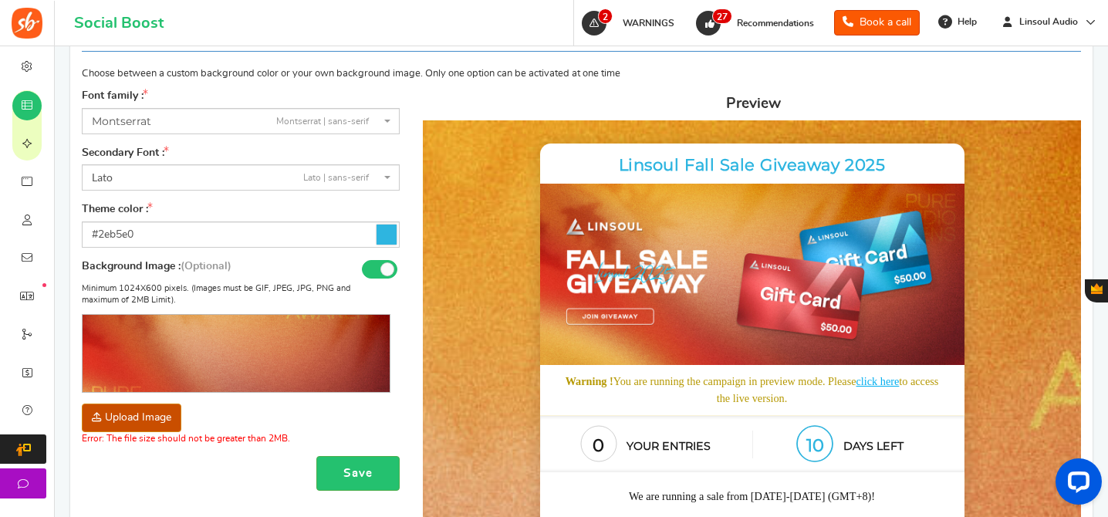
scroll to position [339, 0]
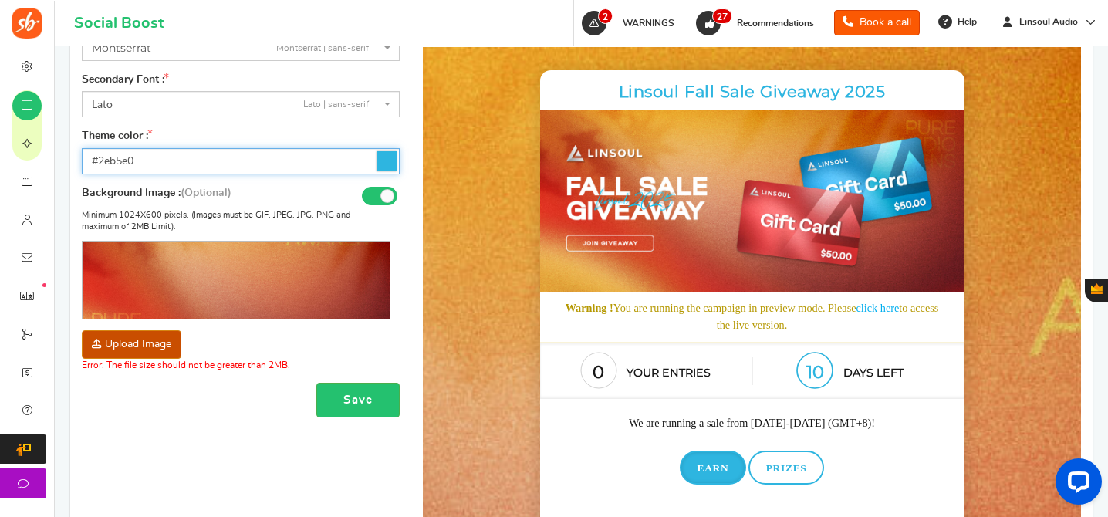
click at [262, 162] on input "#2eb5e0" at bounding box center [241, 161] width 318 height 26
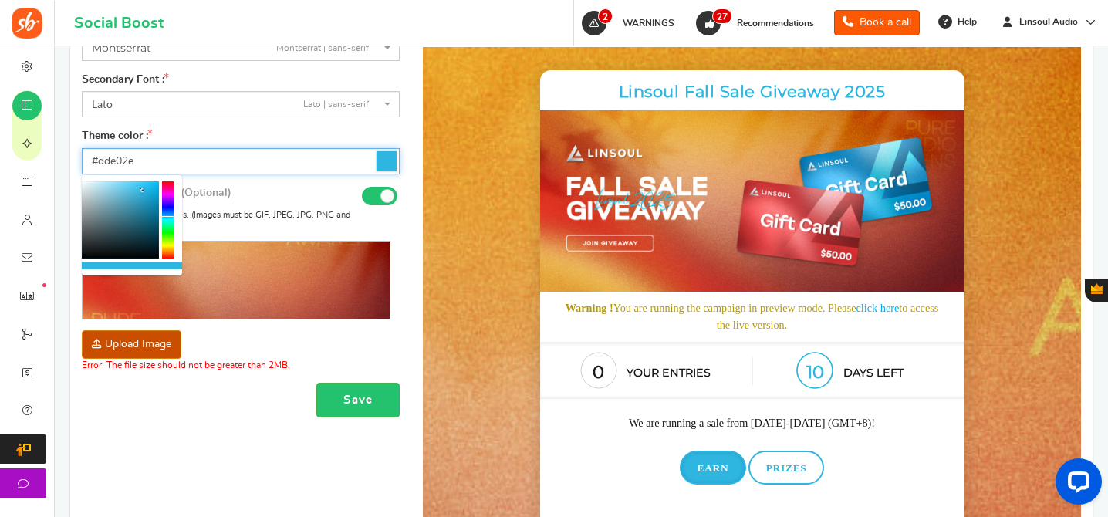
click at [167, 245] on div at bounding box center [168, 219] width 12 height 77
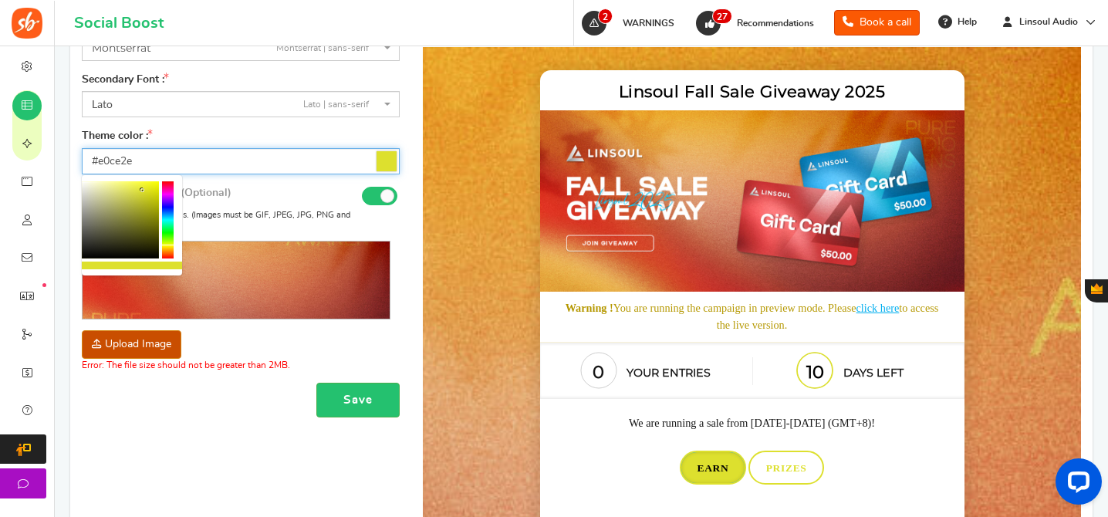
click at [171, 247] on div at bounding box center [168, 219] width 12 height 77
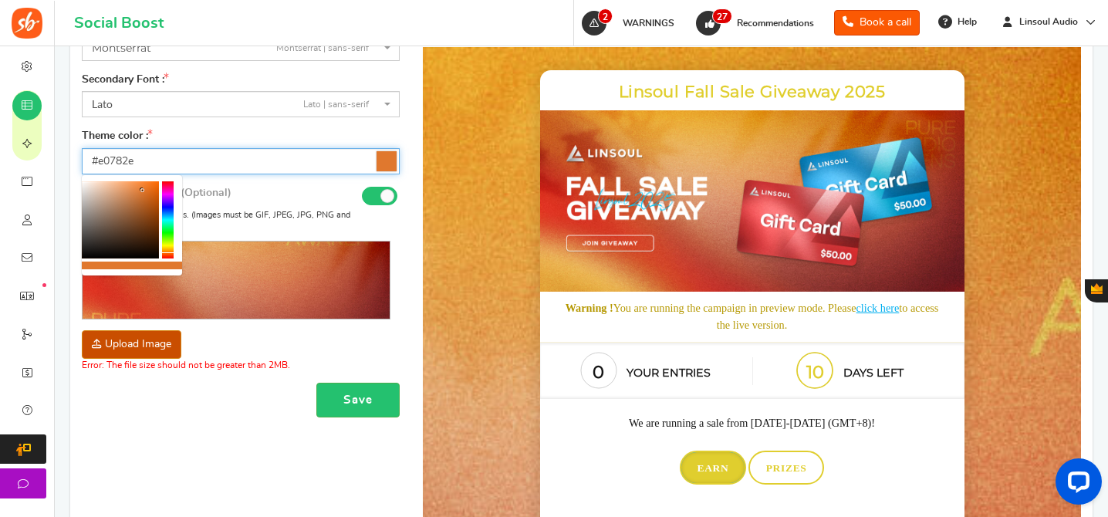
click at [171, 253] on div at bounding box center [168, 219] width 12 height 77
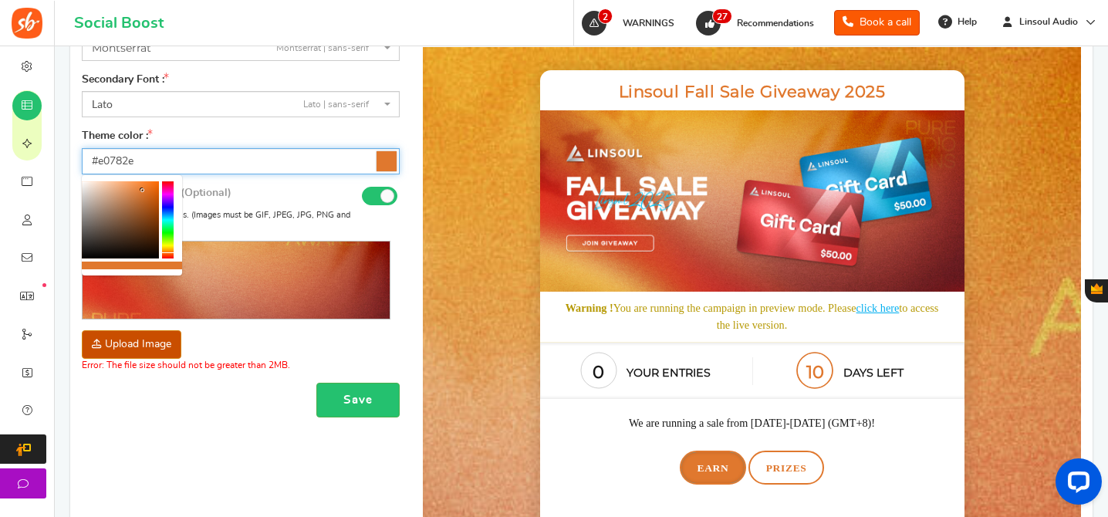
click at [149, 226] on div at bounding box center [120, 219] width 77 height 77
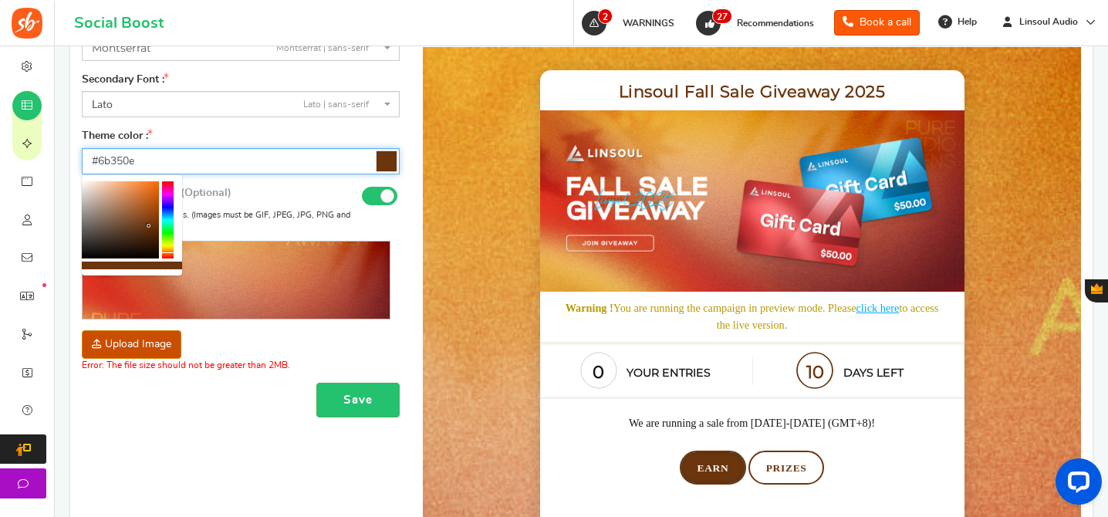
type input "#783607"
click at [154, 222] on div at bounding box center [120, 219] width 77 height 77
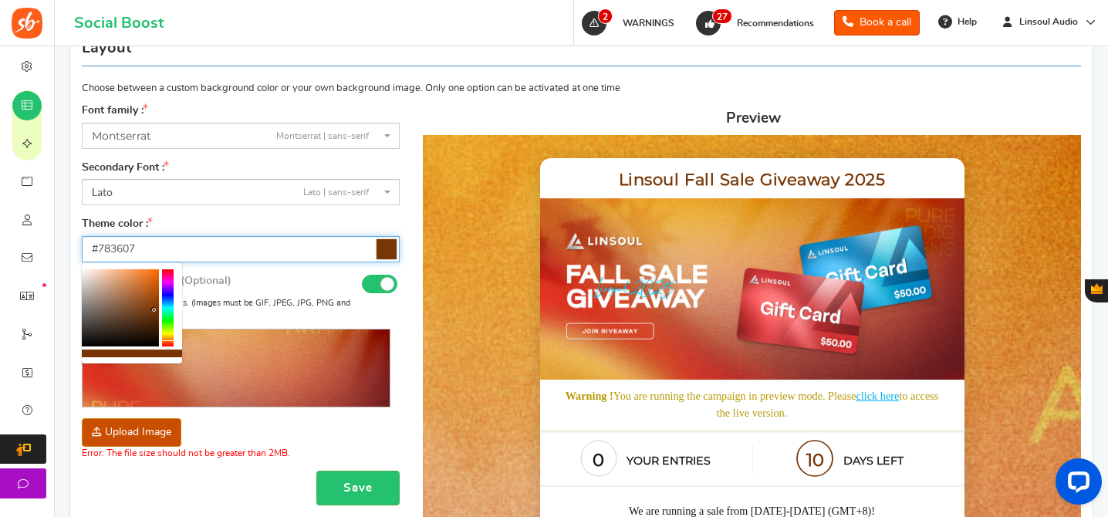
scroll to position [187, 0]
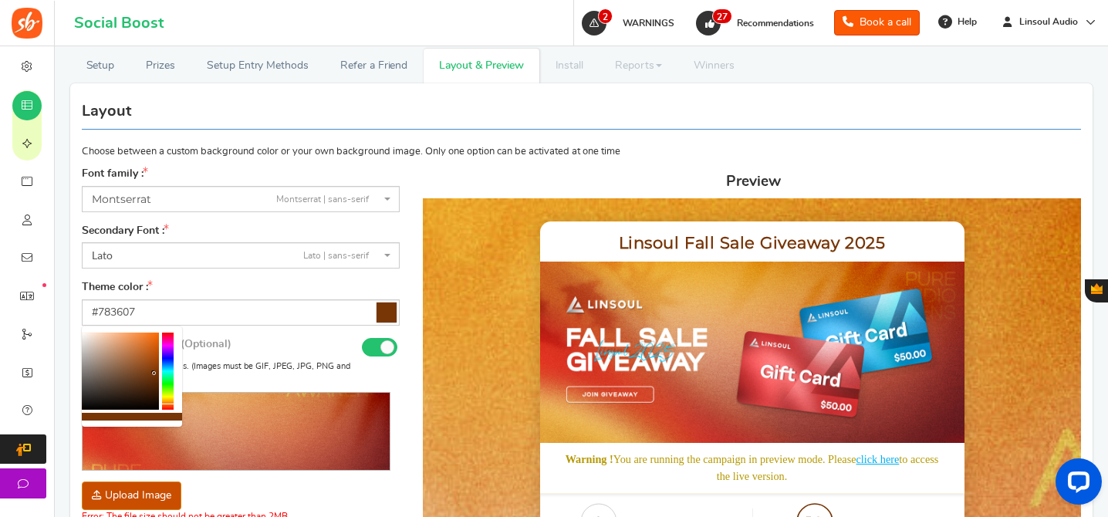
click at [176, 205] on span "[PERSON_NAME] | sans-serif" at bounding box center [236, 199] width 289 height 16
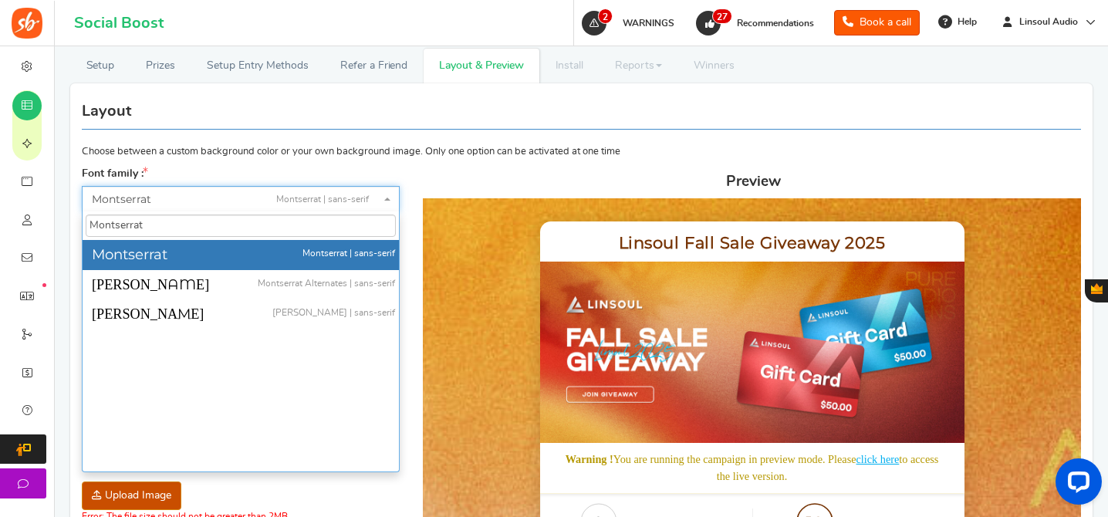
click at [191, 218] on input "Montserrat" at bounding box center [241, 225] width 310 height 23
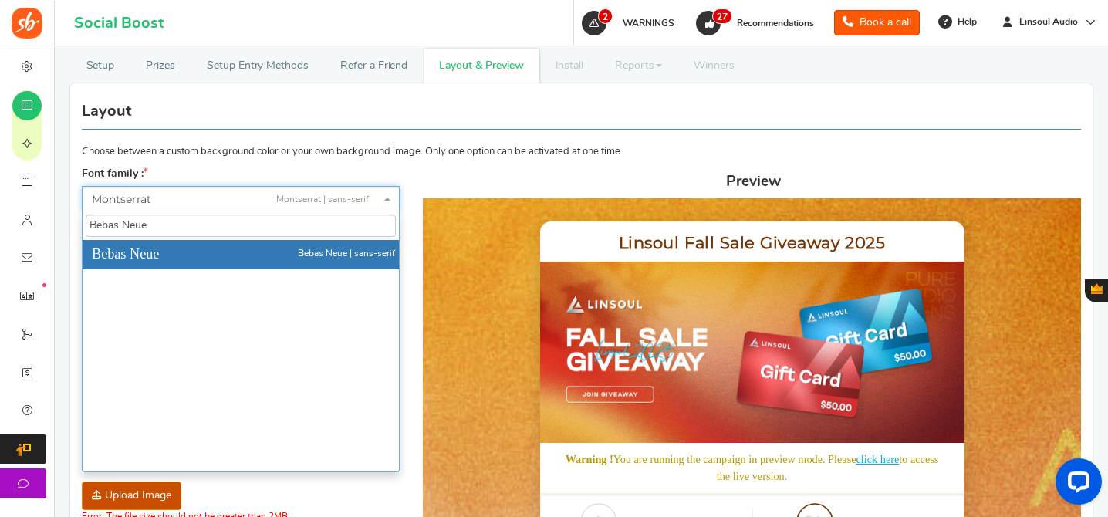
type input "Bebas Neue"
select select "180"
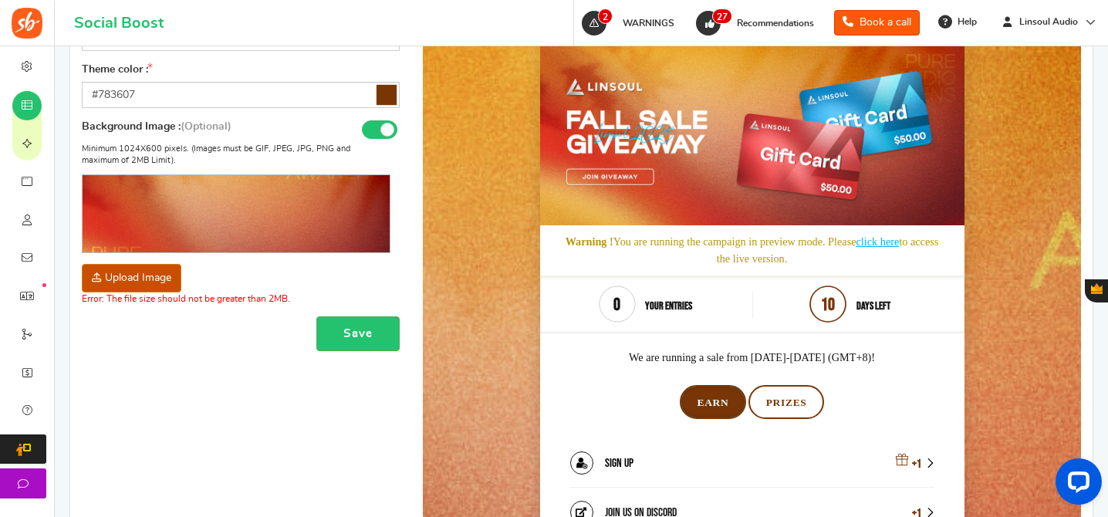
scroll to position [292, 0]
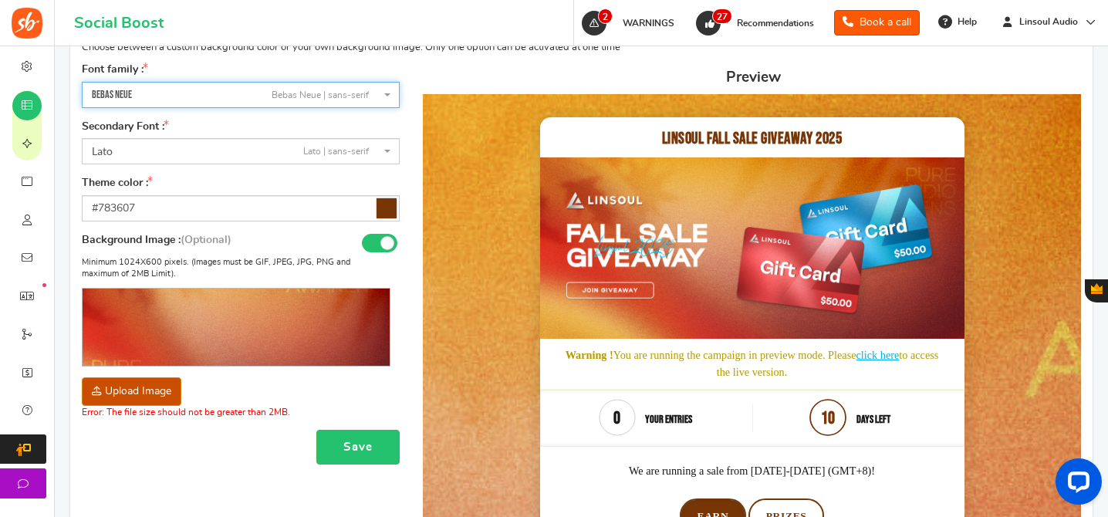
click at [204, 88] on span "Bebas Neue Bebas Neue | sans-serif" at bounding box center [236, 94] width 289 height 15
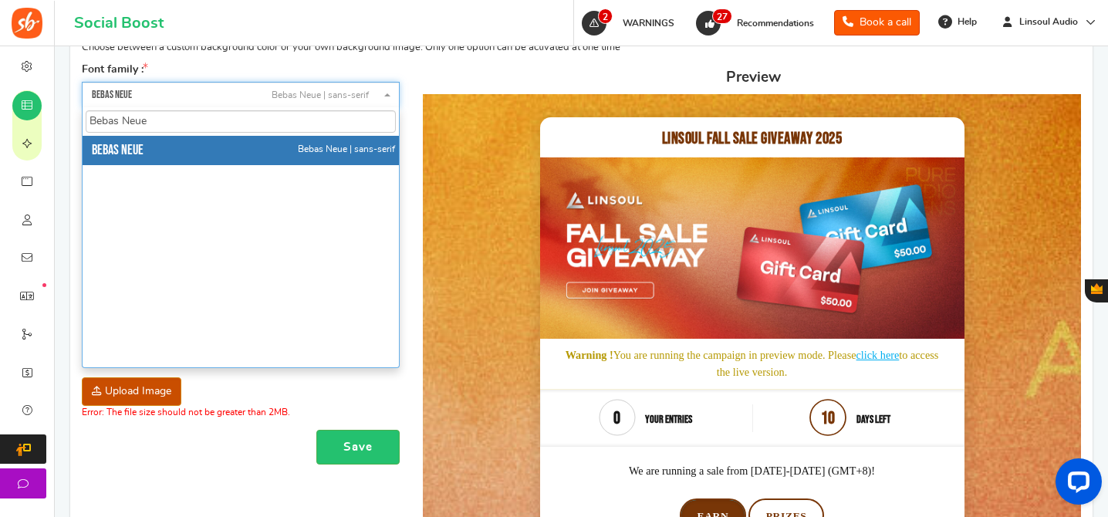
click at [224, 121] on input "Bebas Neue" at bounding box center [241, 121] width 310 height 23
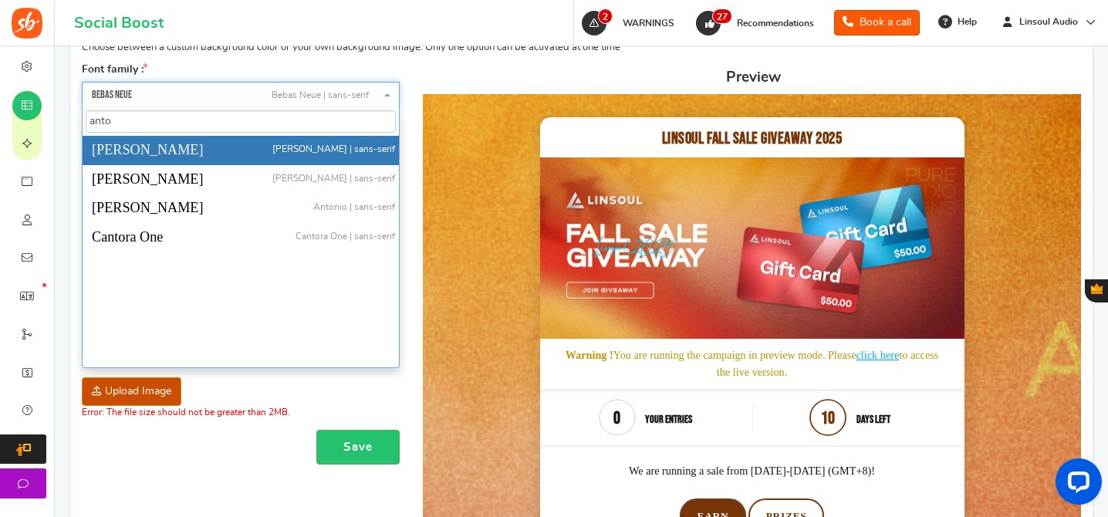
type input "[PERSON_NAME]"
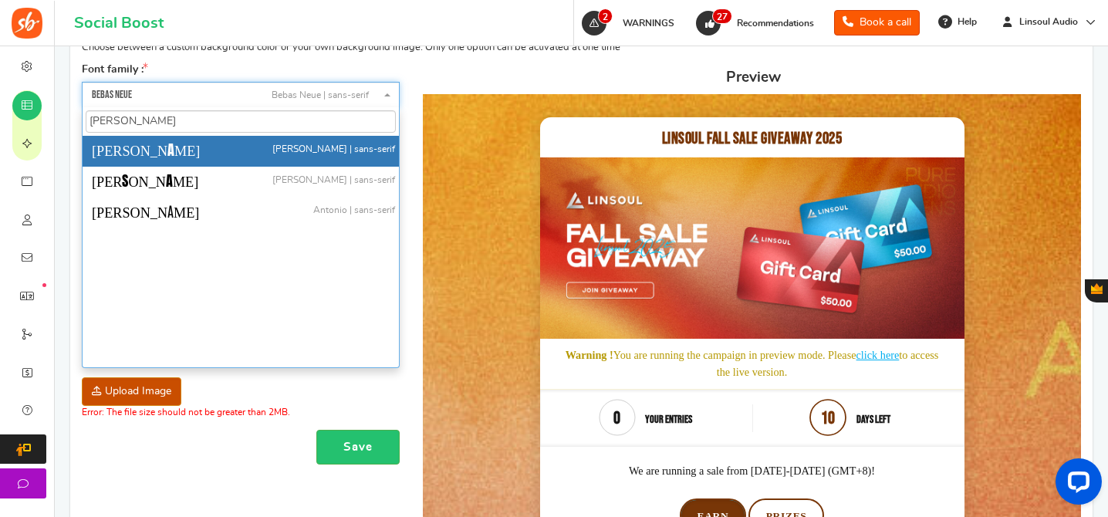
select select "88"
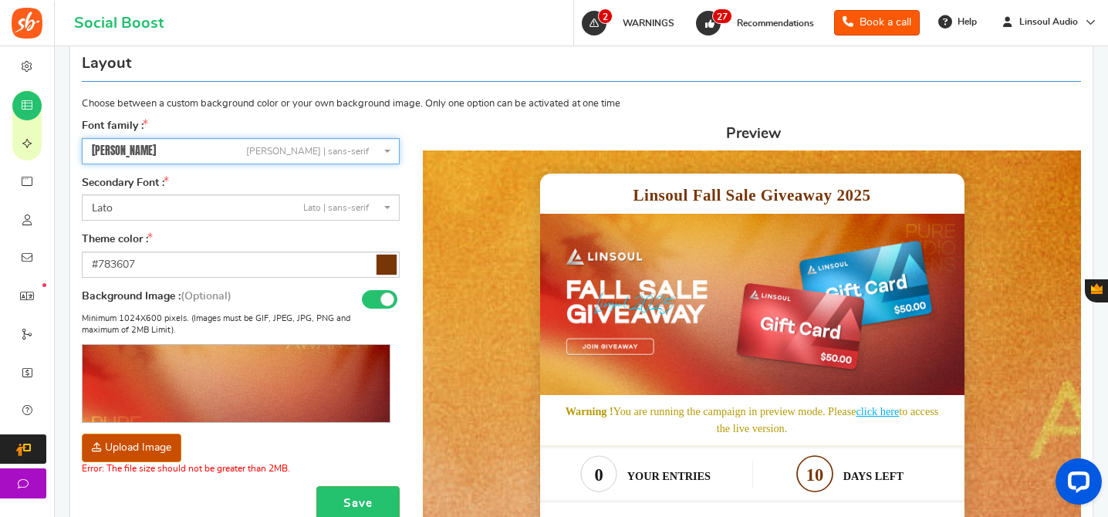
scroll to position [188, 0]
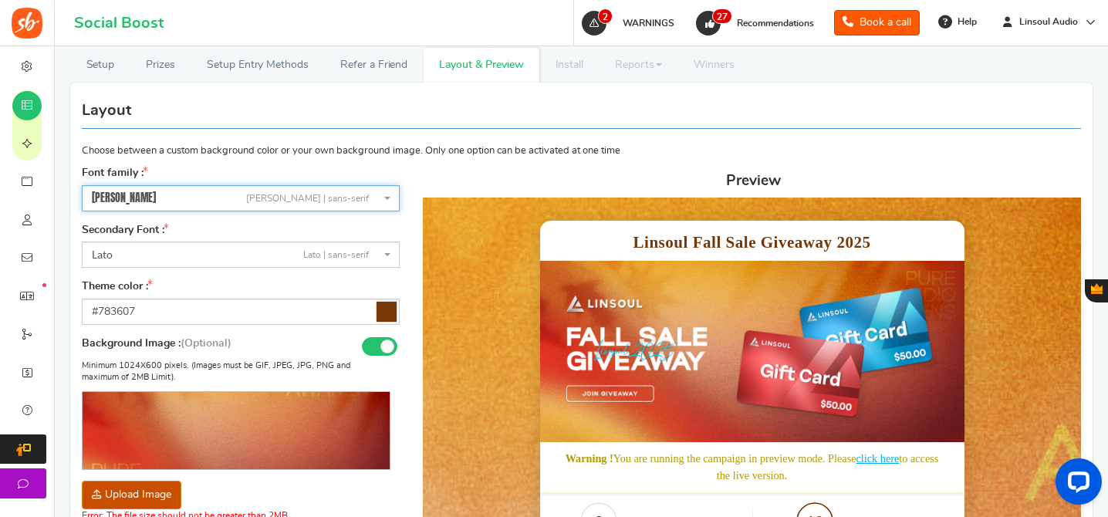
click at [173, 189] on span "[PERSON_NAME] | sans-serif" at bounding box center [241, 198] width 318 height 26
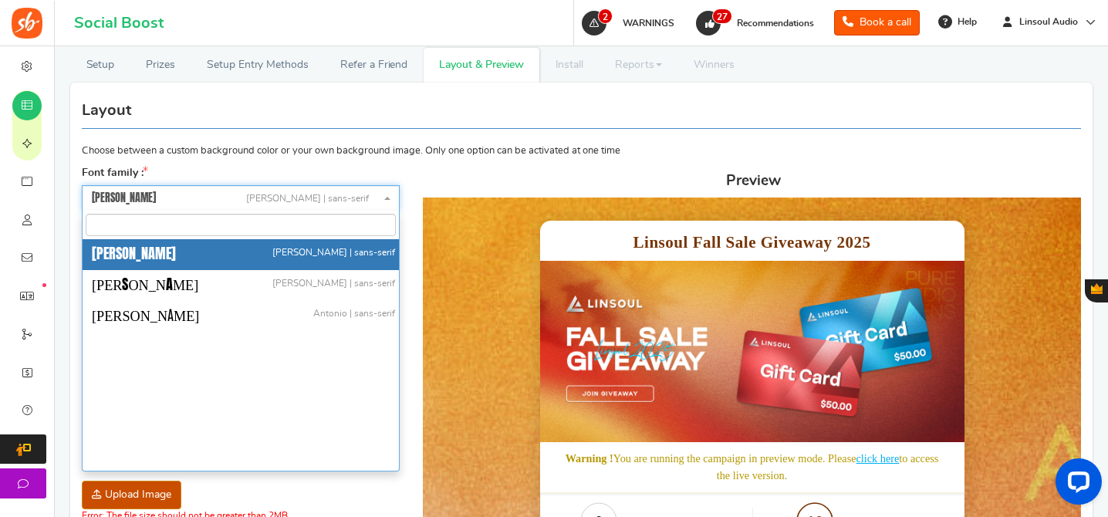
click at [198, 199] on span "[PERSON_NAME] | sans-serif" at bounding box center [236, 199] width 289 height 16
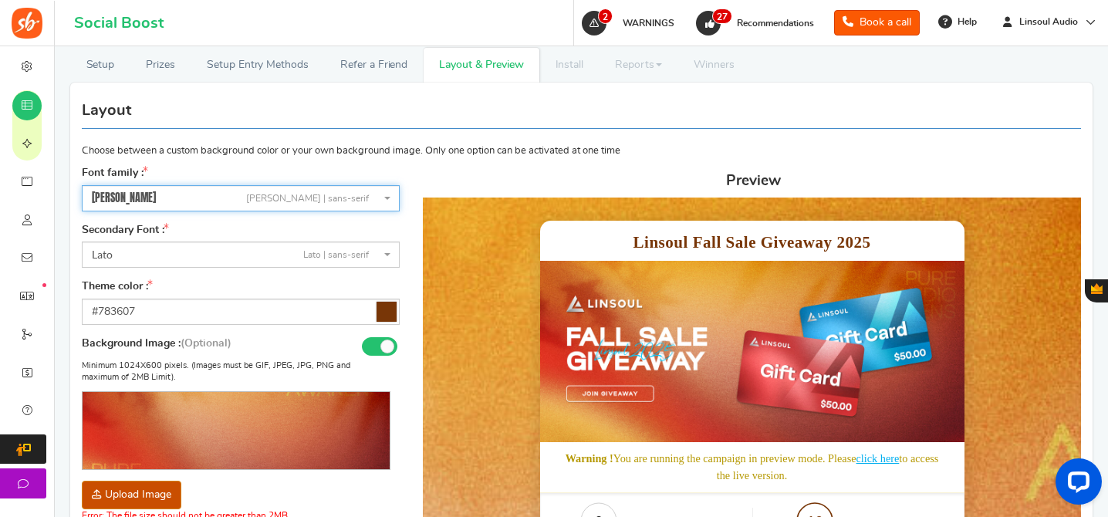
click at [198, 199] on span "[PERSON_NAME] | sans-serif" at bounding box center [236, 199] width 289 height 16
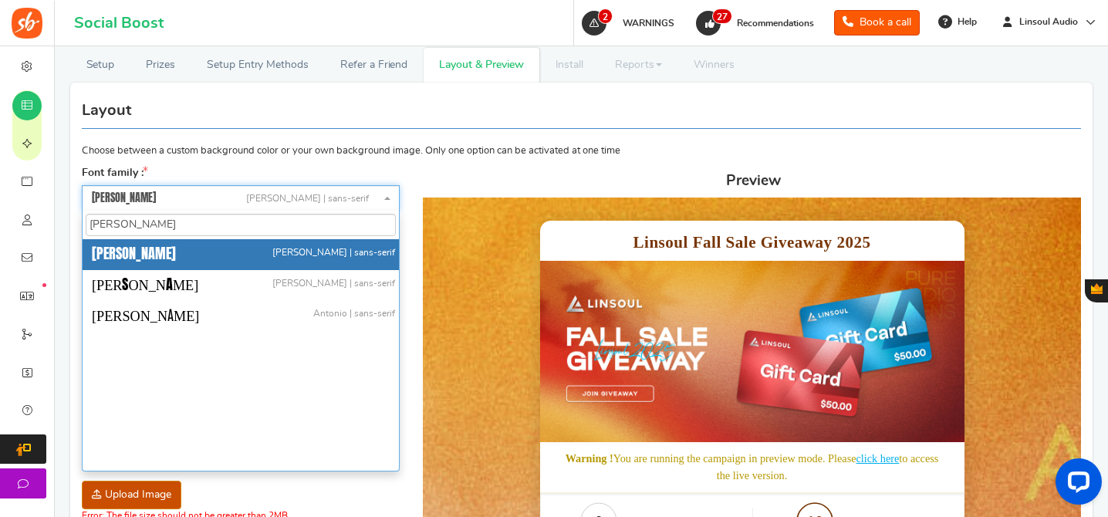
type input "League Spartan"
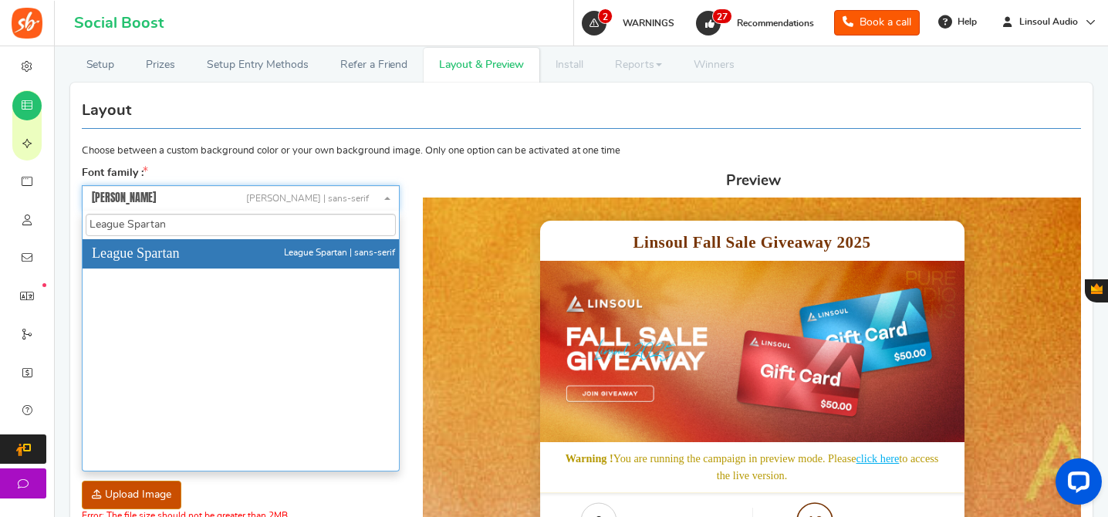
select select "788"
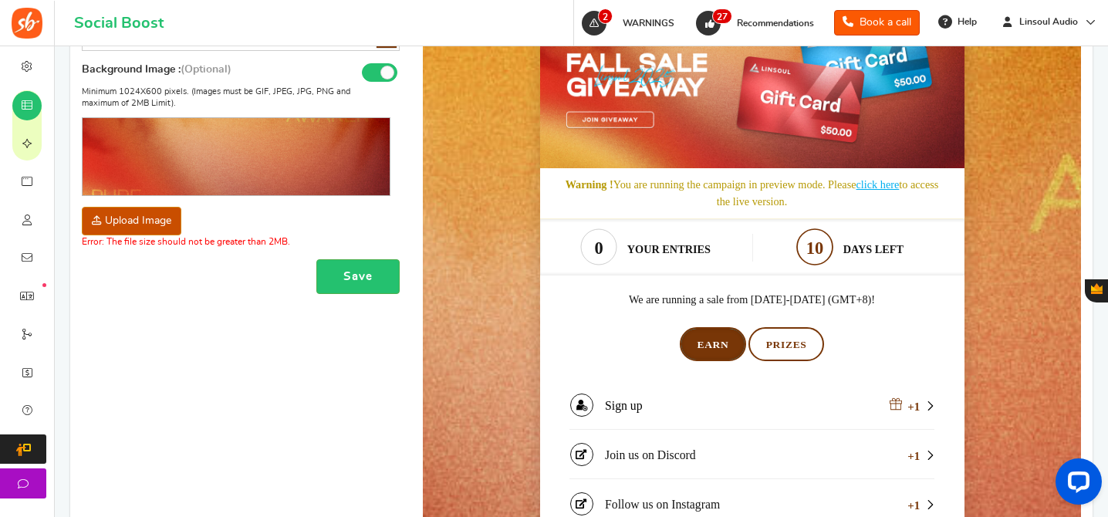
scroll to position [397, 0]
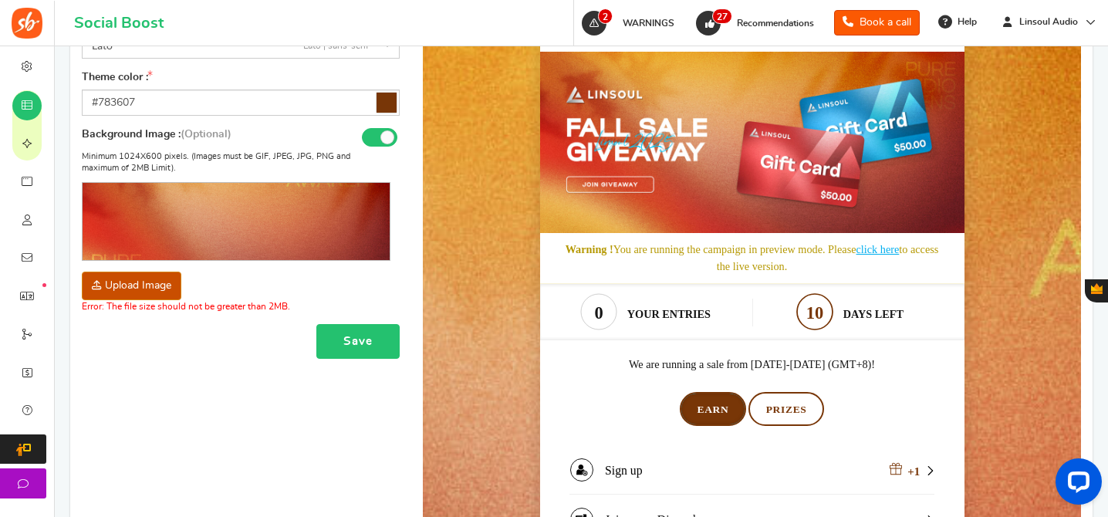
click at [336, 324] on button "Save" at bounding box center [357, 341] width 83 height 35
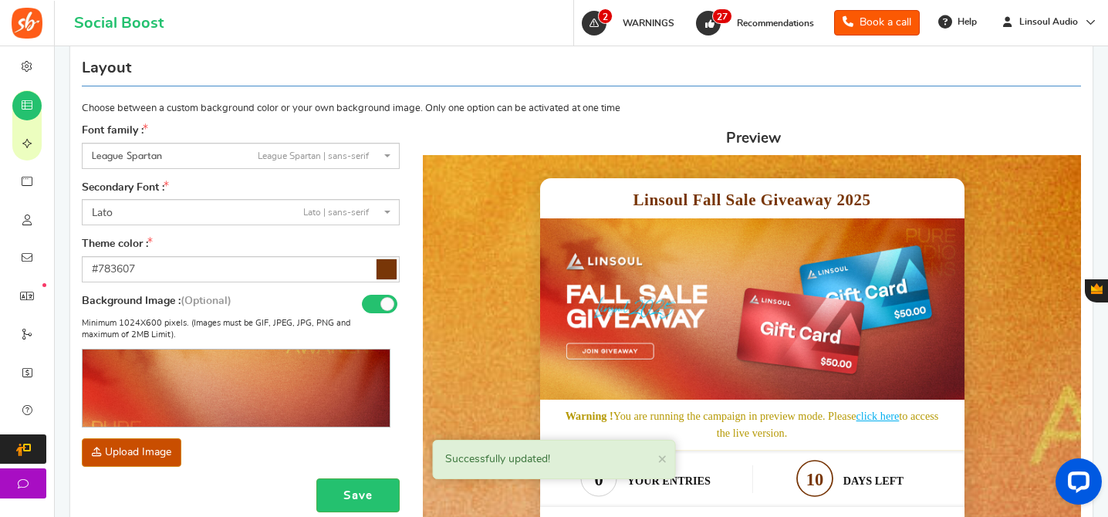
scroll to position [154, 0]
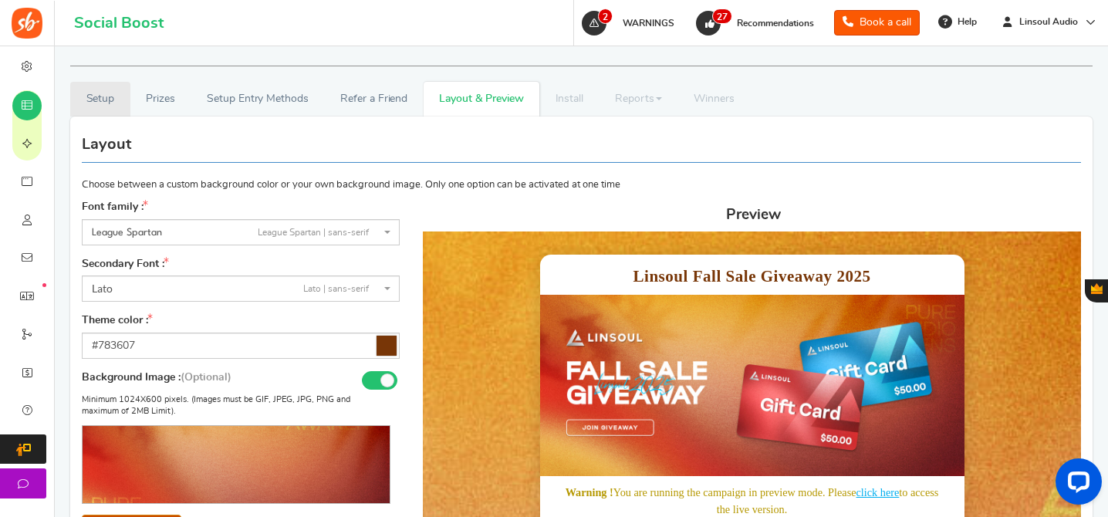
click at [109, 89] on link "Setup" at bounding box center [100, 99] width 60 height 35
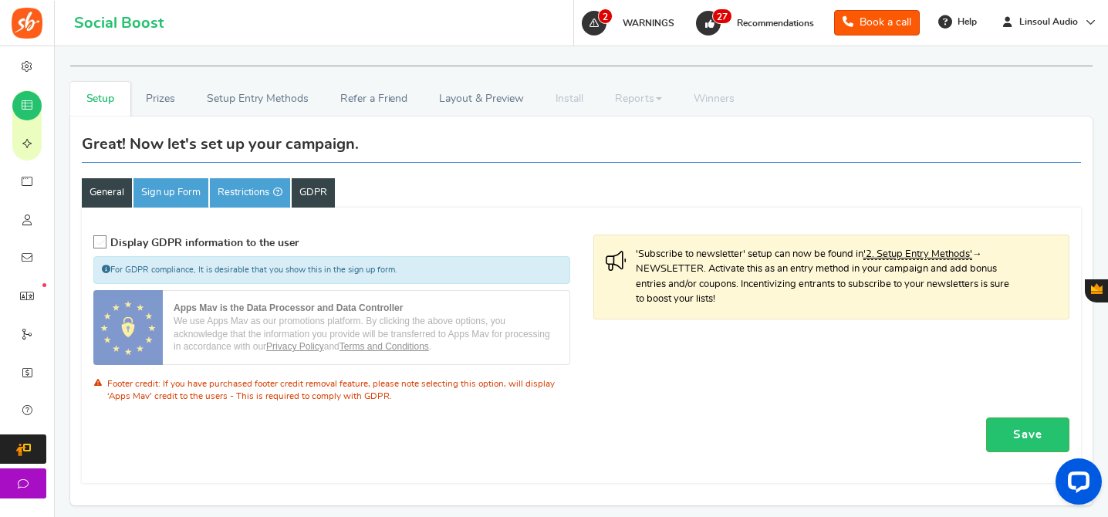
click at [105, 178] on link "General" at bounding box center [107, 192] width 50 height 29
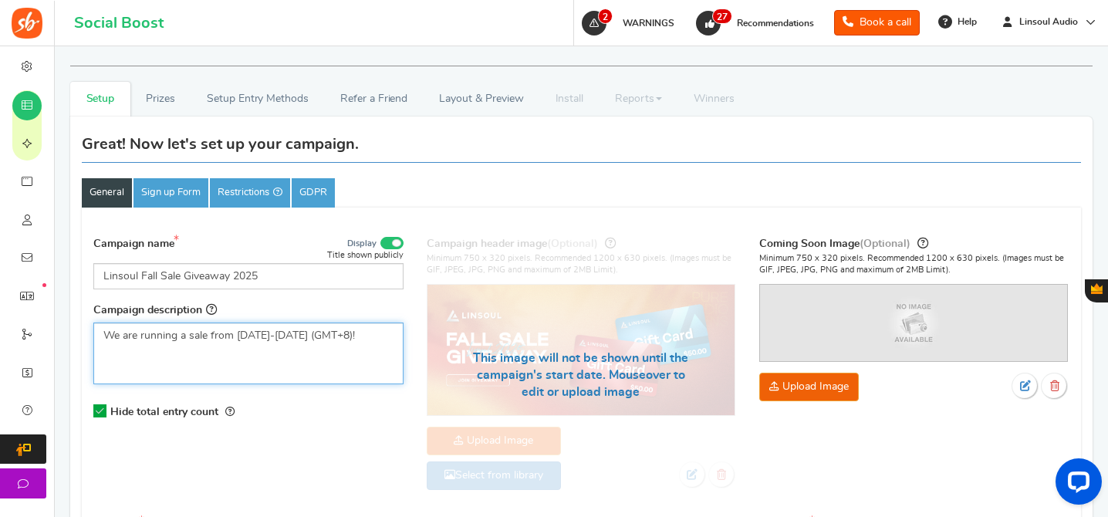
click at [365, 328] on p "We are running a sale from [DATE]-[DATE] (GMT+8)!" at bounding box center [248, 335] width 290 height 15
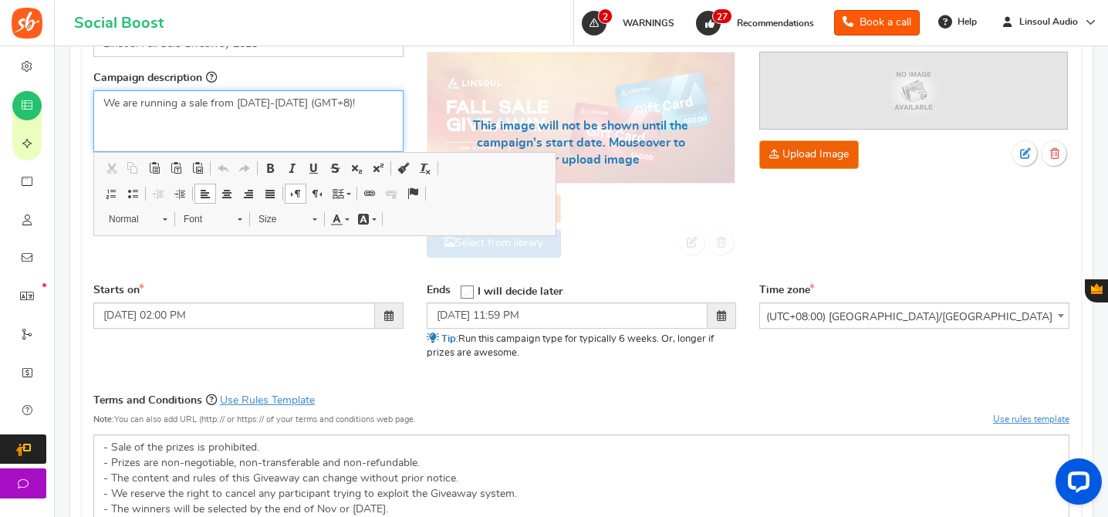
scroll to position [262, 0]
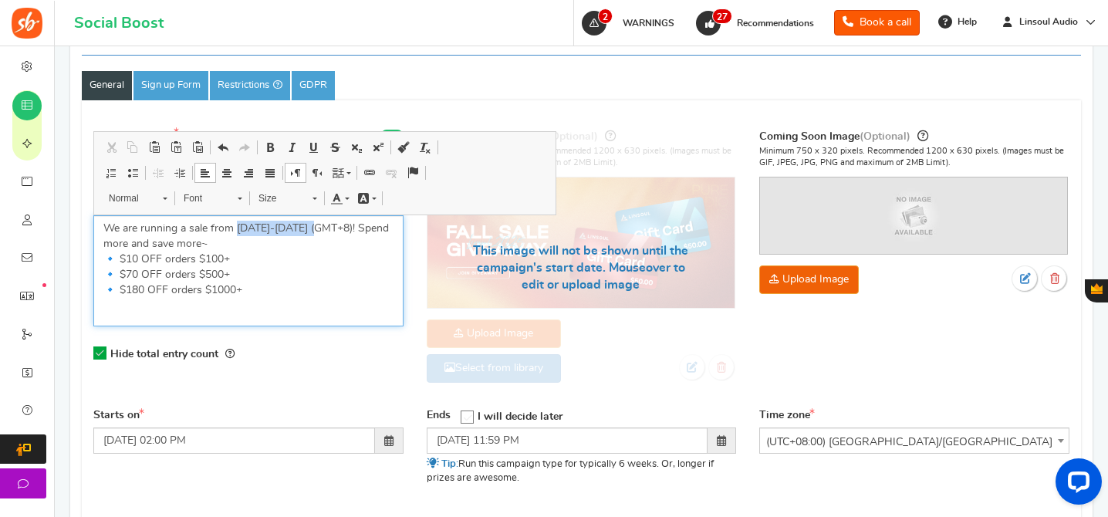
drag, startPoint x: 238, startPoint y: 228, endPoint x: 319, endPoint y: 229, distance: 80.2
click at [319, 229] on p "We are running a sale from [DATE]-[DATE] (GMT+8)! Spend more and save more~ 🔹 $…" at bounding box center [248, 267] width 290 height 93
click at [320, 265] on p "We are running a sale from [DATE]-[DATE] (GMT+8)! Spend more and save more~ 🔹 $…" at bounding box center [248, 267] width 290 height 93
click at [189, 244] on p "We are running a sale from [DATE]-[DATE] (GMT+8)! Spend more and save more~ 🔹 $…" at bounding box center [248, 267] width 290 height 93
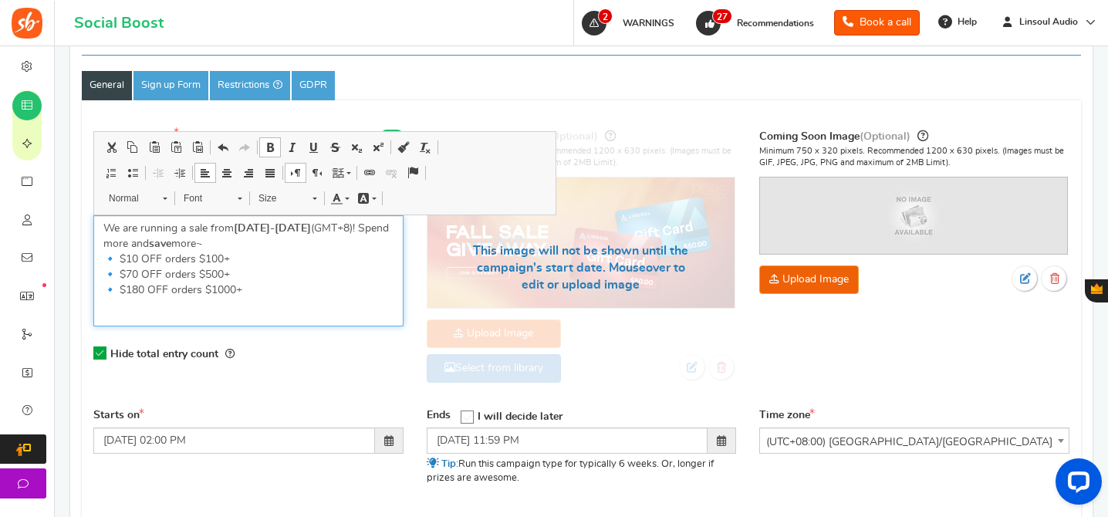
click at [236, 275] on p "We are running a sale from [DATE]-[DATE] (GMT+8)! Spend more and save more~ 🔹 $…" at bounding box center [248, 267] width 290 height 93
click at [259, 290] on p "We are running a sale from [DATE]-[DATE] (GMT+8)! Spend more and save more~ 🔹 $…" at bounding box center [248, 267] width 290 height 93
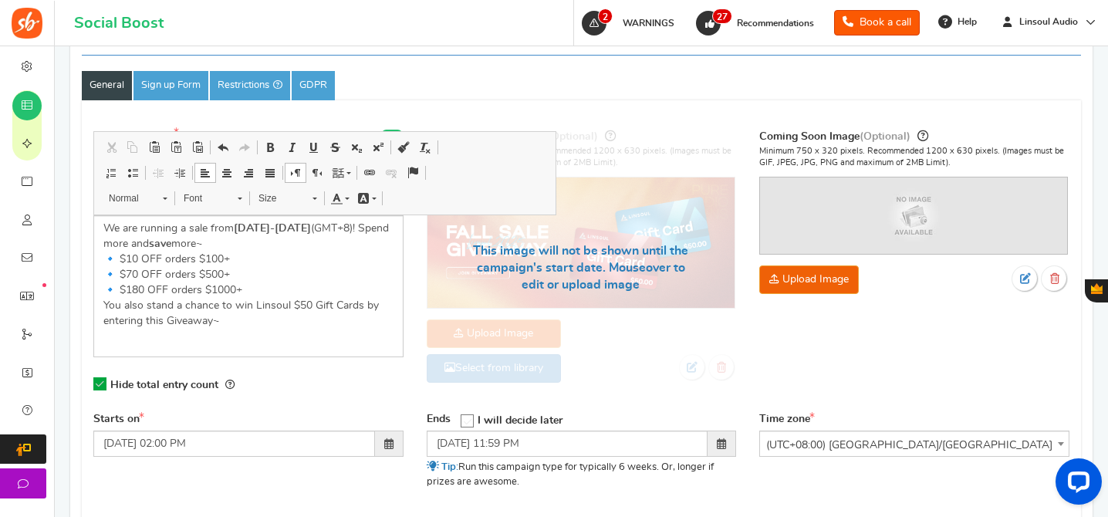
click at [307, 372] on div "Hide total entry count" at bounding box center [248, 385] width 310 height 32
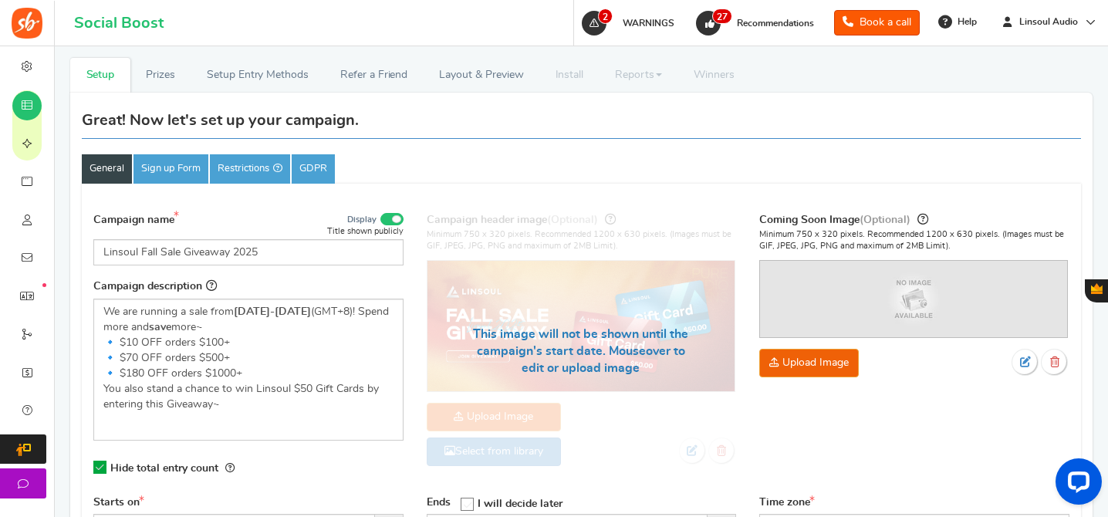
scroll to position [841, 0]
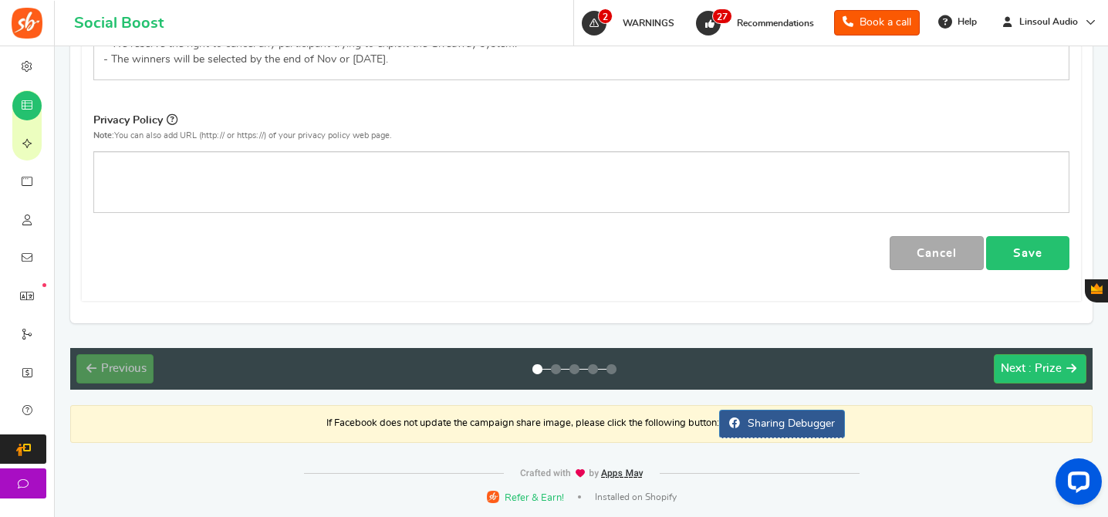
click at [1009, 258] on link "Save" at bounding box center [1027, 253] width 83 height 35
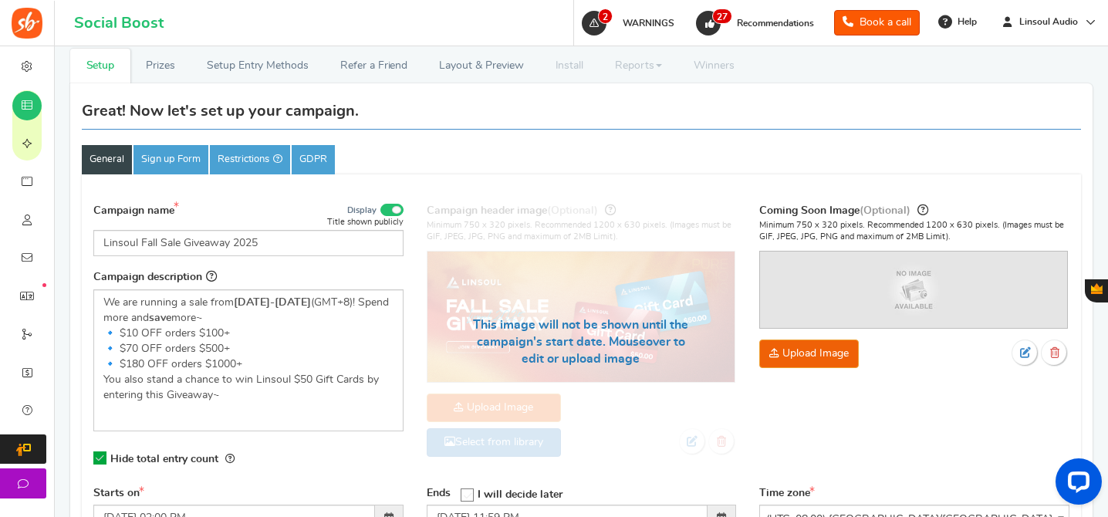
scroll to position [100, 0]
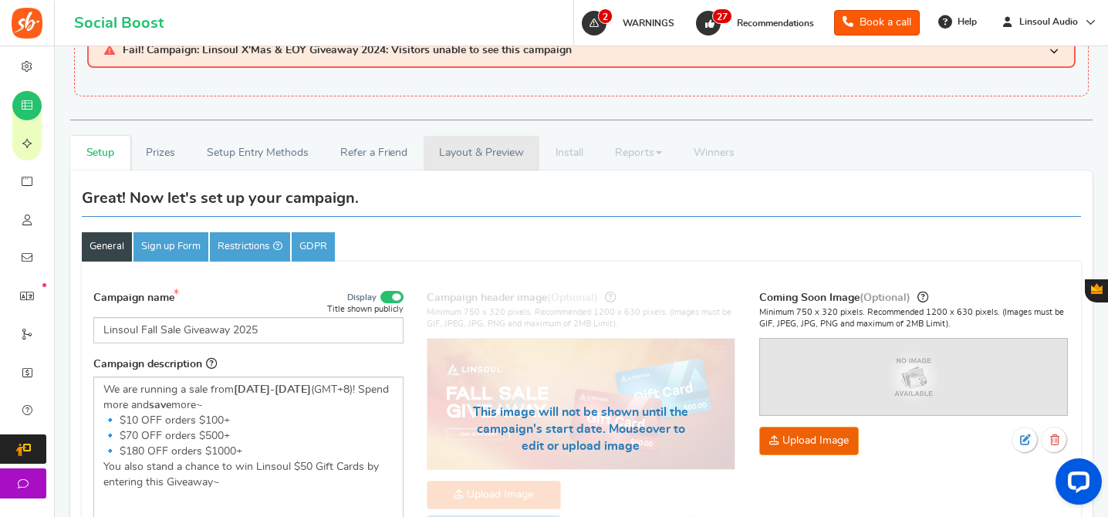
click at [463, 140] on link "Layout & Preview" at bounding box center [482, 153] width 116 height 35
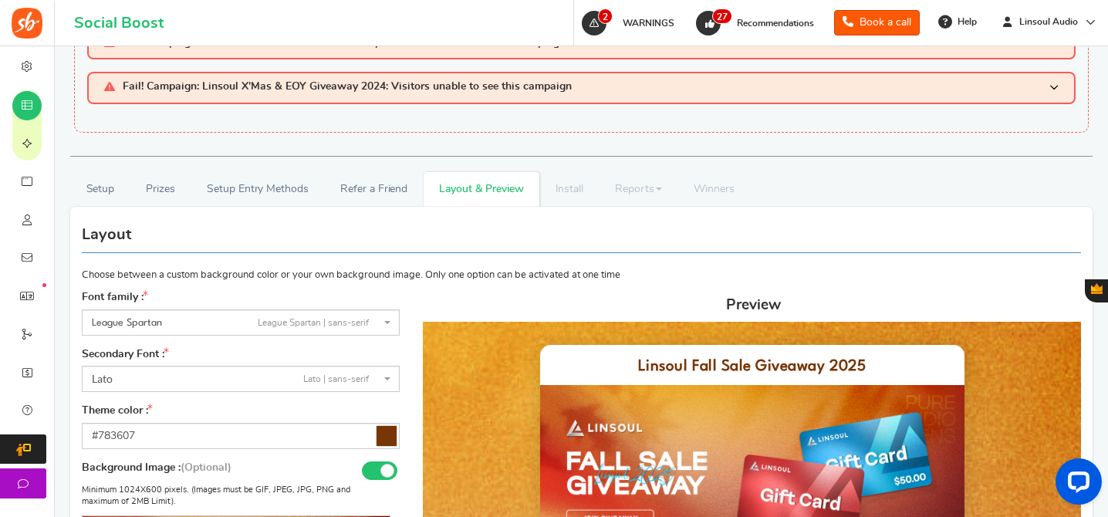
scroll to position [13, 0]
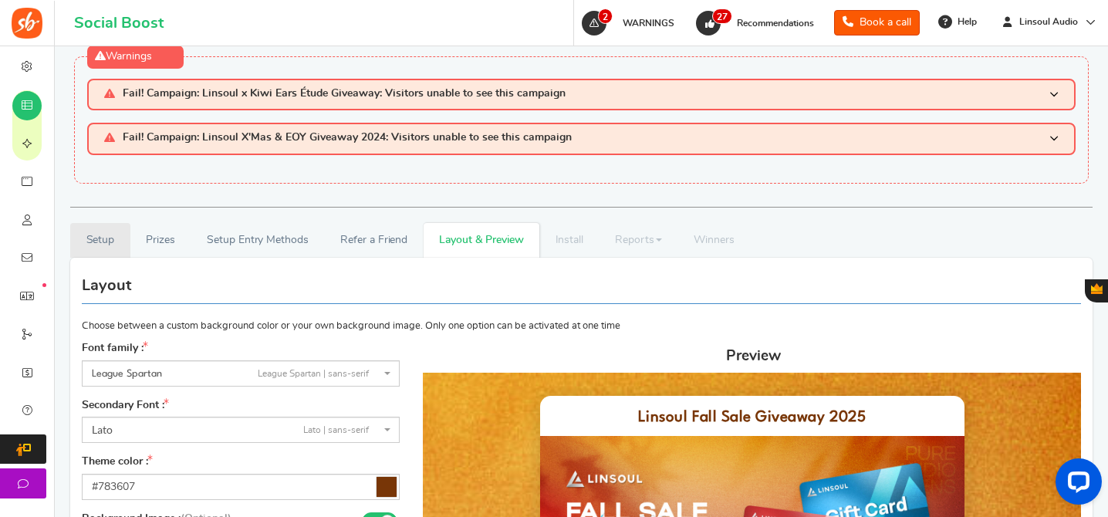
click at [113, 238] on link "Setup" at bounding box center [100, 240] width 60 height 35
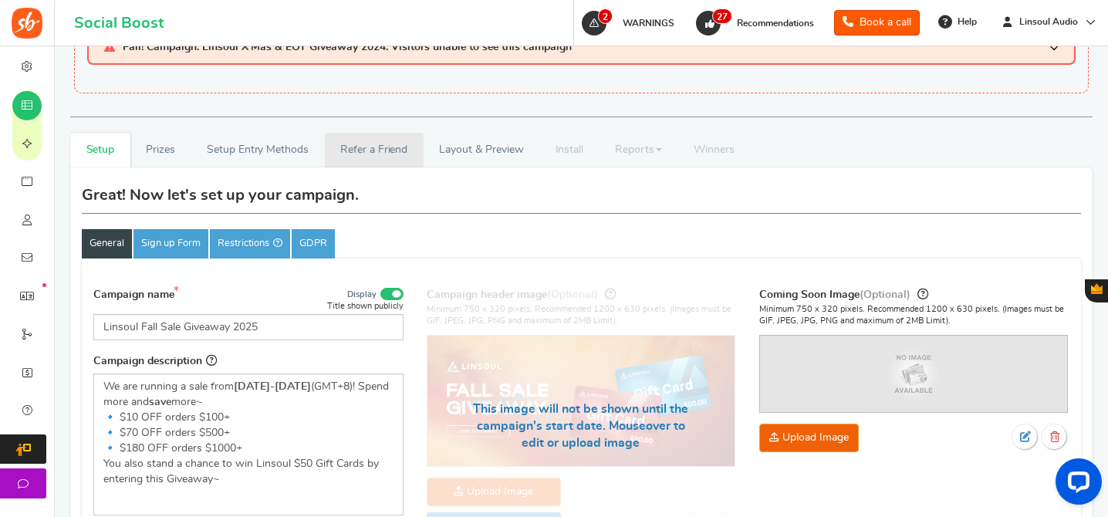
scroll to position [269, 0]
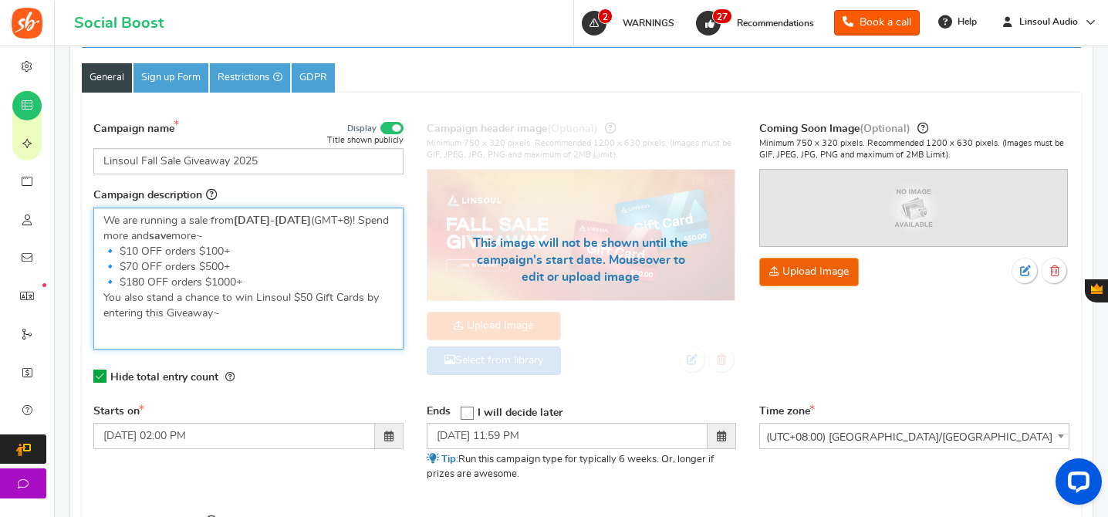
click at [333, 246] on p "We are running a sale from [DATE]-[DATE] (GMT+8)! Spend more and save more~ 🔹 $…" at bounding box center [248, 274] width 290 height 123
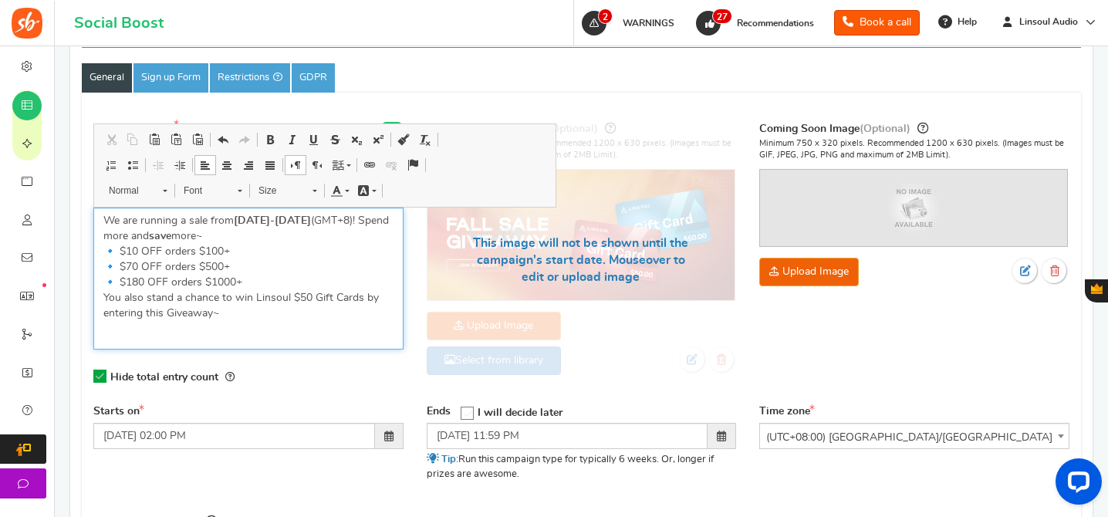
click at [261, 284] on p "We are running a sale from [DATE]-[DATE] (GMT+8)! Spend more and save more~ 🔹 $…" at bounding box center [248, 274] width 290 height 123
click at [117, 252] on p "We are running a sale from [DATE]-[DATE] (GMT+8)! Spend more and save more~ 🔹 $…" at bounding box center [248, 274] width 290 height 123
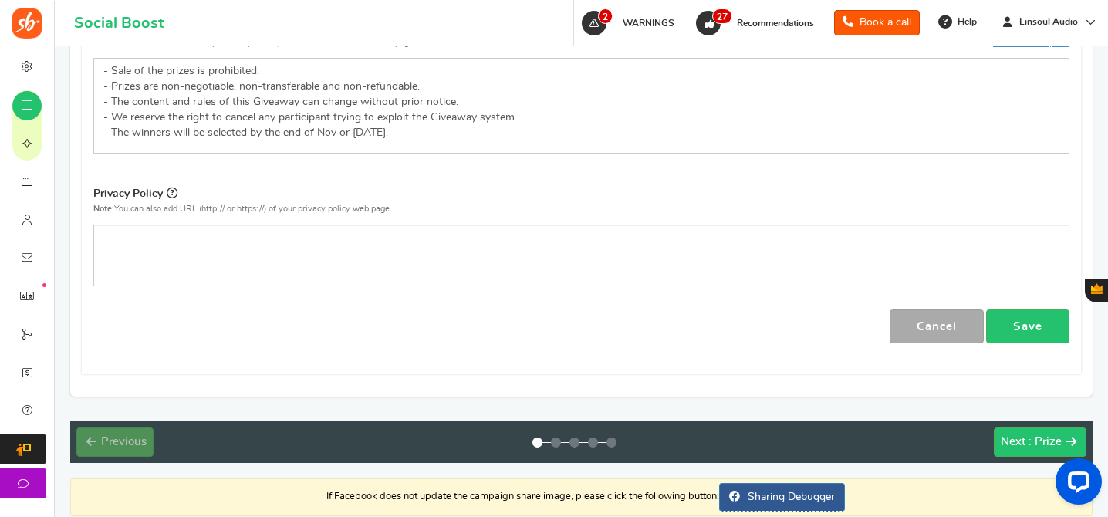
scroll to position [841, 0]
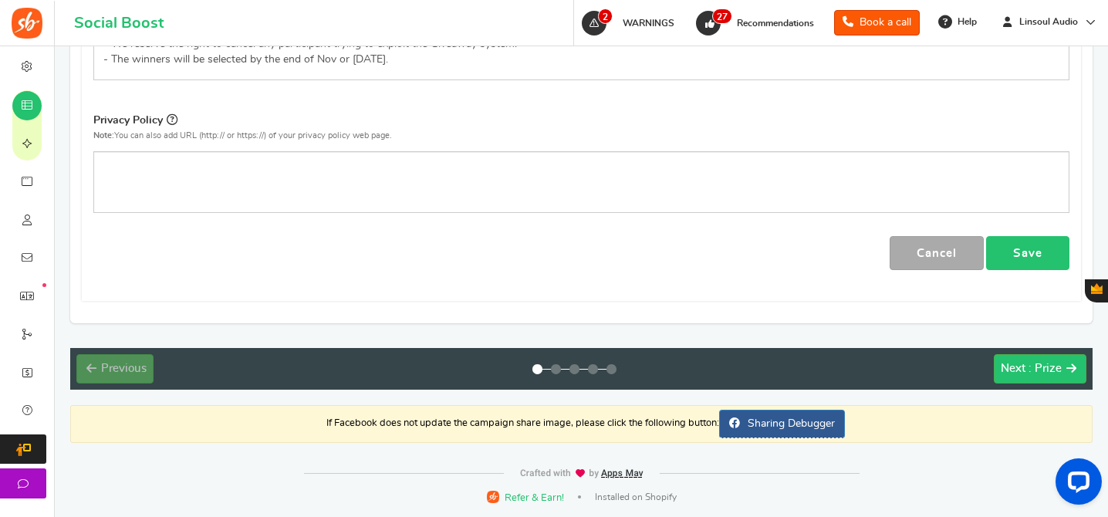
click at [1026, 252] on link "Save" at bounding box center [1027, 253] width 83 height 35
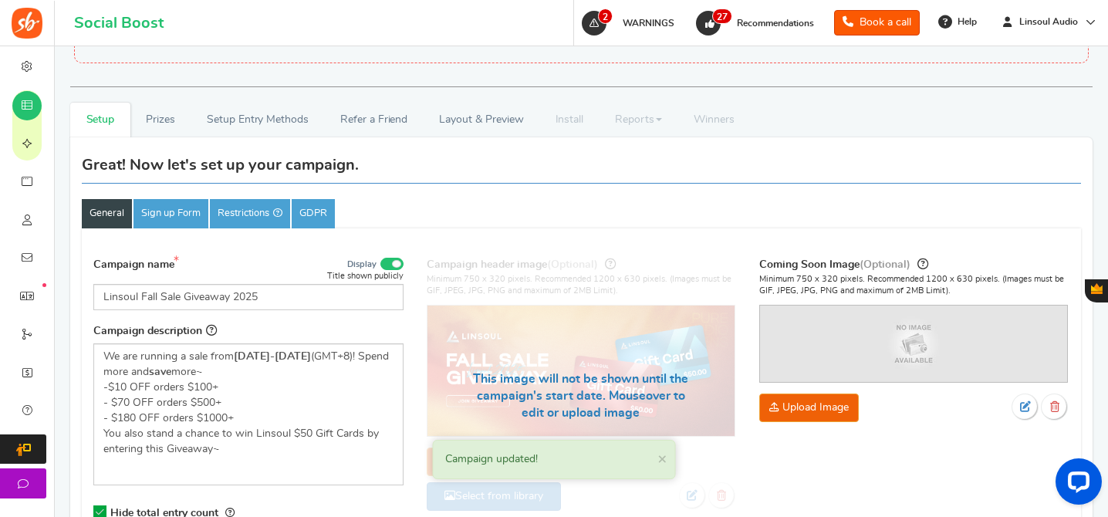
scroll to position [45, 0]
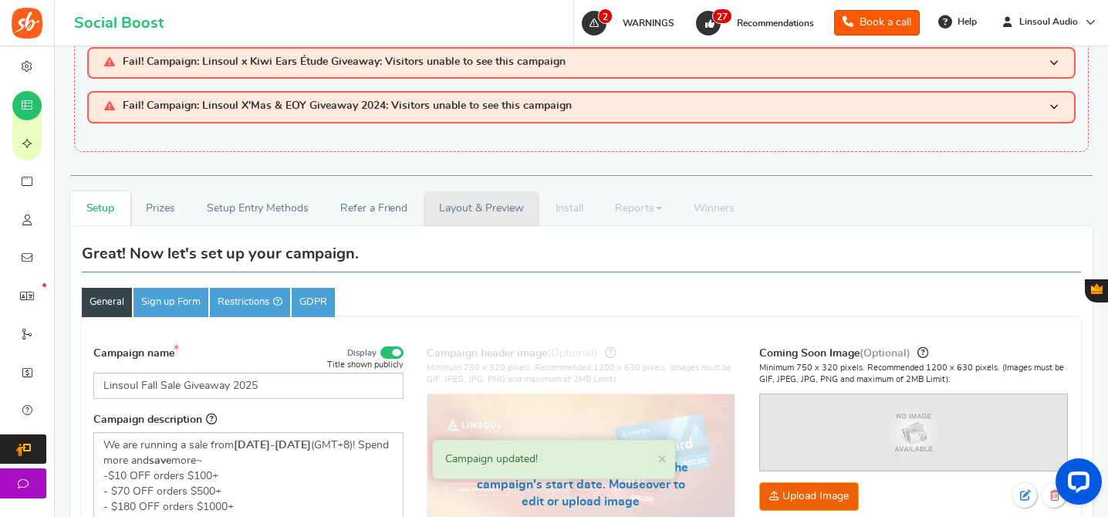
click at [508, 209] on link "Layout & Preview" at bounding box center [482, 208] width 116 height 35
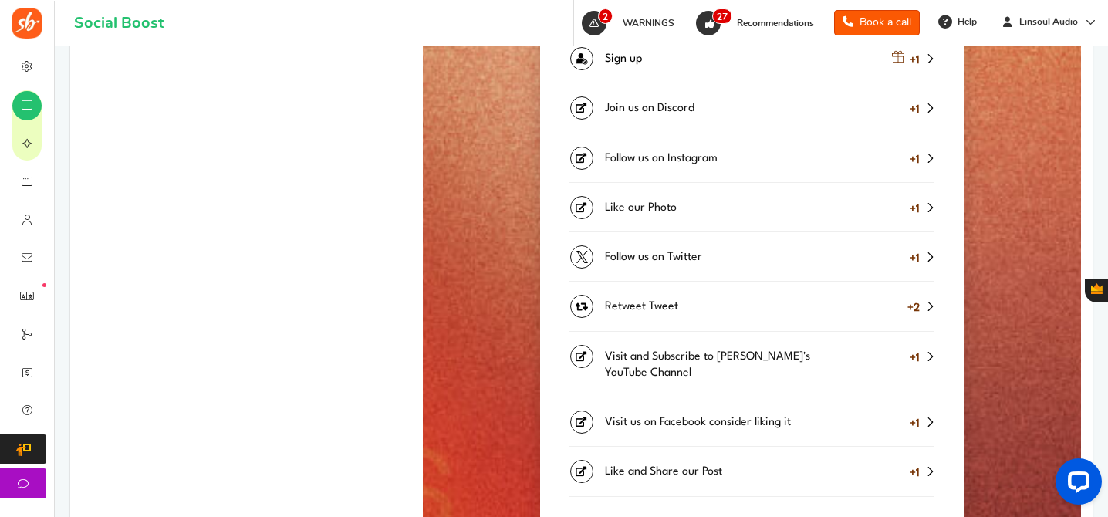
scroll to position [1163, 0]
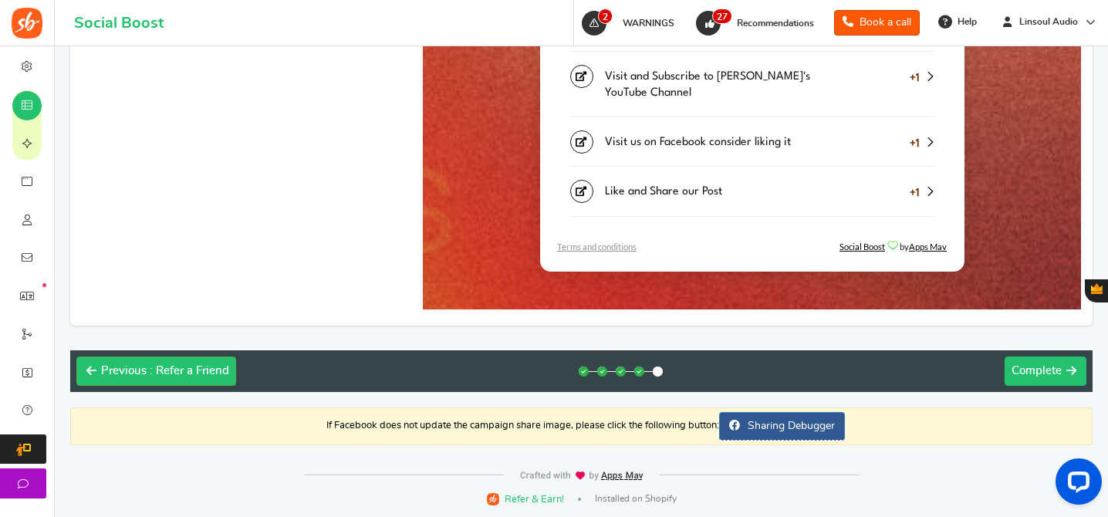
click at [1038, 356] on button "Next Complete" at bounding box center [1046, 370] width 82 height 29
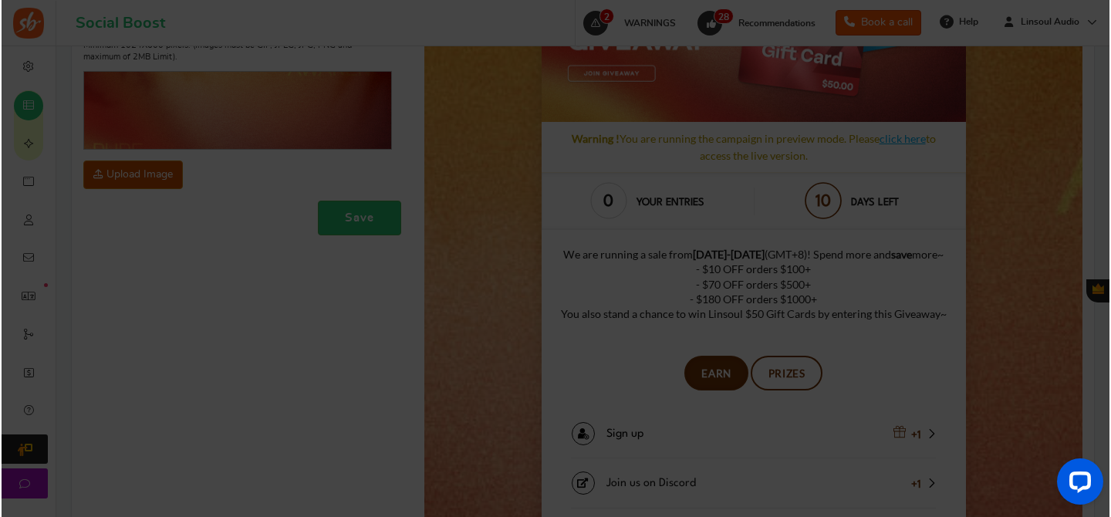
scroll to position [0, 0]
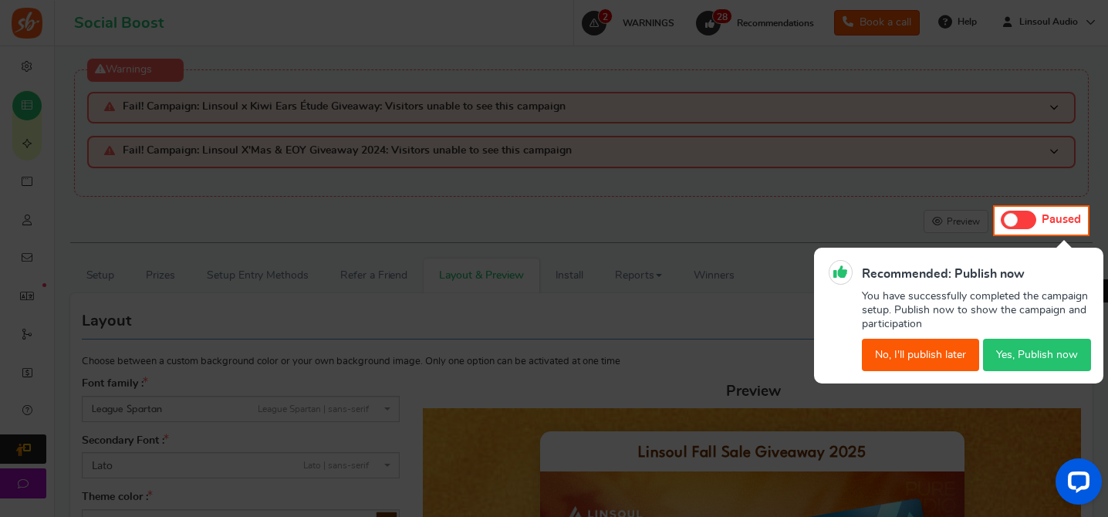
click at [1036, 344] on button "Yes, Publish now" at bounding box center [1037, 355] width 108 height 32
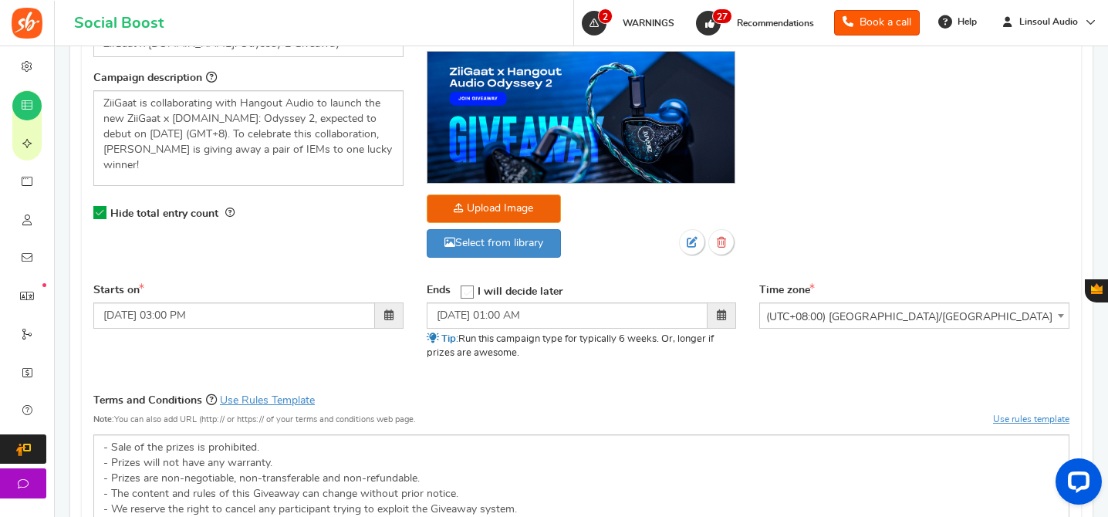
scroll to position [566, 0]
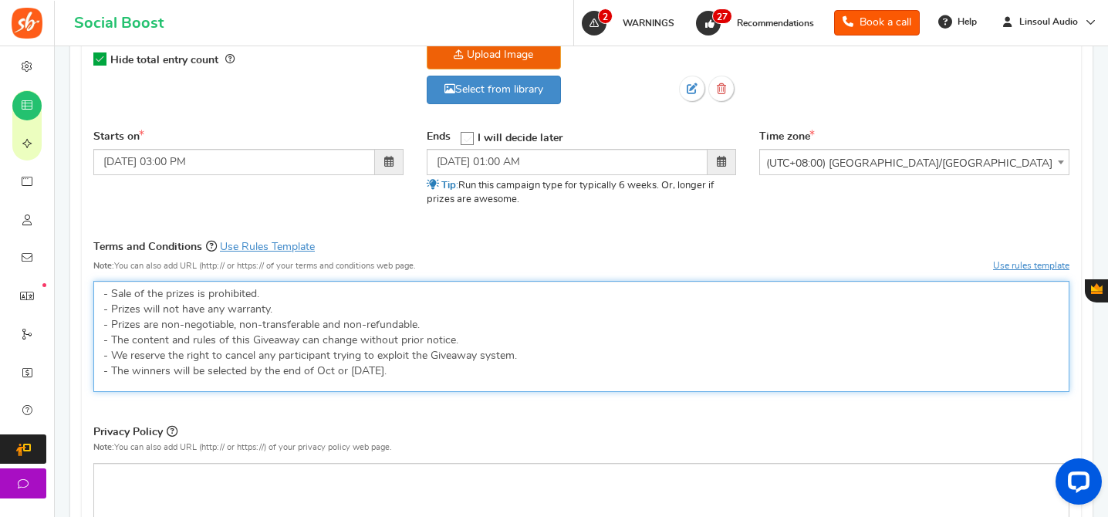
click at [553, 316] on p "- Sale of the prizes is prohibited. - Prizes will not have any warranty. - Priz…" at bounding box center [581, 332] width 956 height 93
copy p "- Sale of the prizes is prohibited. - Prizes will not have any warranty. - Priz…"
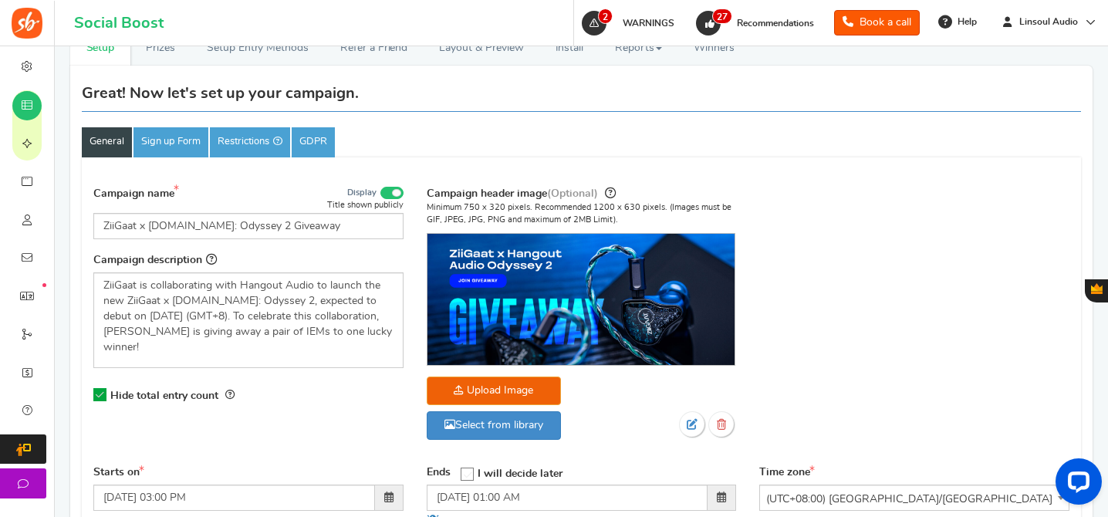
scroll to position [128, 0]
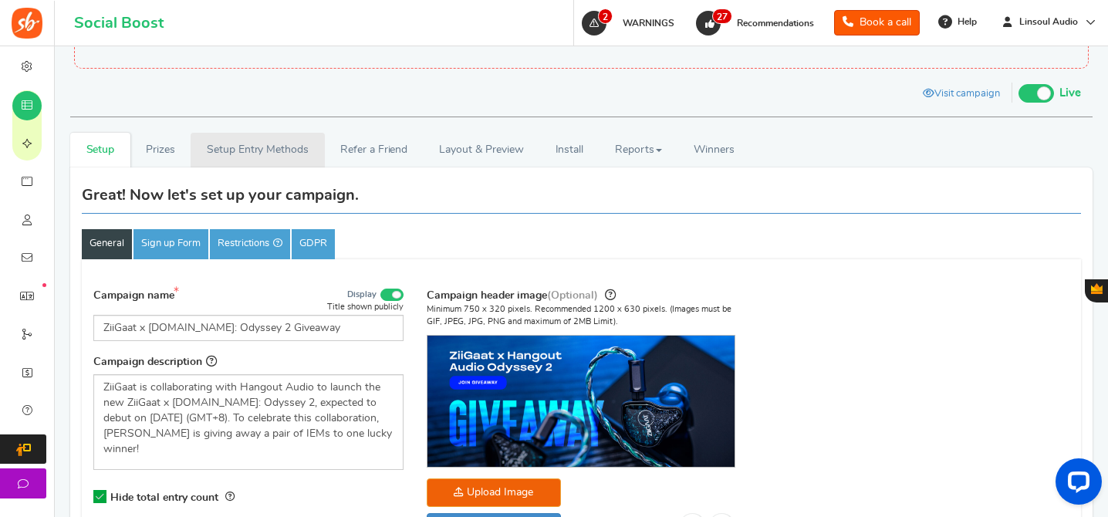
click at [272, 149] on link "Setup Entry Methods" at bounding box center [257, 150] width 133 height 35
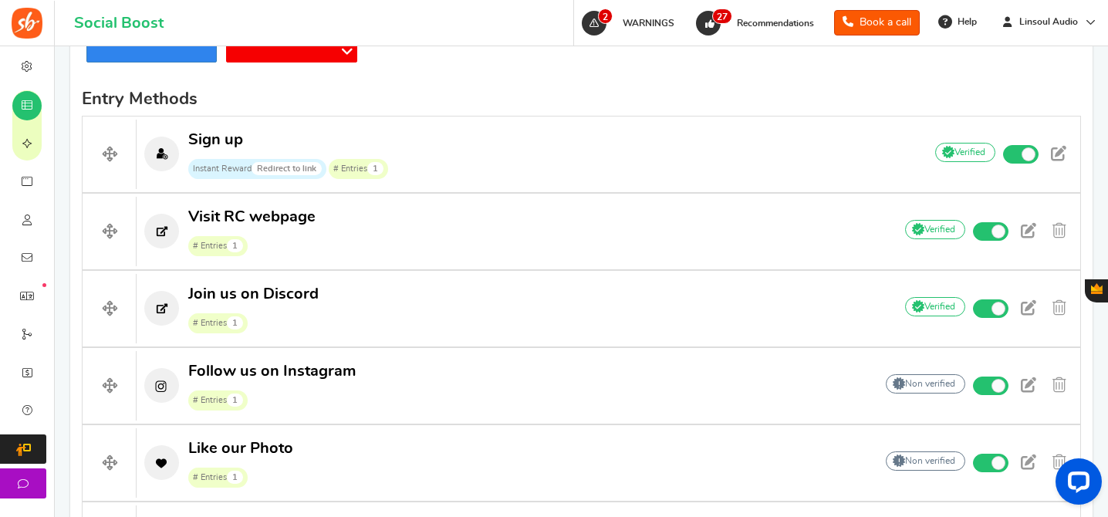
scroll to position [673, 0]
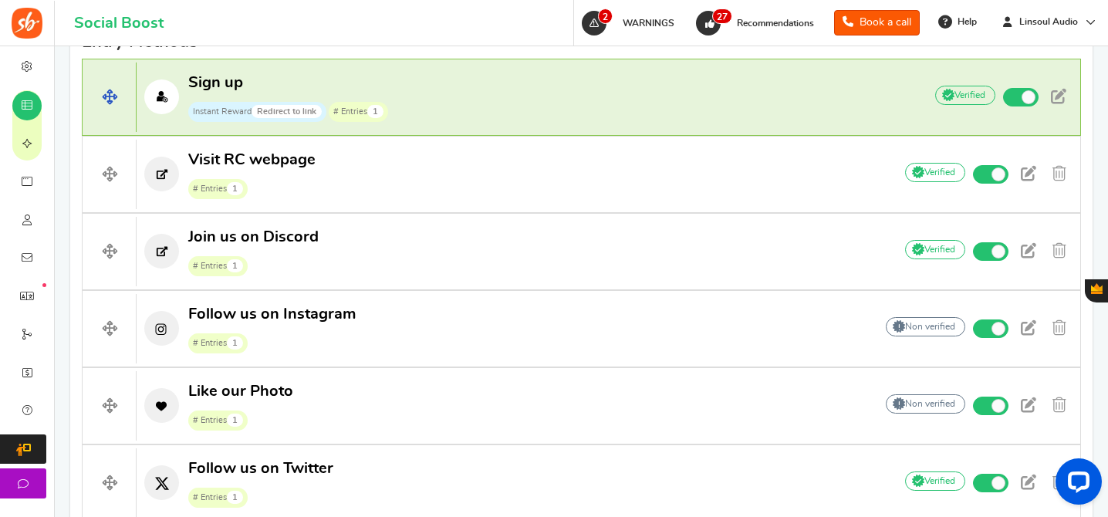
click at [451, 96] on p "Sign up Instant Reward Redirect to link # Entries 1" at bounding box center [523, 97] width 772 height 49
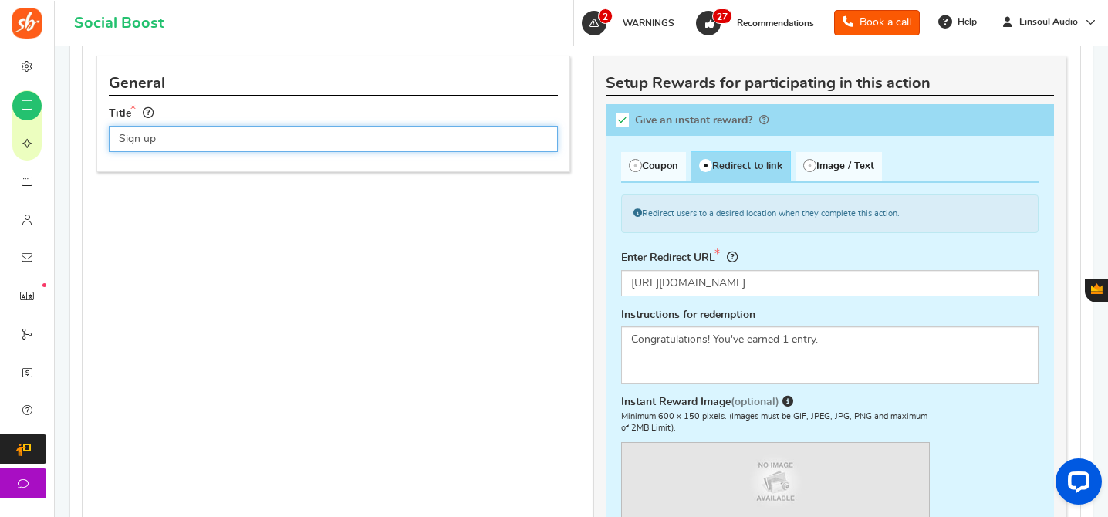
scroll to position [571, 0]
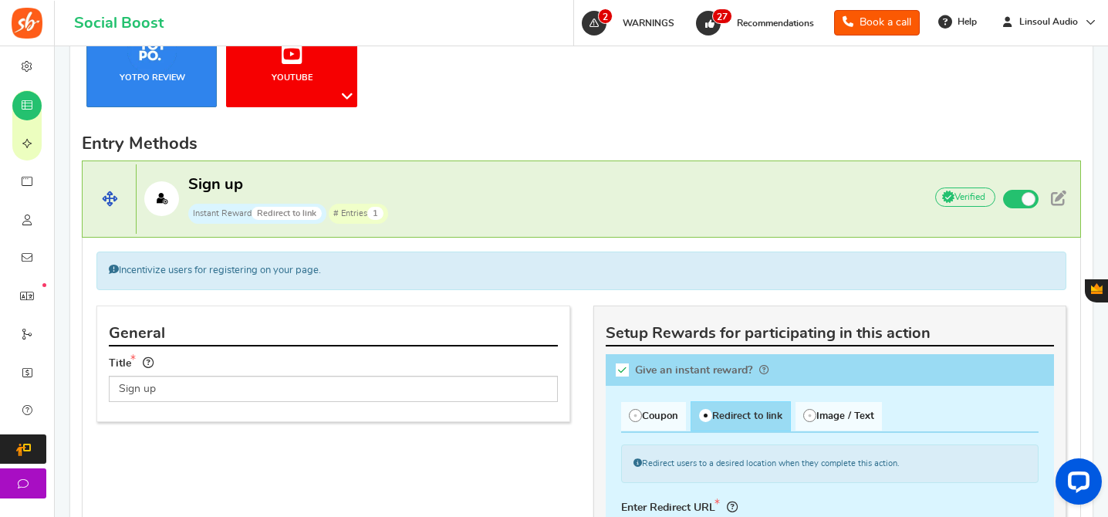
click at [545, 201] on p "Sign up Instant Reward Redirect to link # Entries 1" at bounding box center [523, 198] width 772 height 49
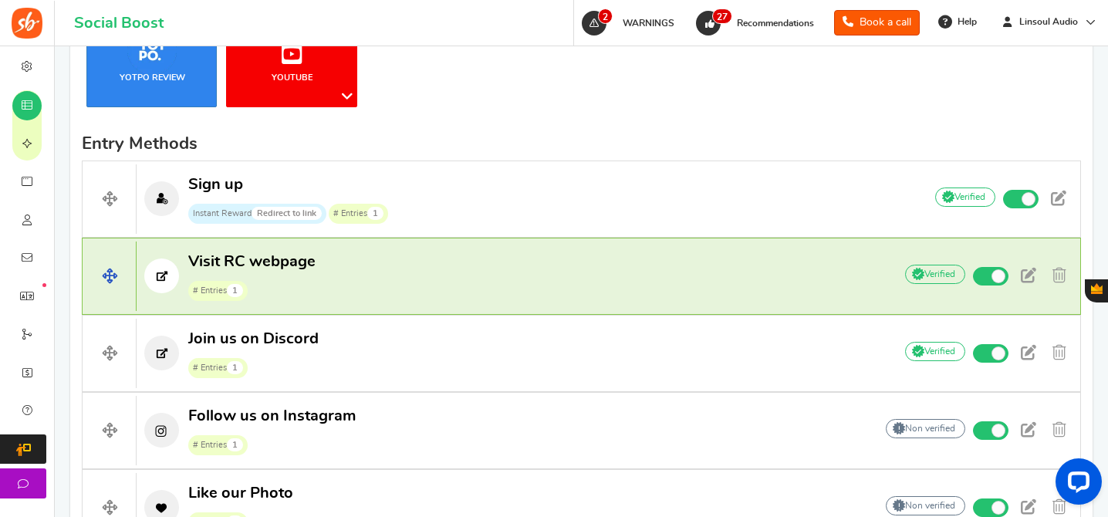
click at [539, 269] on p "Visit RC webpage # Entries 1" at bounding box center [507, 276] width 741 height 49
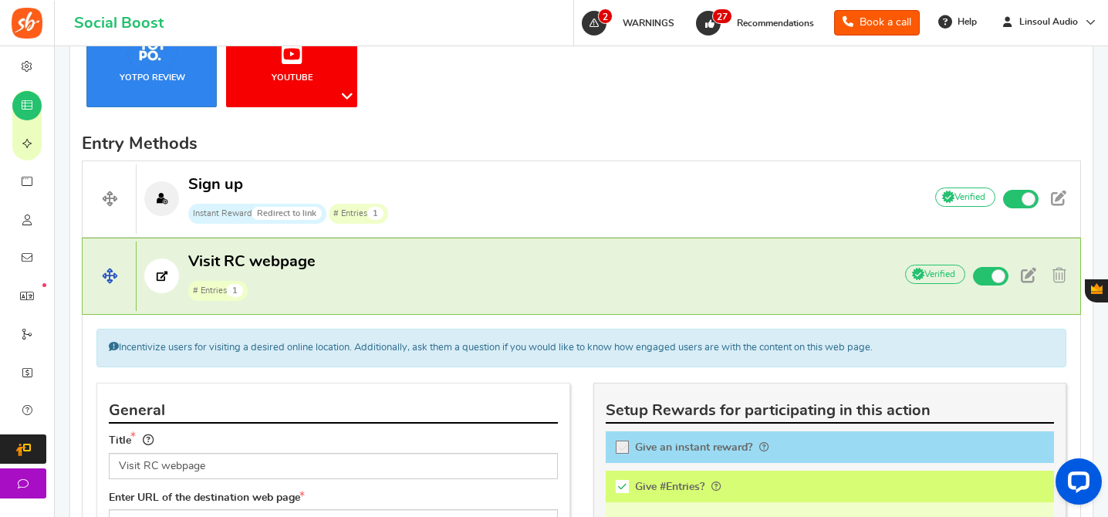
click at [539, 269] on p "Visit RC webpage # Entries 1" at bounding box center [507, 276] width 741 height 49
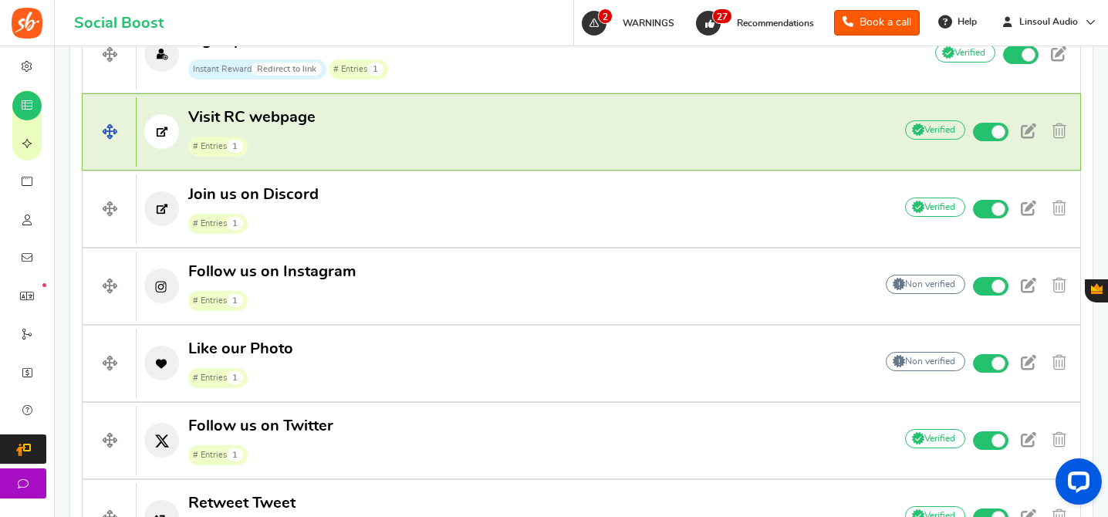
scroll to position [768, 0]
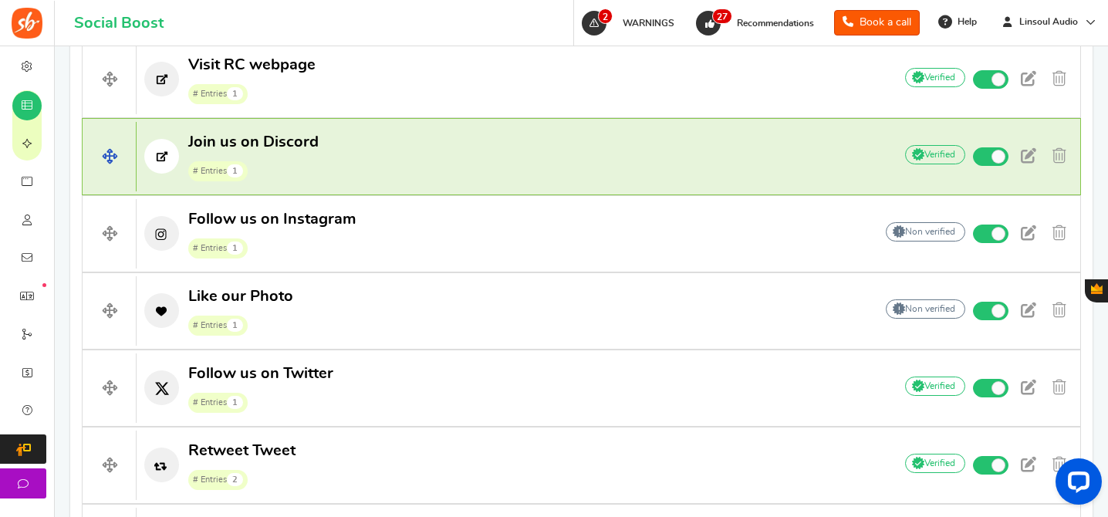
click at [505, 167] on p "Join us on Discord # Entries 1" at bounding box center [507, 156] width 741 height 49
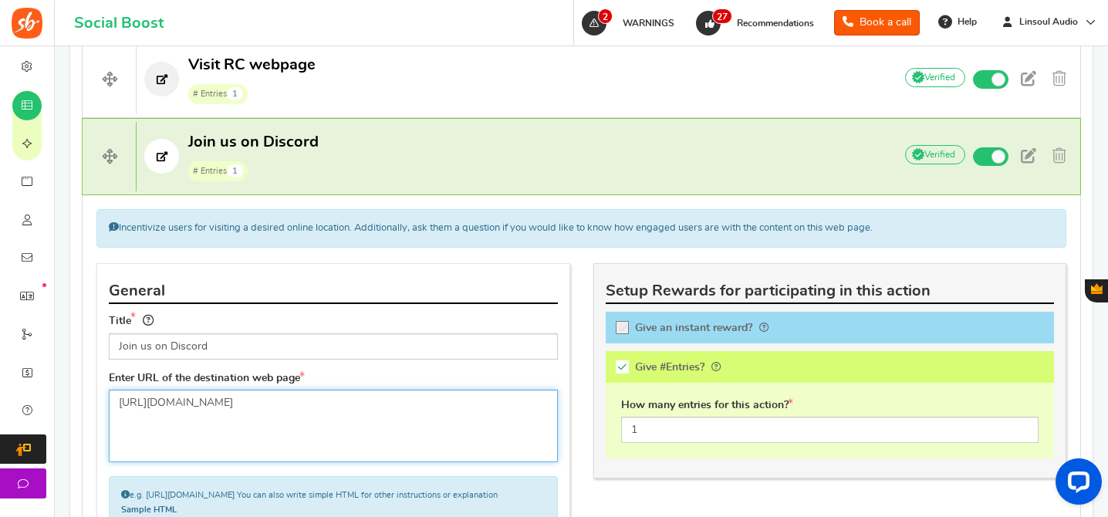
click at [302, 400] on textarea "[URL][DOMAIN_NAME]" at bounding box center [333, 426] width 449 height 73
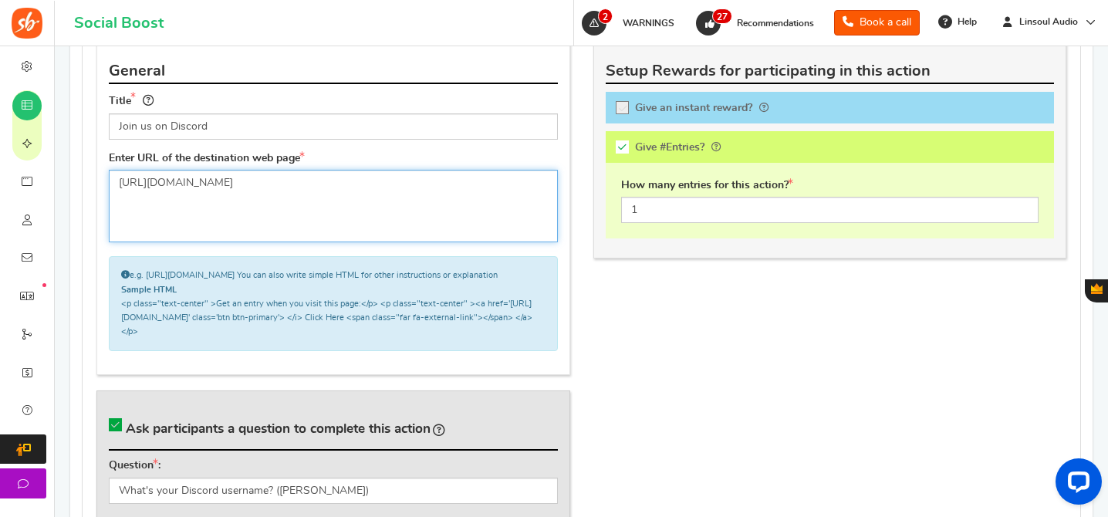
scroll to position [1081, 0]
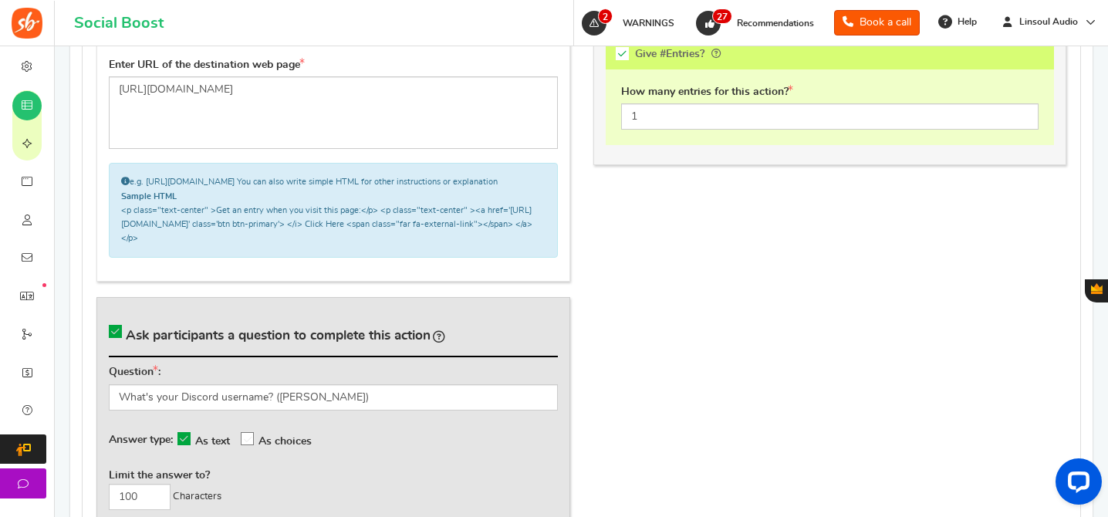
click at [271, 428] on div "Question : What's your Discord username? (E.g. lillian_deng) Answer type: As te…" at bounding box center [333, 437] width 449 height 145
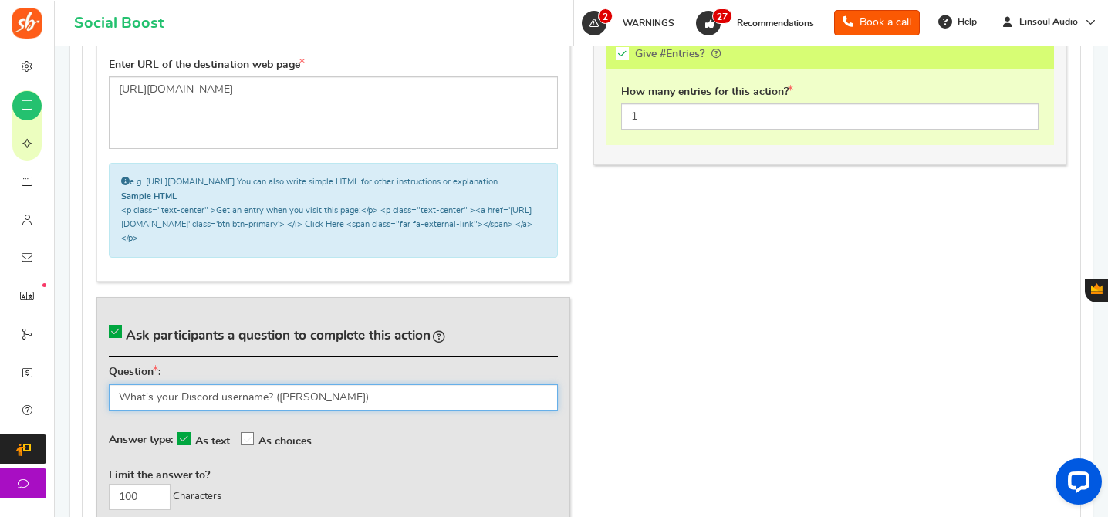
click at [316, 410] on input "What's your Discord username? ([PERSON_NAME])" at bounding box center [333, 397] width 449 height 26
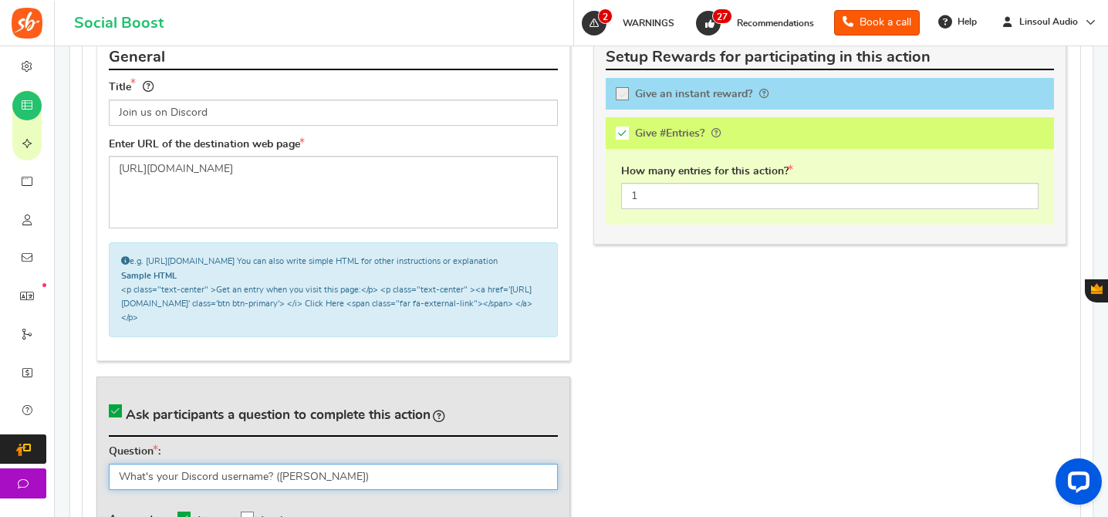
scroll to position [941, 0]
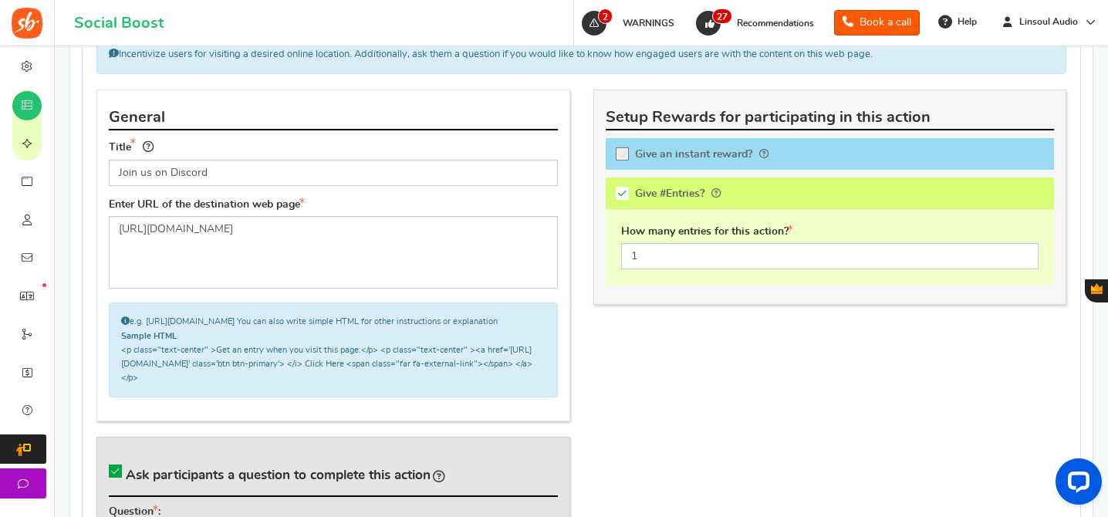
click at [646, 59] on div "Incentivize users for visiting a desired online location. Additionally, ask the…" at bounding box center [581, 54] width 970 height 39
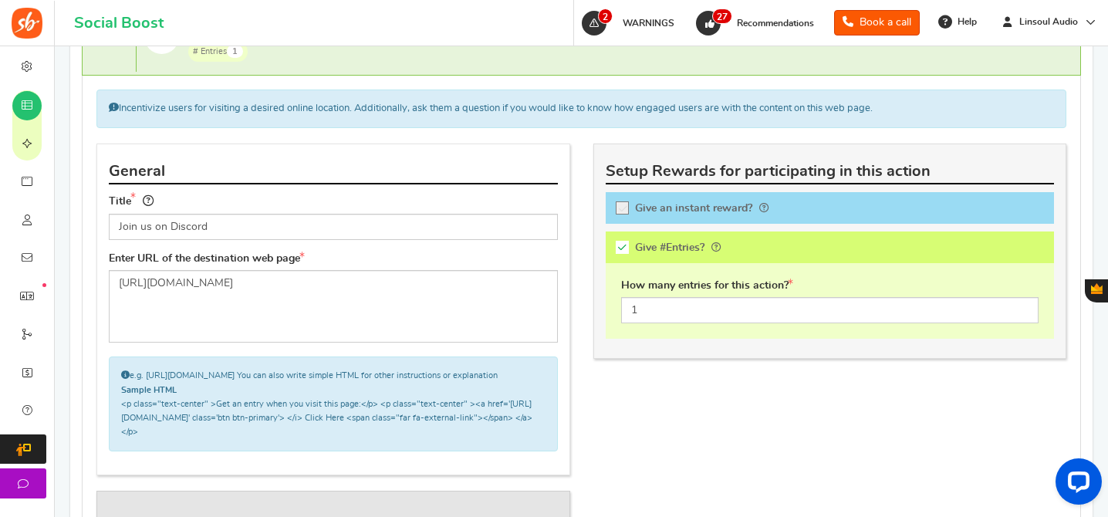
scroll to position [843, 0]
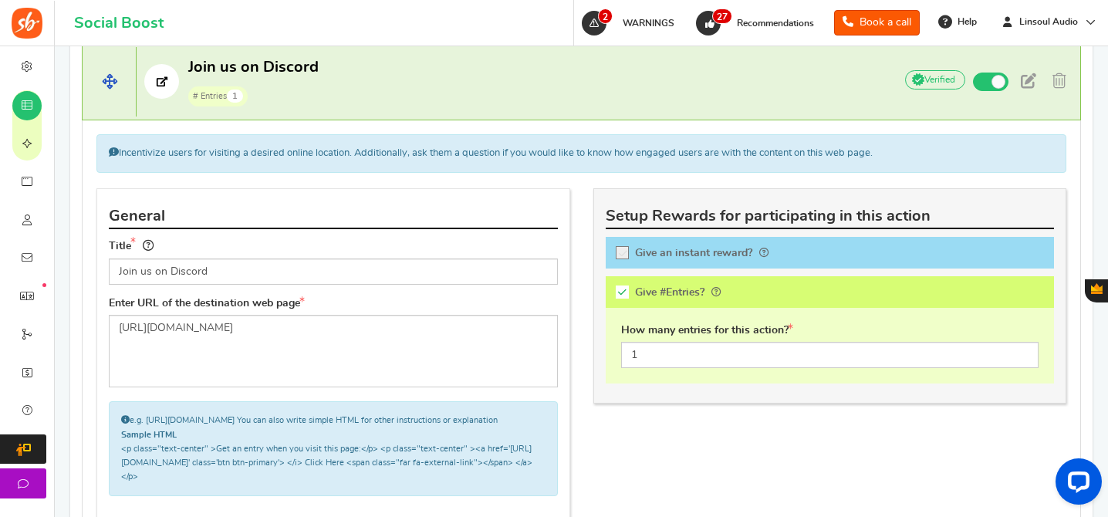
click at [660, 93] on p "Join us on Discord # Entries 1" at bounding box center [507, 81] width 741 height 49
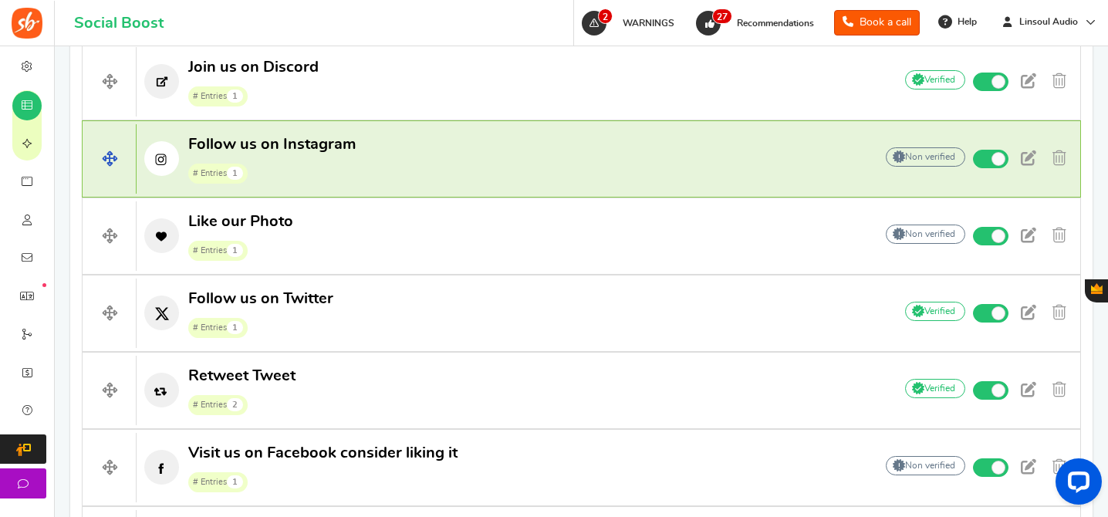
click at [502, 137] on p "Follow us on Instagram # Entries 1" at bounding box center [498, 158] width 722 height 49
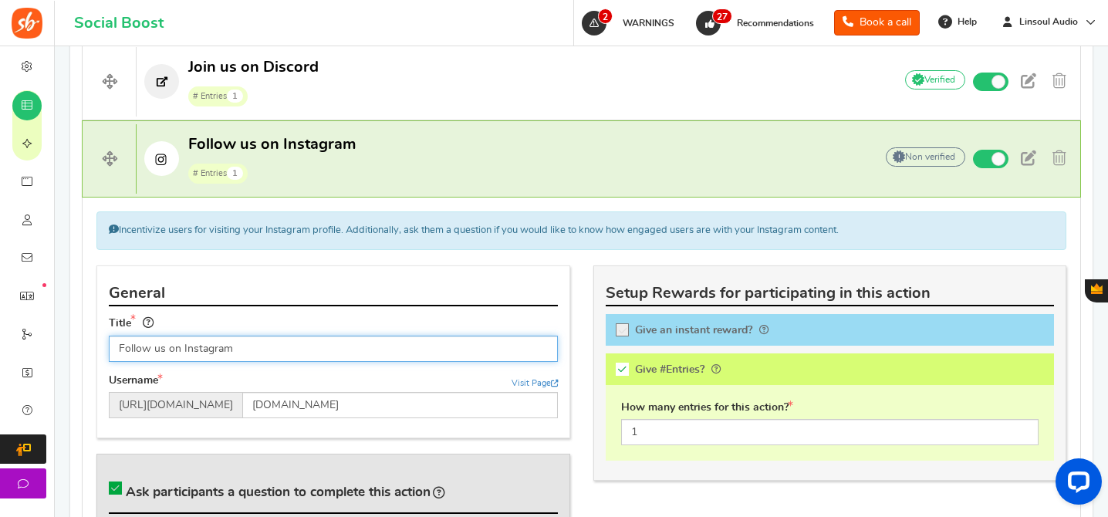
click at [279, 350] on input "Follow us on Instagram" at bounding box center [333, 349] width 449 height 26
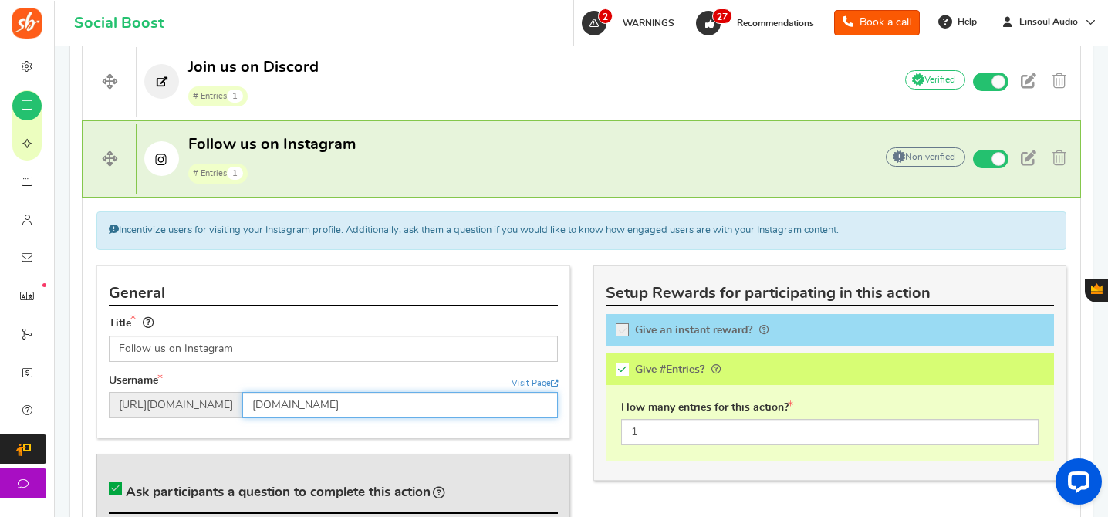
click at [330, 399] on input "Linsoul.audio" at bounding box center [400, 405] width 316 height 26
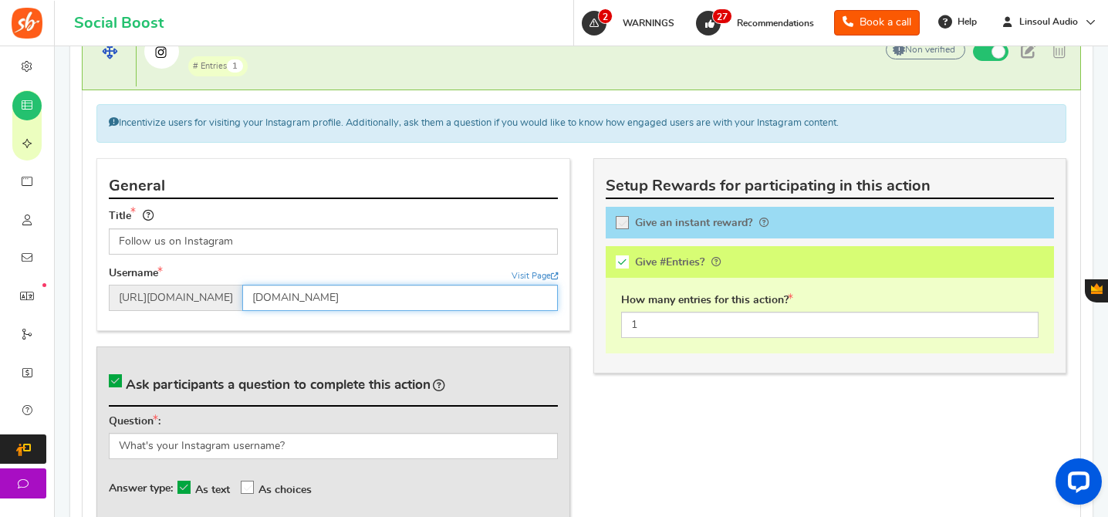
scroll to position [1072, 0]
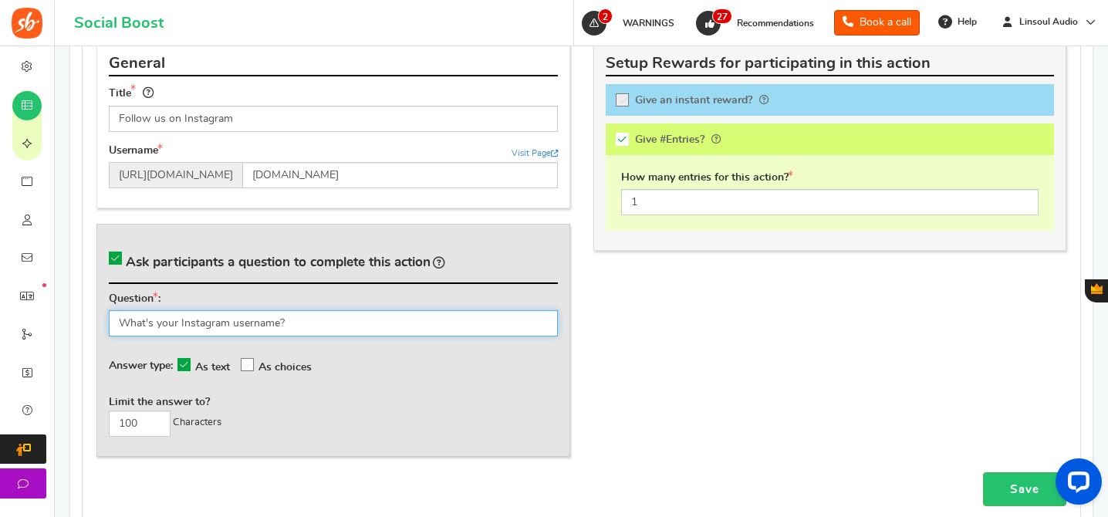
click at [359, 319] on input "What's your Instagram username?" at bounding box center [333, 323] width 449 height 26
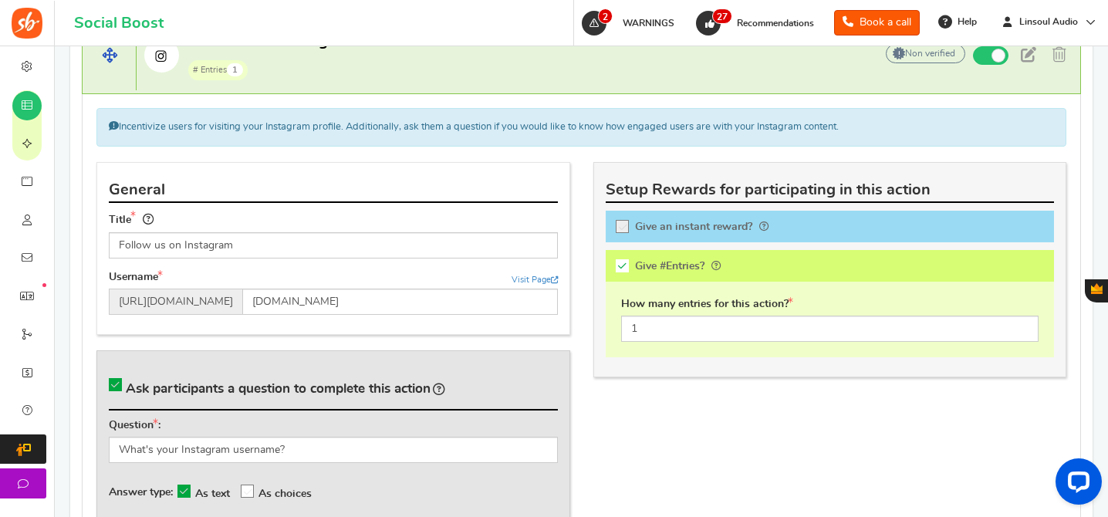
click at [483, 62] on p "Follow us on Instagram # Entries 1" at bounding box center [498, 55] width 722 height 49
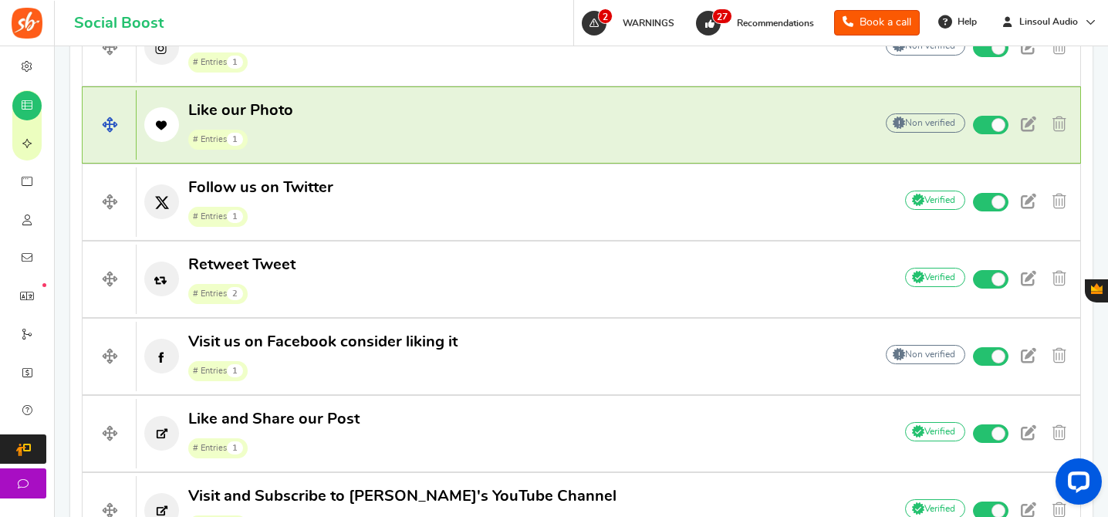
scroll to position [966, 0]
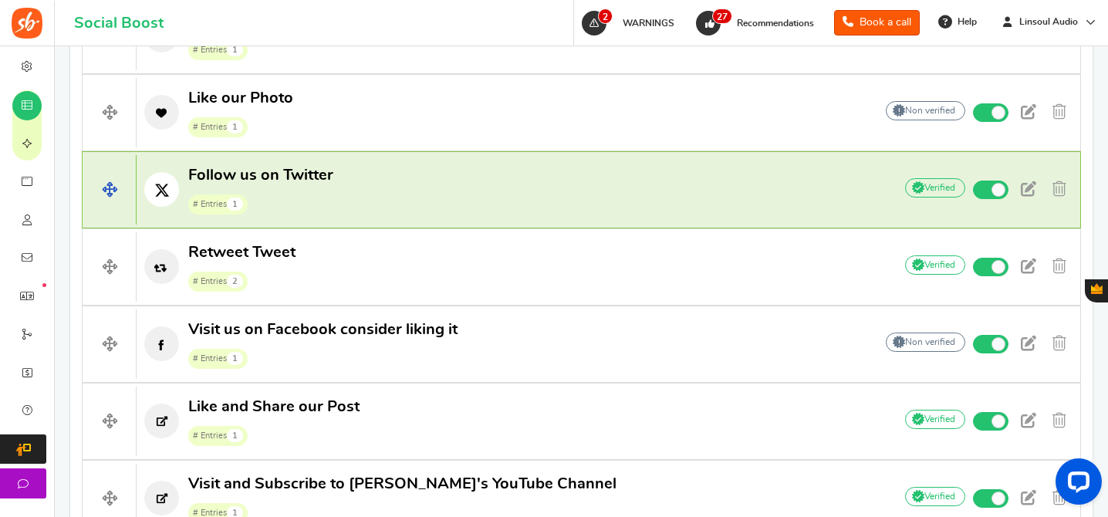
click at [479, 177] on p "Follow us on Twitter # Entries 1" at bounding box center [507, 189] width 741 height 49
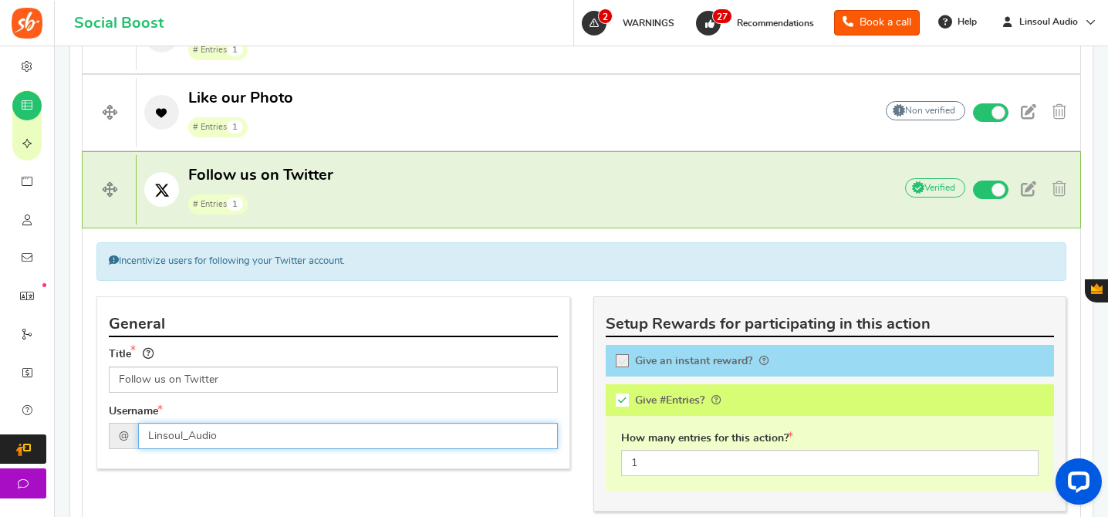
click at [223, 441] on input "Linsoul_Audio" at bounding box center [348, 436] width 420 height 26
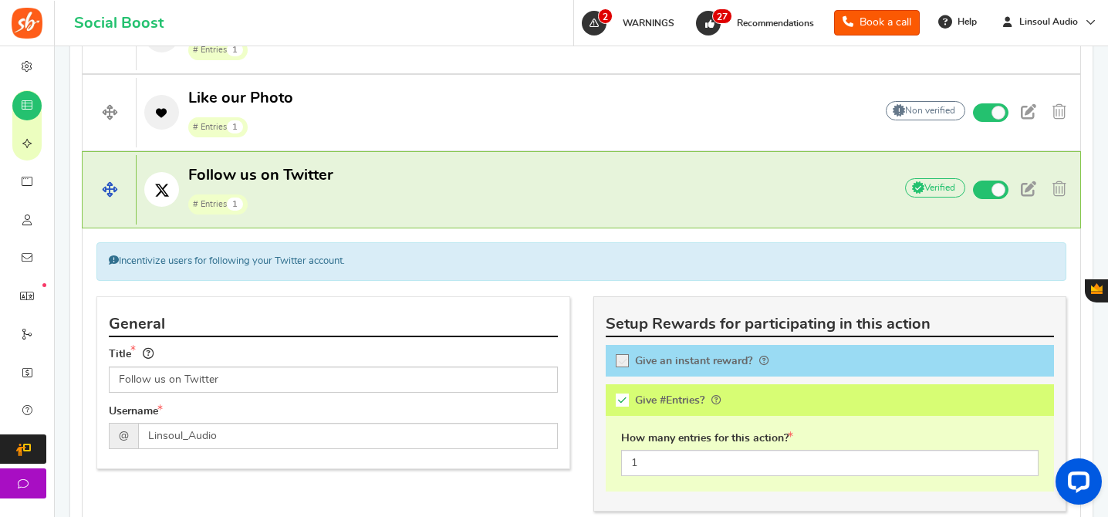
click at [494, 177] on p "Follow us on Twitter # Entries 1" at bounding box center [507, 189] width 741 height 49
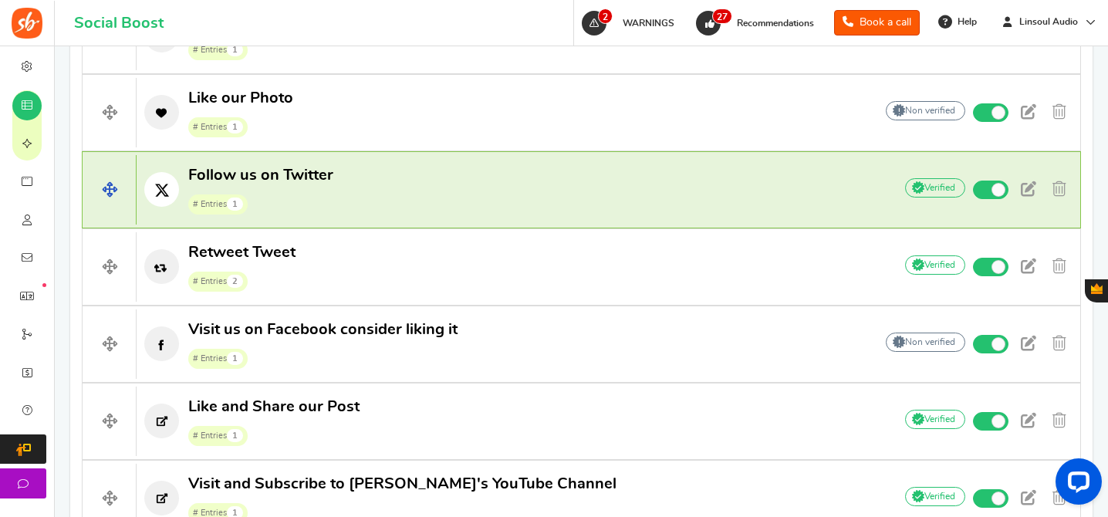
scroll to position [1036, 0]
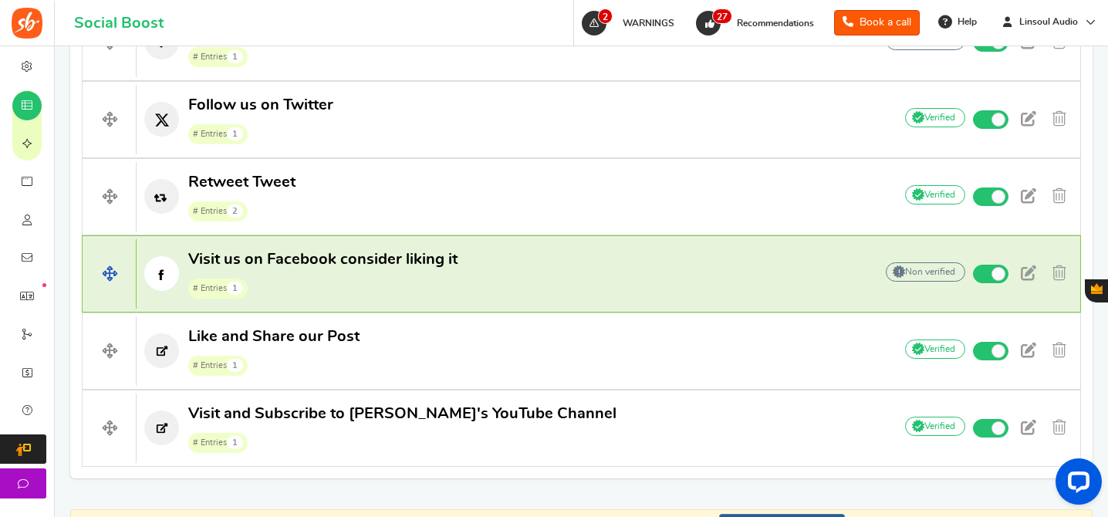
click at [512, 262] on p "Visit us on Facebook consider liking it # Entries 1" at bounding box center [498, 273] width 722 height 49
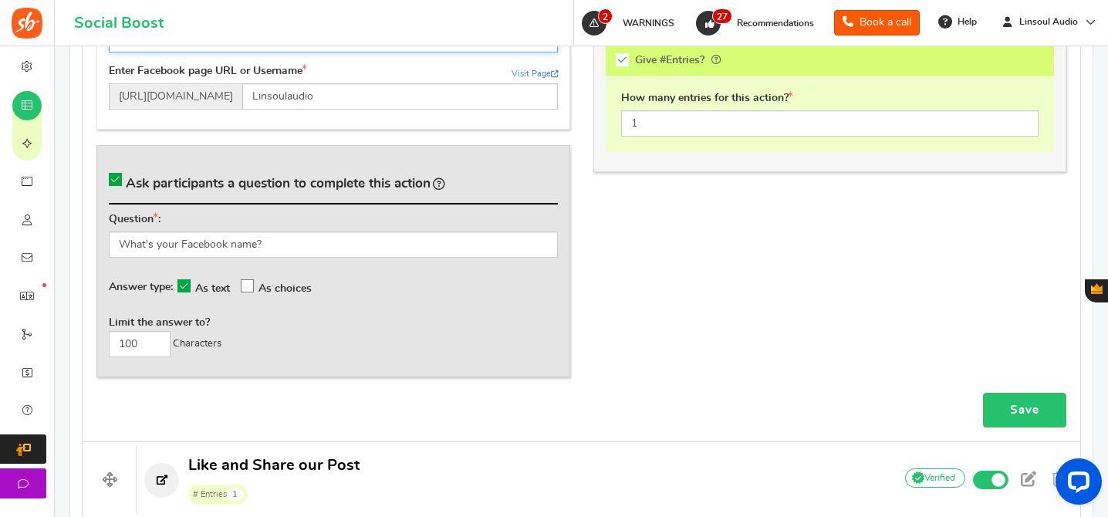
scroll to position [1221, 0]
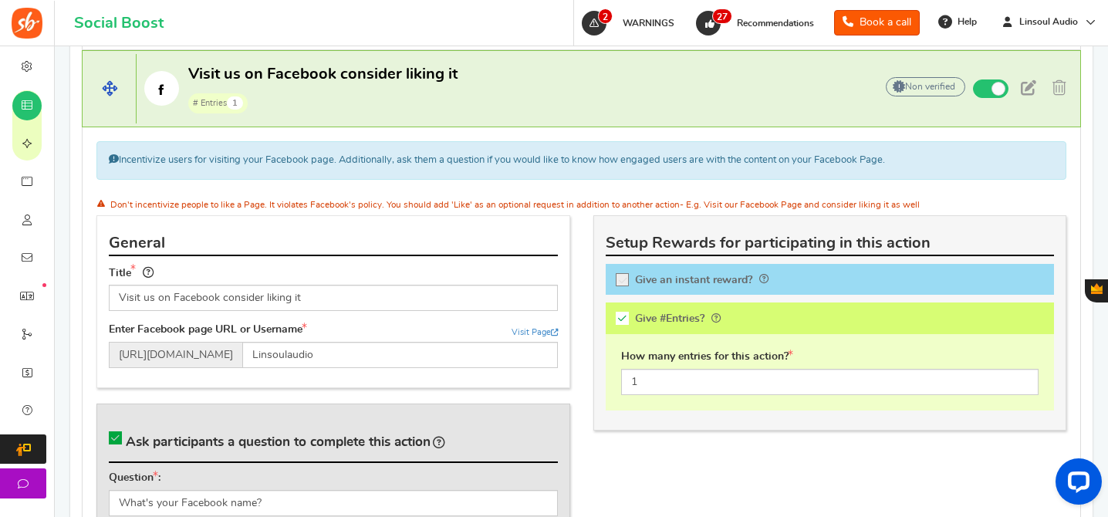
click at [513, 110] on p "Visit us on Facebook consider liking it # Entries 1" at bounding box center [498, 88] width 722 height 49
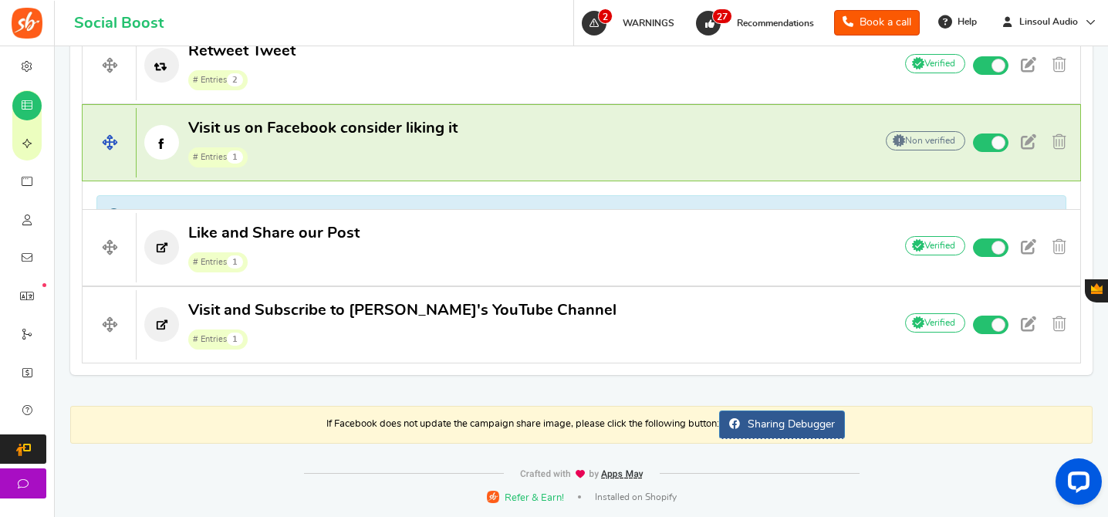
scroll to position [1140, 0]
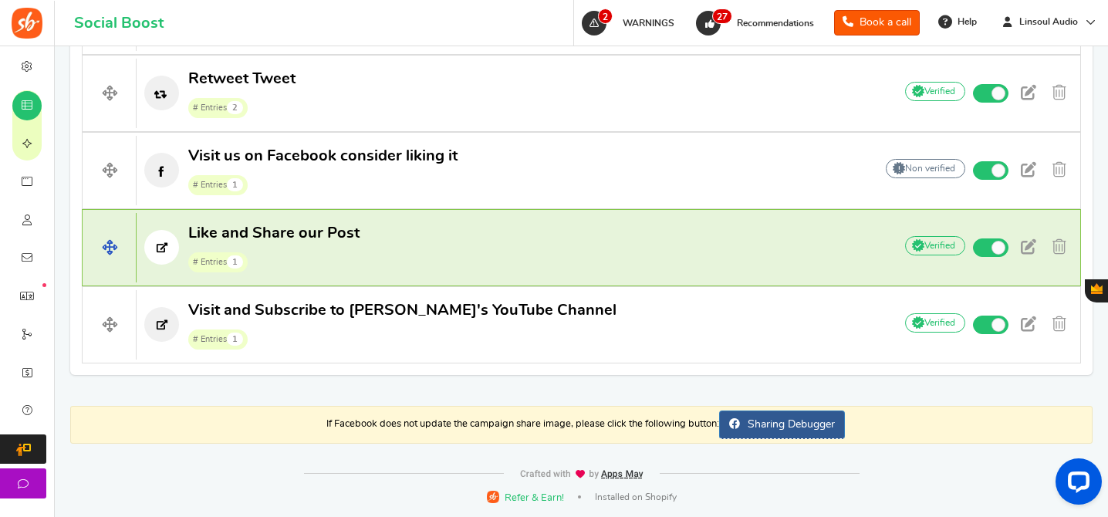
click at [447, 241] on p "Like and Share our Post # Entries 1" at bounding box center [507, 247] width 741 height 49
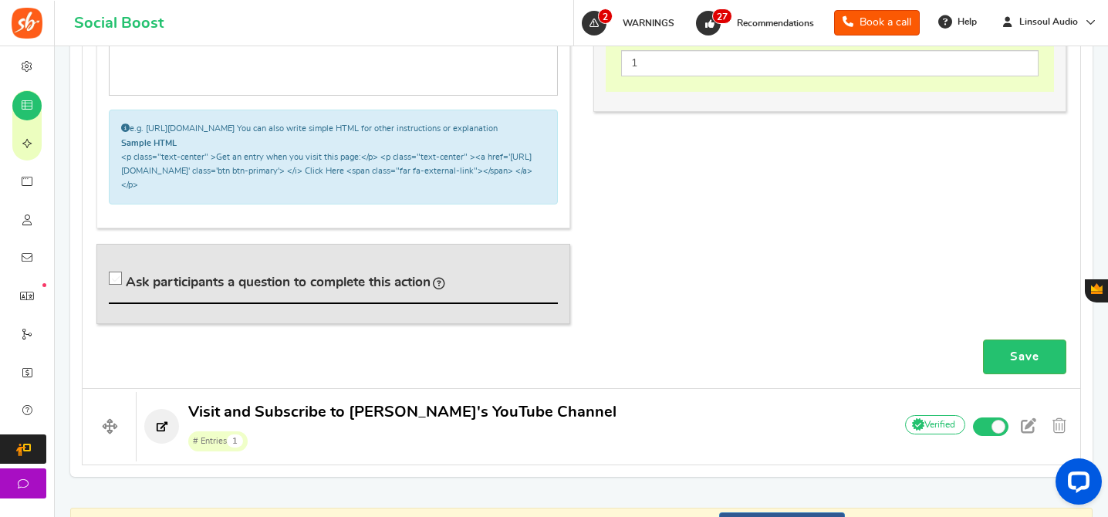
scroll to position [1712, 0]
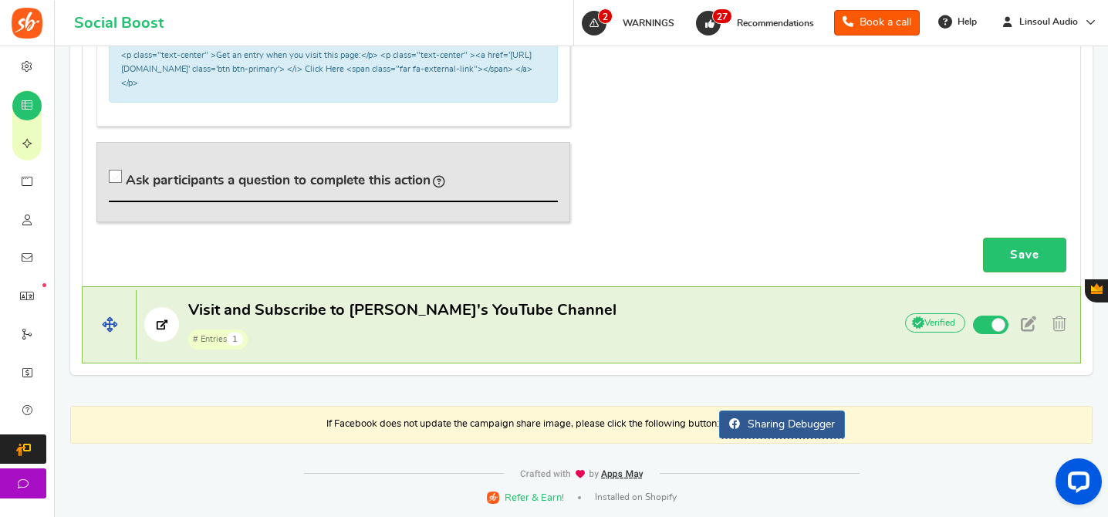
click at [424, 292] on h4 "Visit and Subscribe to Linsoul's YouTube Channel # Entries 1 Add Your API crede…" at bounding box center [581, 324] width 999 height 77
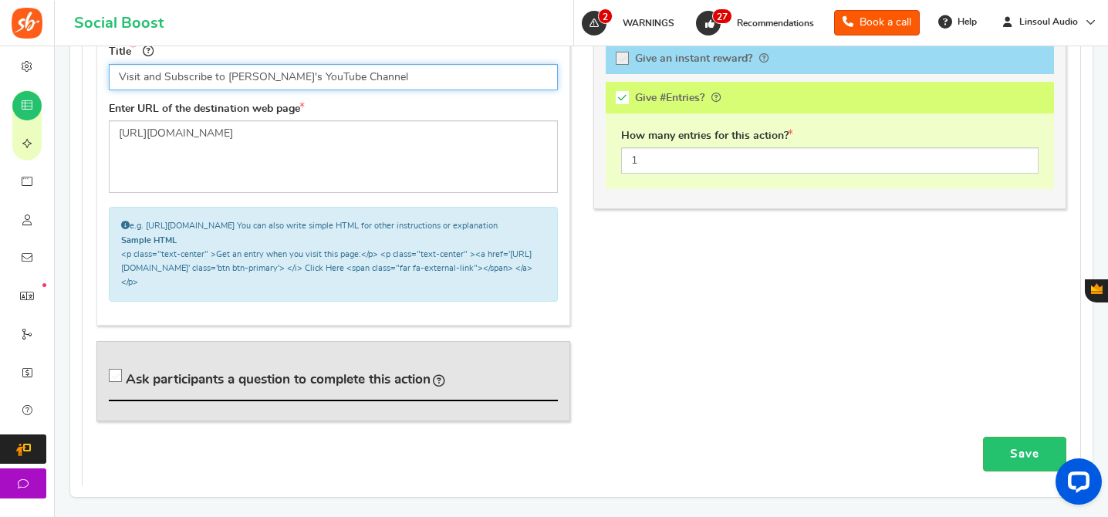
scroll to position [1467, 0]
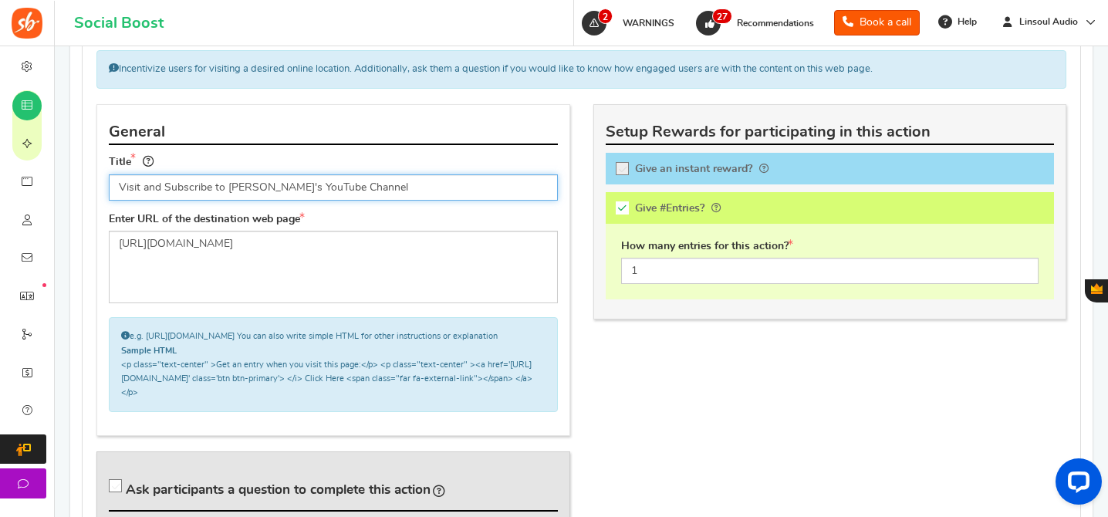
click at [441, 178] on input "Visit and Subscribe to [PERSON_NAME]'s YouTube Channel" at bounding box center [333, 187] width 449 height 26
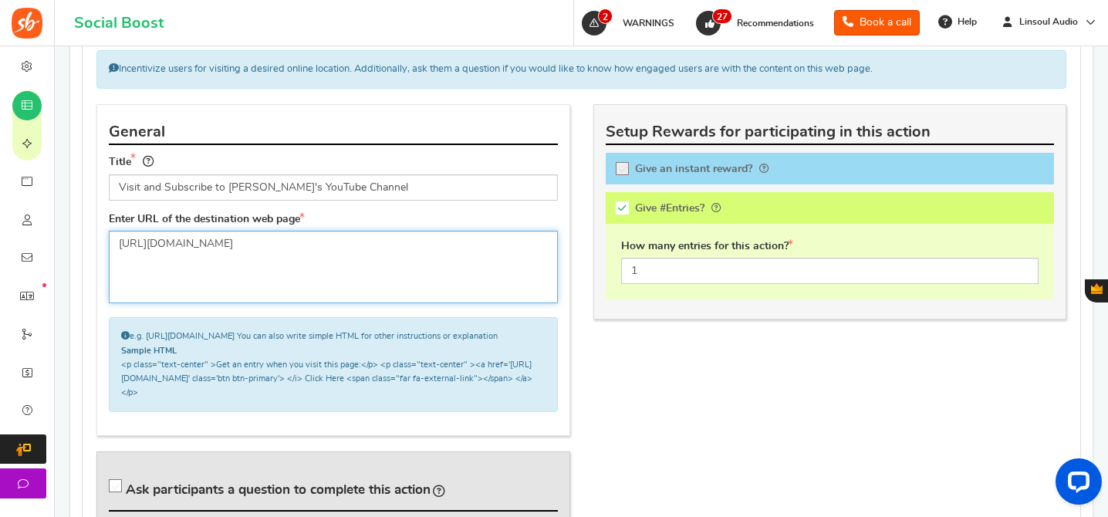
click at [360, 268] on textarea "[URL][DOMAIN_NAME]" at bounding box center [333, 267] width 449 height 73
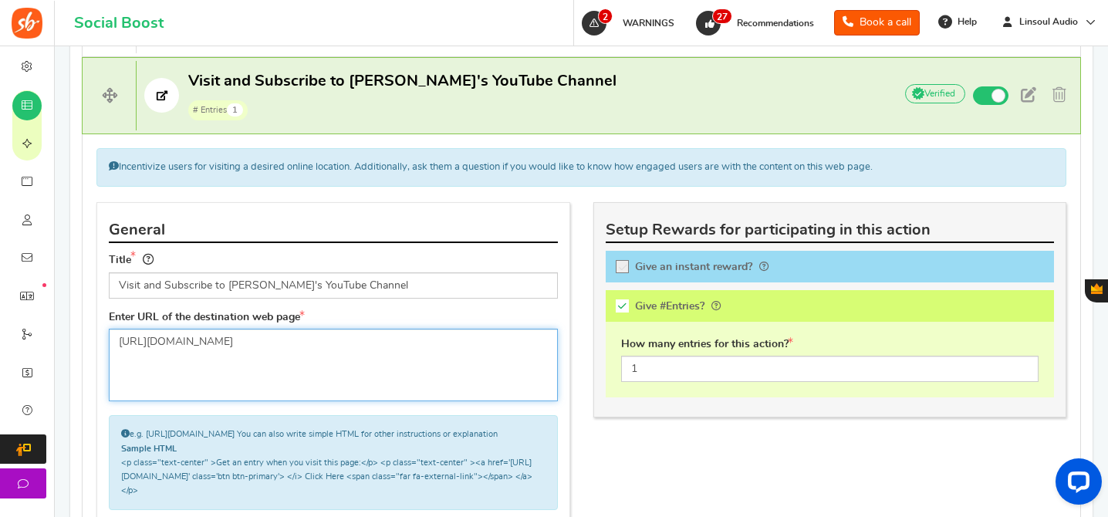
scroll to position [1280, 0]
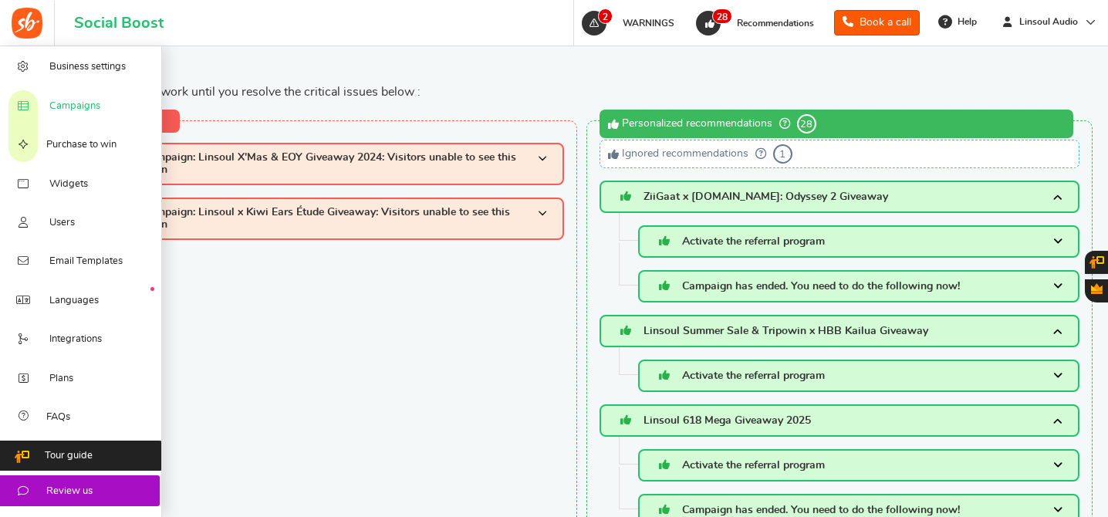
click at [80, 106] on span "Campaigns" at bounding box center [74, 107] width 51 height 14
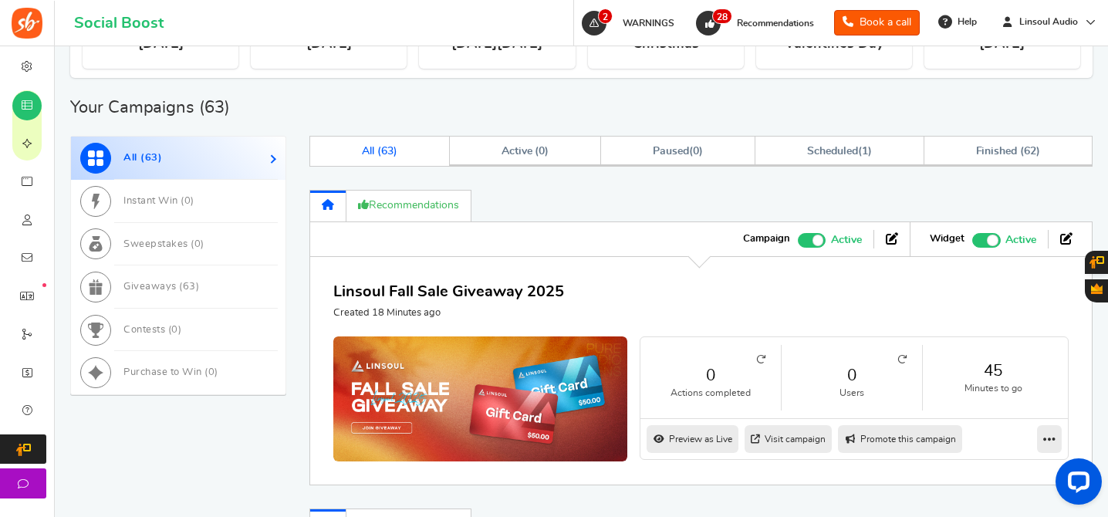
scroll to position [778, 0]
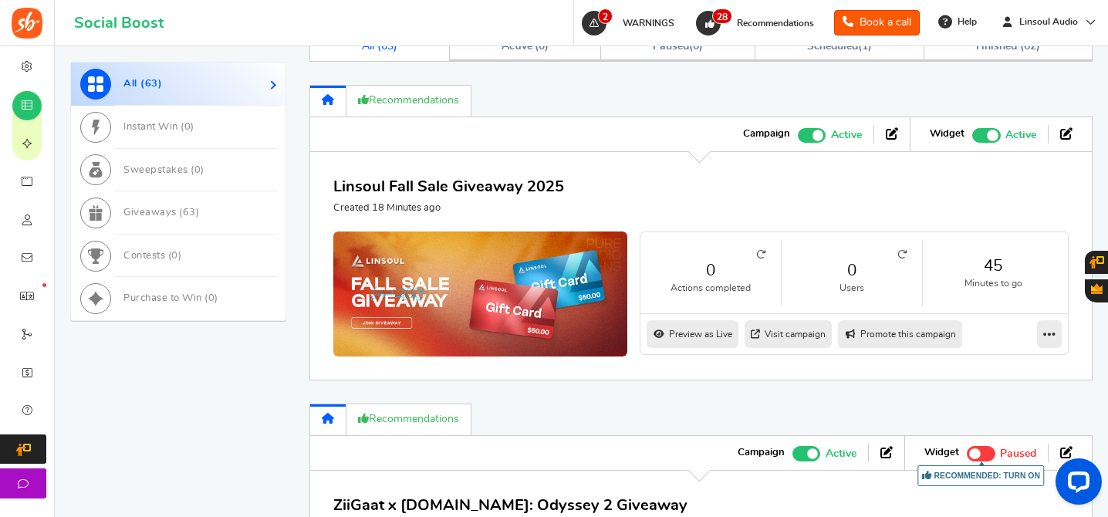
click at [974, 144] on ul "Widget Recommended: TURN ON Active Paused" at bounding box center [997, 134] width 174 height 34
click at [984, 137] on span "Recommended: TURN ON" at bounding box center [986, 135] width 29 height 15
click at [972, 137] on input "Recommended: TURN ON Active Paused" at bounding box center [972, 133] width 0 height 10
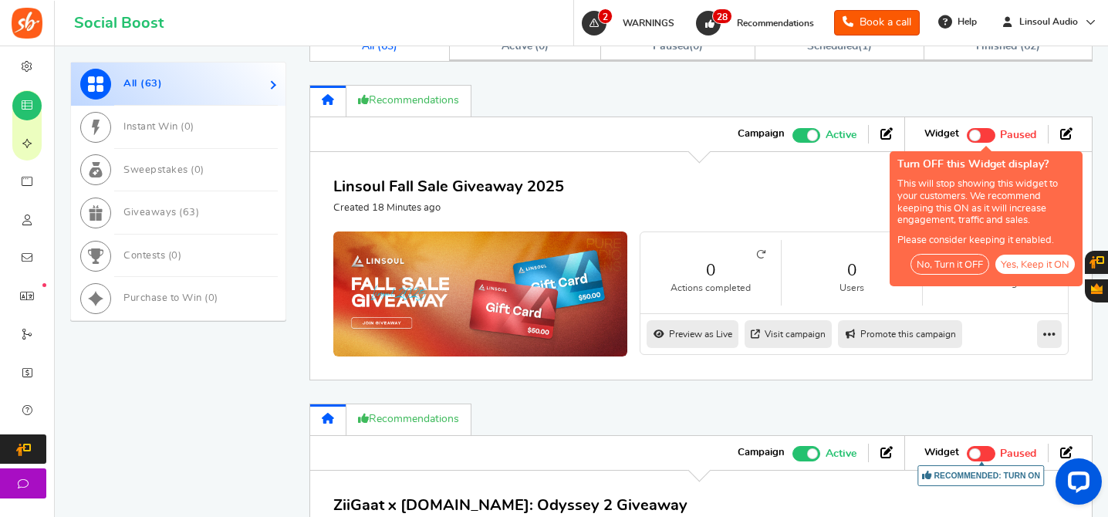
click at [956, 258] on button "No, Turn it OFF" at bounding box center [949, 264] width 79 height 21
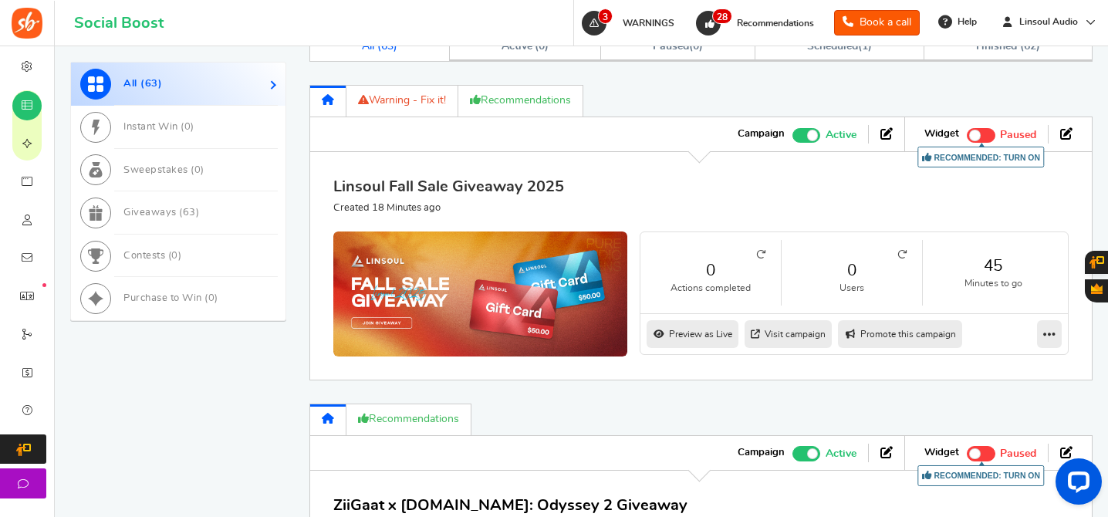
click at [438, 187] on link "Linsoul Fall Sale Giveaway 2025" at bounding box center [448, 186] width 231 height 15
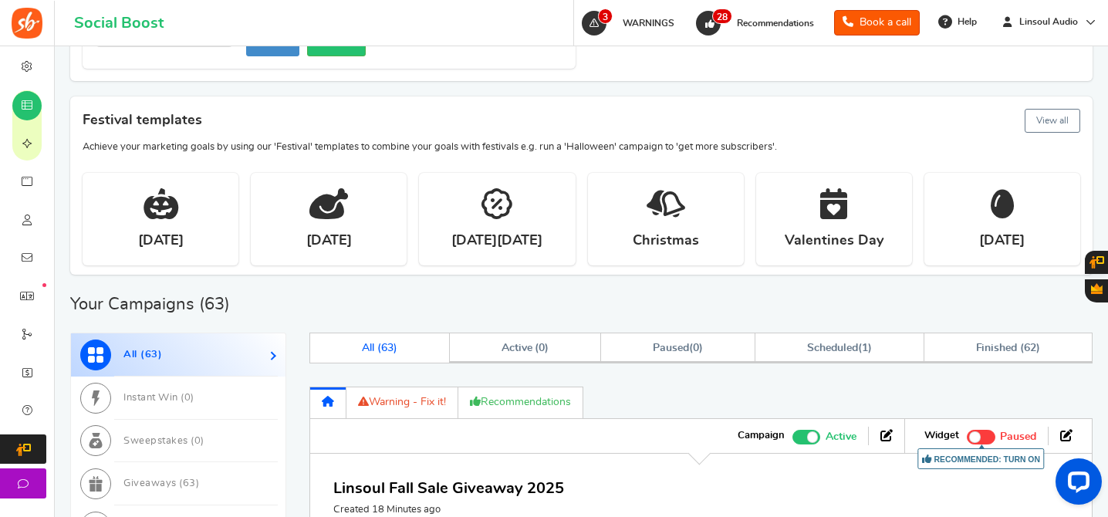
scroll to position [731, 0]
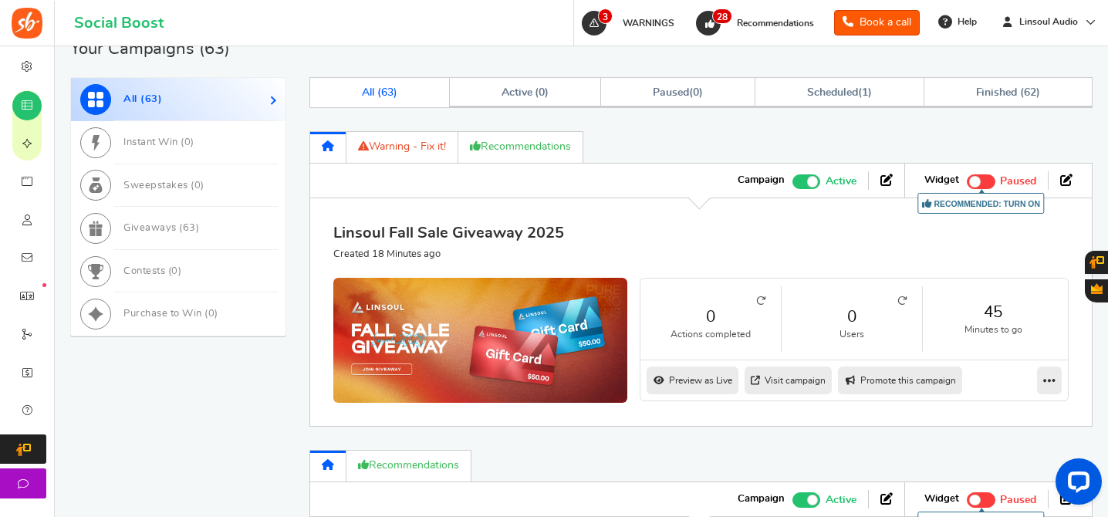
click at [478, 233] on link "Linsoul Fall Sale Giveaway 2025" at bounding box center [448, 232] width 231 height 15
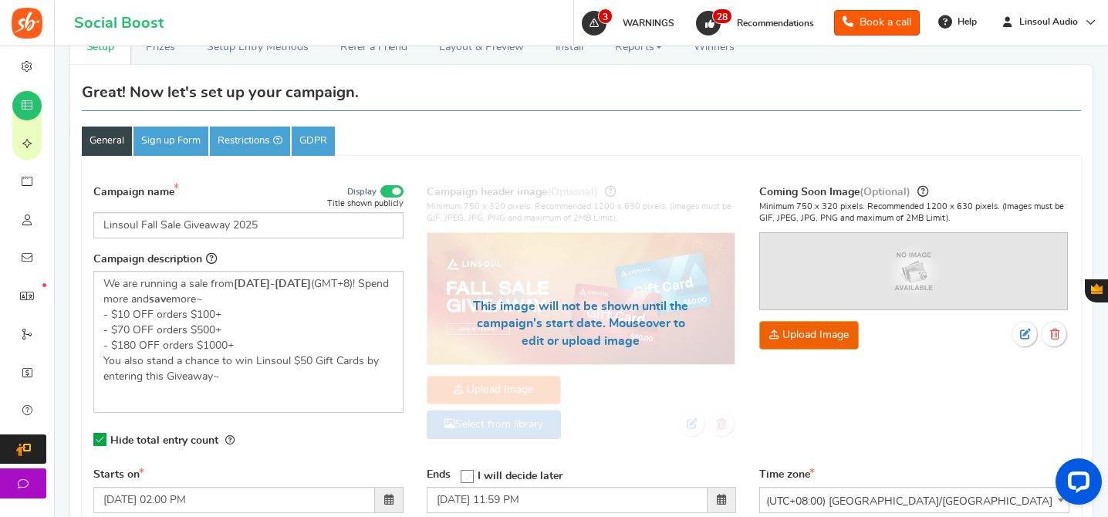
scroll to position [456, 0]
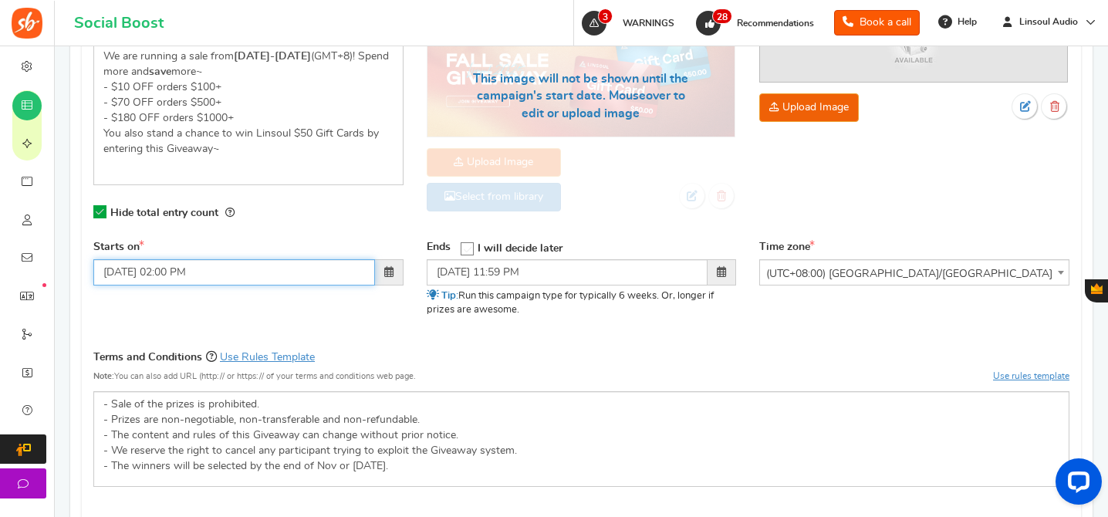
click at [170, 273] on input "[DATE] 02:00 PM" at bounding box center [234, 272] width 282 height 26
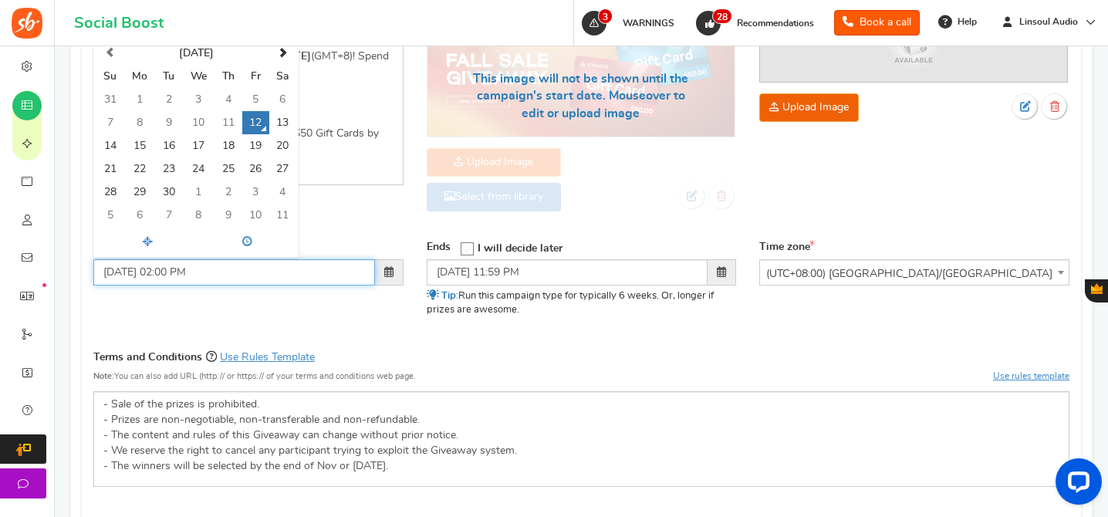
click at [170, 273] on input "[DATE] 02:00 PM" at bounding box center [234, 272] width 282 height 26
type input "12/09/2025 01:00 PM"
click at [249, 308] on div "Starts on 12/09/2025 01:00 PM September 2025 Su Mo Tu We Th Fr Sa 31 1 2 3 4 5 …" at bounding box center [581, 288] width 999 height 96
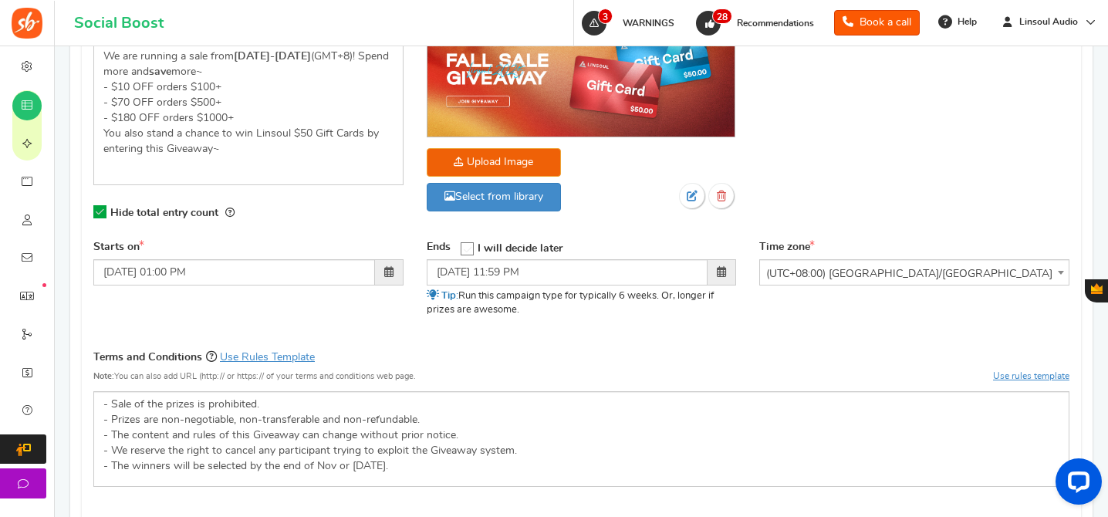
scroll to position [677, 0]
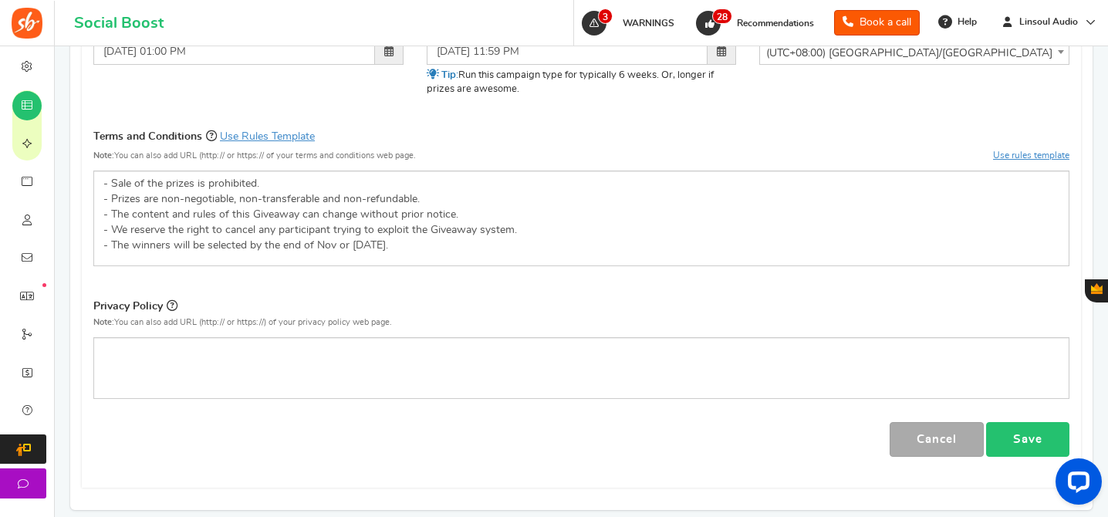
click at [1024, 437] on link "Save" at bounding box center [1027, 439] width 83 height 35
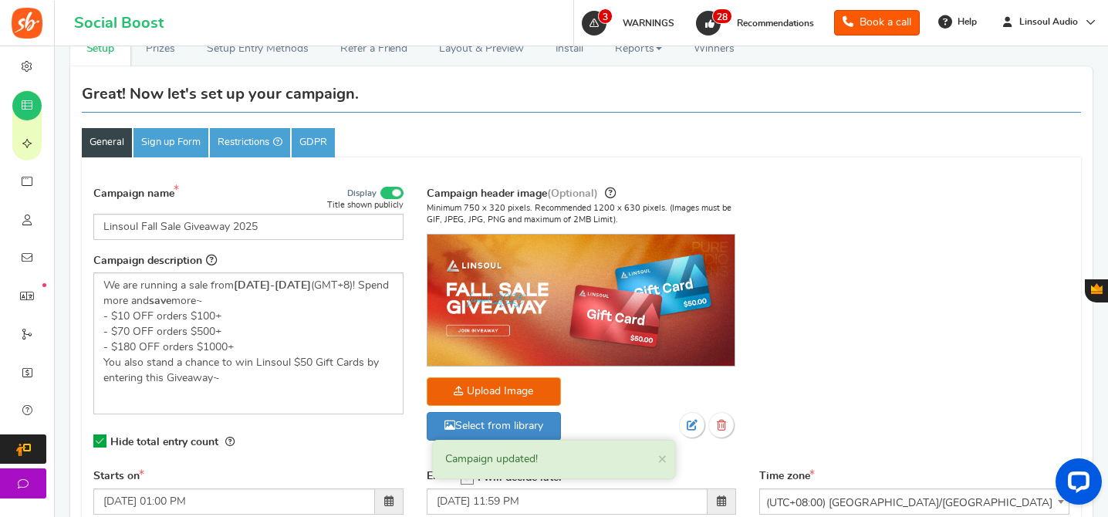
scroll to position [153, 0]
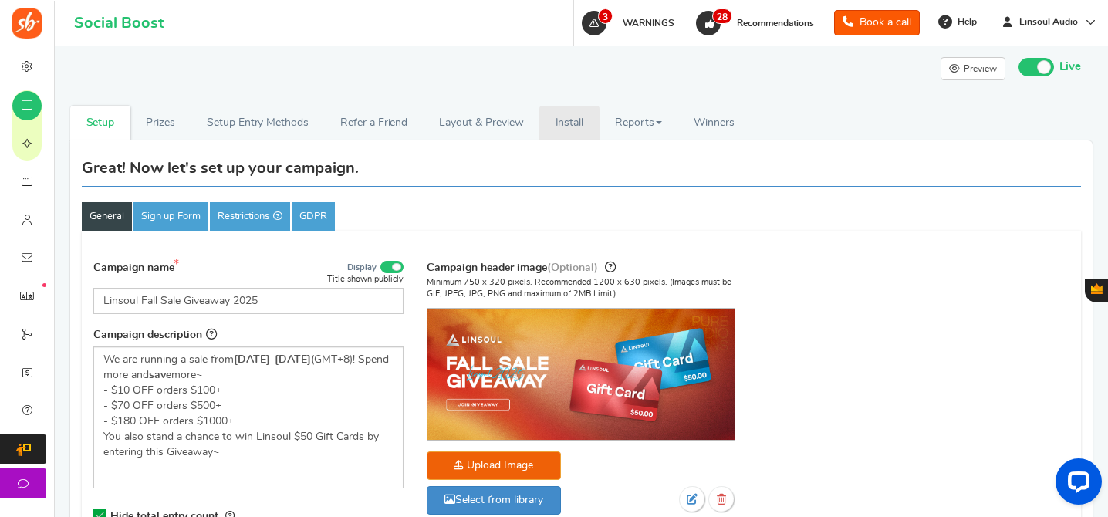
click at [549, 126] on link "Install" at bounding box center [569, 123] width 60 height 35
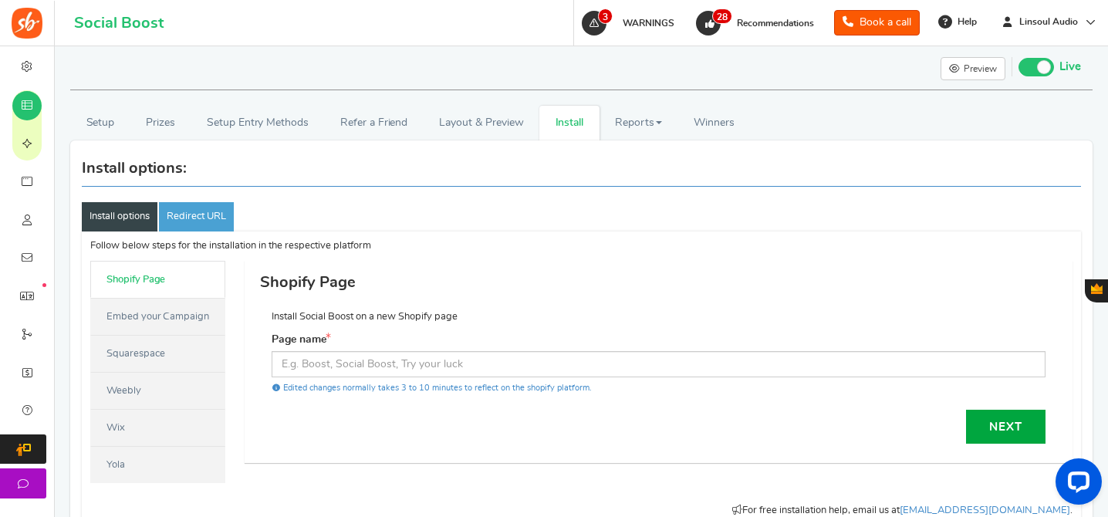
click at [171, 313] on link "Embed your Campaign" at bounding box center [157, 316] width 135 height 37
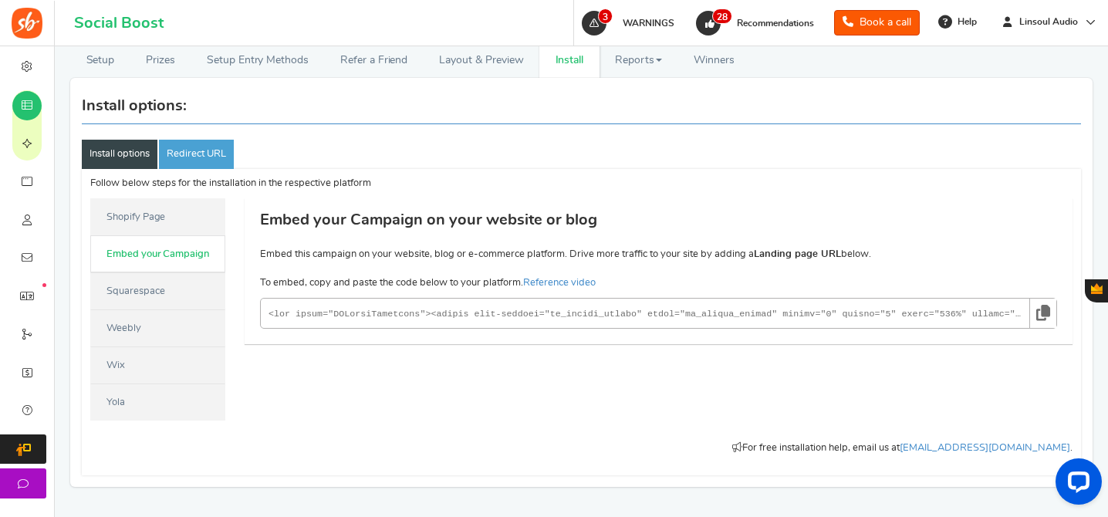
scroll to position [229, 0]
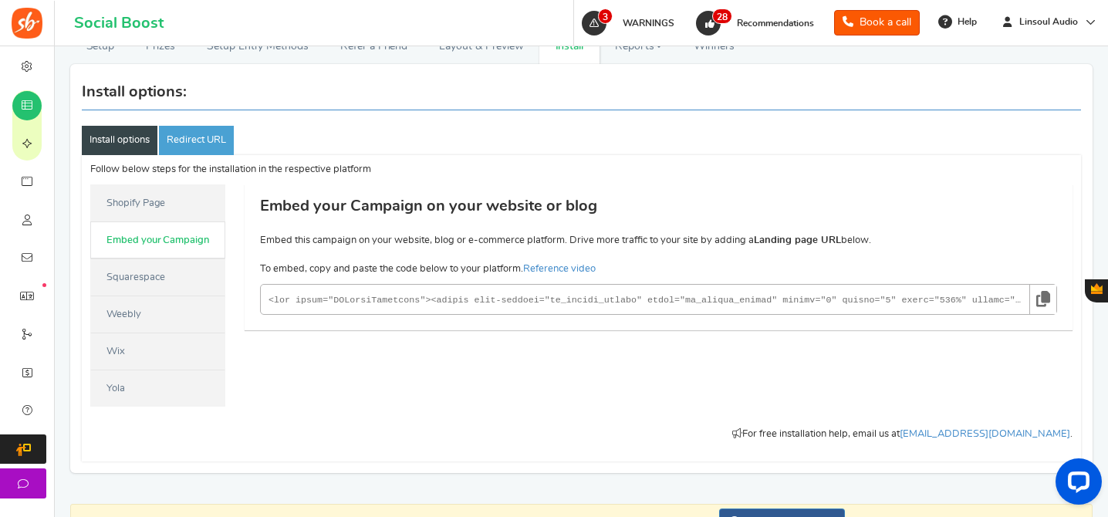
click at [1048, 293] on icon at bounding box center [1043, 299] width 14 height 29
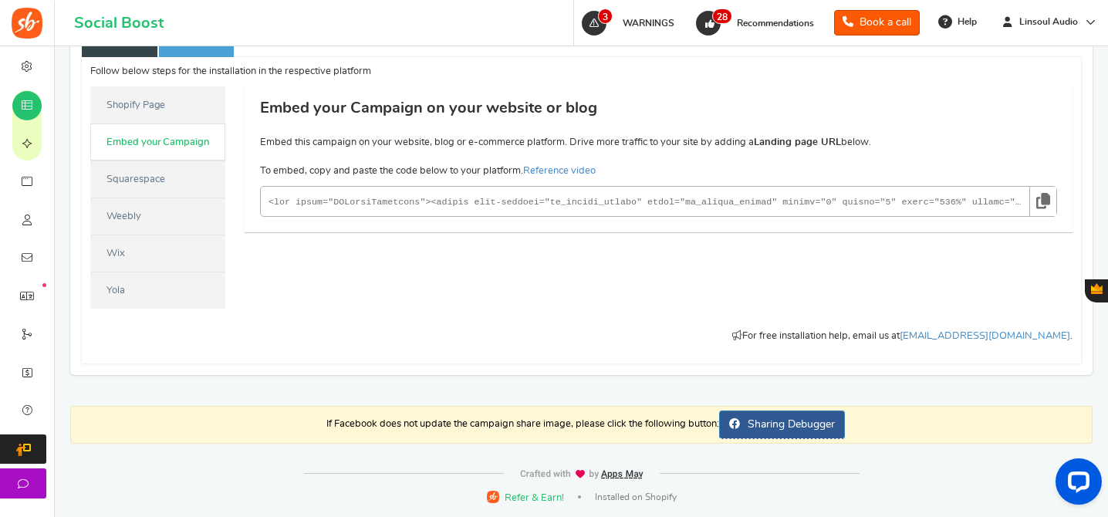
scroll to position [0, 0]
